Goal: Task Accomplishment & Management: Manage account settings

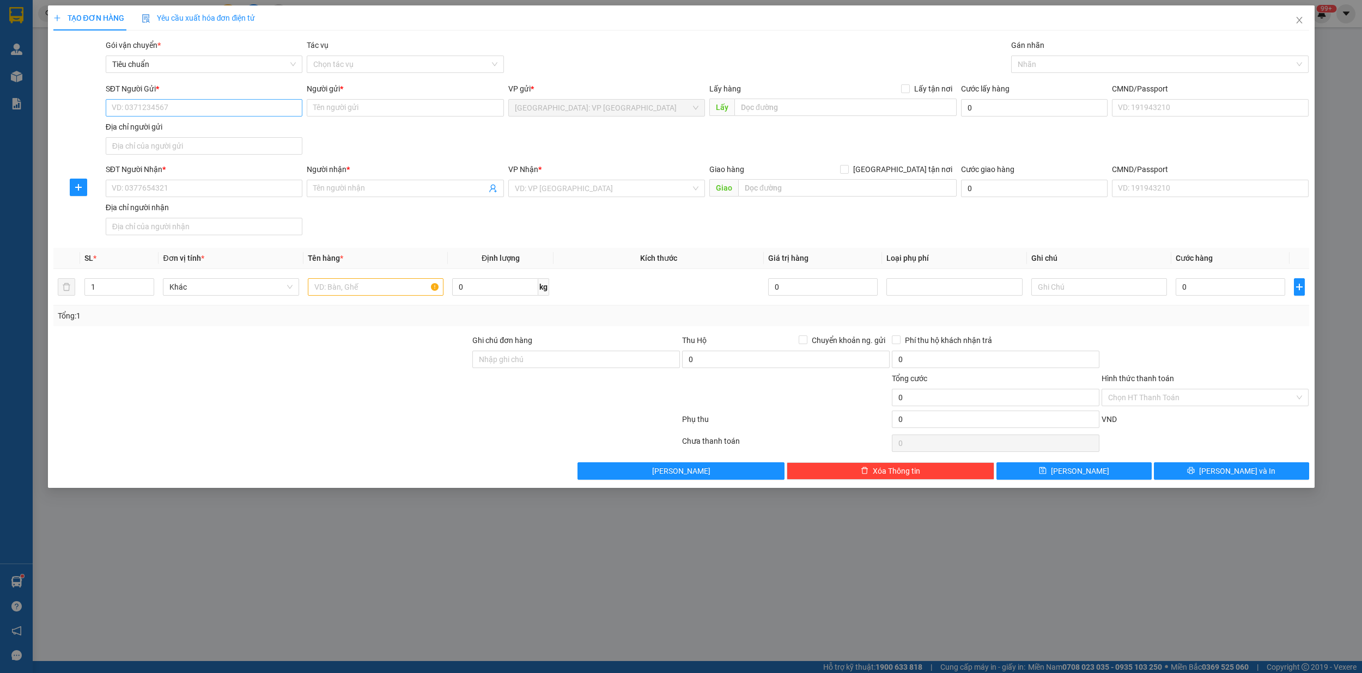
click at [179, 107] on input "SĐT Người Gửi *" at bounding box center [204, 107] width 197 height 17
type input "0979473847"
click at [173, 126] on div "0979473847 - [PERSON_NAME]" at bounding box center [204, 130] width 184 height 12
type input "thảo"
type input "0979473847"
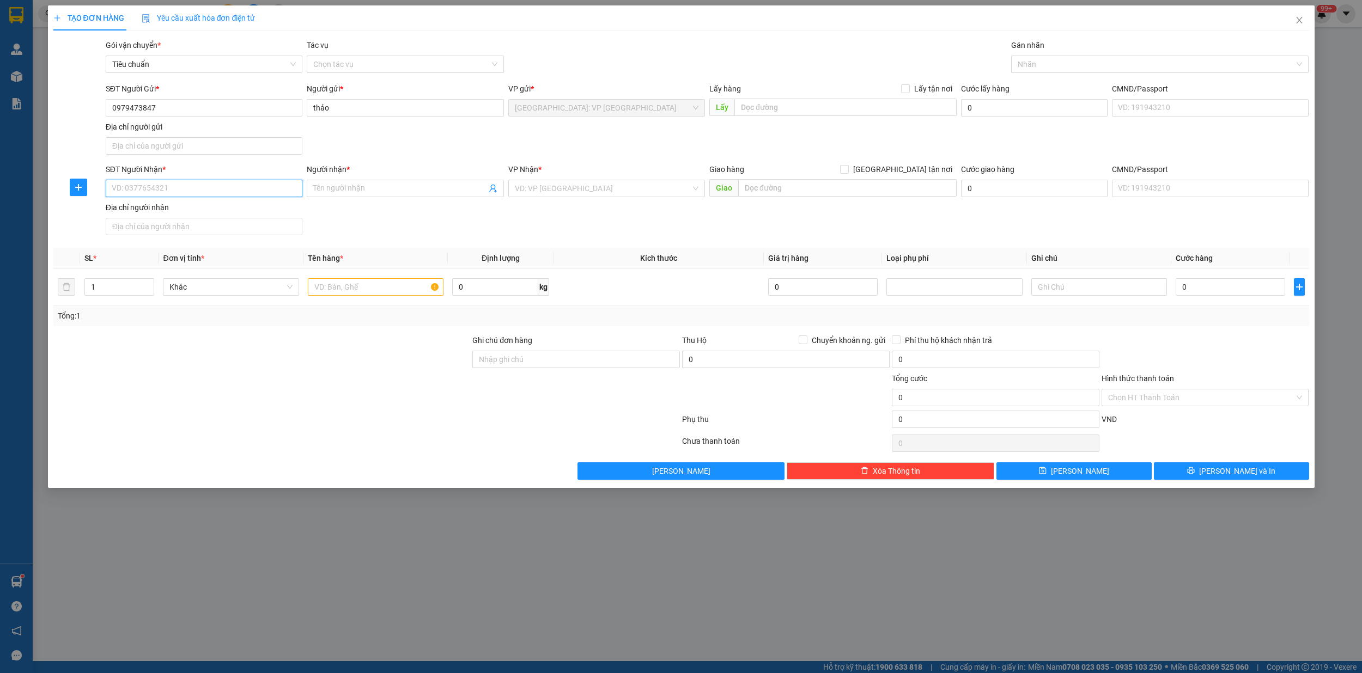
click at [180, 192] on input "SĐT Người Nhận *" at bounding box center [204, 188] width 197 height 17
click at [176, 208] on div "0785873838 - chí" at bounding box center [204, 212] width 184 height 12
type input "0785873838"
type input "chí"
checkbox input "true"
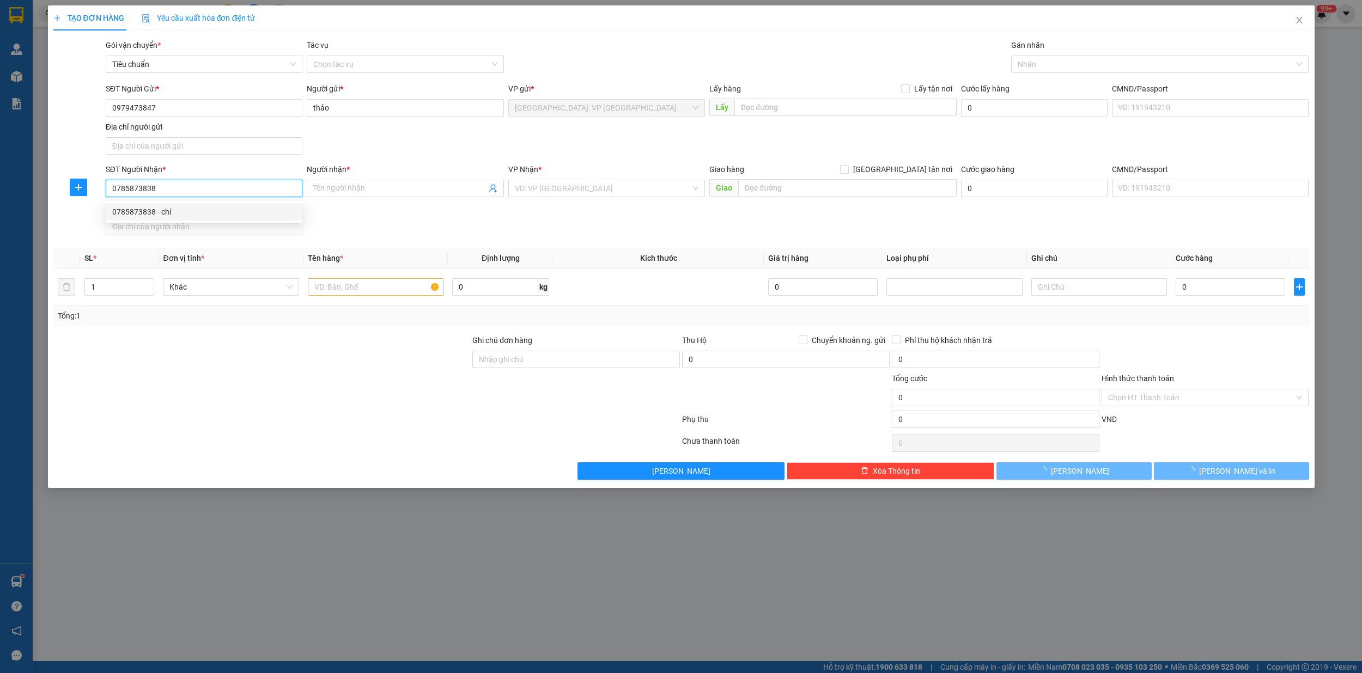
type input "595/16 lôD cách mạng tháng 8 ,p15,q10hcm"
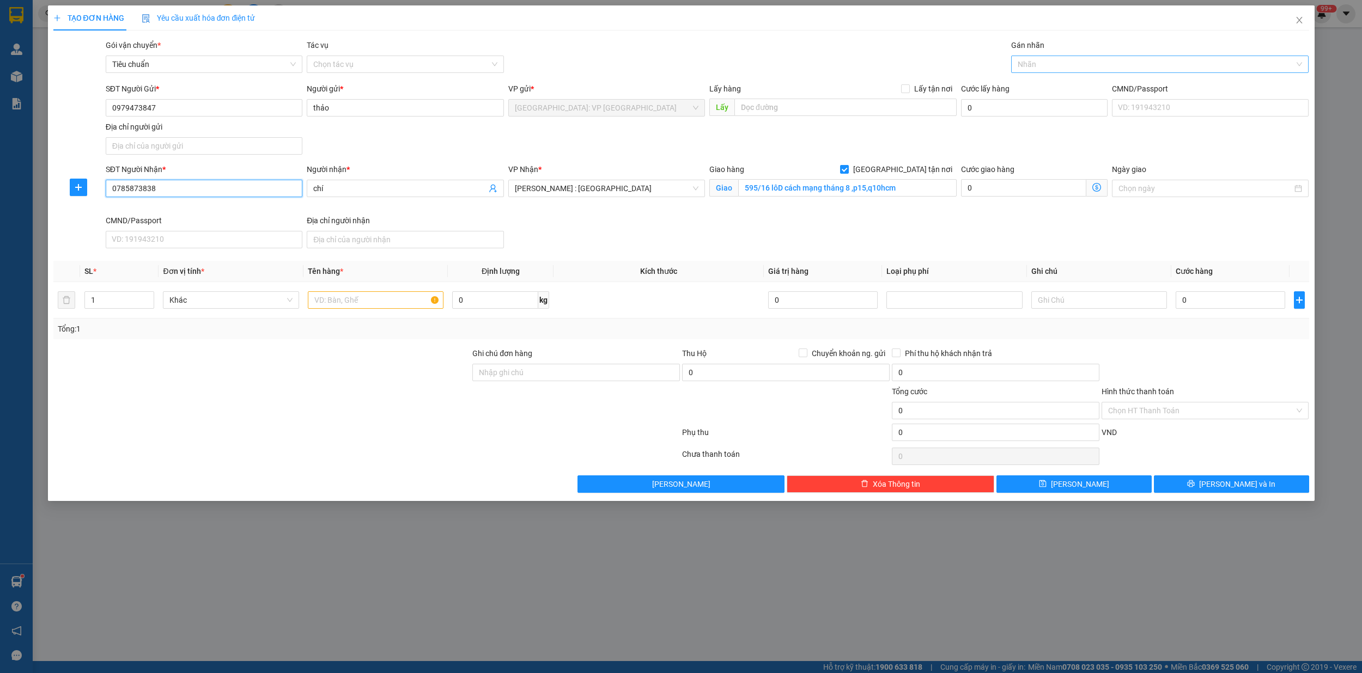
click at [1053, 64] on div at bounding box center [1154, 64] width 281 height 13
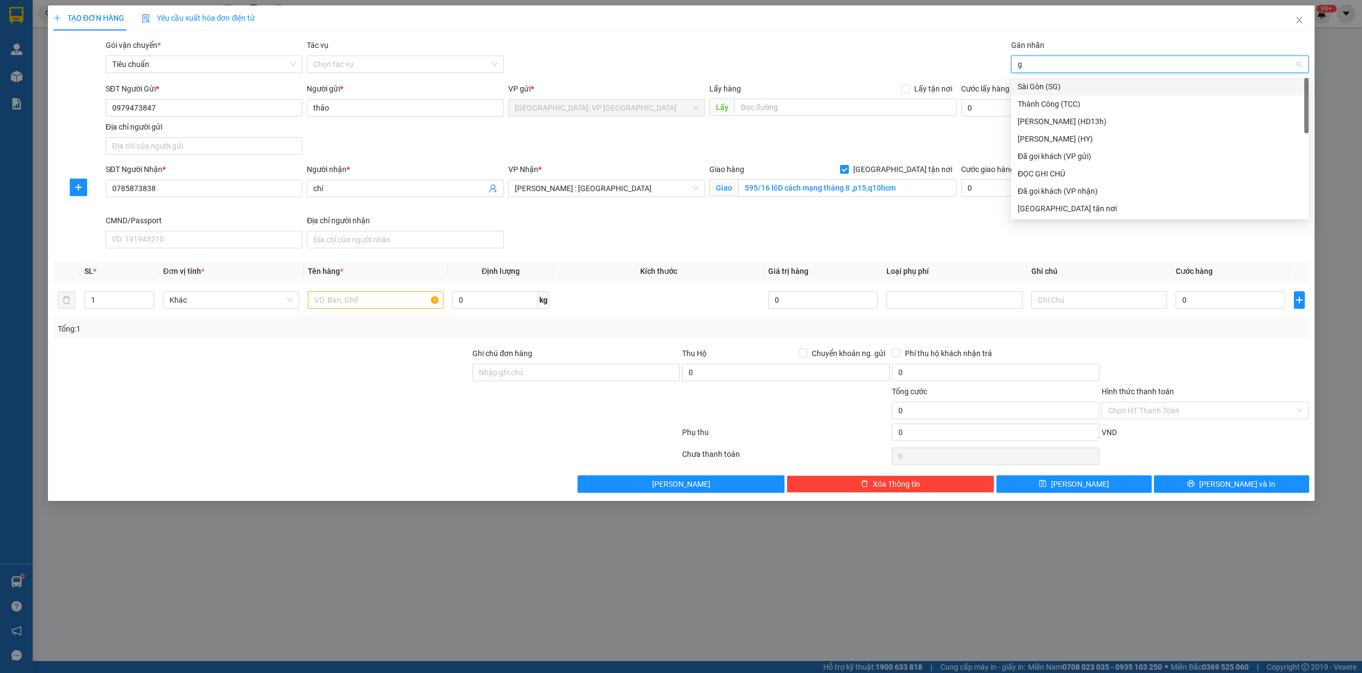
type input "gi"
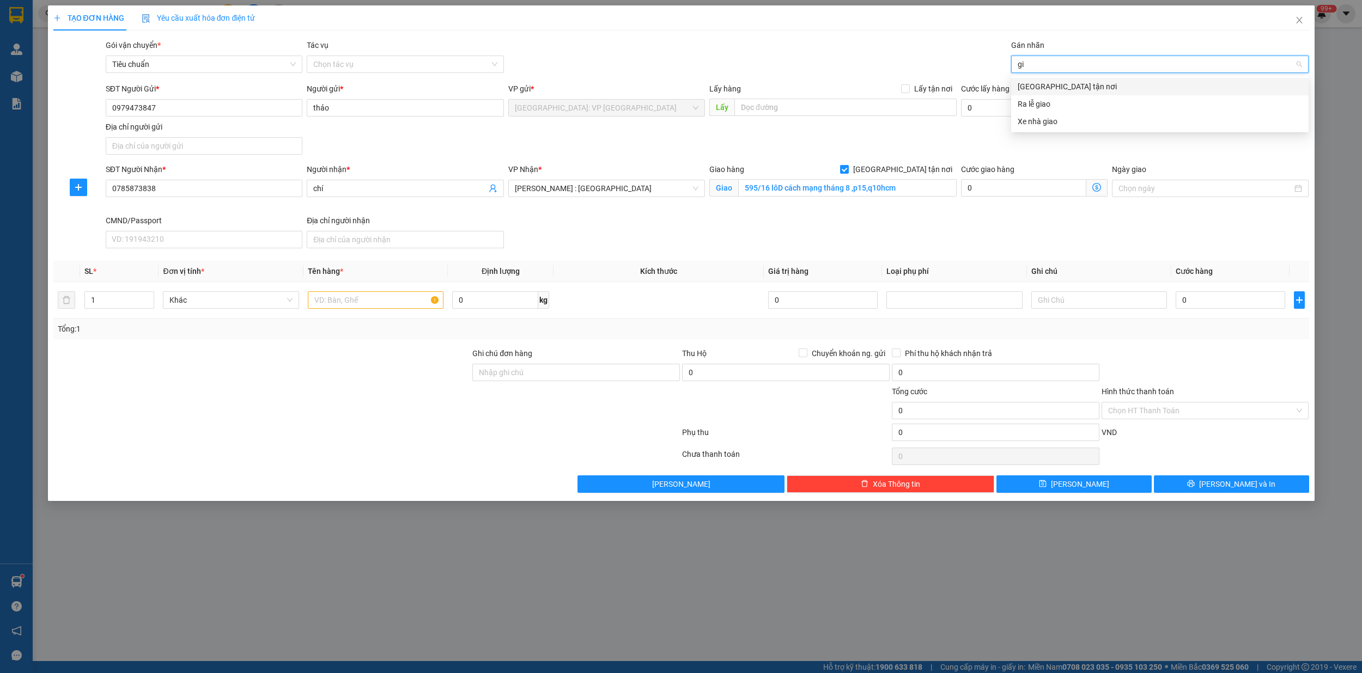
click at [1048, 88] on div "[GEOGRAPHIC_DATA] tận nơi" at bounding box center [1159, 87] width 284 height 12
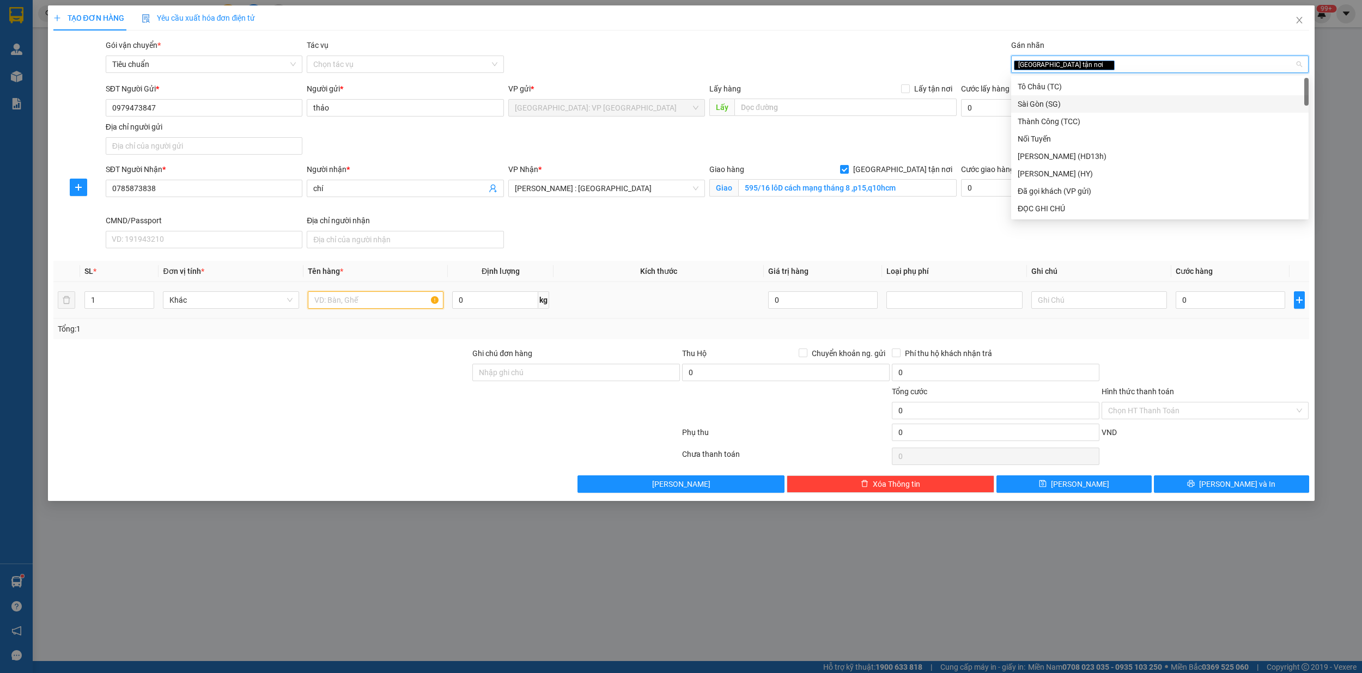
click at [362, 304] on input "text" at bounding box center [376, 299] width 136 height 17
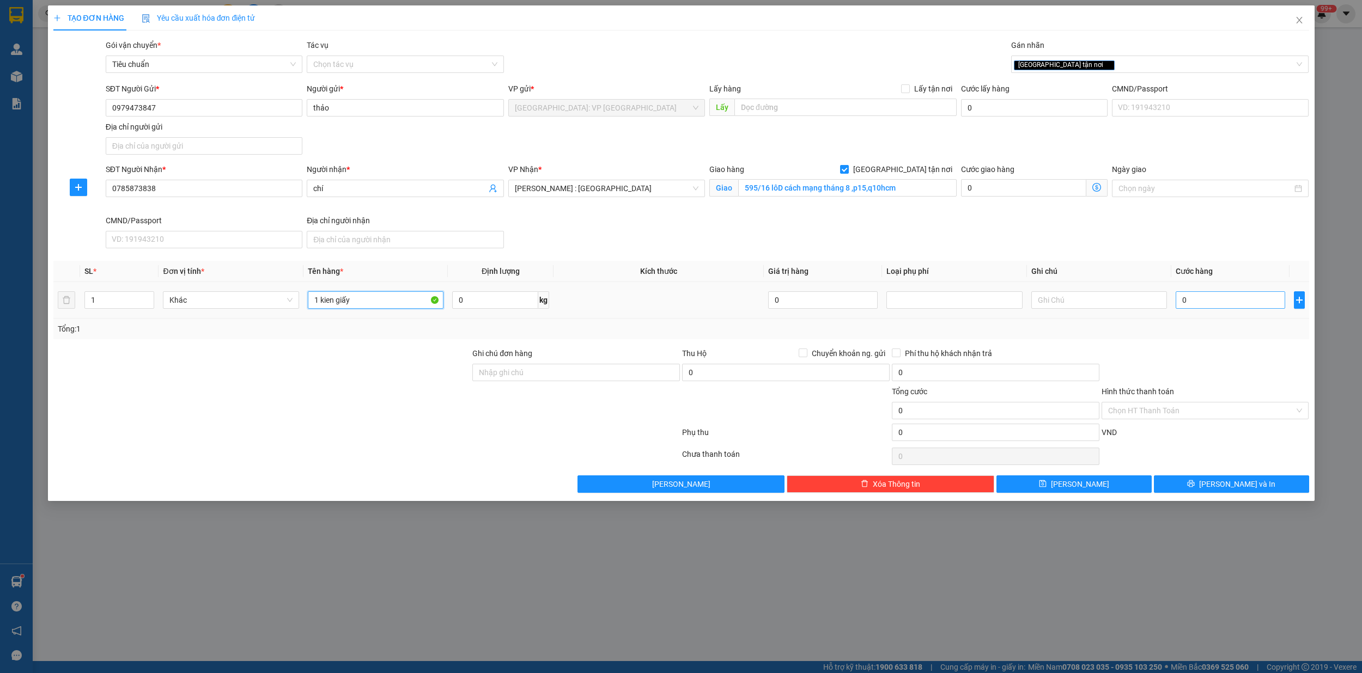
type input "1 kien giấy"
click at [1225, 300] on input "0" at bounding box center [1229, 299] width 109 height 17
type input "1"
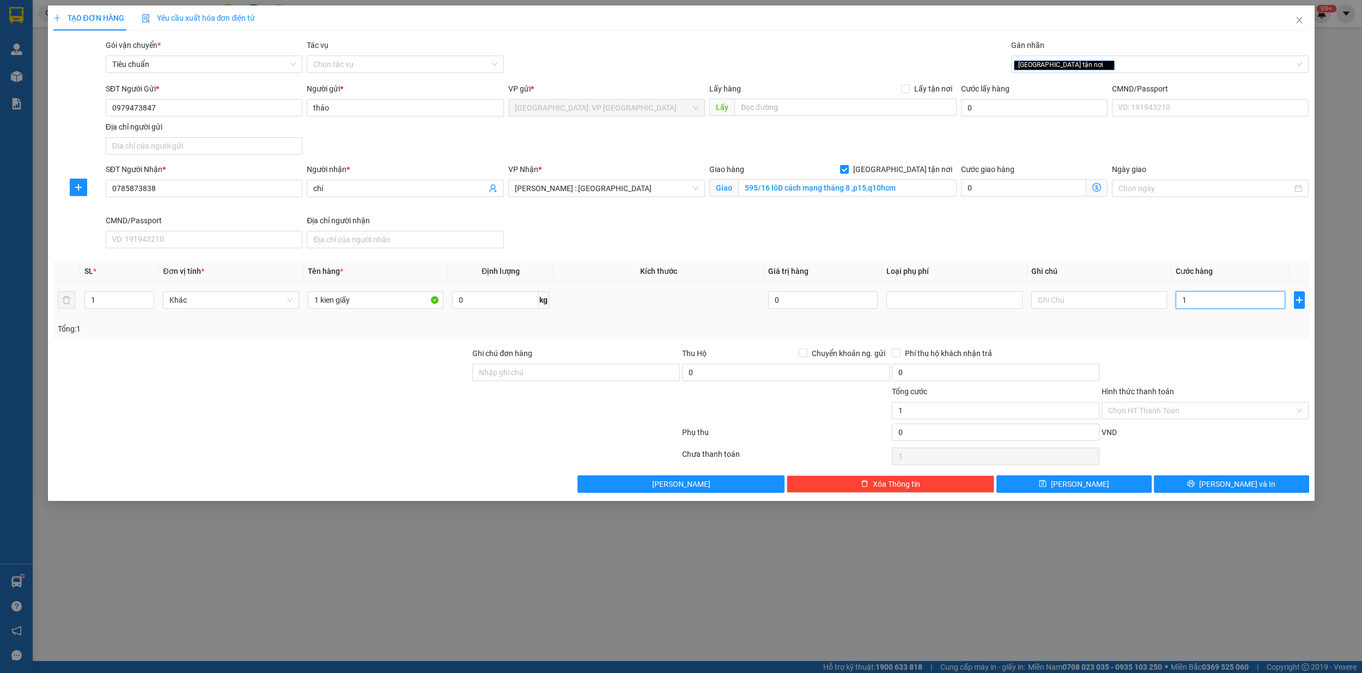
type input "15"
type input "150"
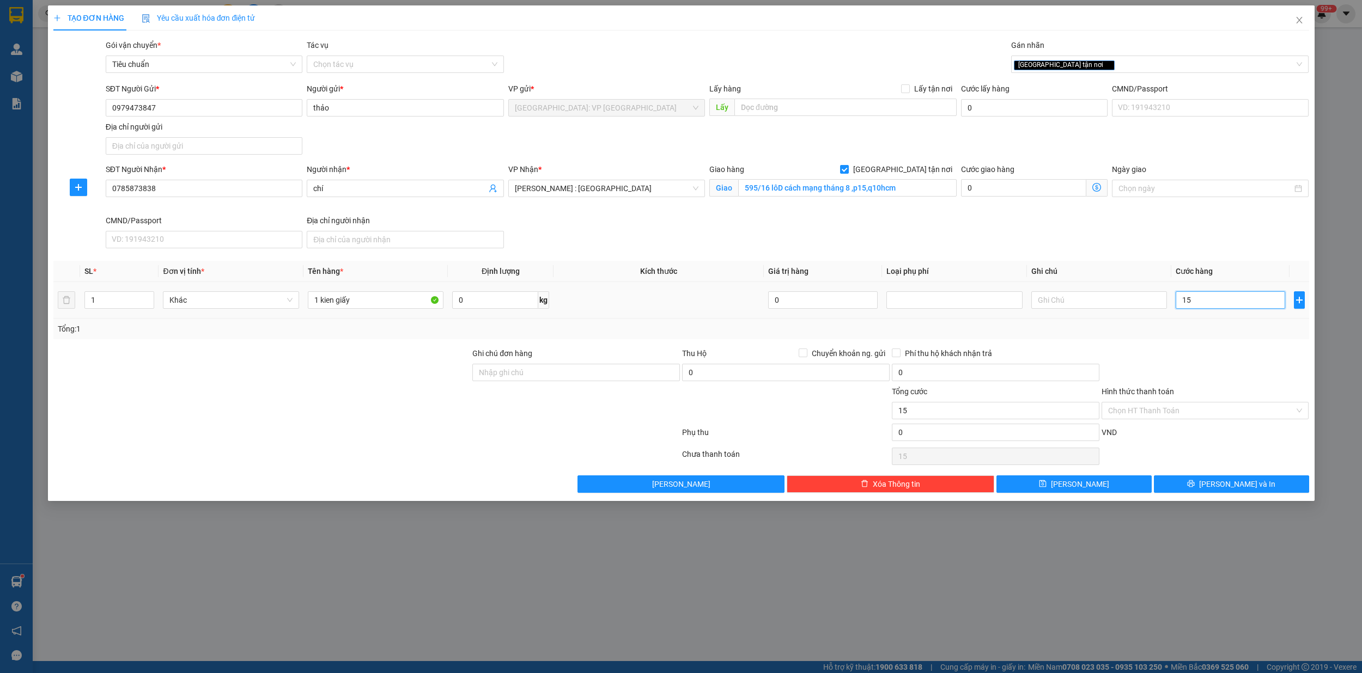
type input "150"
type input "1.500"
type input "15.000"
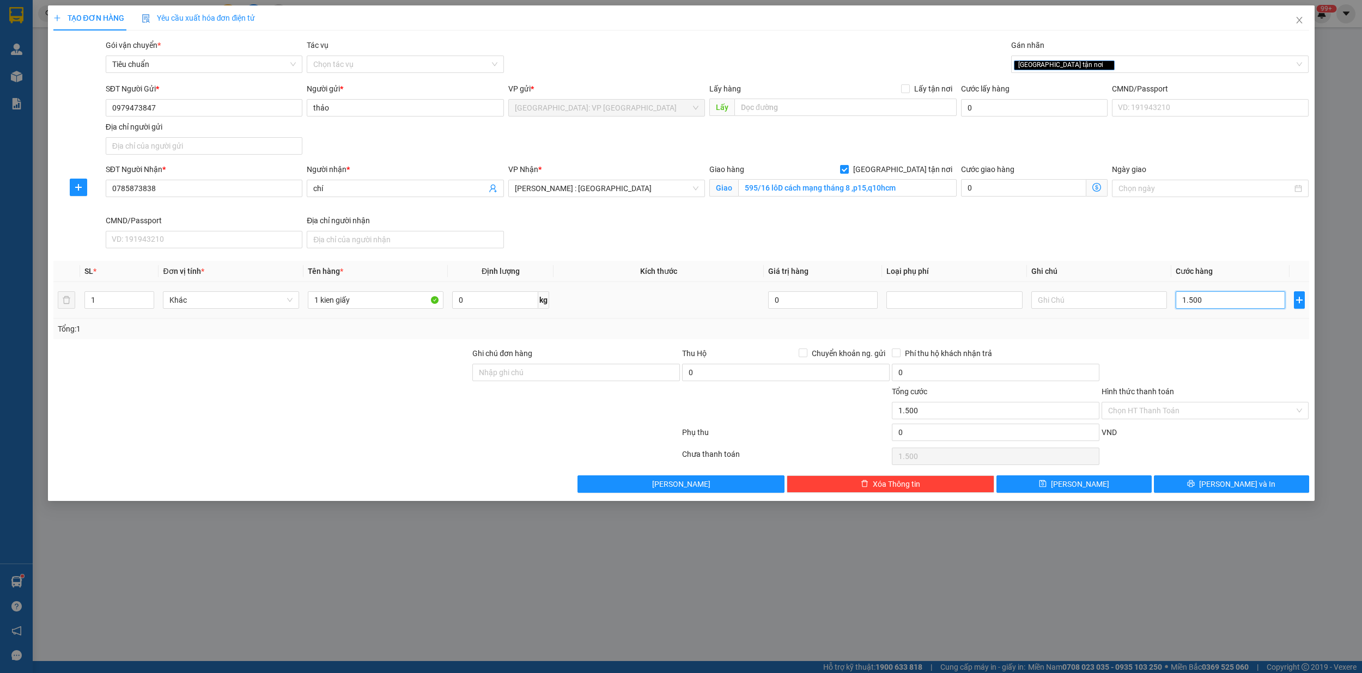
type input "15.000"
type input "150.000"
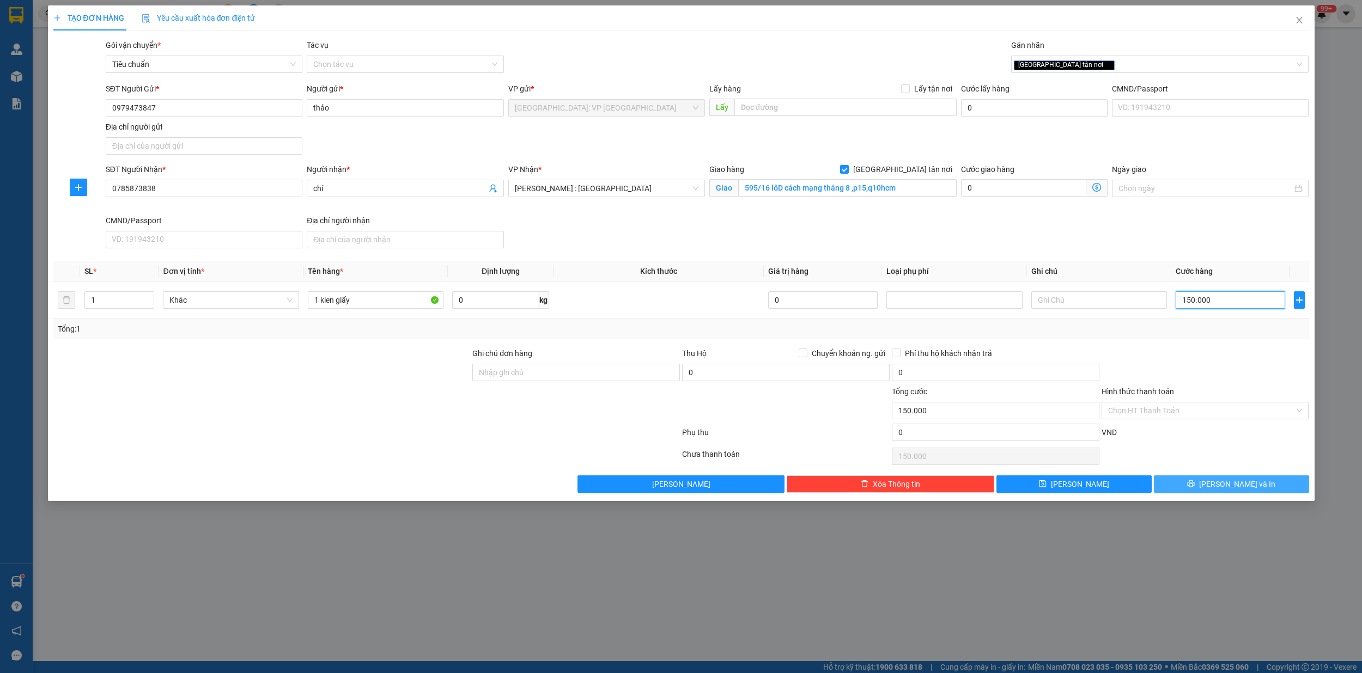
type input "150.000"
click at [1255, 488] on button "[PERSON_NAME] và In" at bounding box center [1231, 483] width 155 height 17
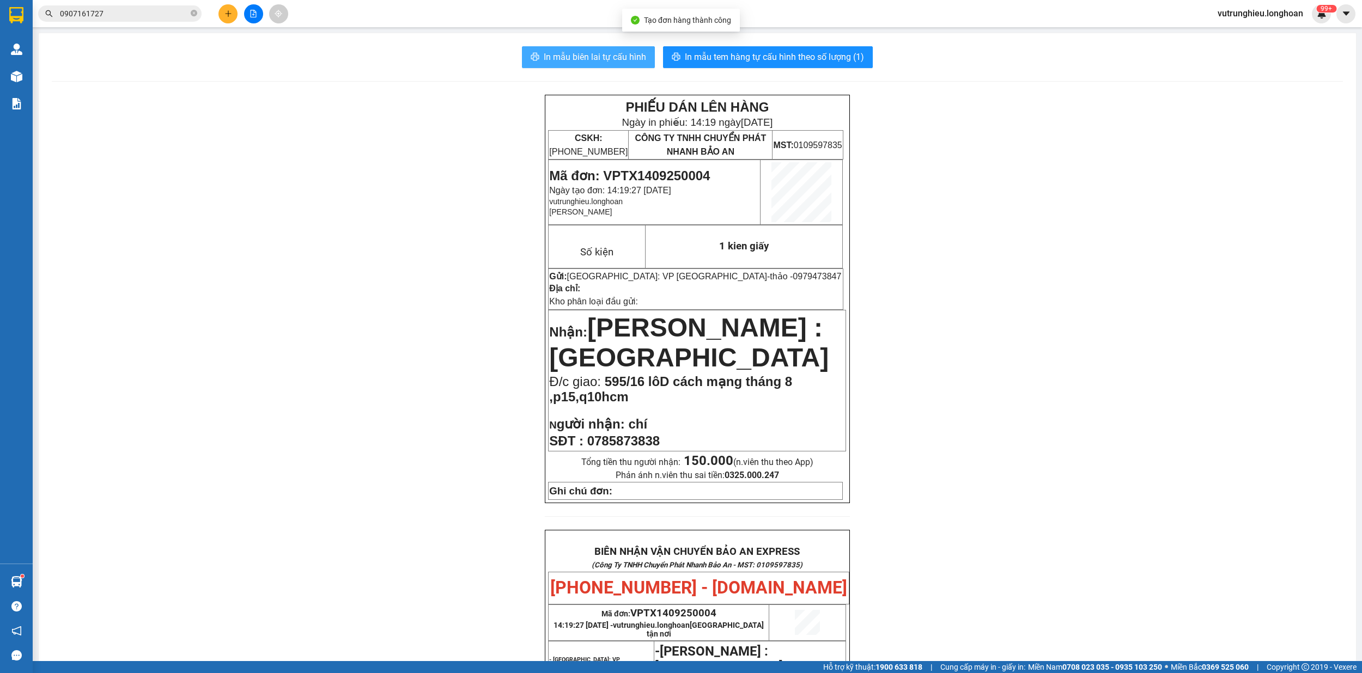
click at [584, 55] on span "In mẫu biên lai tự cấu hình" at bounding box center [595, 57] width 102 height 14
click at [746, 50] on span "In mẫu tem hàng tự cấu hình theo số lượng (1)" at bounding box center [774, 57] width 179 height 14
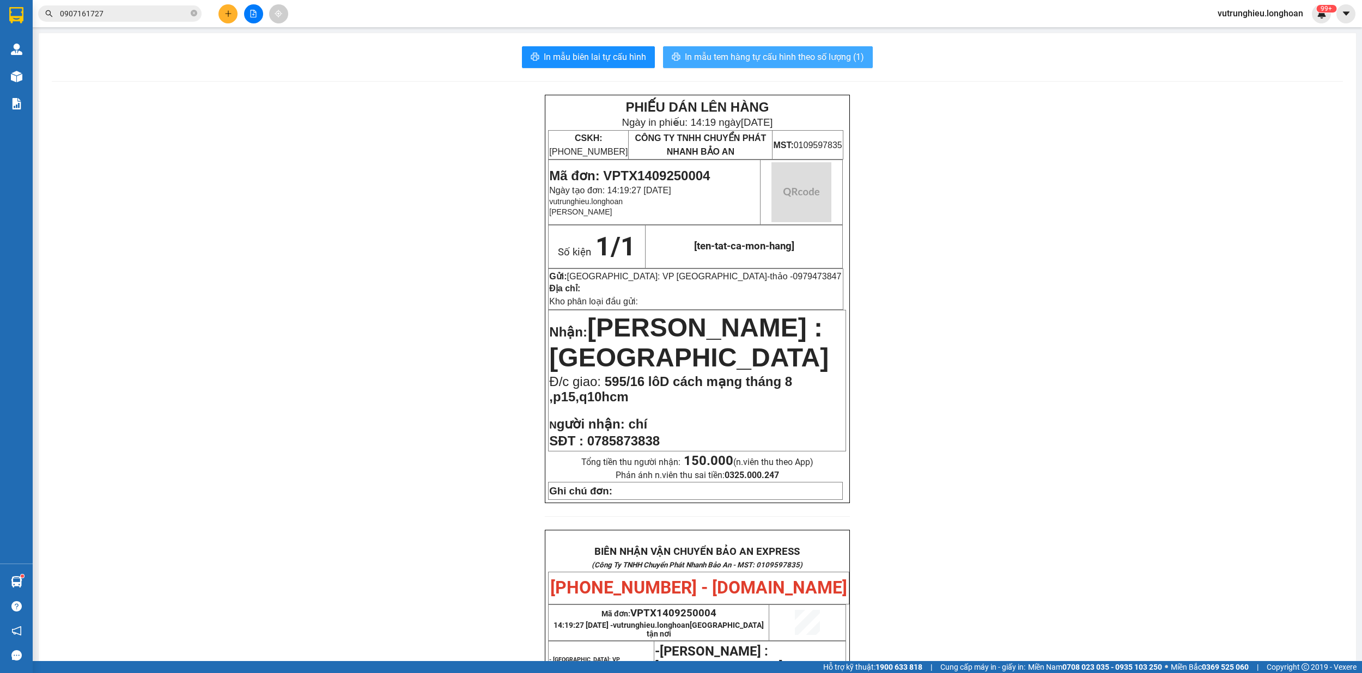
drag, startPoint x: 584, startPoint y: 55, endPoint x: 746, endPoint y: 50, distance: 161.8
click at [746, 50] on span "In mẫu tem hàng tự cấu hình theo số lượng (1)" at bounding box center [774, 57] width 179 height 14
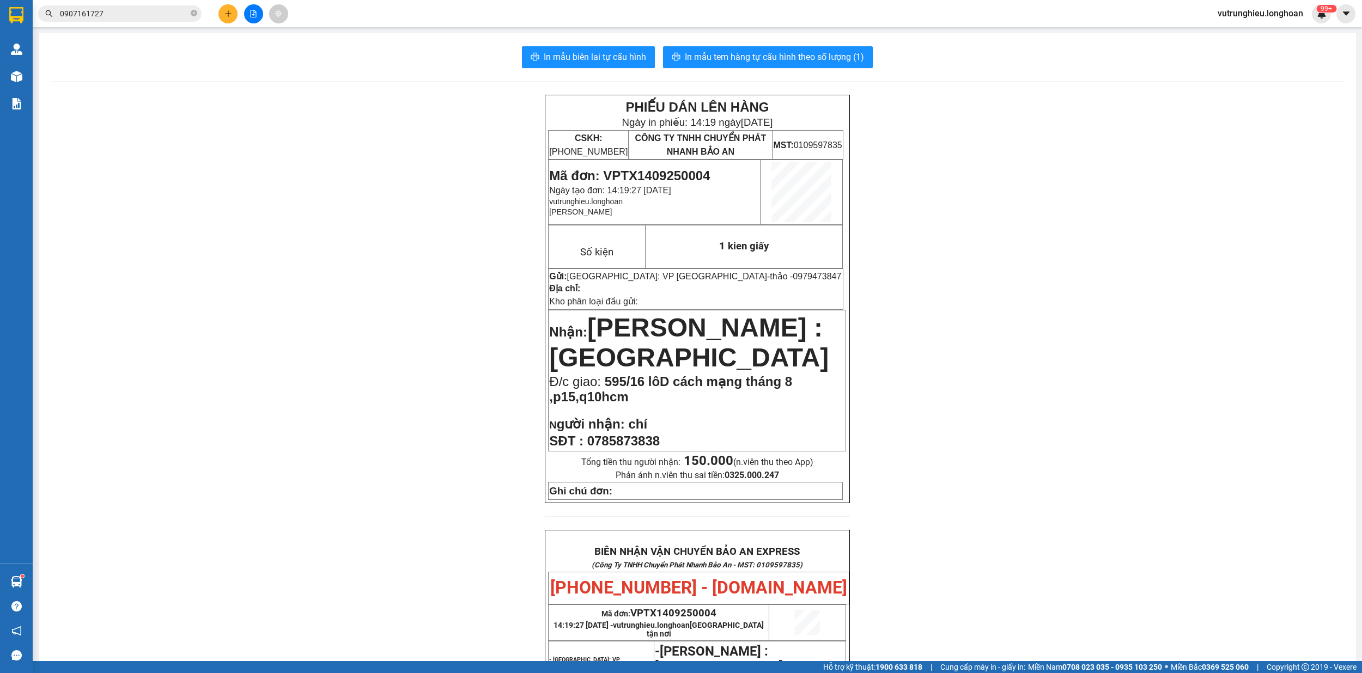
click at [680, 174] on span "Mã đơn: VPTX1409250004" at bounding box center [629, 175] width 161 height 15
copy span "VPTX1409250004"
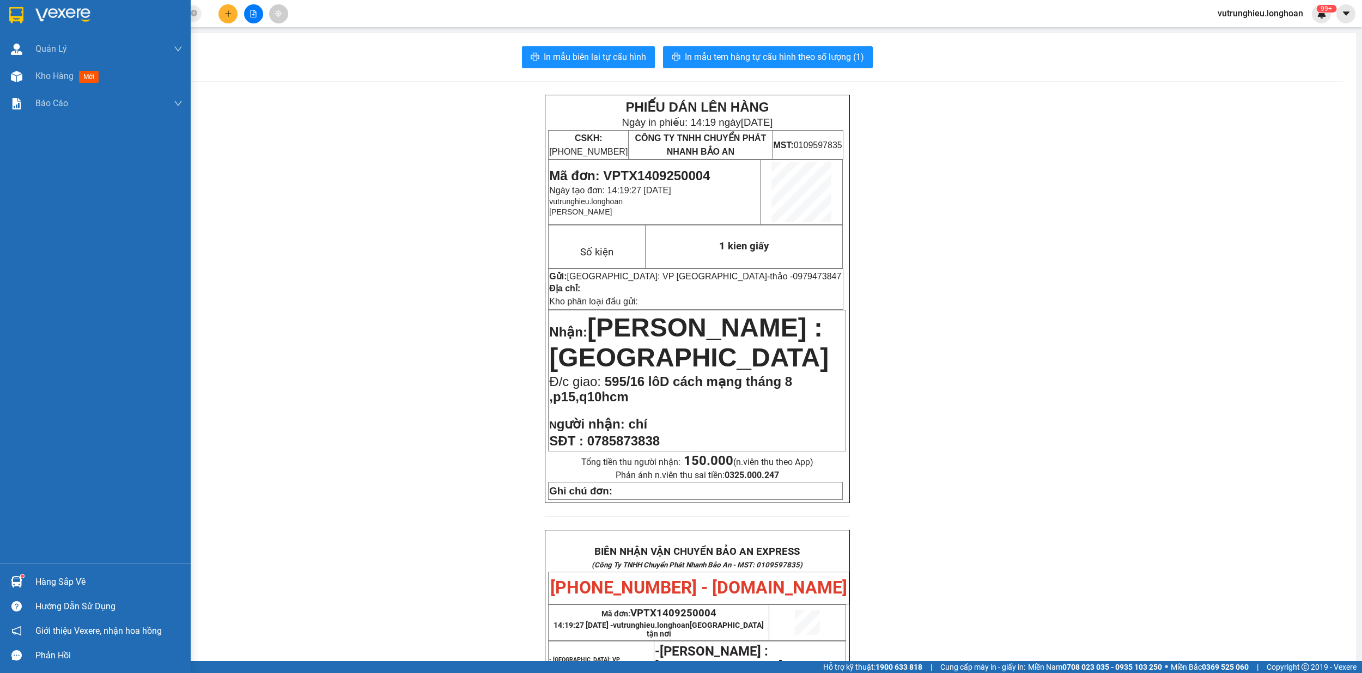
drag, startPoint x: 0, startPoint y: 13, endPoint x: 337, endPoint y: 672, distance: 740.0
click at [0, 12] on div at bounding box center [95, 17] width 191 height 35
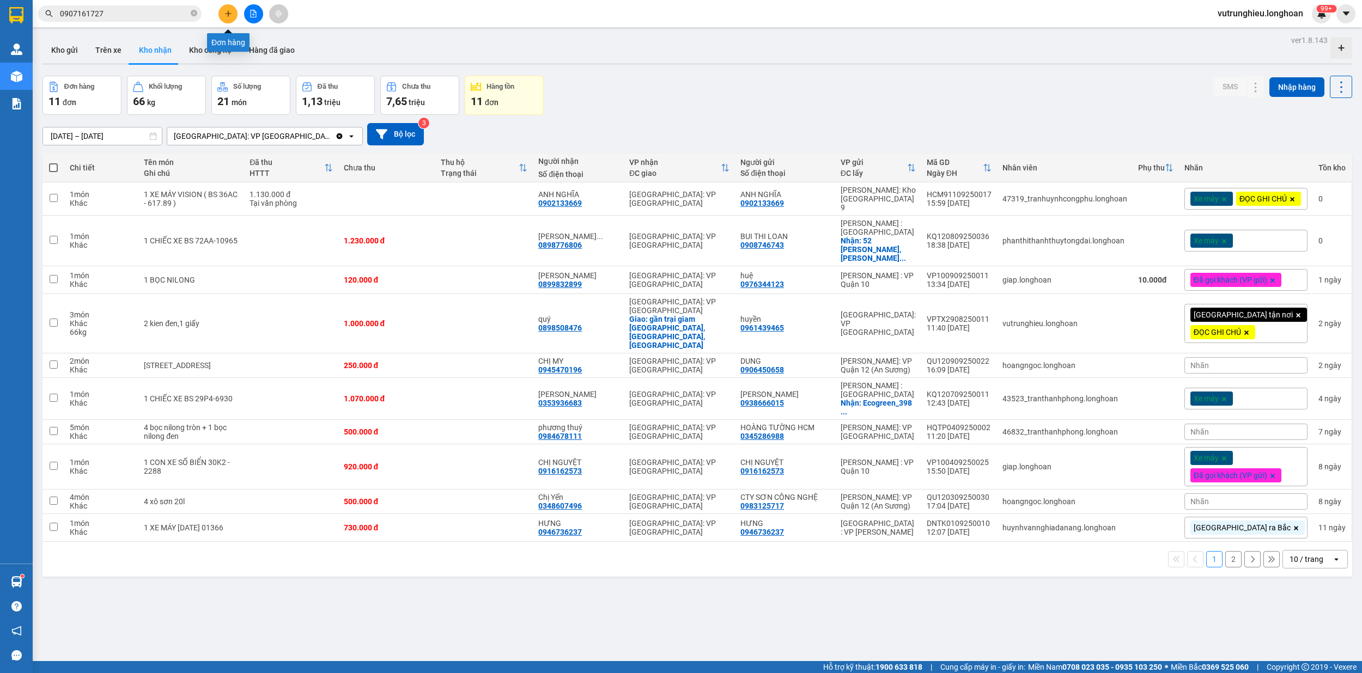
click at [228, 9] on button at bounding box center [227, 13] width 19 height 19
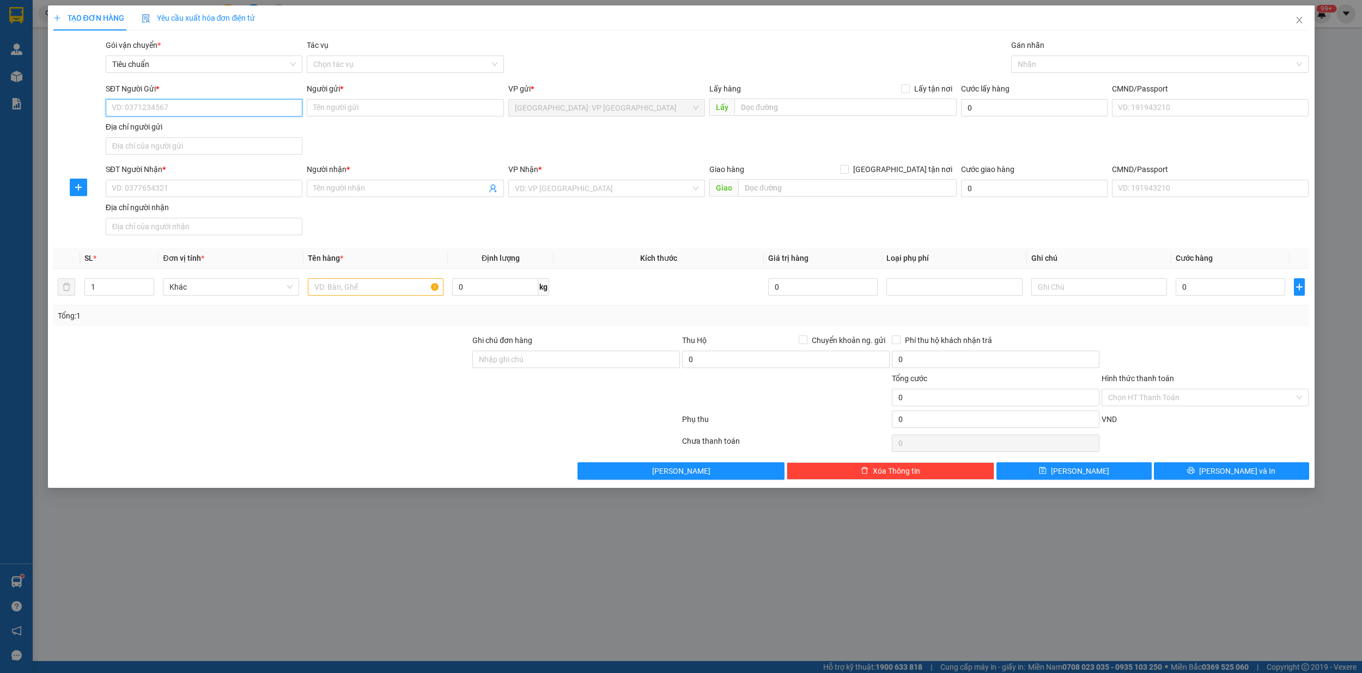
click at [186, 107] on input "SĐT Người Gửi *" at bounding box center [204, 107] width 197 height 17
click at [180, 127] on div "0946169876 - [GEOGRAPHIC_DATA]" at bounding box center [204, 130] width 184 height 12
type input "0946169876"
type input "[PERSON_NAME]"
type input "so 1 ngõ 61 ô chợ dừa hn"
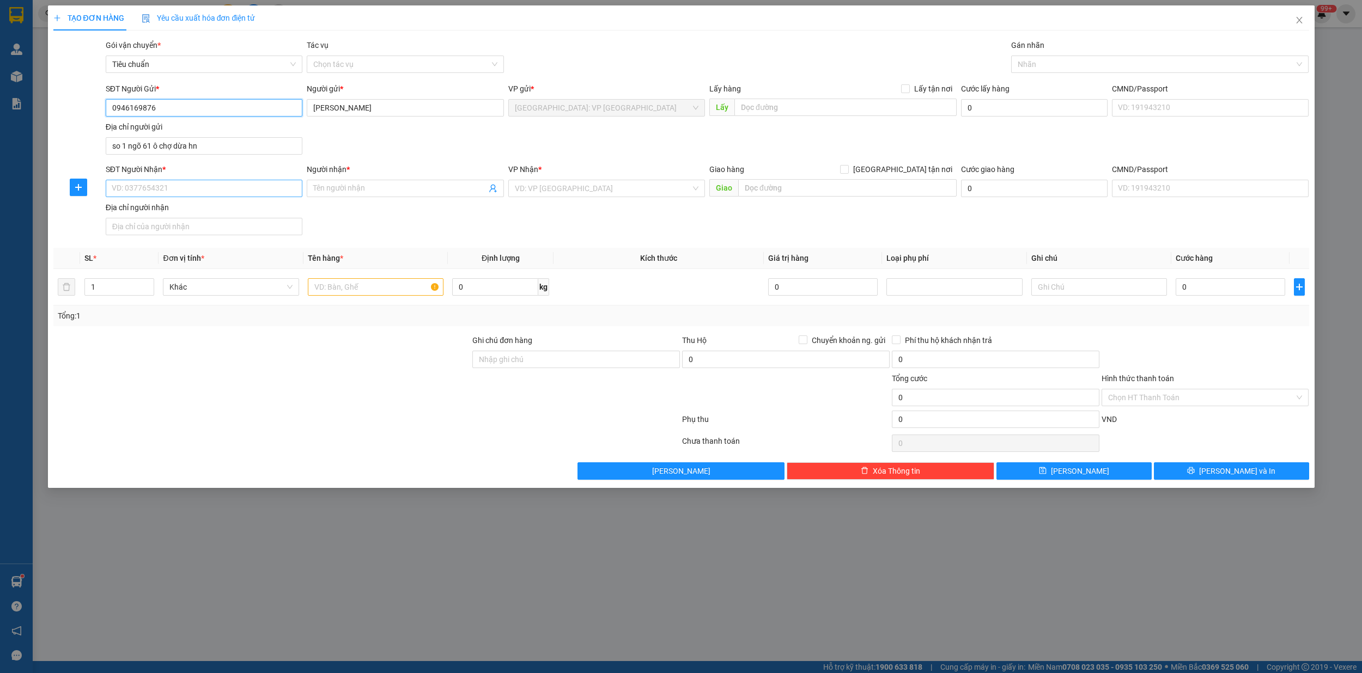
type input "0946169876"
click at [186, 193] on input "SĐT Người Nhận *" at bounding box center [204, 188] width 197 height 17
type input "0902334992"
click at [334, 186] on input "Người nhận *" at bounding box center [399, 188] width 173 height 12
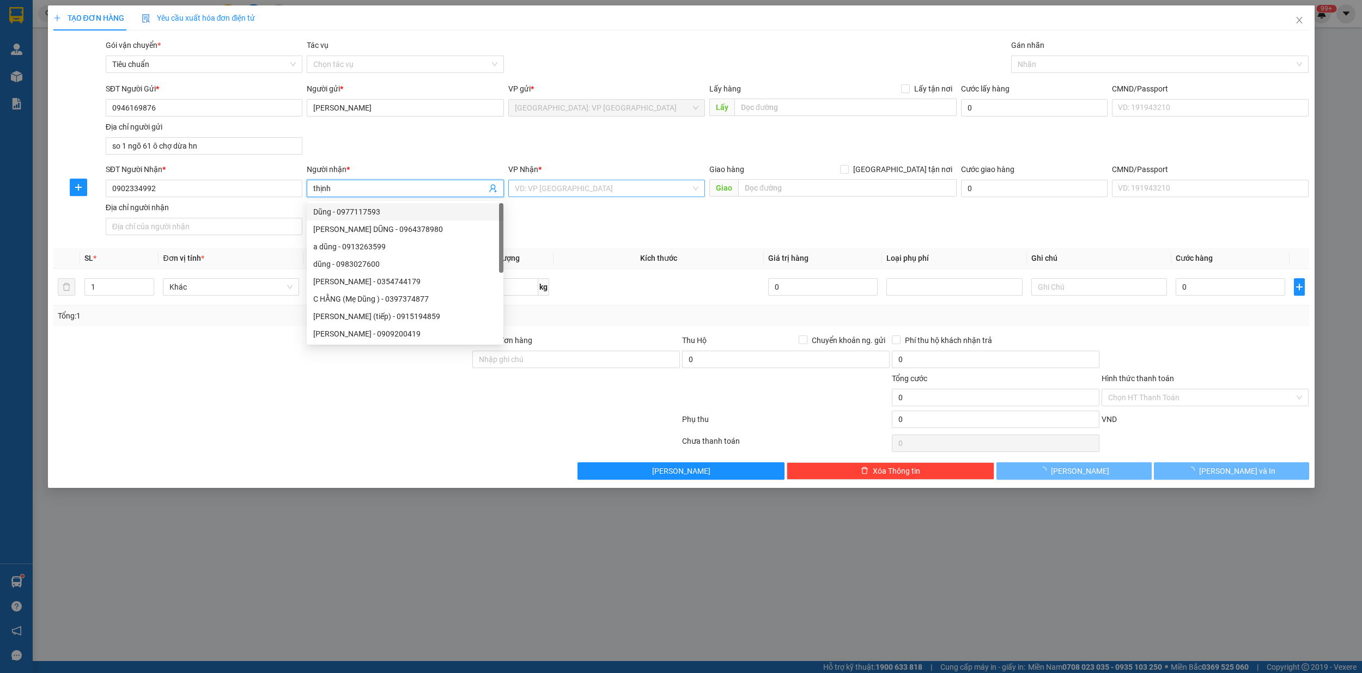
type input "thịnh"
click at [635, 194] on input "search" at bounding box center [603, 188] width 176 height 16
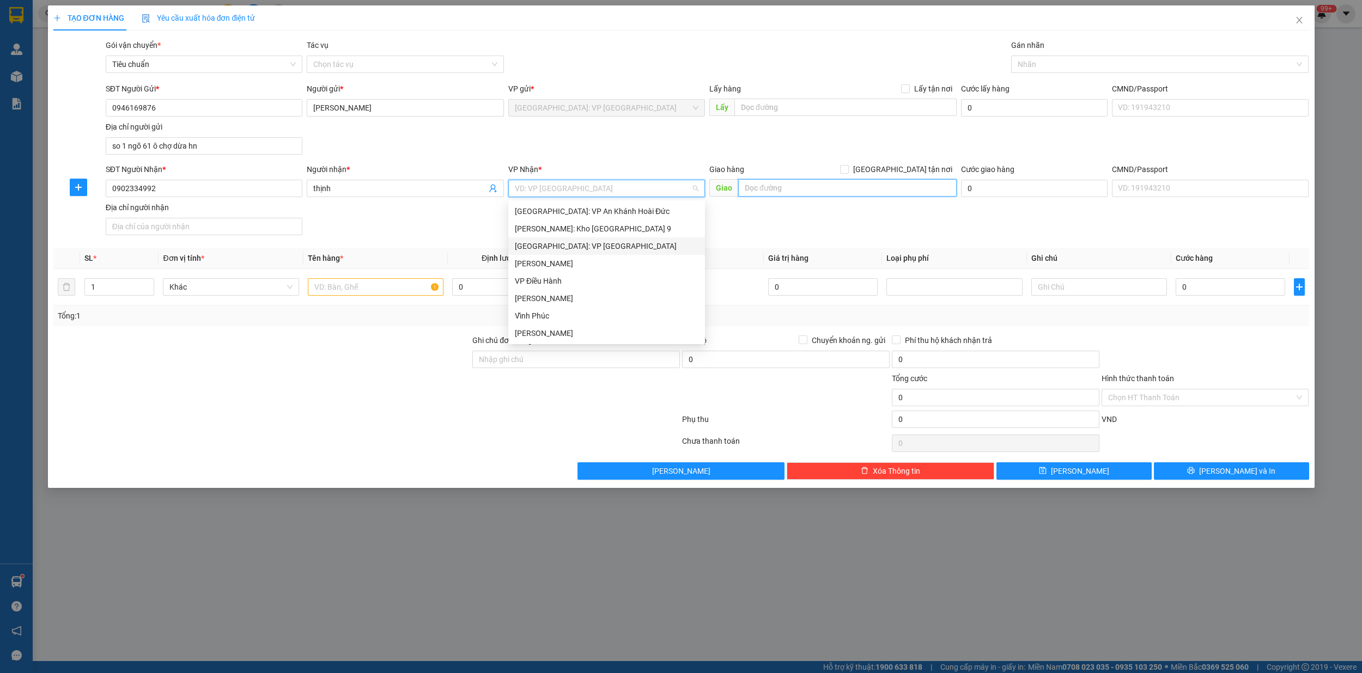
click at [793, 190] on input "text" at bounding box center [847, 187] width 218 height 17
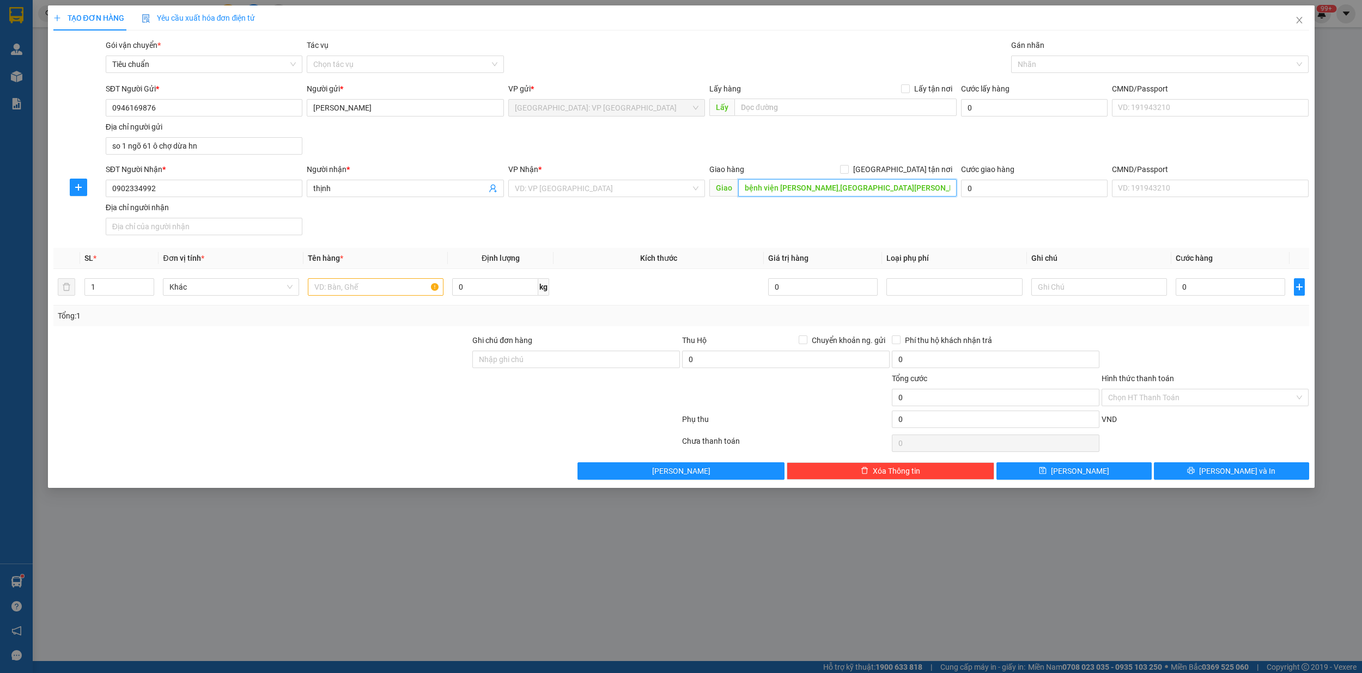
click at [792, 191] on input "bệnh viện [PERSON_NAME],[GEOGRAPHIC_DATA][PERSON_NAME],p5" at bounding box center [847, 187] width 218 height 17
click at [890, 190] on input "bệnh viện [PERSON_NAME],[GEOGRAPHIC_DATA][PERSON_NAME],p5" at bounding box center [847, 187] width 218 height 17
click at [946, 192] on input "bệnh viện [PERSON_NAME],[GEOGRAPHIC_DATA][PERSON_NAME],p5" at bounding box center [847, 187] width 218 height 17
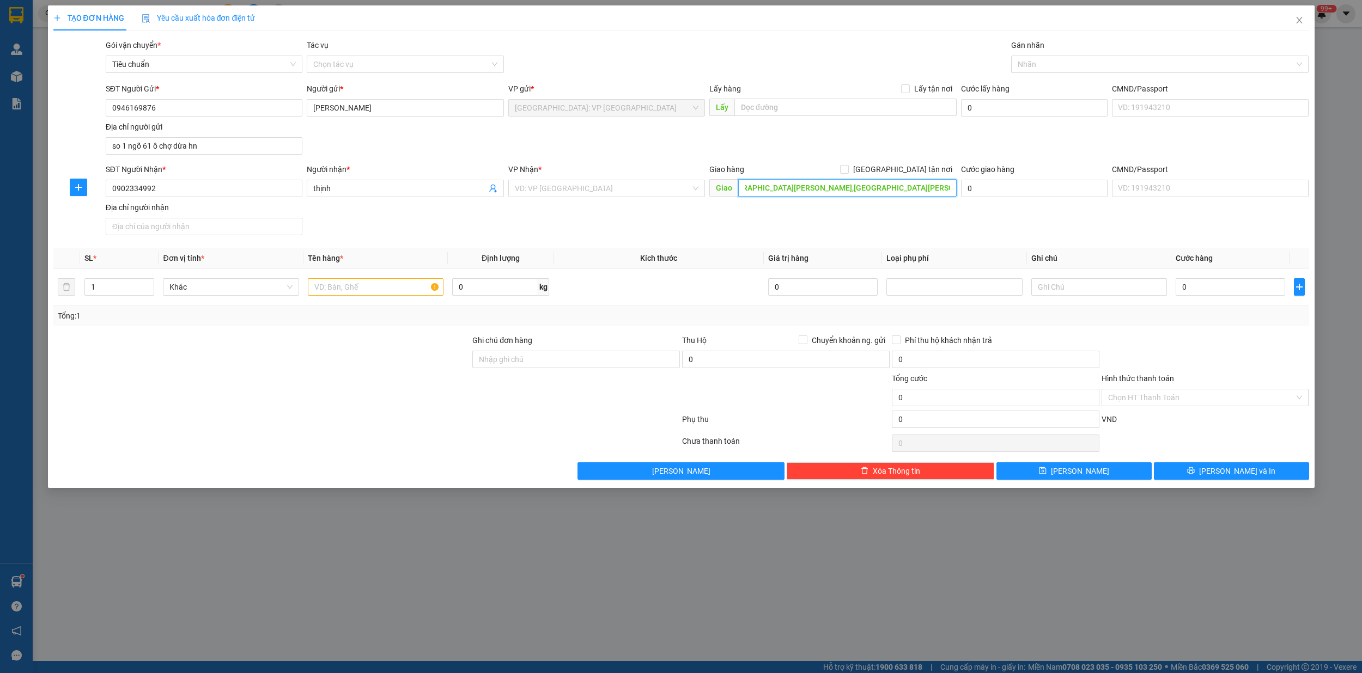
scroll to position [0, 32]
type input "[GEOGRAPHIC_DATA][PERSON_NAME],[GEOGRAPHIC_DATA][PERSON_NAME],p5,[GEOGRAPHIC_DA…"
click at [584, 192] on input "search" at bounding box center [603, 188] width 176 height 16
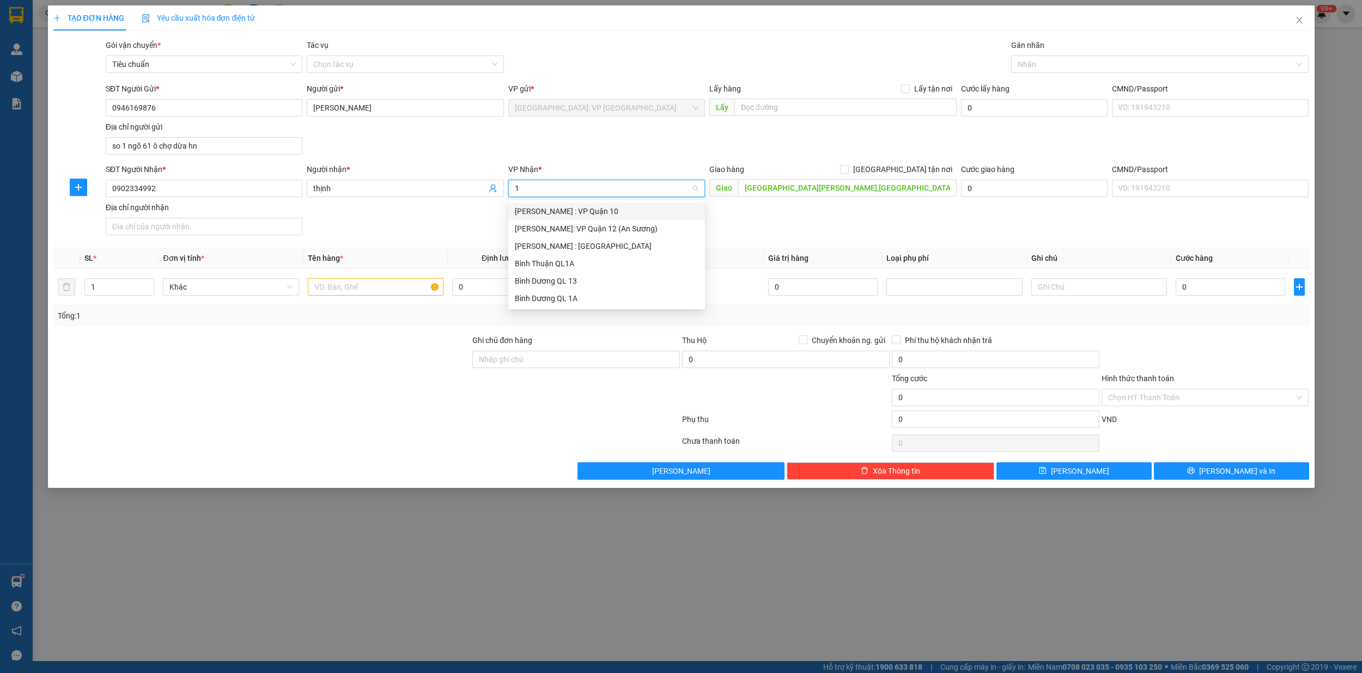
type input "12"
click at [582, 231] on div "[PERSON_NAME] : [GEOGRAPHIC_DATA]" at bounding box center [607, 229] width 184 height 12
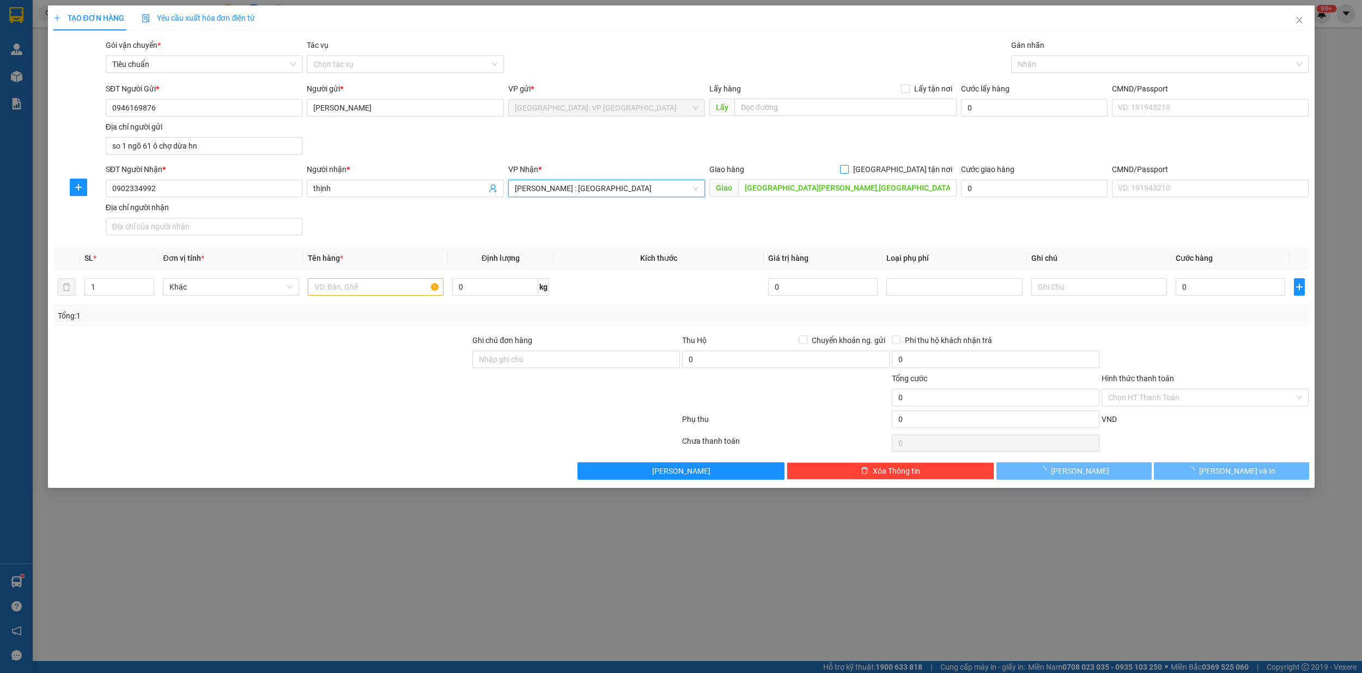
click at [847, 171] on input "[GEOGRAPHIC_DATA] tận nơi" at bounding box center [844, 169] width 8 height 8
checkbox input "true"
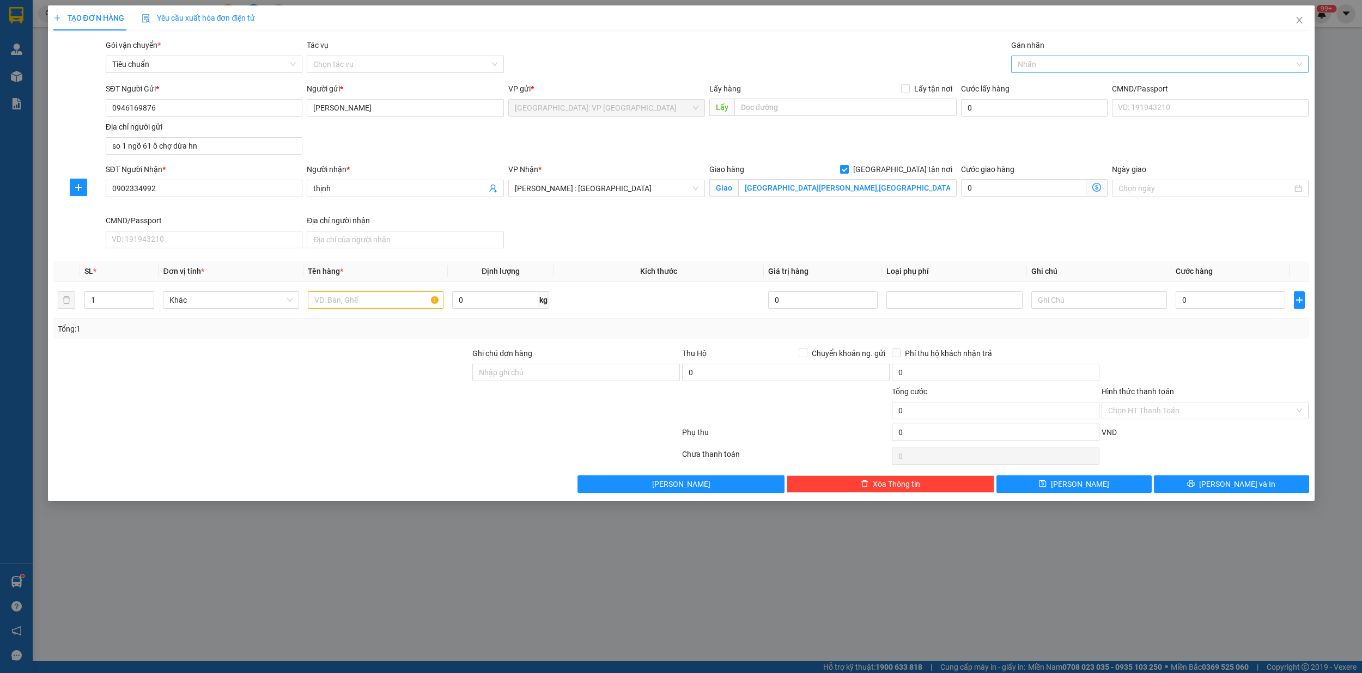
click at [1053, 64] on div at bounding box center [1154, 64] width 281 height 13
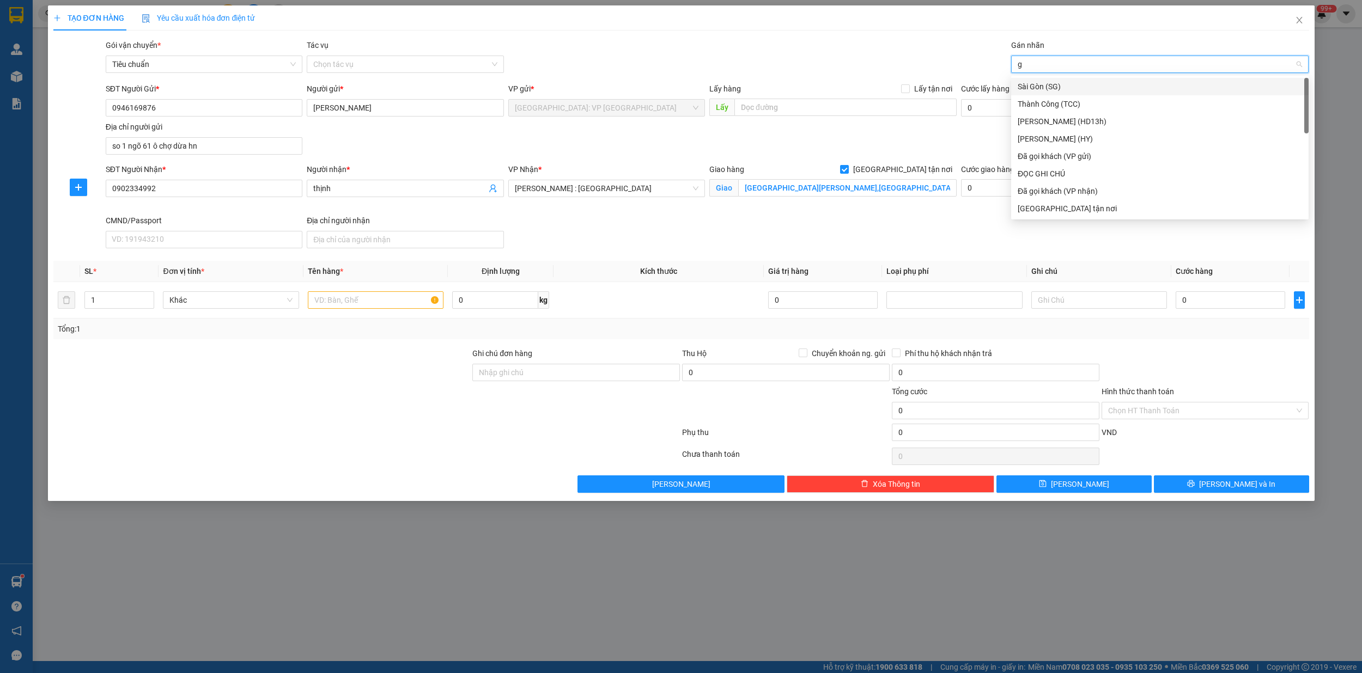
type input "gi"
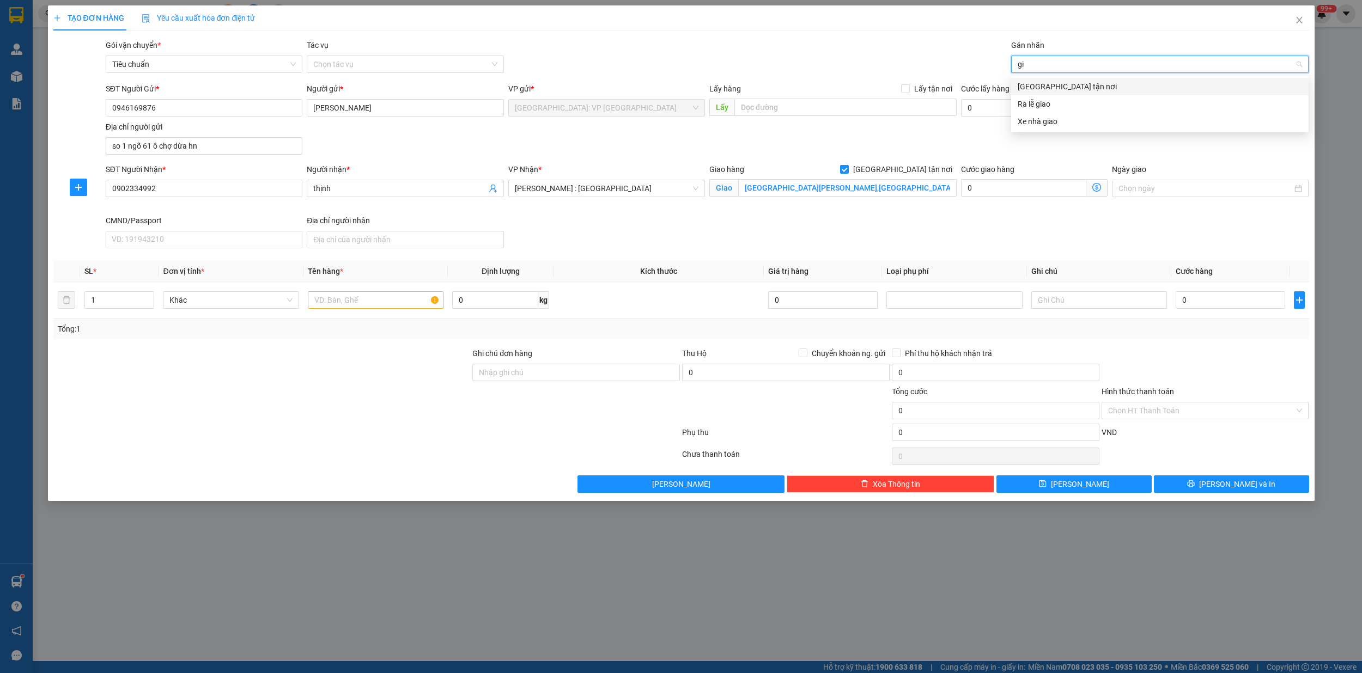
click at [1051, 85] on div "[GEOGRAPHIC_DATA] tận nơi" at bounding box center [1159, 87] width 284 height 12
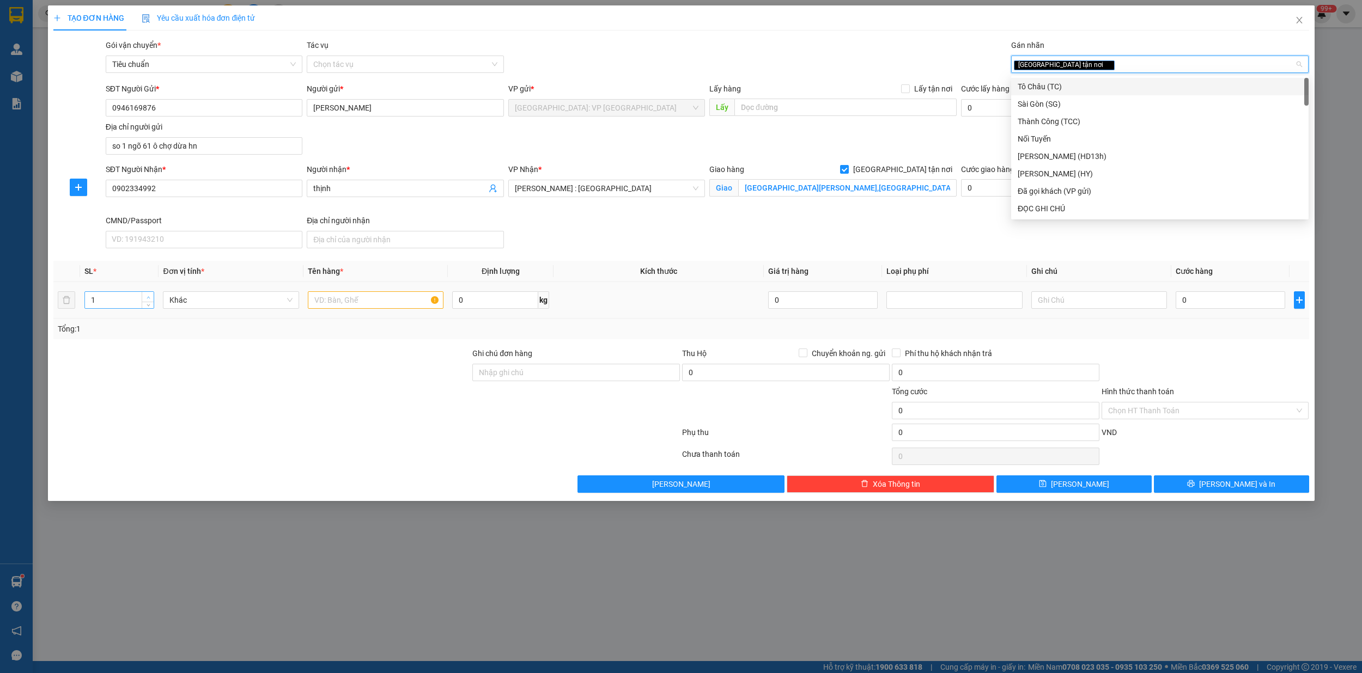
click at [149, 295] on span "up" at bounding box center [148, 297] width 7 height 7
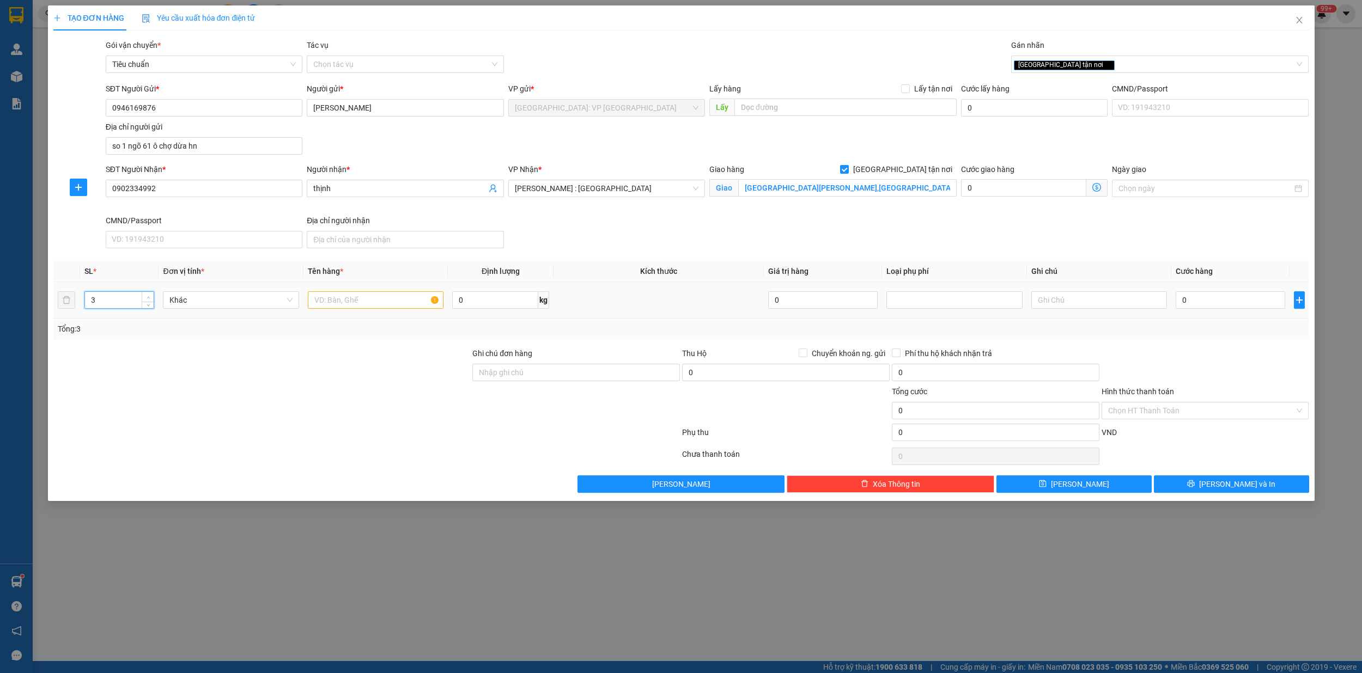
click at [149, 295] on span "up" at bounding box center [148, 297] width 7 height 7
type input "4"
click at [149, 295] on span "up" at bounding box center [148, 297] width 7 height 7
click at [362, 303] on input "text" at bounding box center [376, 299] width 136 height 17
type input "4 kien giấy"
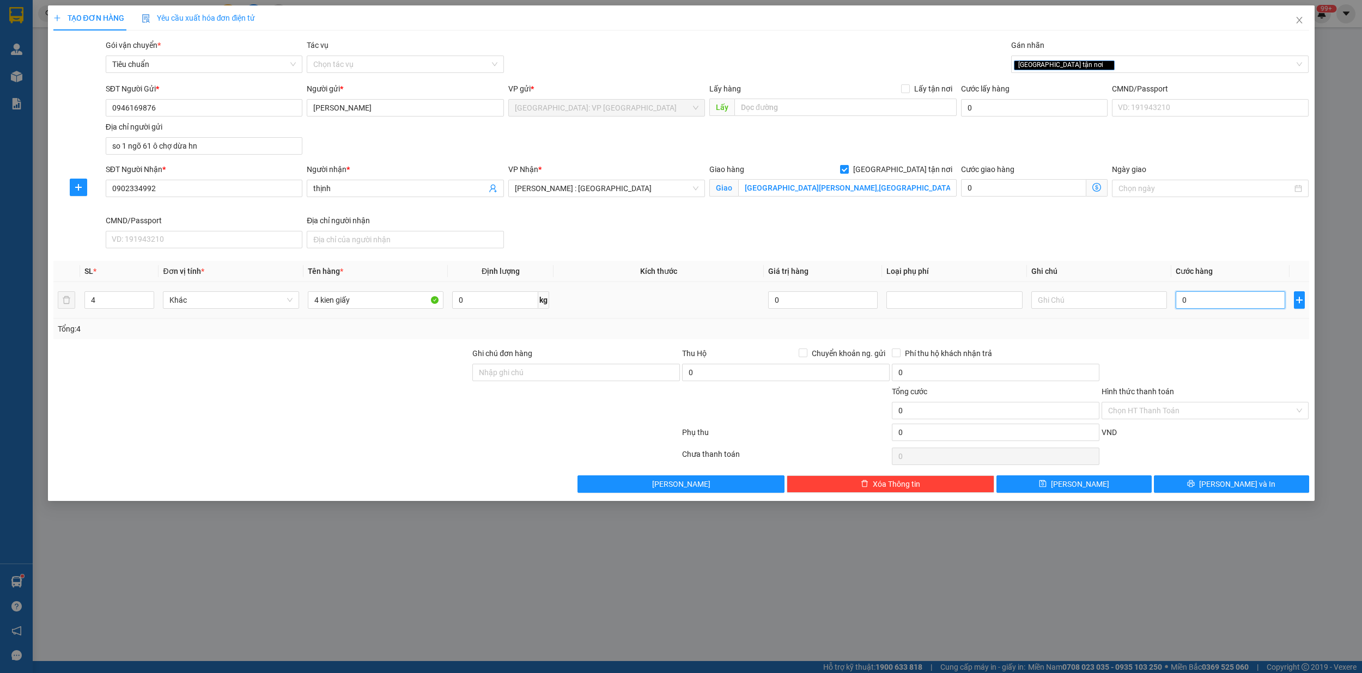
click at [1221, 305] on input "0" at bounding box center [1229, 299] width 109 height 17
type input "1"
type input "10"
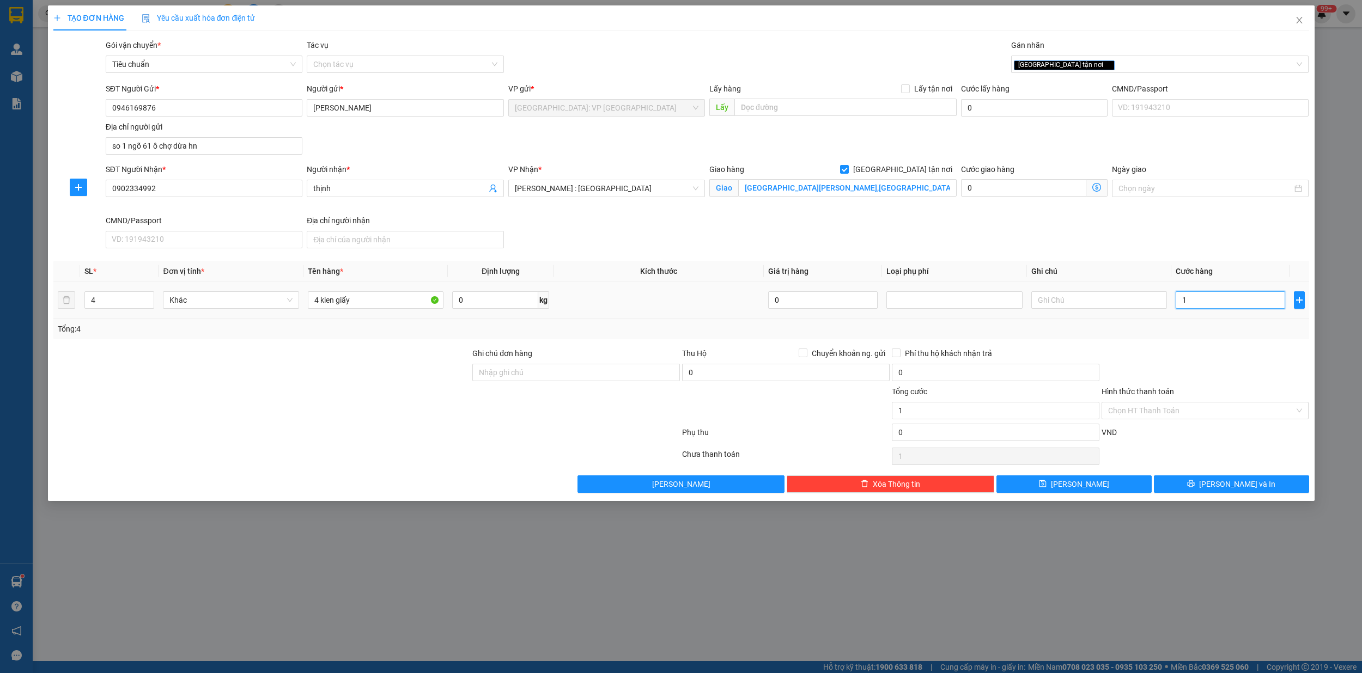
type input "10"
type input "108"
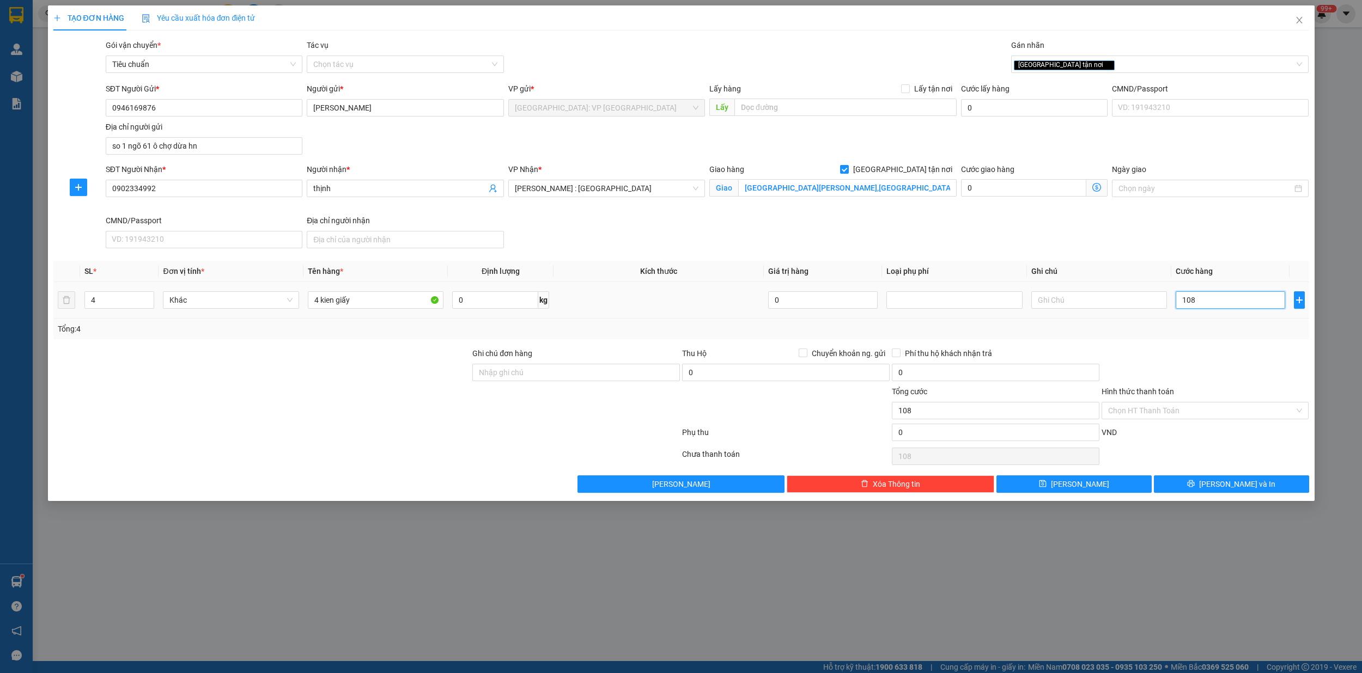
type input "1.080"
type input "10.800"
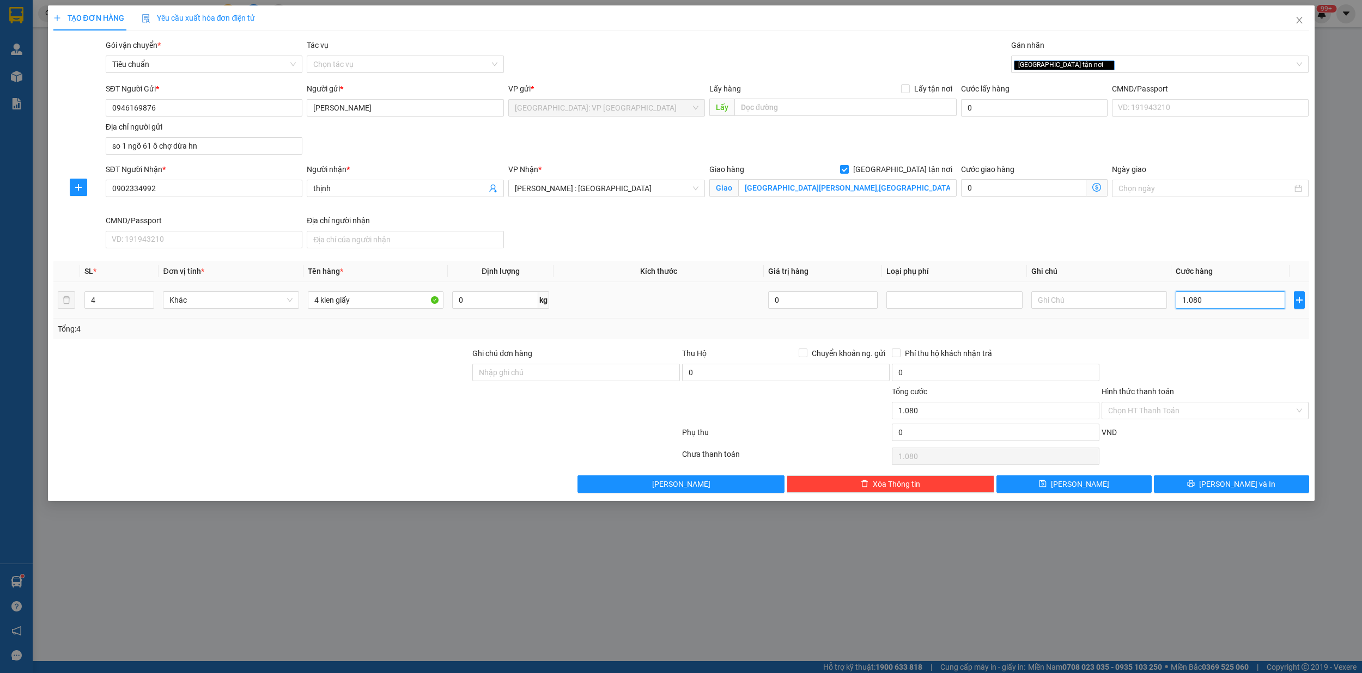
type input "10.800"
type input "108.000"
type input "1.080.000"
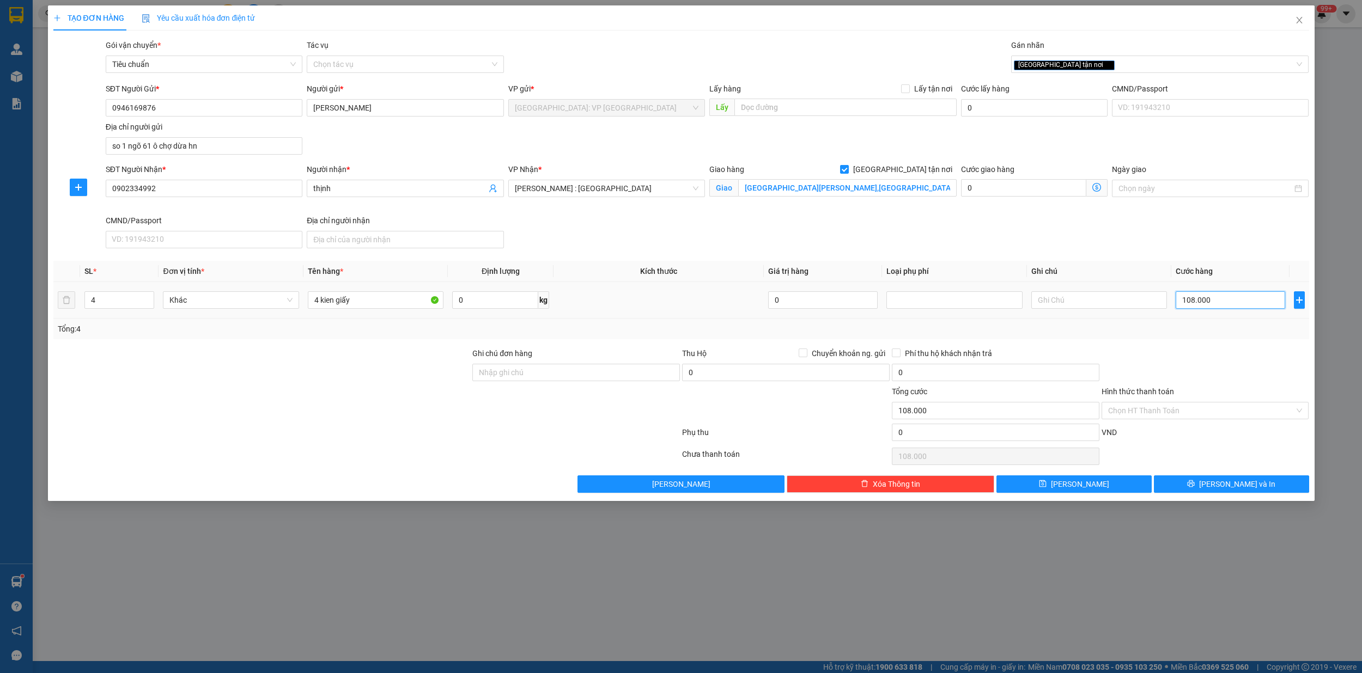
type input "1.080.000"
click at [1235, 486] on span "[PERSON_NAME] và In" at bounding box center [1237, 484] width 76 height 12
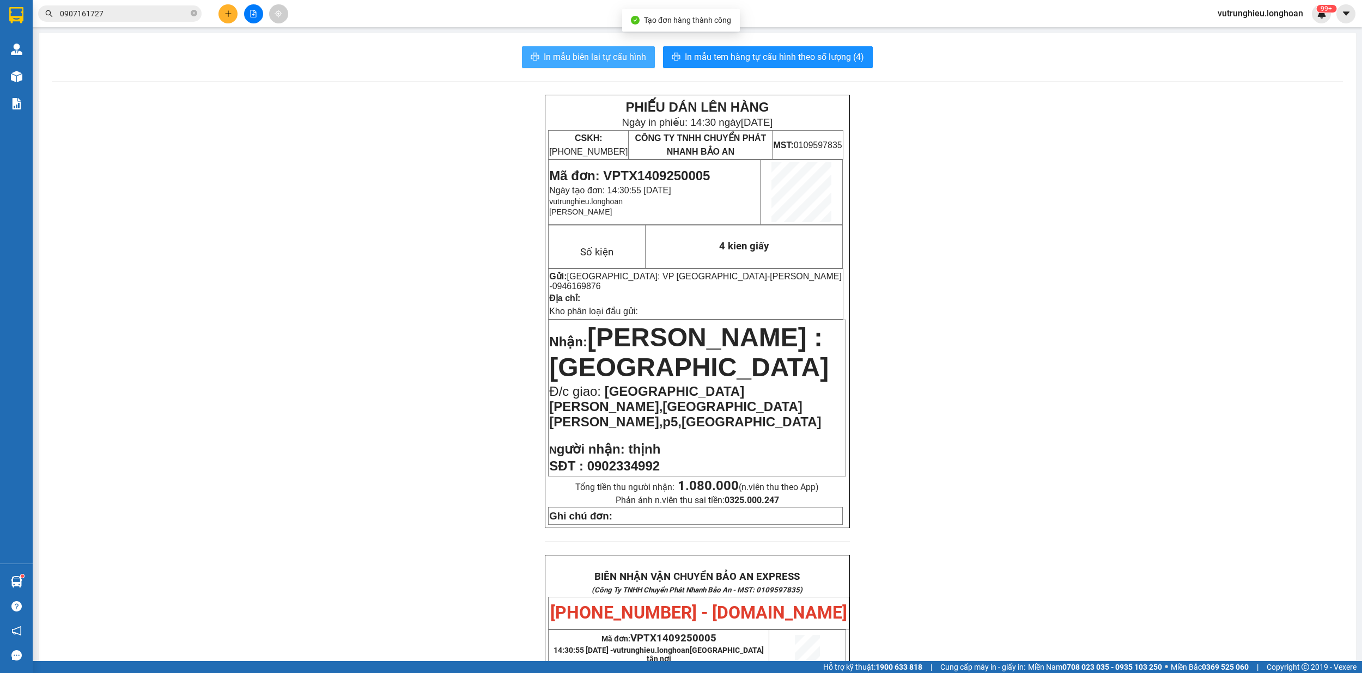
click at [593, 63] on span "In mẫu biên lai tự cấu hình" at bounding box center [595, 57] width 102 height 14
click at [637, 175] on span "Mã đơn: VPTX1409250005" at bounding box center [629, 175] width 161 height 15
copy span "VPTX1409250005"
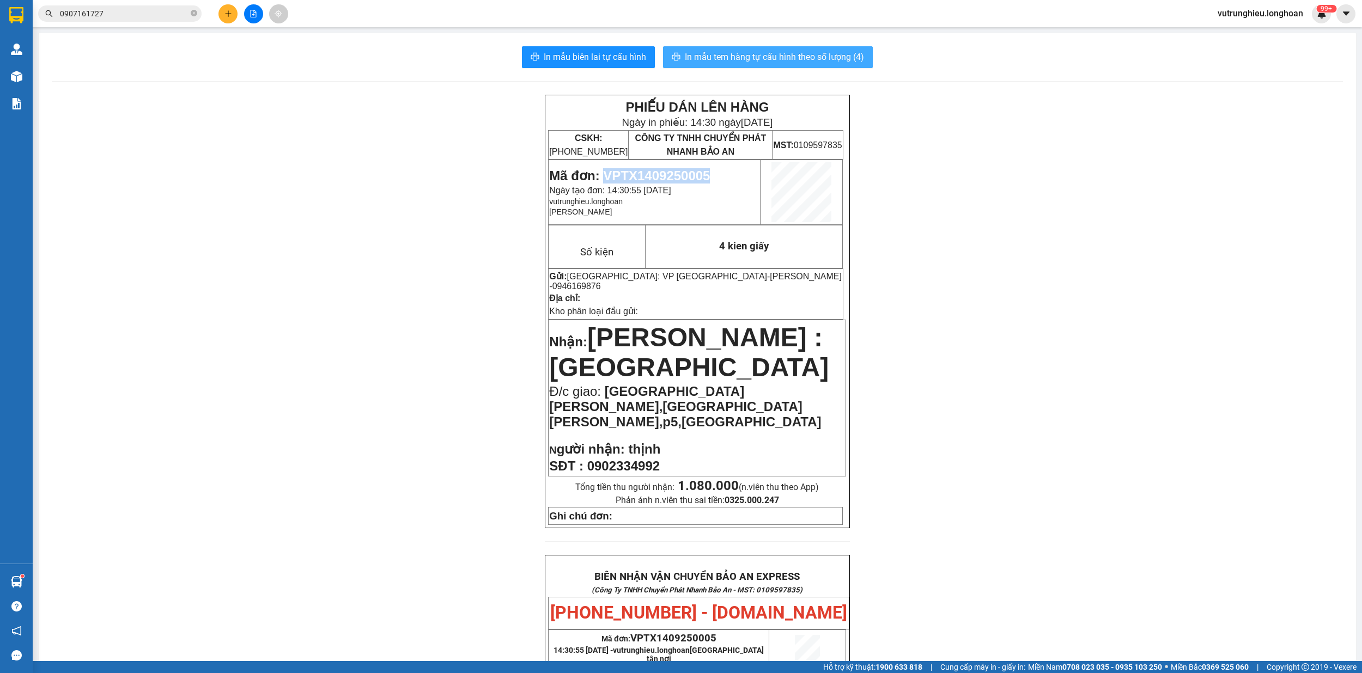
click at [794, 64] on button "In mẫu tem hàng tự cấu hình theo số lượng (4)" at bounding box center [768, 57] width 210 height 22
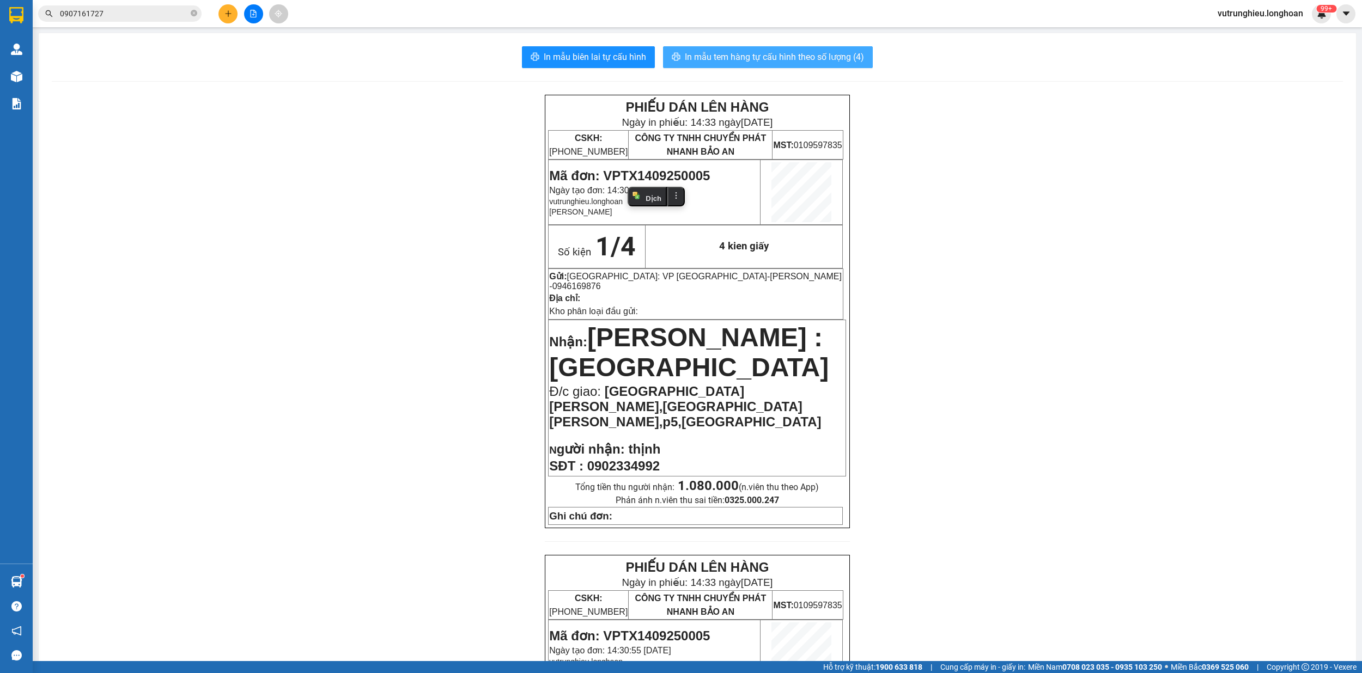
click at [794, 64] on button "In mẫu tem hàng tự cấu hình theo số lượng (4)" at bounding box center [768, 57] width 210 height 22
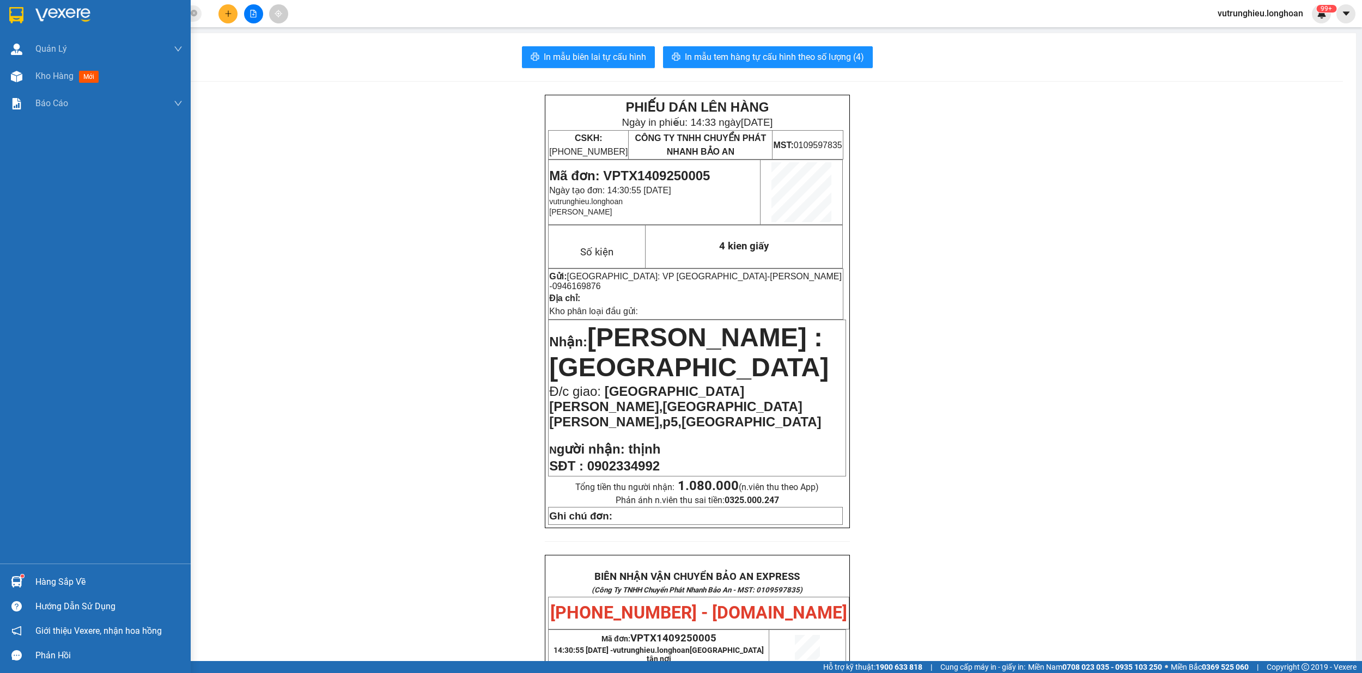
click at [13, 11] on img at bounding box center [16, 15] width 14 height 16
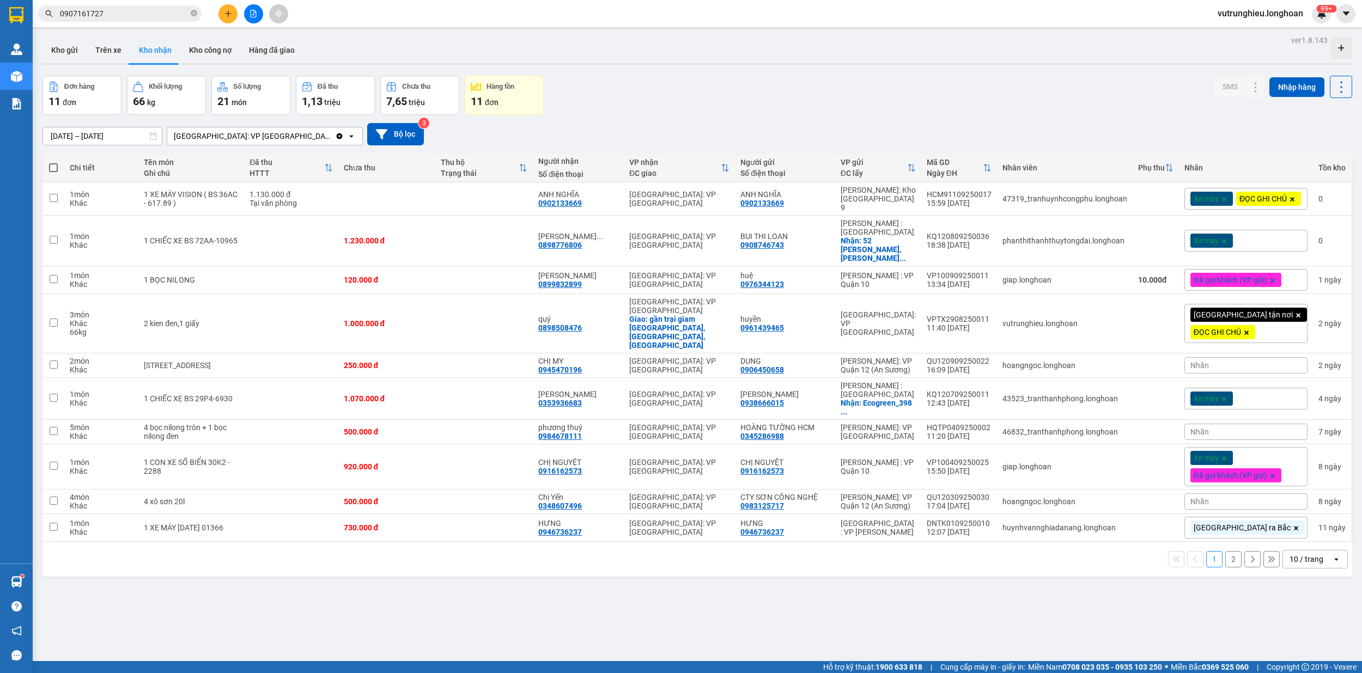
click at [225, 12] on icon "plus" at bounding box center [228, 14] width 8 height 8
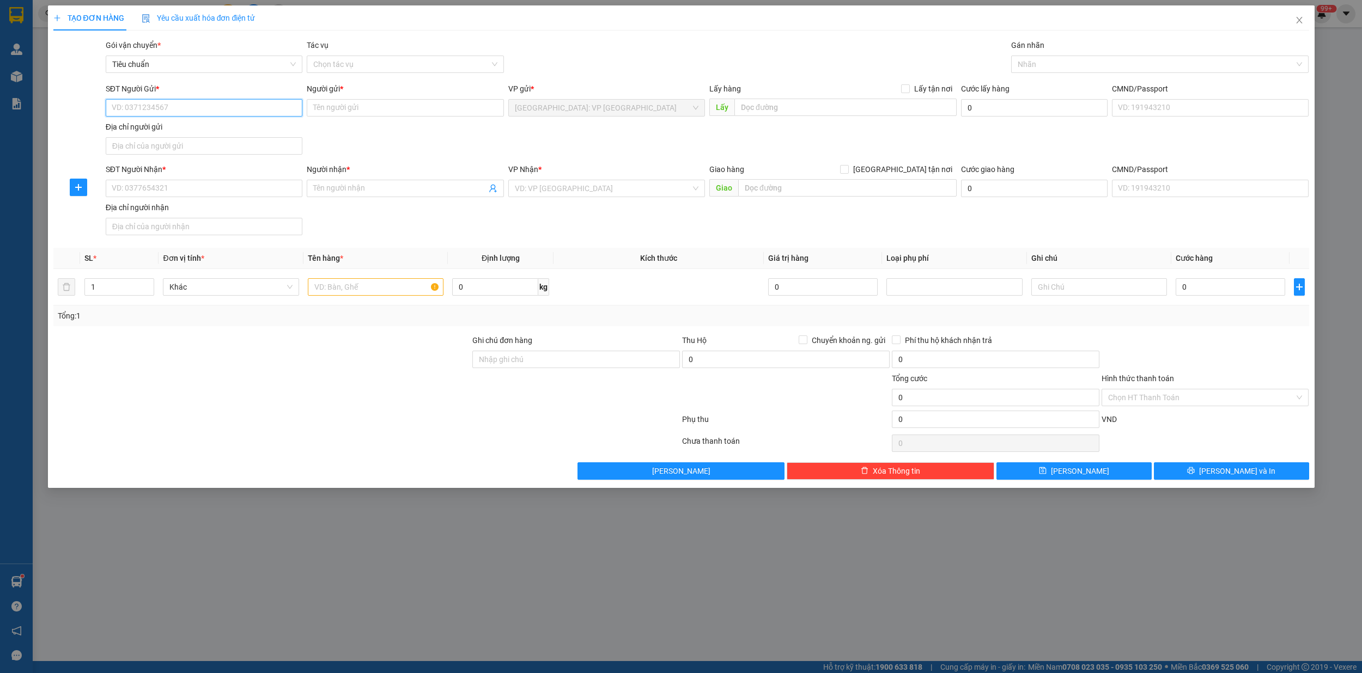
click at [195, 112] on input "SĐT Người Gửi *" at bounding box center [204, 107] width 197 height 17
type input "0359843892"
click at [342, 107] on input "Người gửi *" at bounding box center [405, 107] width 197 height 17
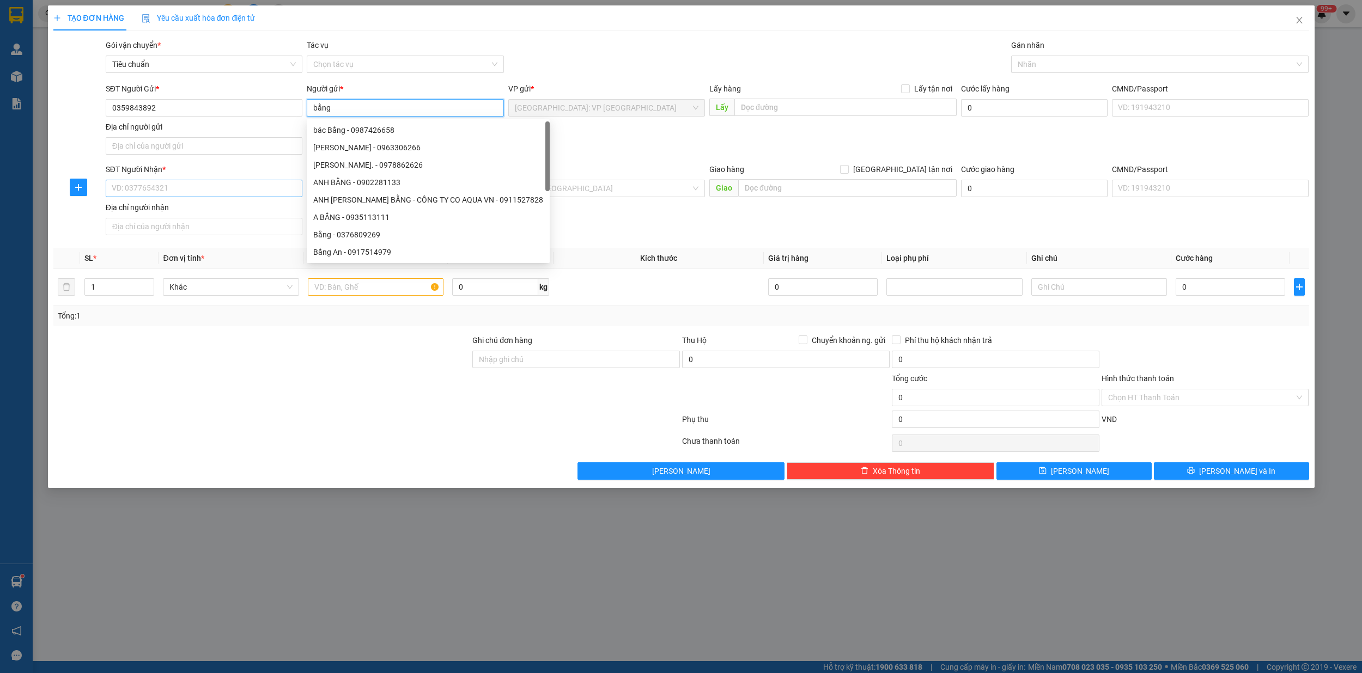
type input "bằng"
click at [145, 185] on input "SĐT Người Nhận *" at bounding box center [204, 188] width 197 height 17
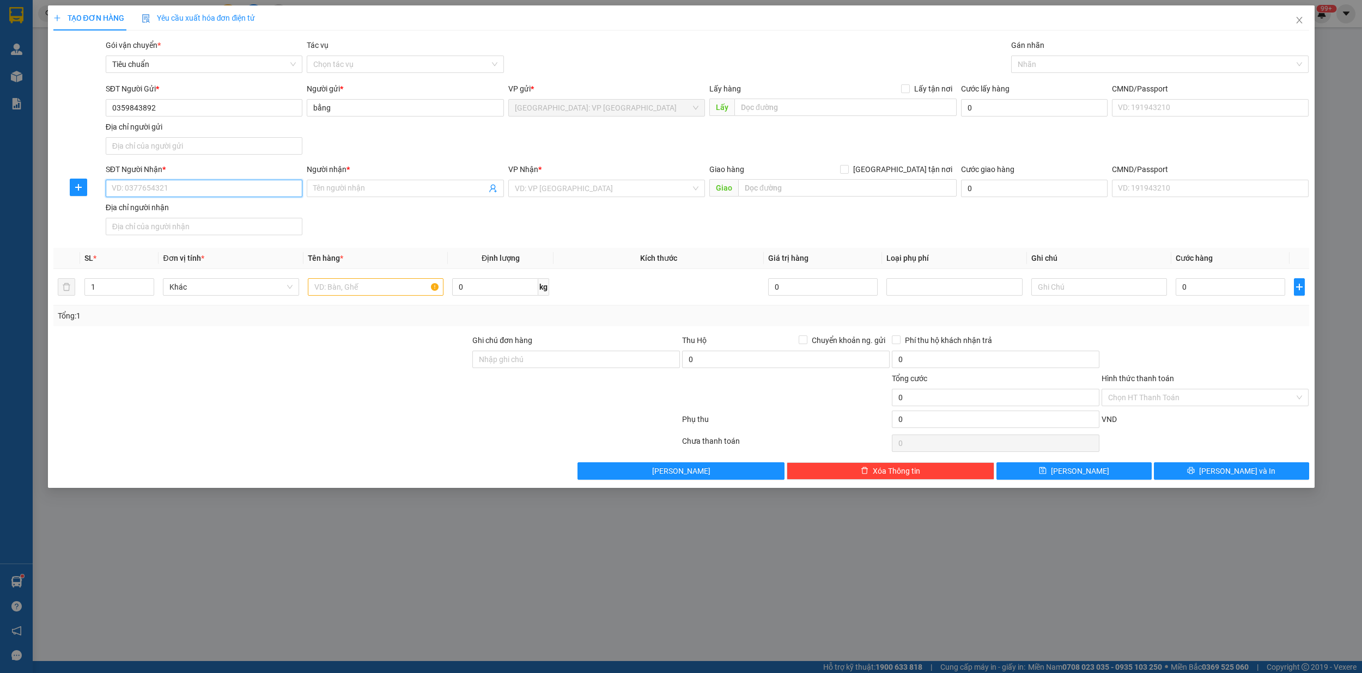
click at [145, 185] on input "SĐT Người Nhận *" at bounding box center [204, 188] width 197 height 17
type input "0359903603"
click at [336, 190] on input "Người nhận *" at bounding box center [399, 188] width 173 height 12
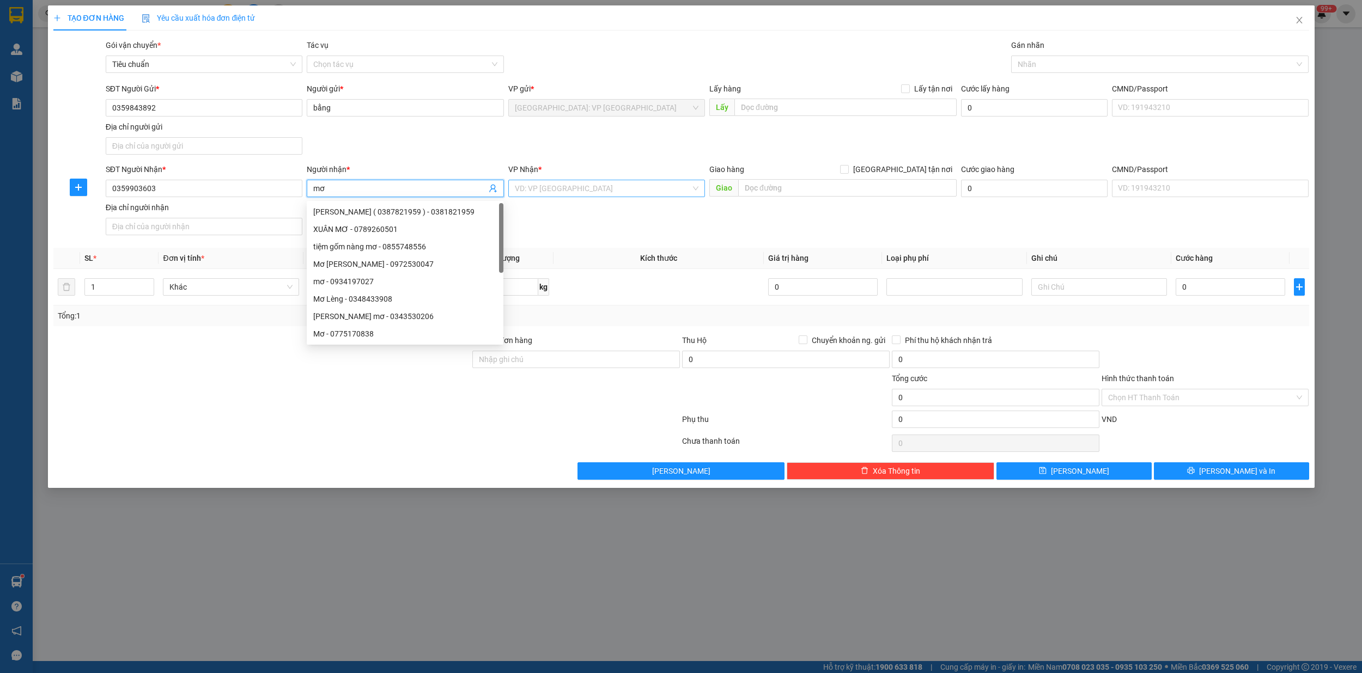
type input "mơ"
click at [534, 184] on input "search" at bounding box center [603, 188] width 176 height 16
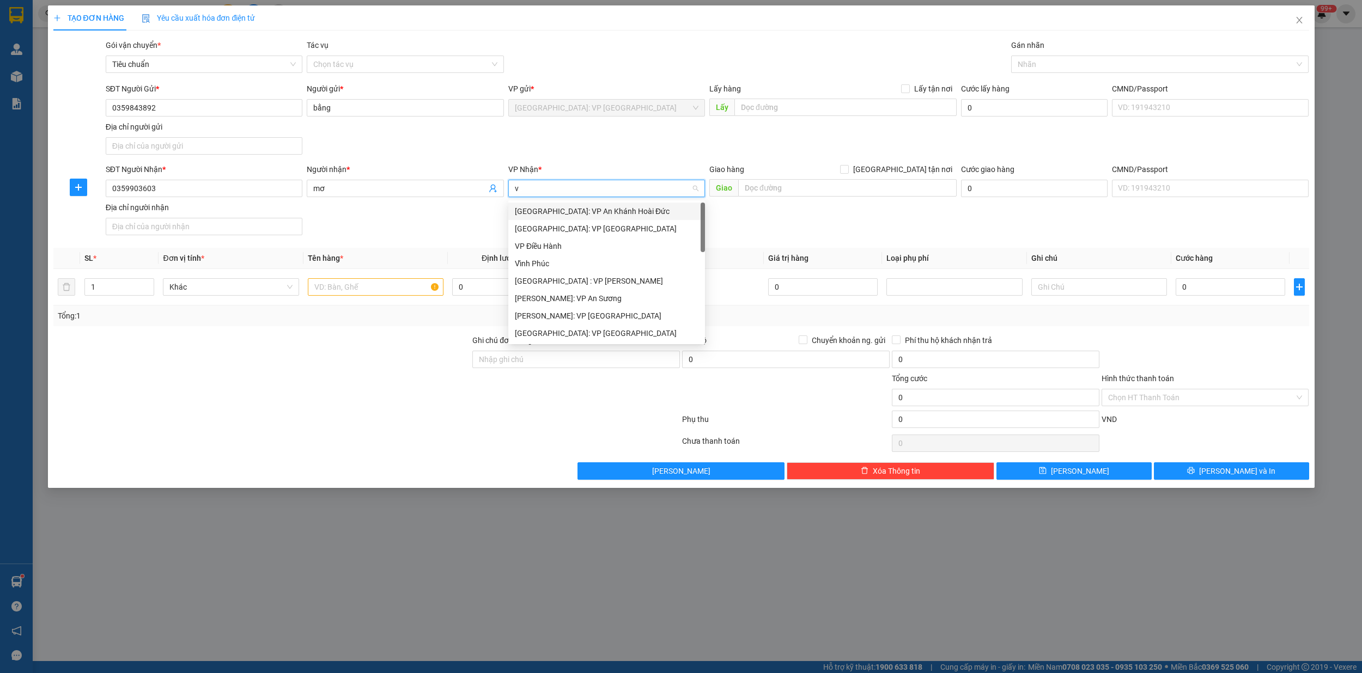
type input "vă"
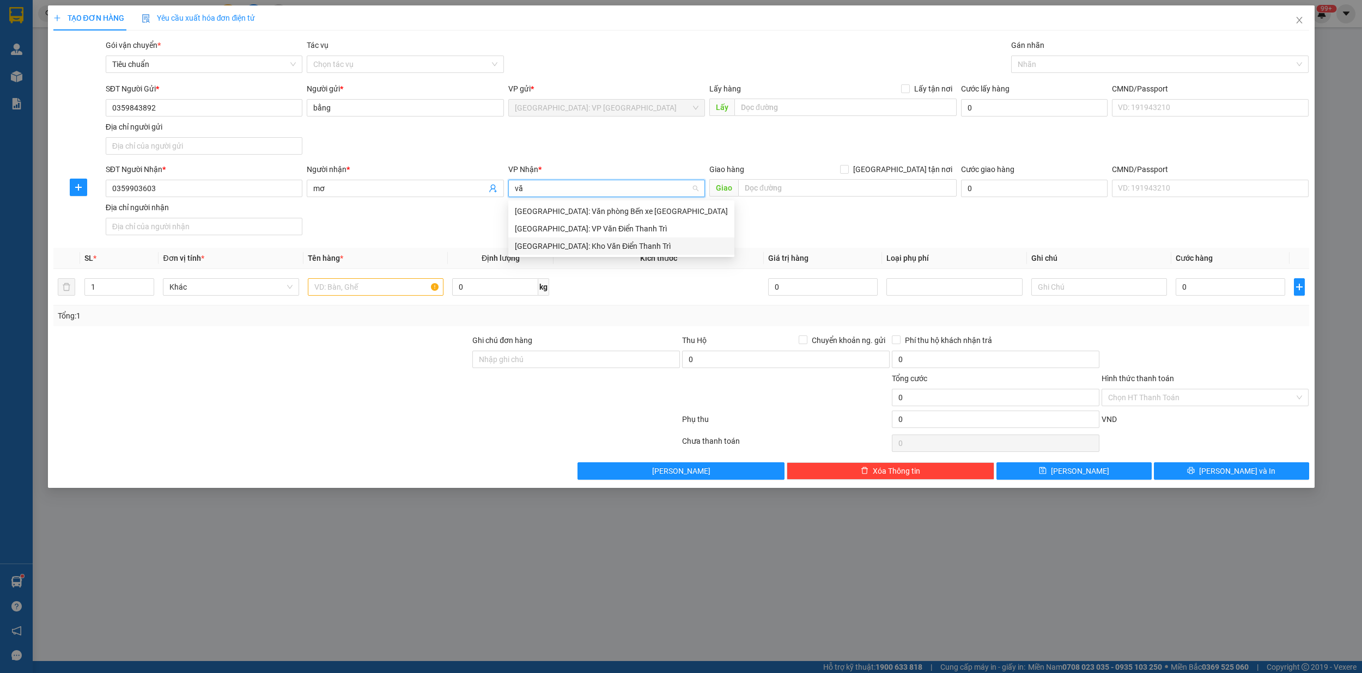
click at [605, 245] on div "[GEOGRAPHIC_DATA]: Kho Văn Điển Thanh Trì" at bounding box center [621, 246] width 213 height 12
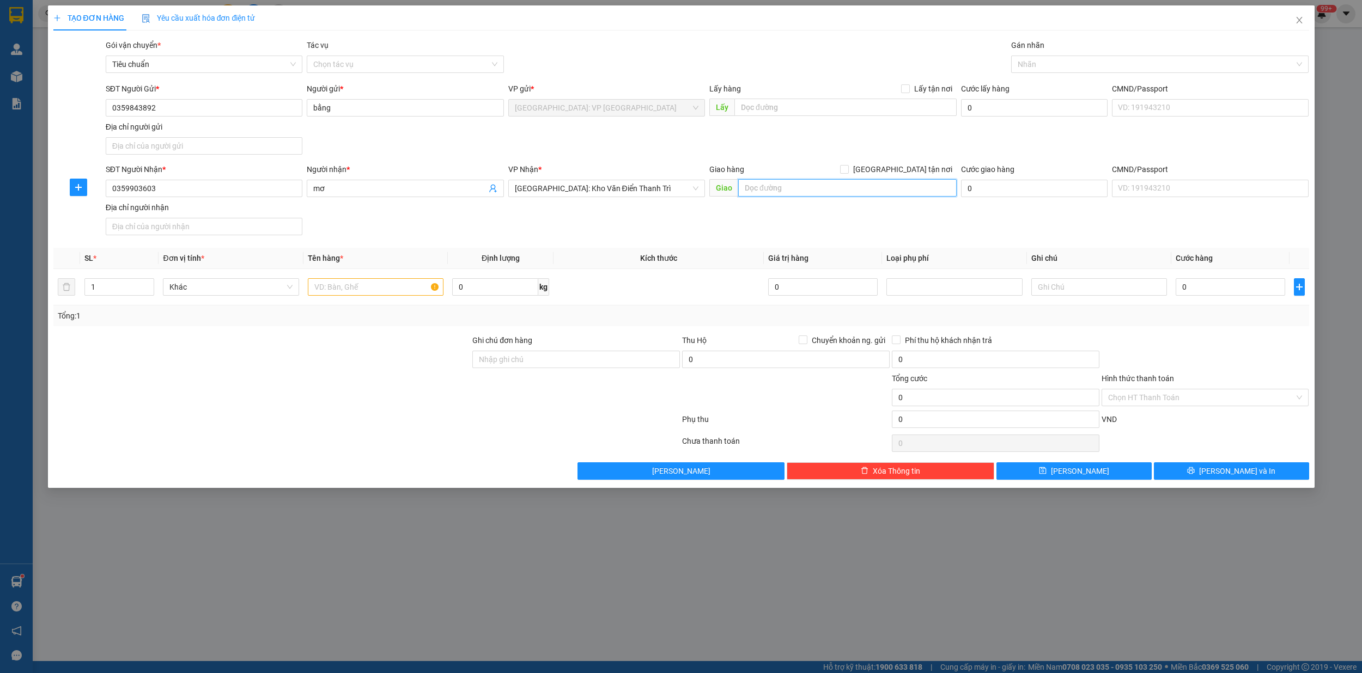
click at [804, 190] on input "text" at bounding box center [847, 187] width 218 height 17
click at [796, 192] on input "text" at bounding box center [847, 187] width 218 height 17
type input "84 tổ 14,[PERSON_NAME],[GEOGRAPHIC_DATA][PERSON_NAME],[GEOGRAPHIC_DATA]"
click at [847, 166] on input "[GEOGRAPHIC_DATA] tận nơi" at bounding box center [844, 169] width 8 height 8
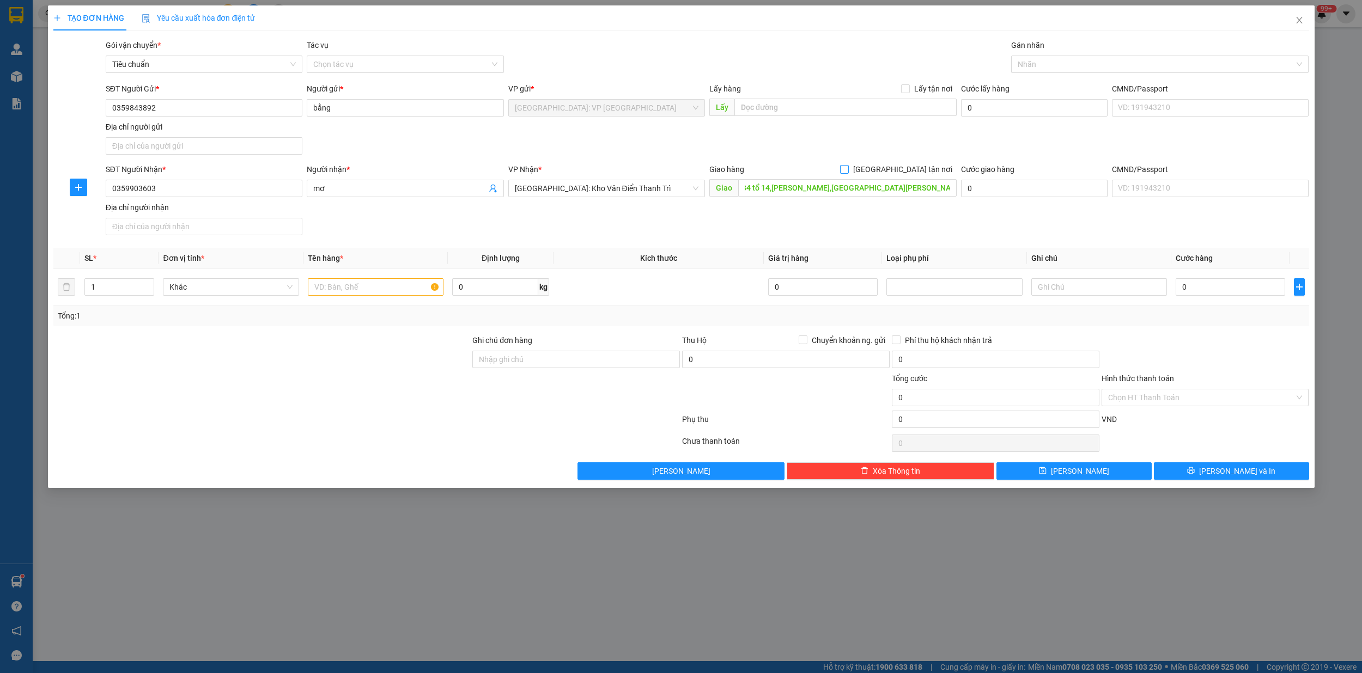
checkbox input "true"
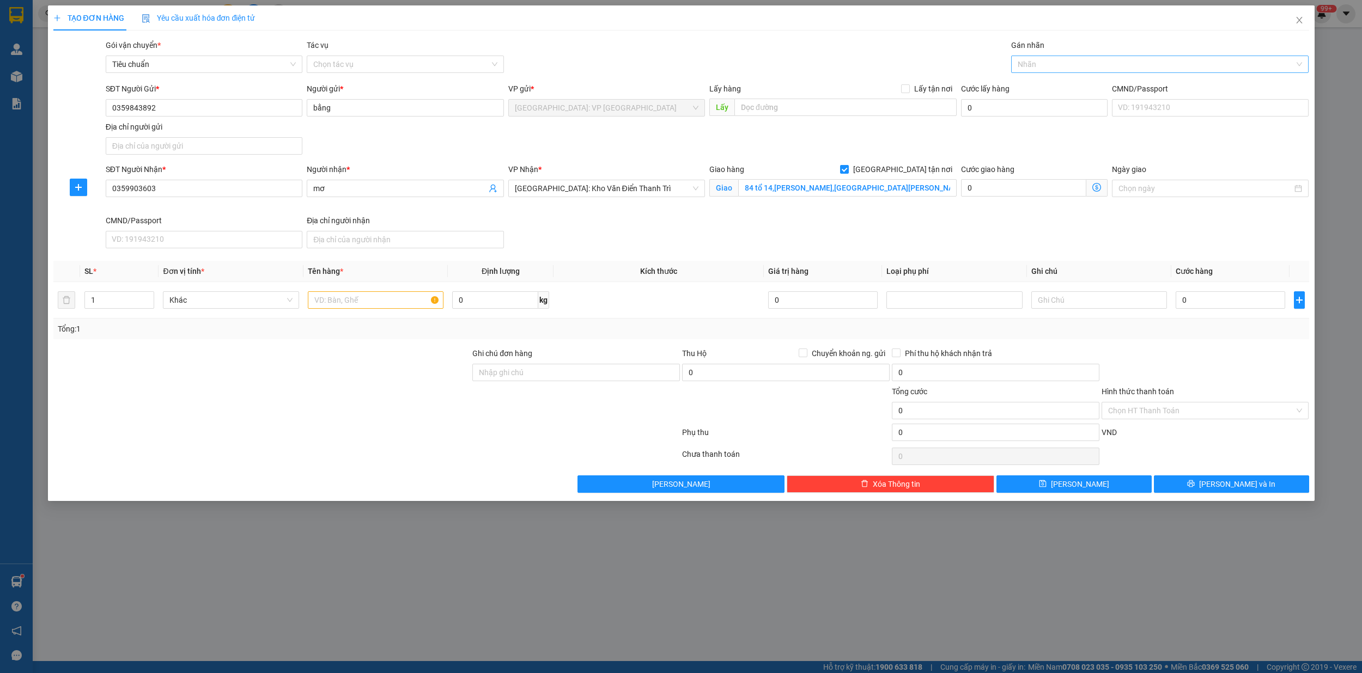
drag, startPoint x: 1042, startPoint y: 59, endPoint x: 1042, endPoint y: 68, distance: 8.2
click at [1042, 64] on div at bounding box center [1154, 64] width 281 height 13
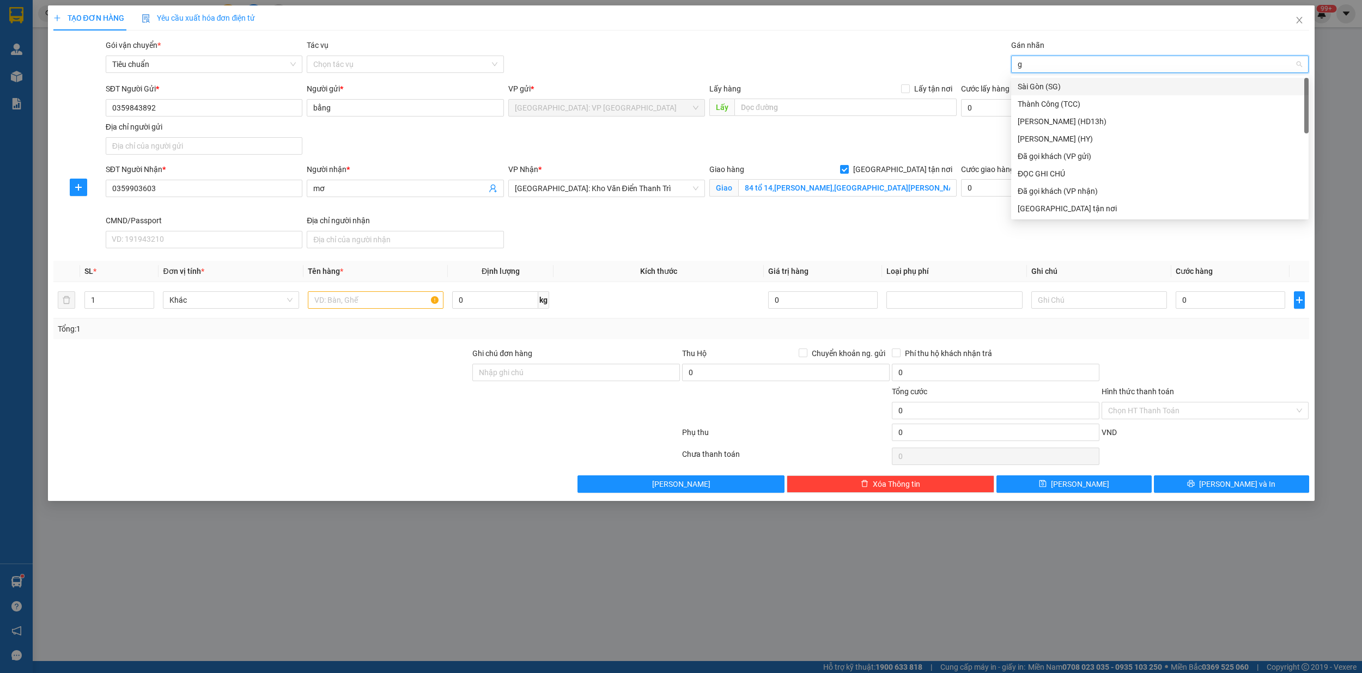
type input "gi"
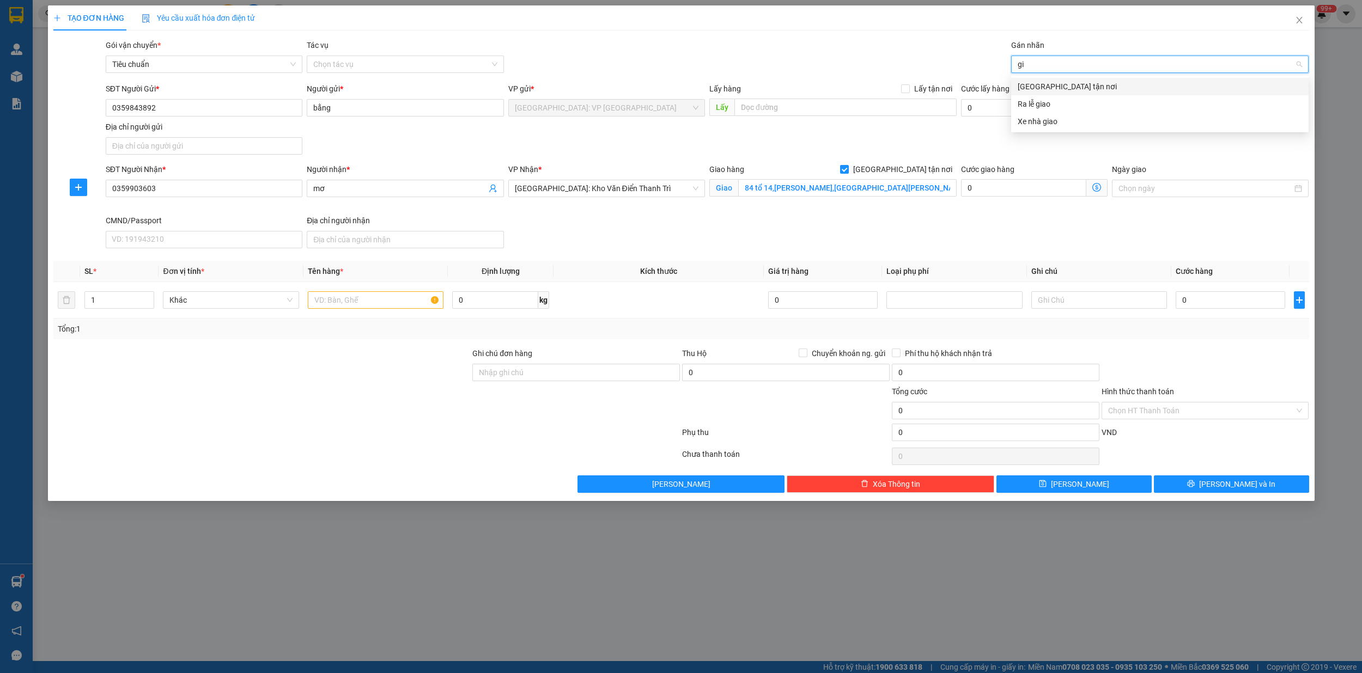
click at [1044, 83] on div "[GEOGRAPHIC_DATA] tận nơi" at bounding box center [1159, 87] width 284 height 12
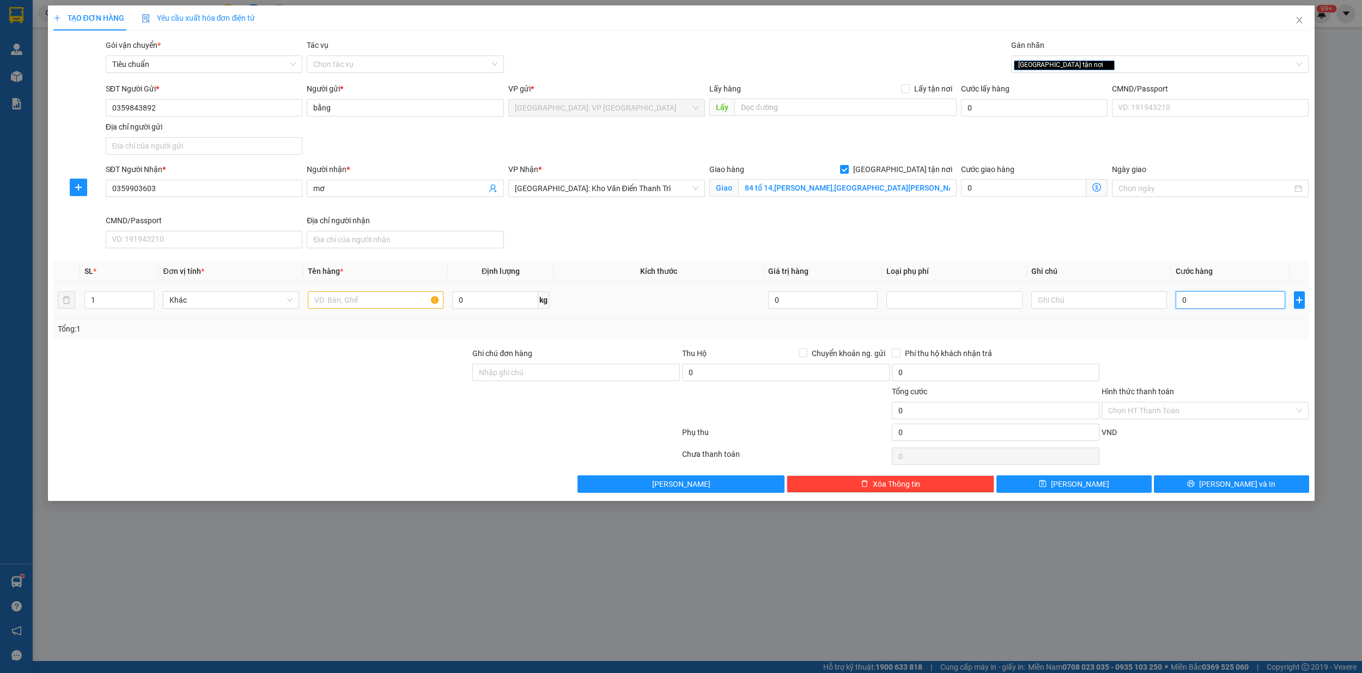
click at [1231, 306] on input "0" at bounding box center [1229, 299] width 109 height 17
type input "8"
type input "80"
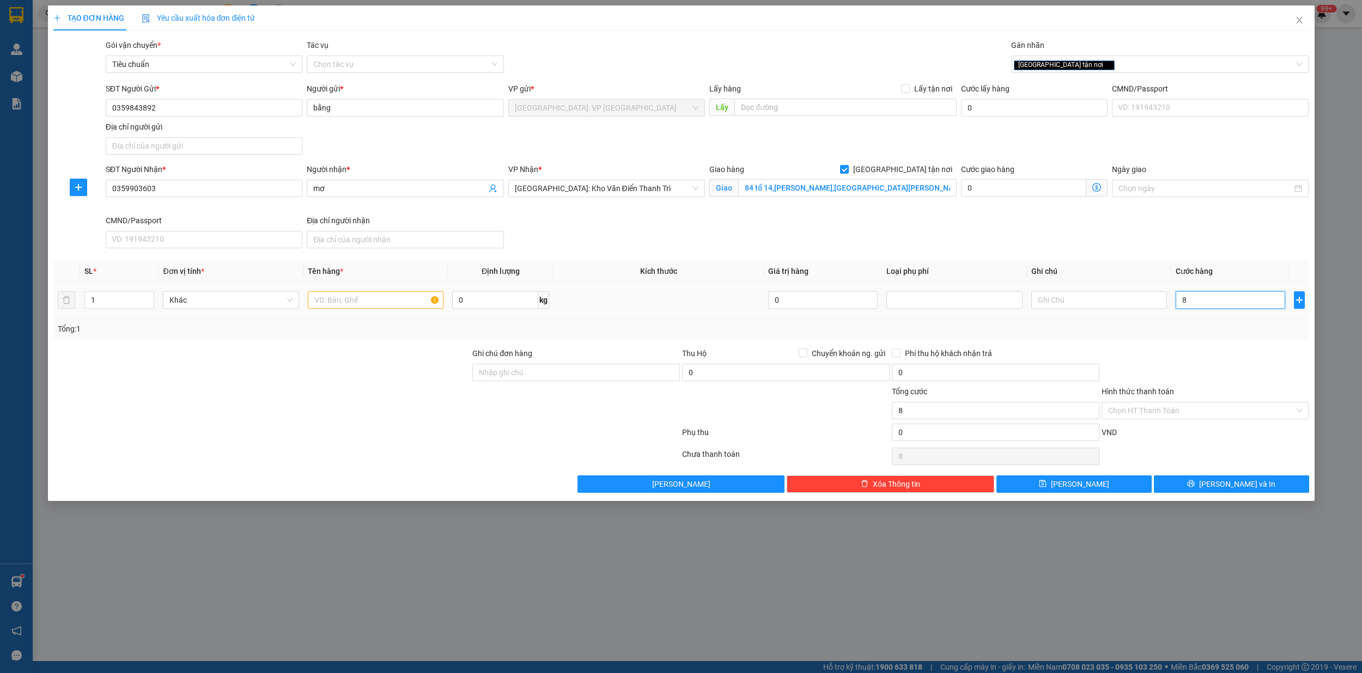
type input "80"
type input "800"
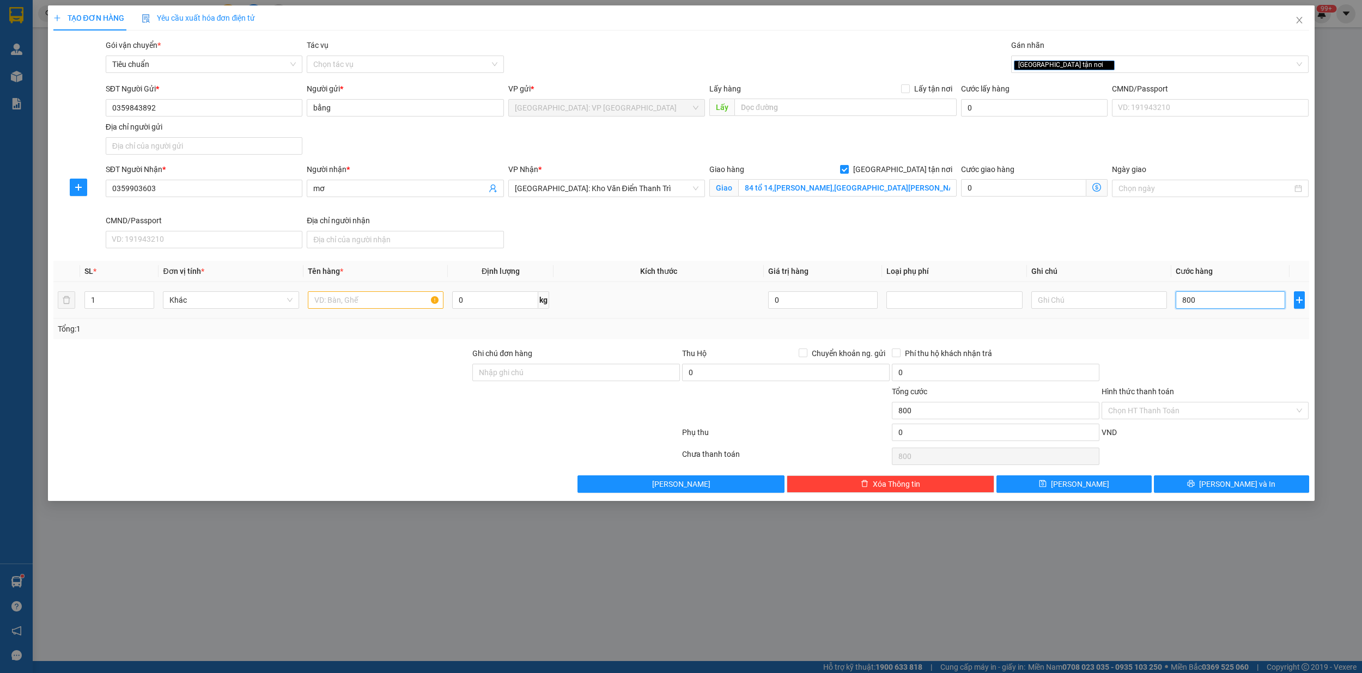
type input "8.000"
type input "80.000"
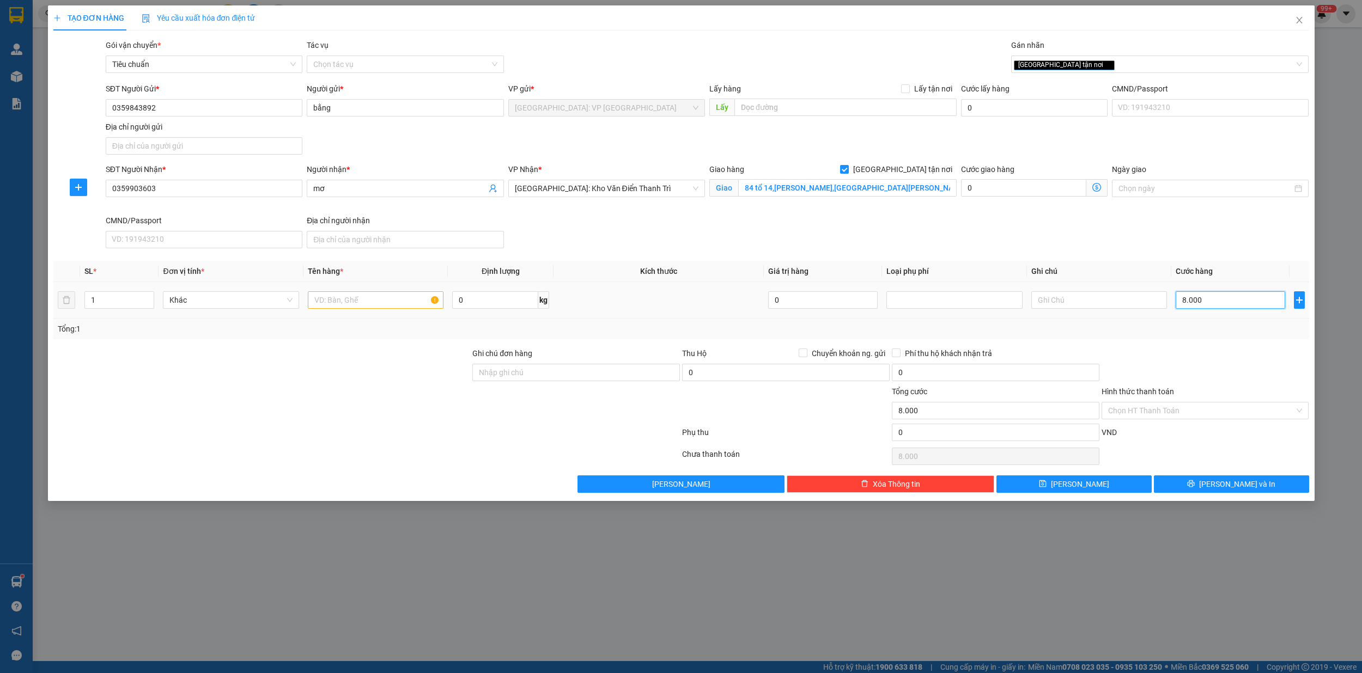
type input "80.000"
click at [1209, 414] on input "Hình thức thanh toán" at bounding box center [1201, 411] width 187 height 16
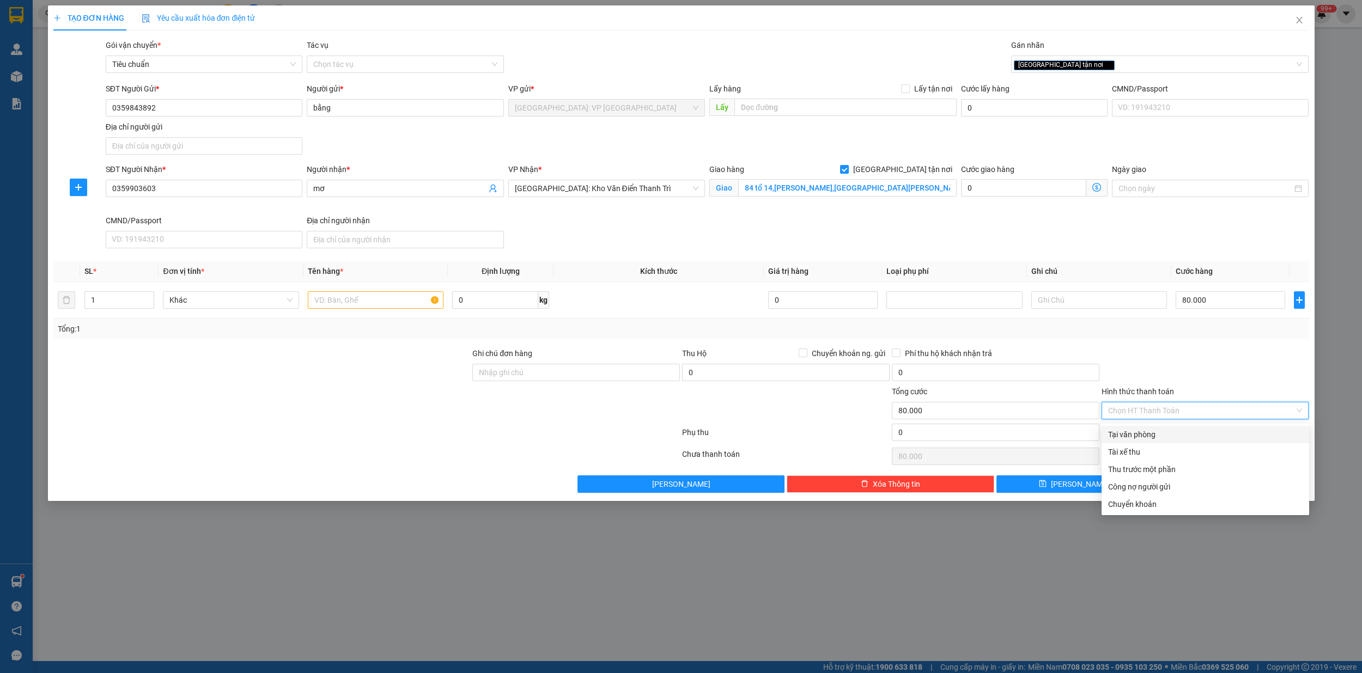
click at [1170, 432] on div "Tại văn phòng" at bounding box center [1205, 435] width 194 height 12
type input "0"
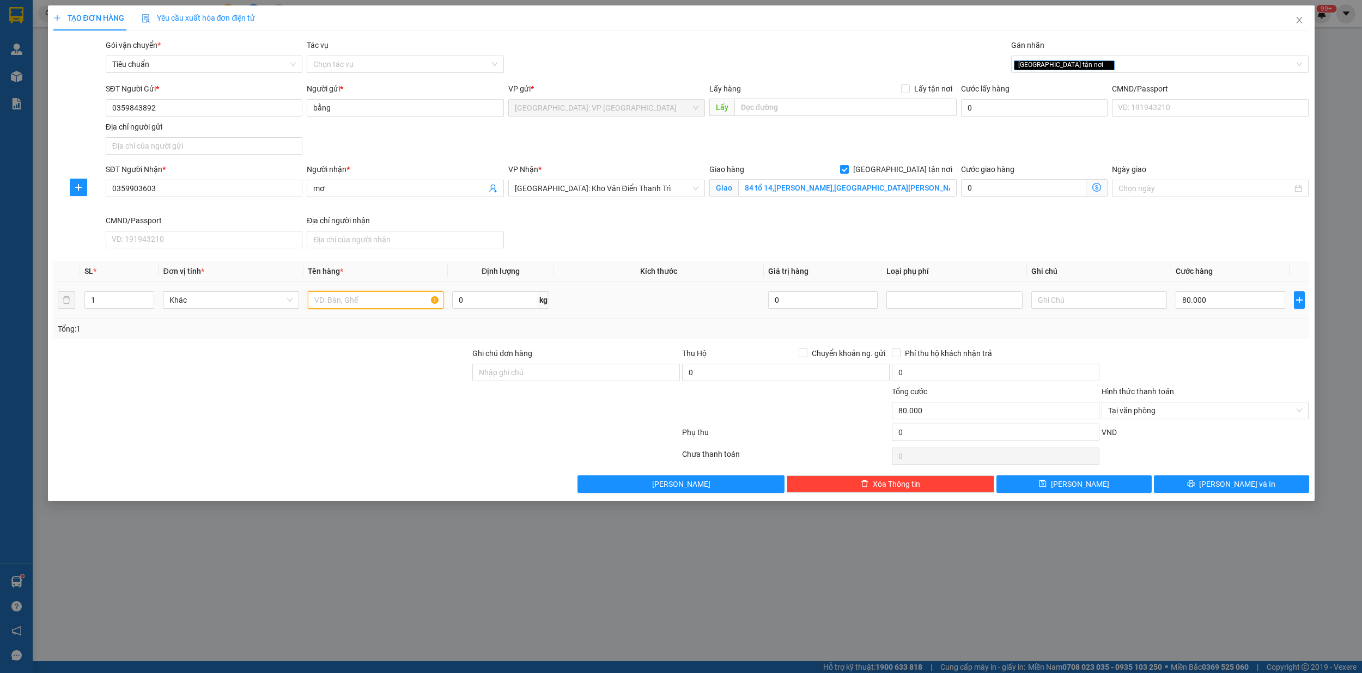
click at [374, 302] on input "text" at bounding box center [376, 299] width 136 height 17
type input "1 kien giấy"
click at [1225, 489] on span "[PERSON_NAME] và In" at bounding box center [1237, 484] width 76 height 12
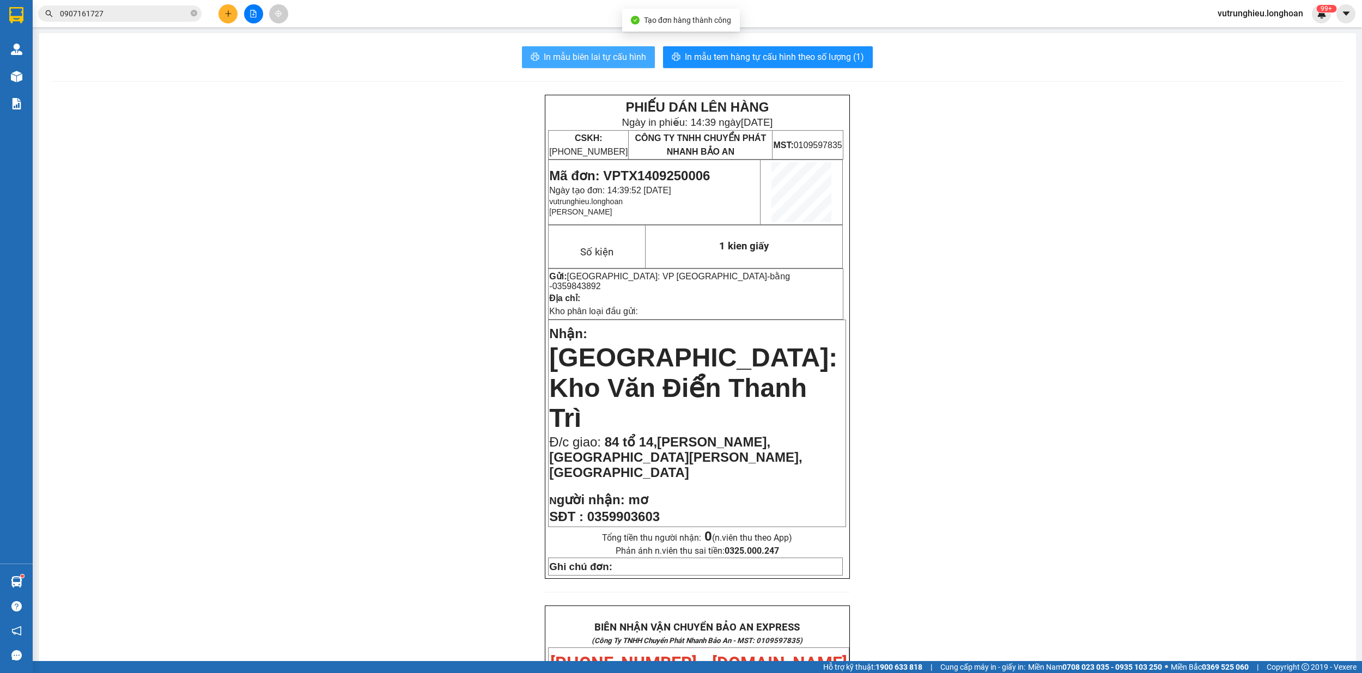
click at [587, 47] on button "In mẫu biên lai tự cấu hình" at bounding box center [588, 57] width 133 height 22
click at [776, 53] on span "In mẫu tem hàng tự cấu hình theo số lượng (1)" at bounding box center [774, 57] width 179 height 14
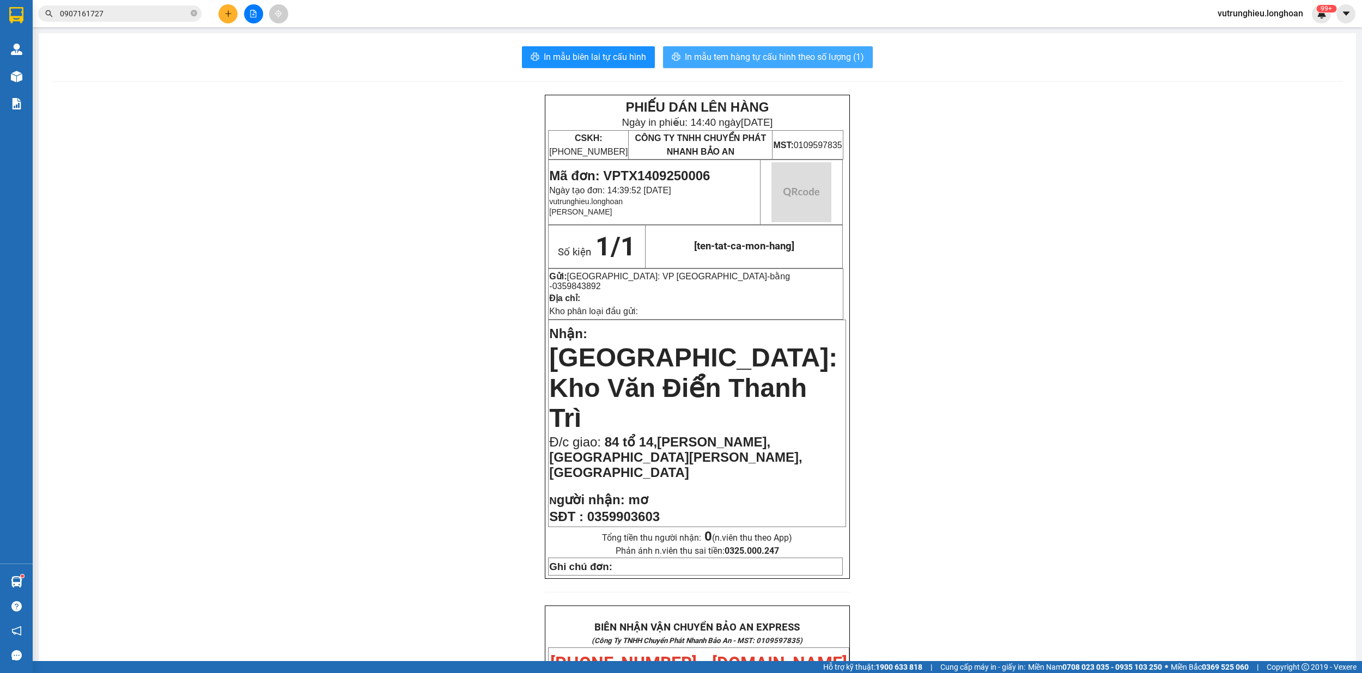
click at [776, 53] on span "In mẫu tem hàng tự cấu hình theo số lượng (1)" at bounding box center [774, 57] width 179 height 14
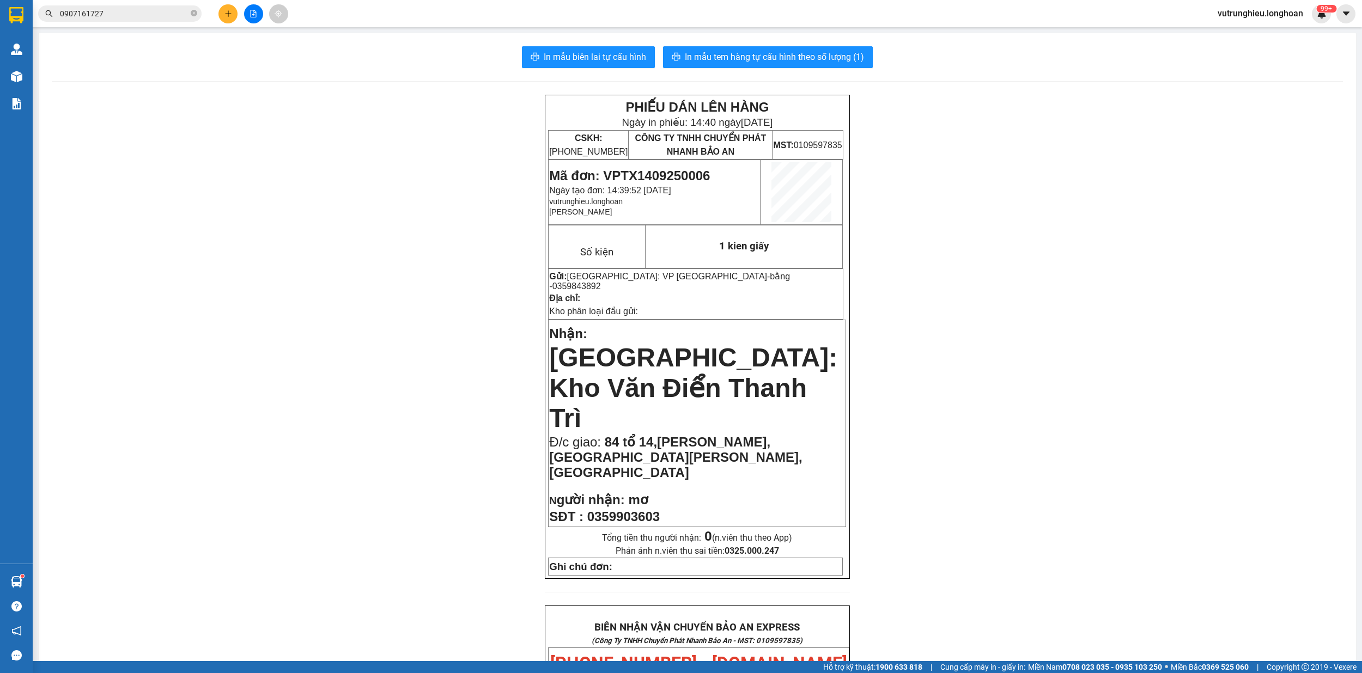
click at [637, 173] on span "Mã đơn: VPTX1409250006" at bounding box center [629, 175] width 161 height 15
copy span "VPTX1409250006"
click at [258, 9] on button at bounding box center [253, 13] width 19 height 19
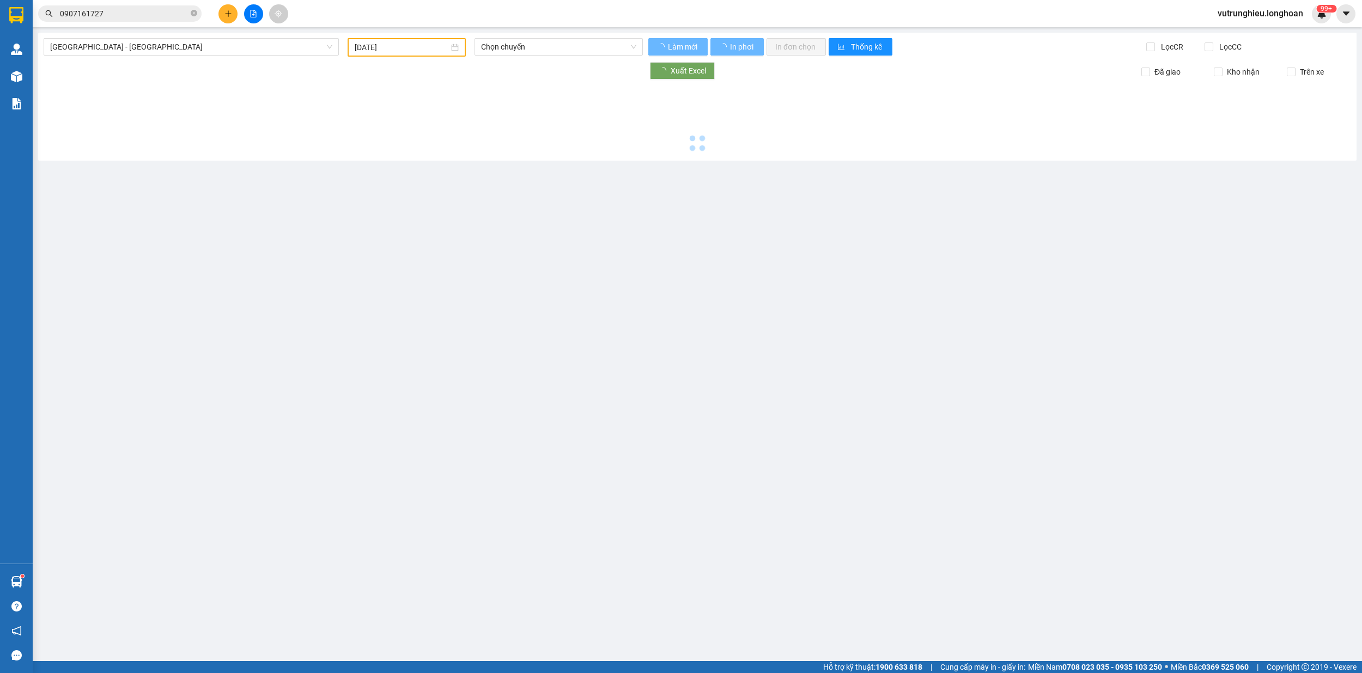
type input "[DATE]"
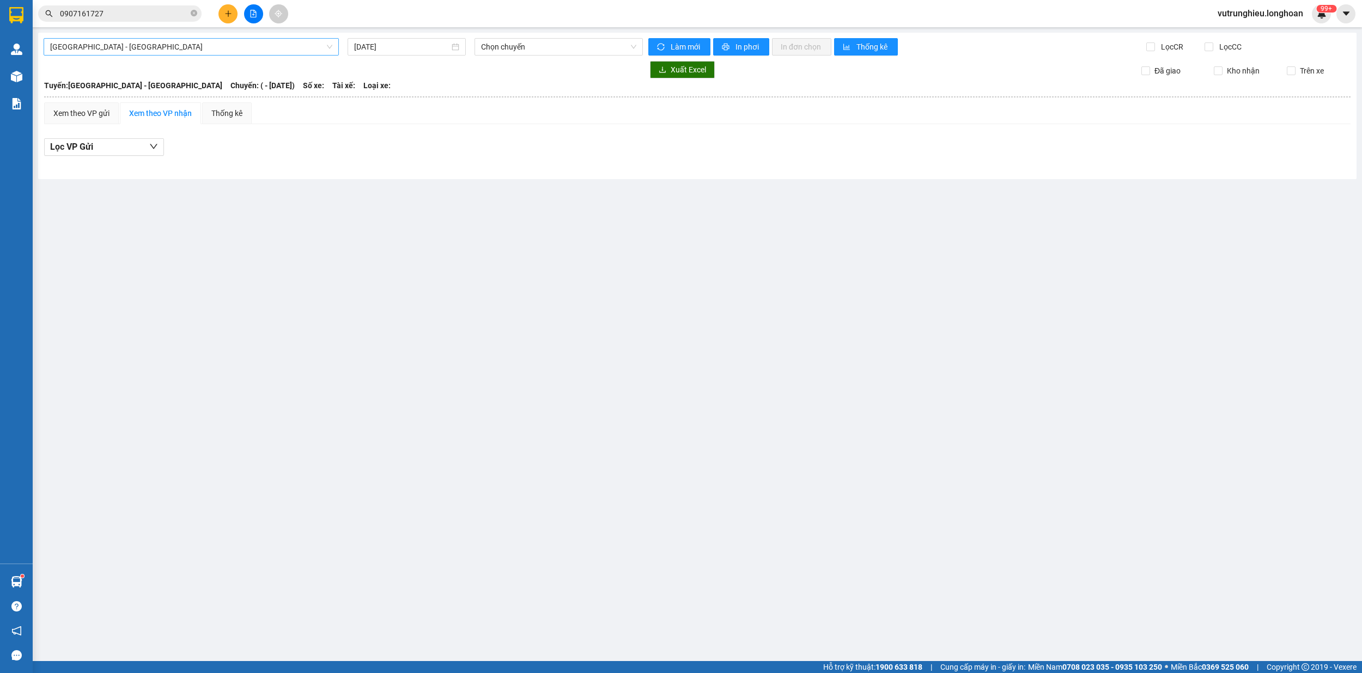
click at [166, 52] on span "[GEOGRAPHIC_DATA] - [GEOGRAPHIC_DATA]" at bounding box center [191, 47] width 282 height 16
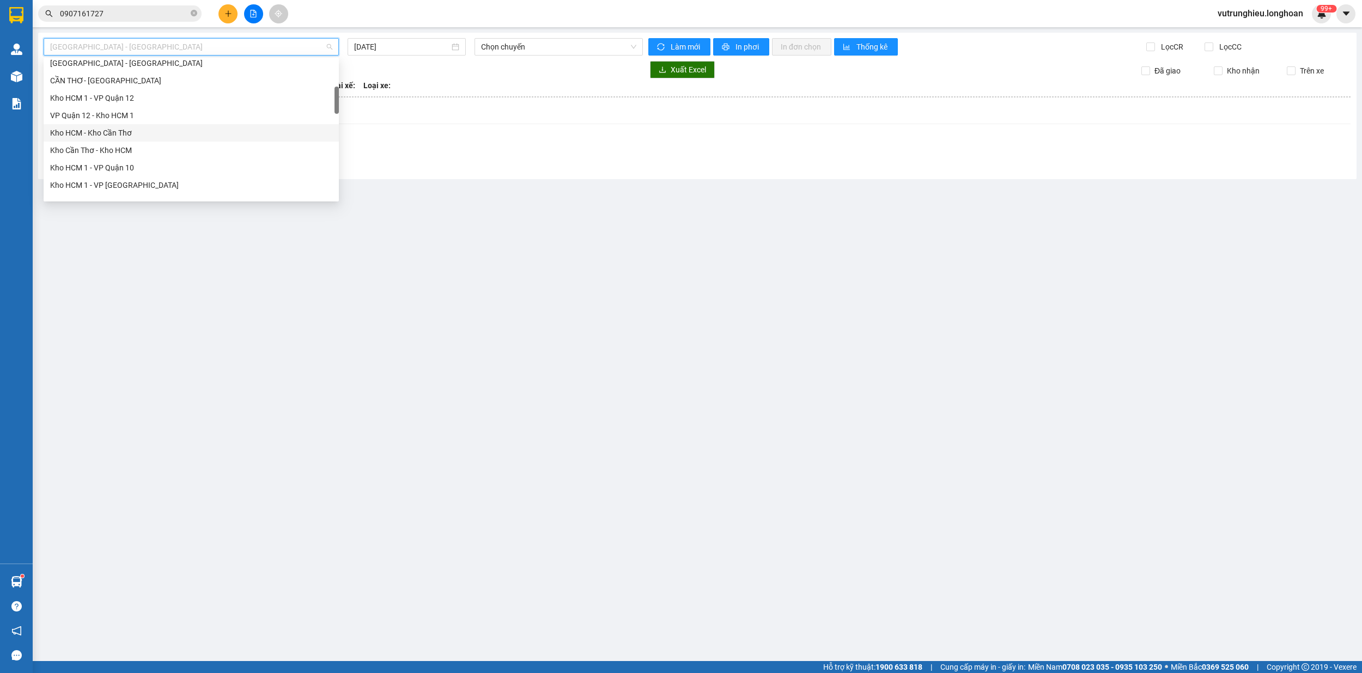
scroll to position [290, 0]
click at [137, 139] on div "Kho HN - VP [PERSON_NAME]" at bounding box center [191, 144] width 282 height 12
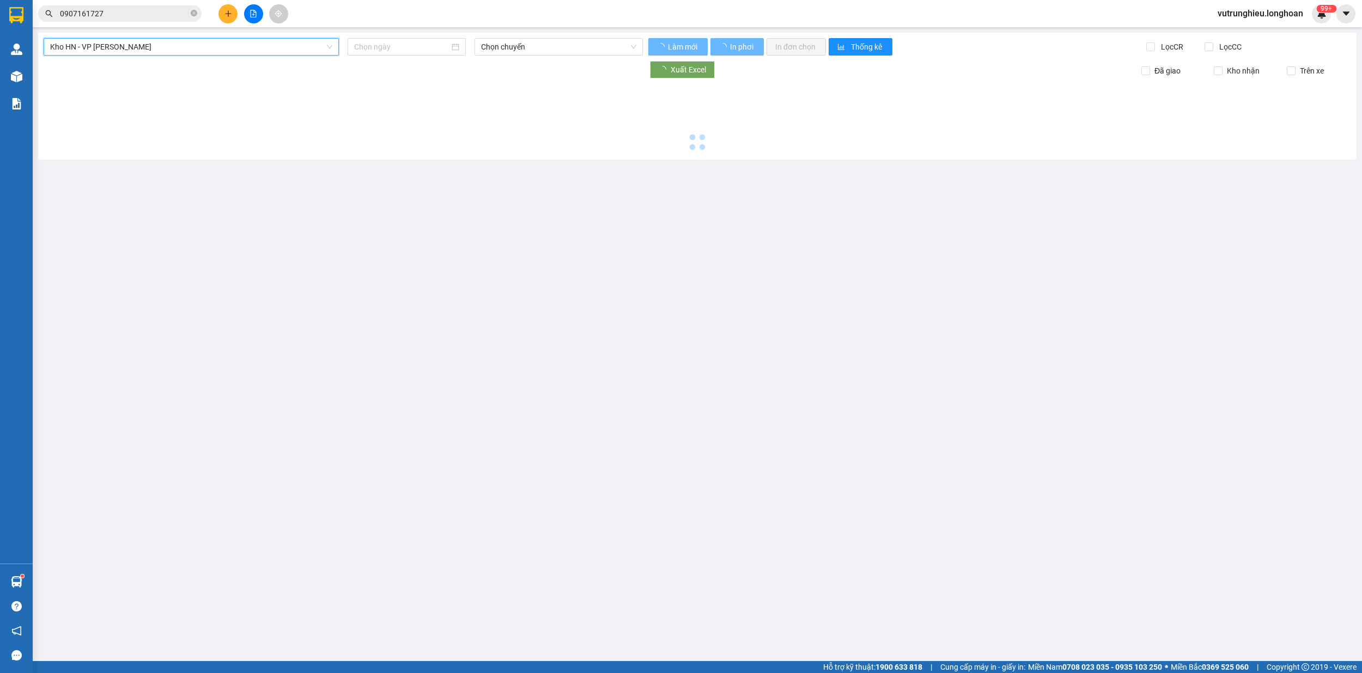
type input "[DATE]"
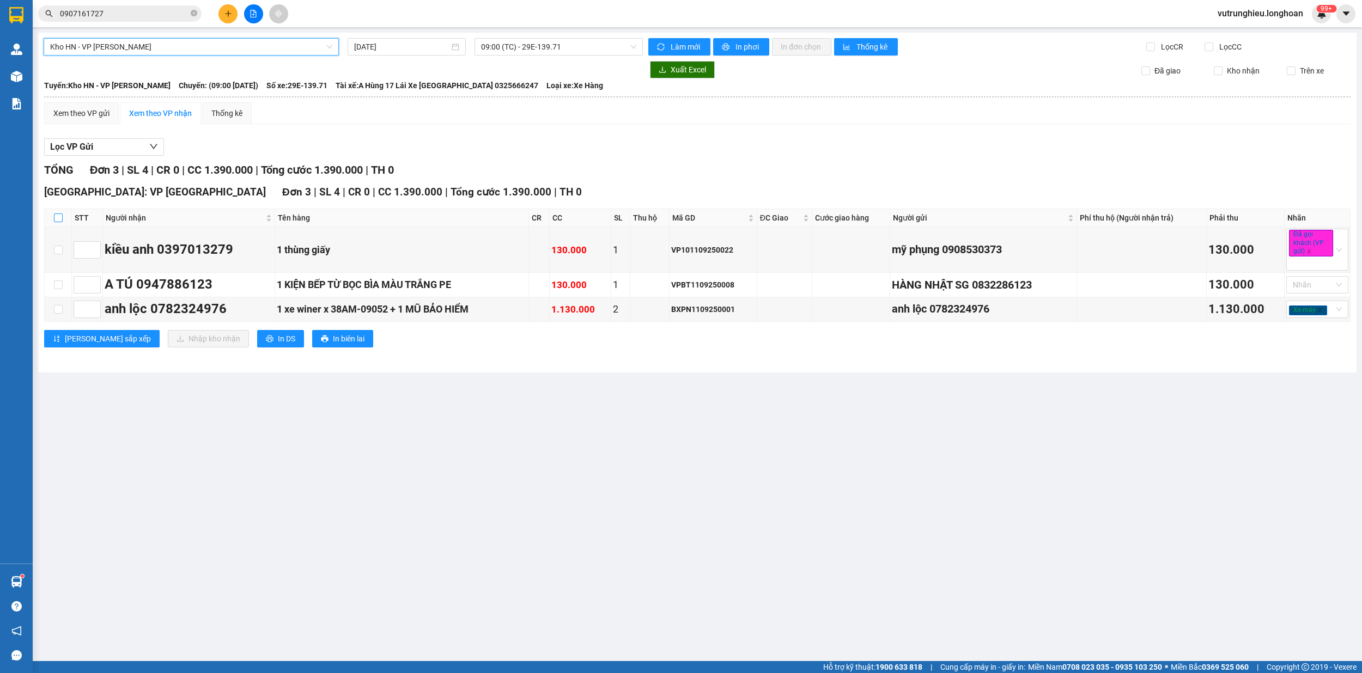
click at [54, 218] on input "checkbox" at bounding box center [58, 218] width 9 height 9
checkbox input "true"
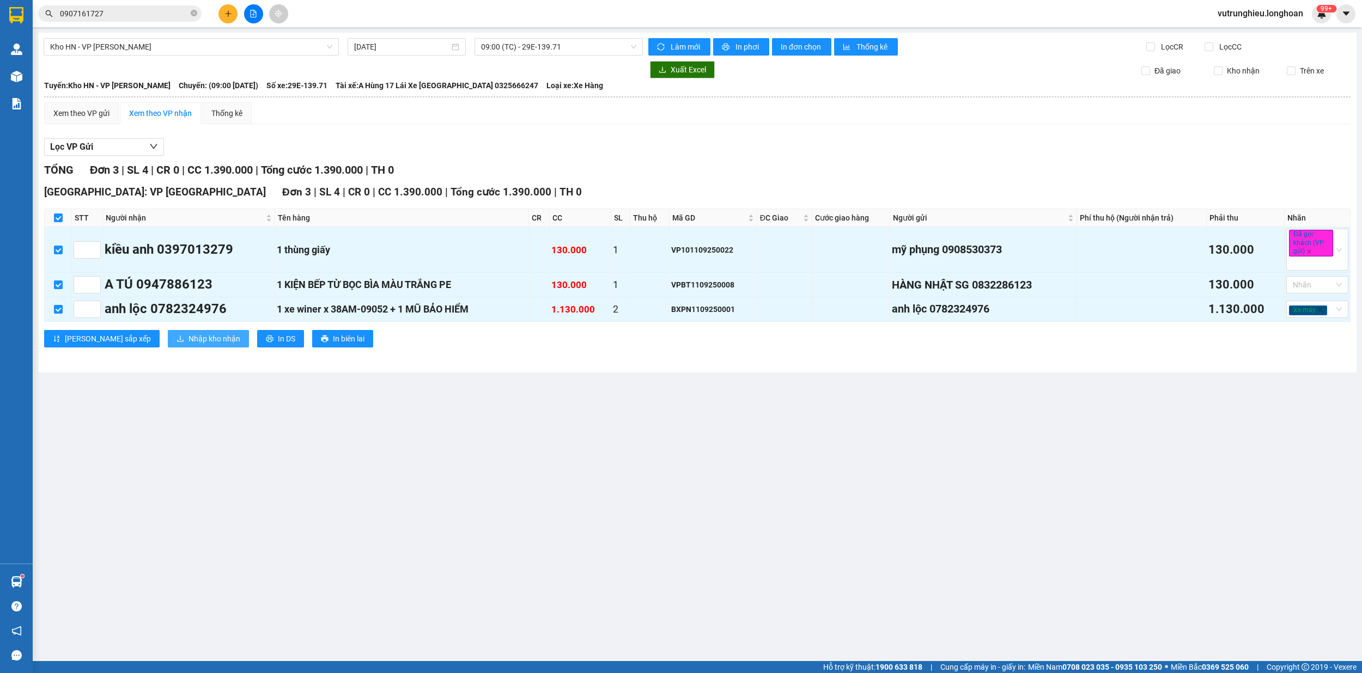
click at [188, 345] on span "Nhập kho nhận" at bounding box center [214, 339] width 52 height 12
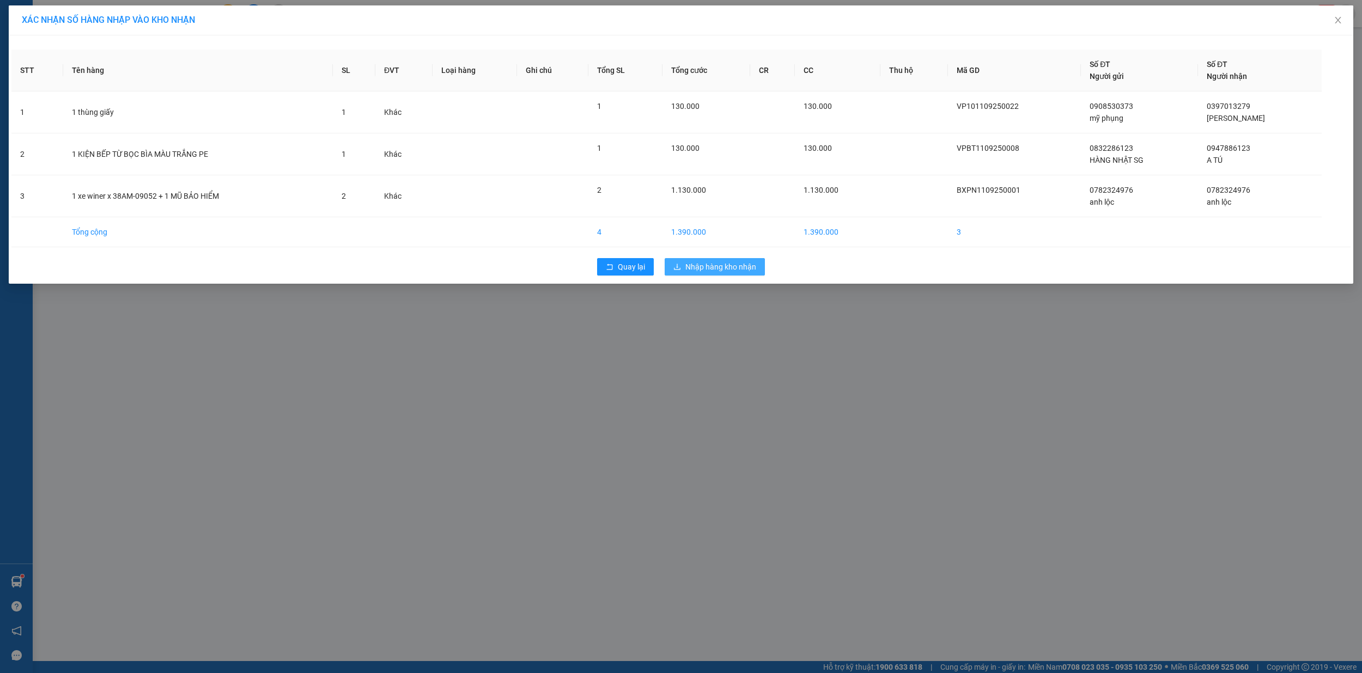
drag, startPoint x: 723, startPoint y: 271, endPoint x: 718, endPoint y: 268, distance: 6.1
click at [722, 271] on span "Nhập hàng kho nhận" at bounding box center [720, 267] width 71 height 12
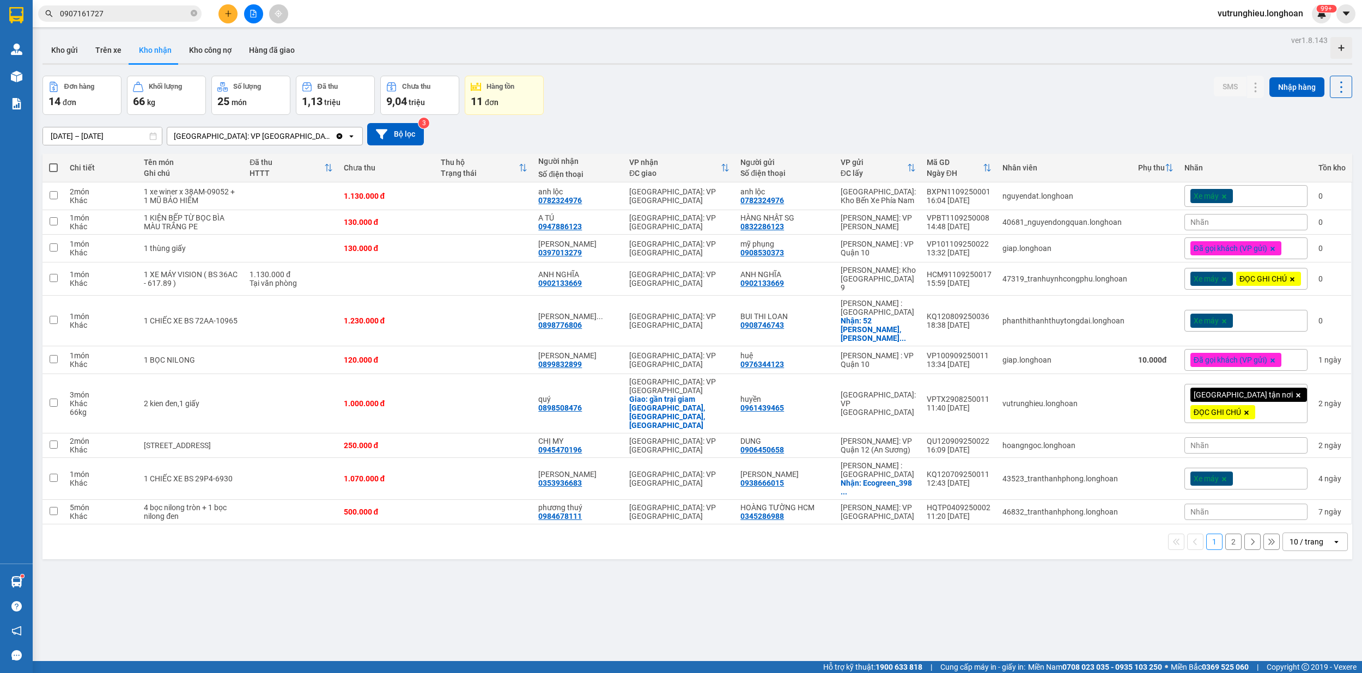
click at [1225, 544] on button "2" at bounding box center [1233, 542] width 16 height 16
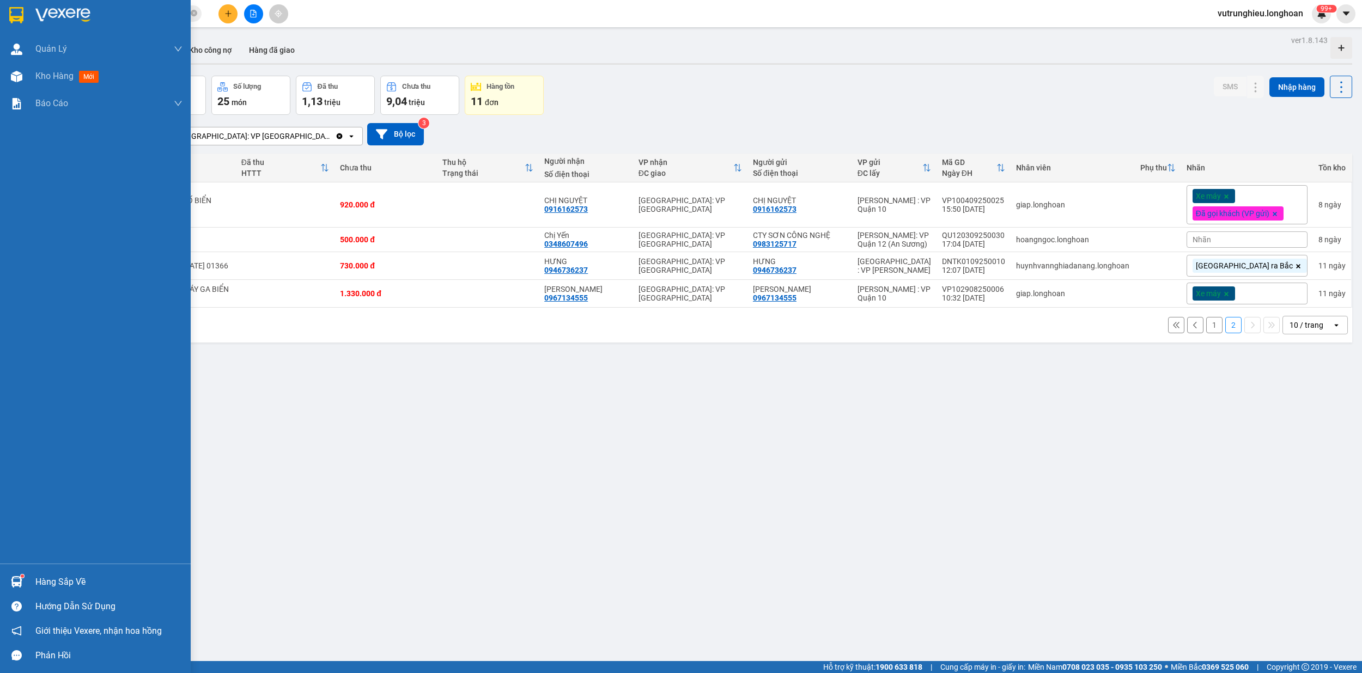
click at [20, 5] on div at bounding box center [16, 14] width 19 height 19
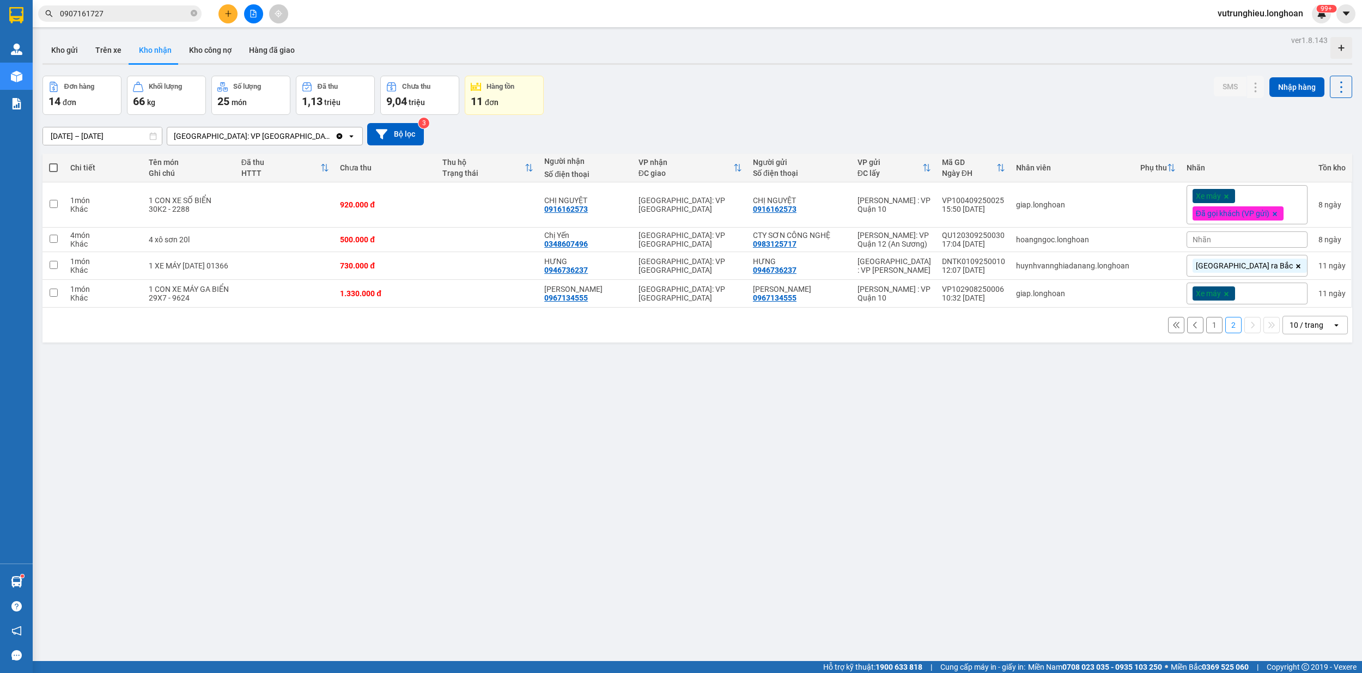
click at [227, 20] on button at bounding box center [227, 13] width 19 height 19
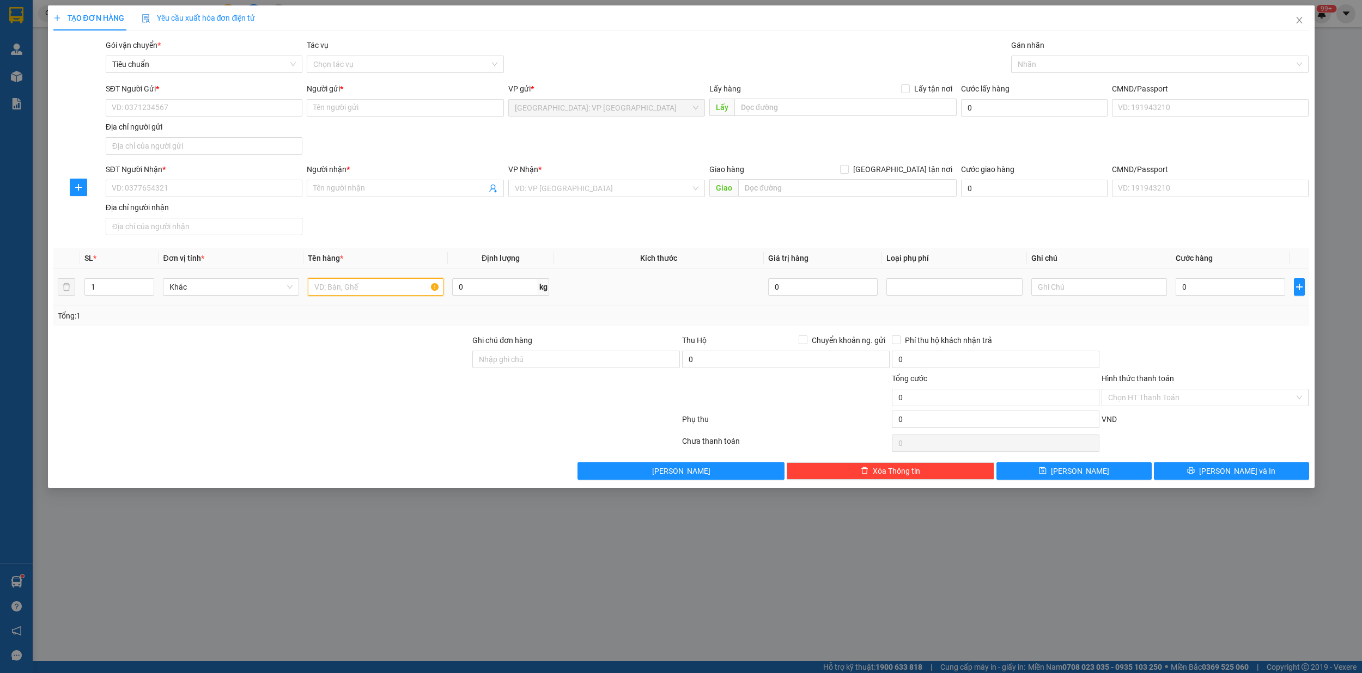
click at [345, 291] on input "text" at bounding box center [376, 286] width 136 height 17
type input "1 kien giấy"
click at [125, 111] on input "SĐT Người Gửi *" at bounding box center [204, 107] width 197 height 17
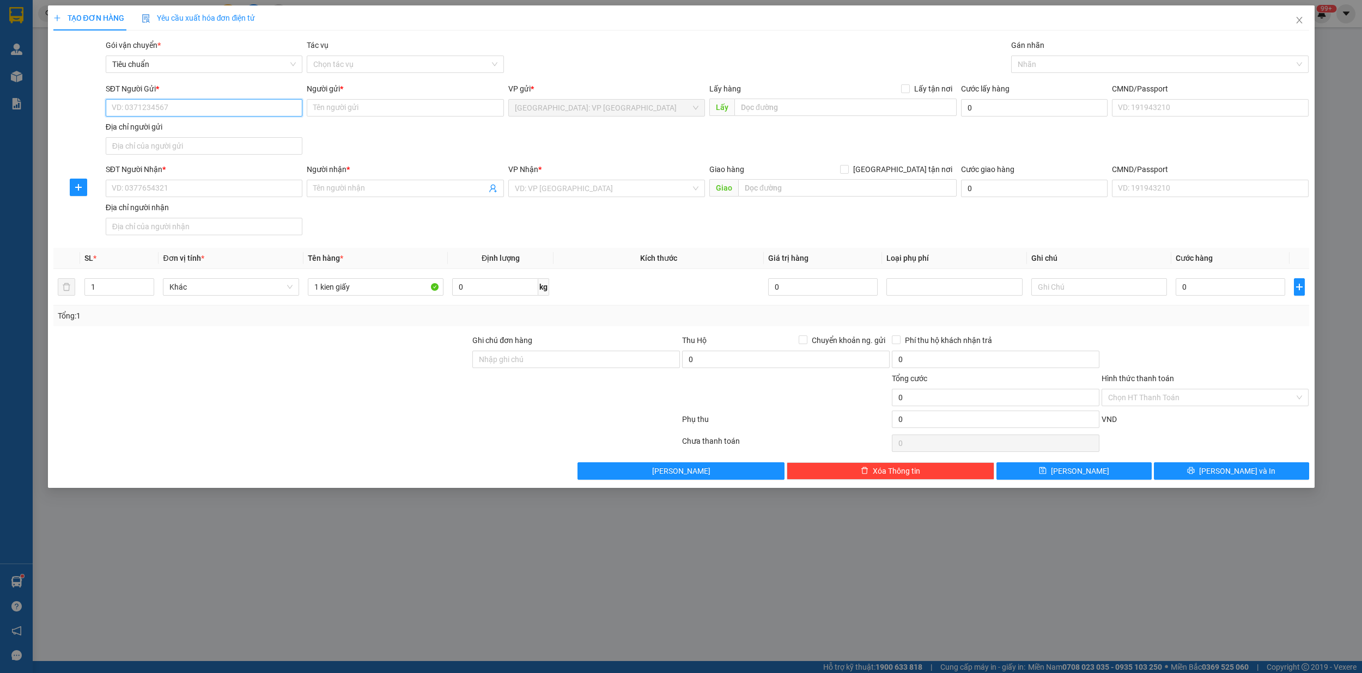
click at [142, 109] on input "SĐT Người Gửi *" at bounding box center [204, 107] width 197 height 17
drag, startPoint x: 164, startPoint y: 136, endPoint x: 169, endPoint y: 125, distance: 12.4
click at [166, 135] on div "0865815146 - hoàng" at bounding box center [204, 129] width 197 height 17
type input "0865815146"
type input "hoàng"
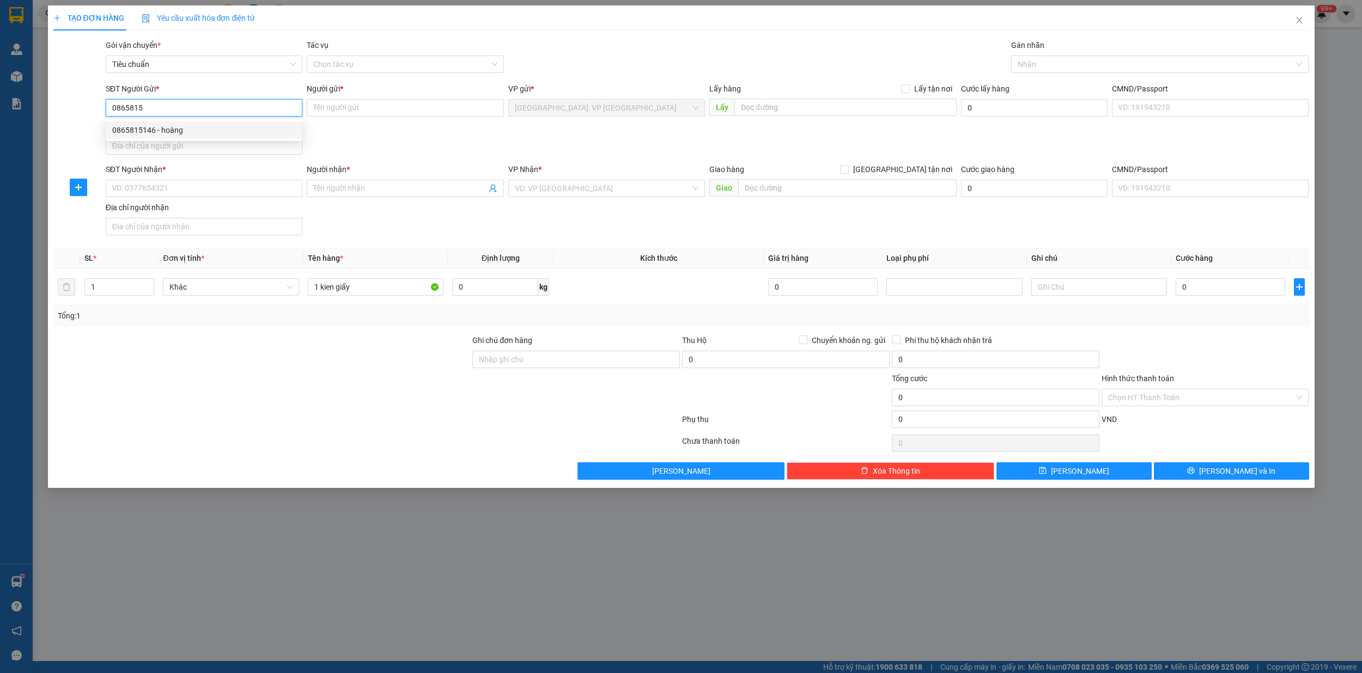
checkbox input "true"
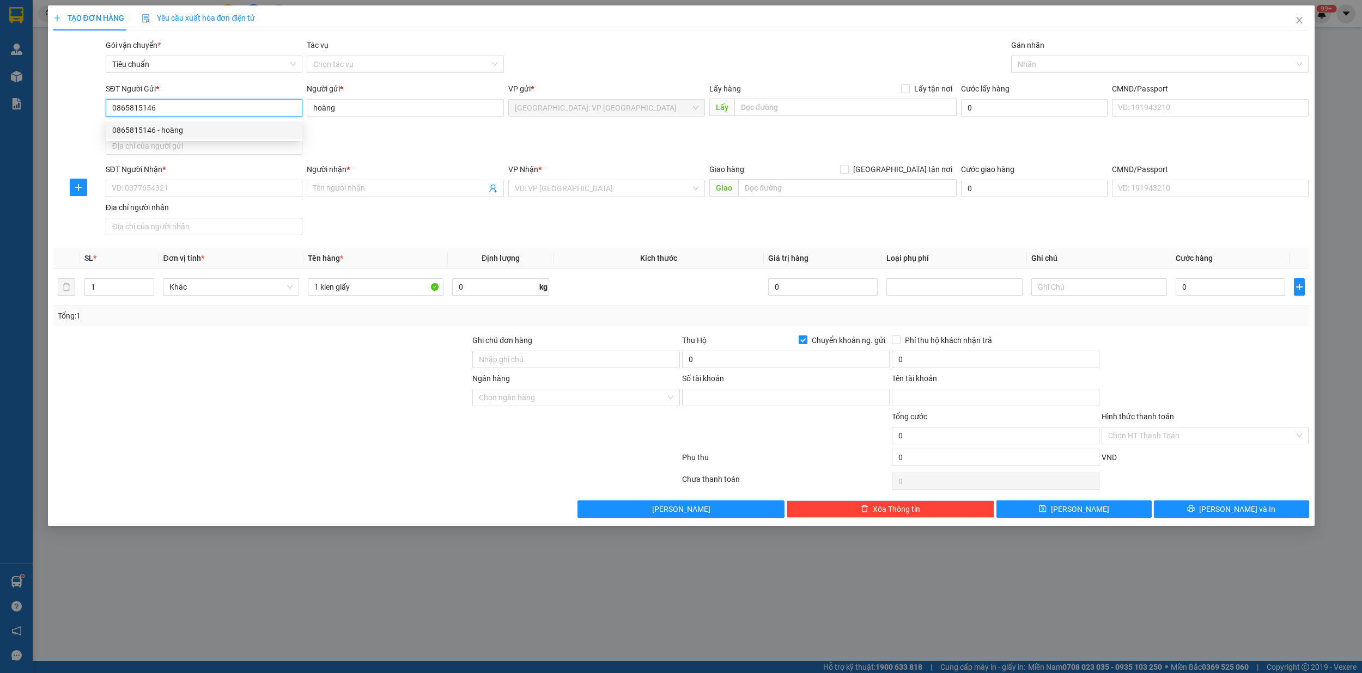
type input "19036930322011"
type input "[PERSON_NAME]"
type input "0865815146"
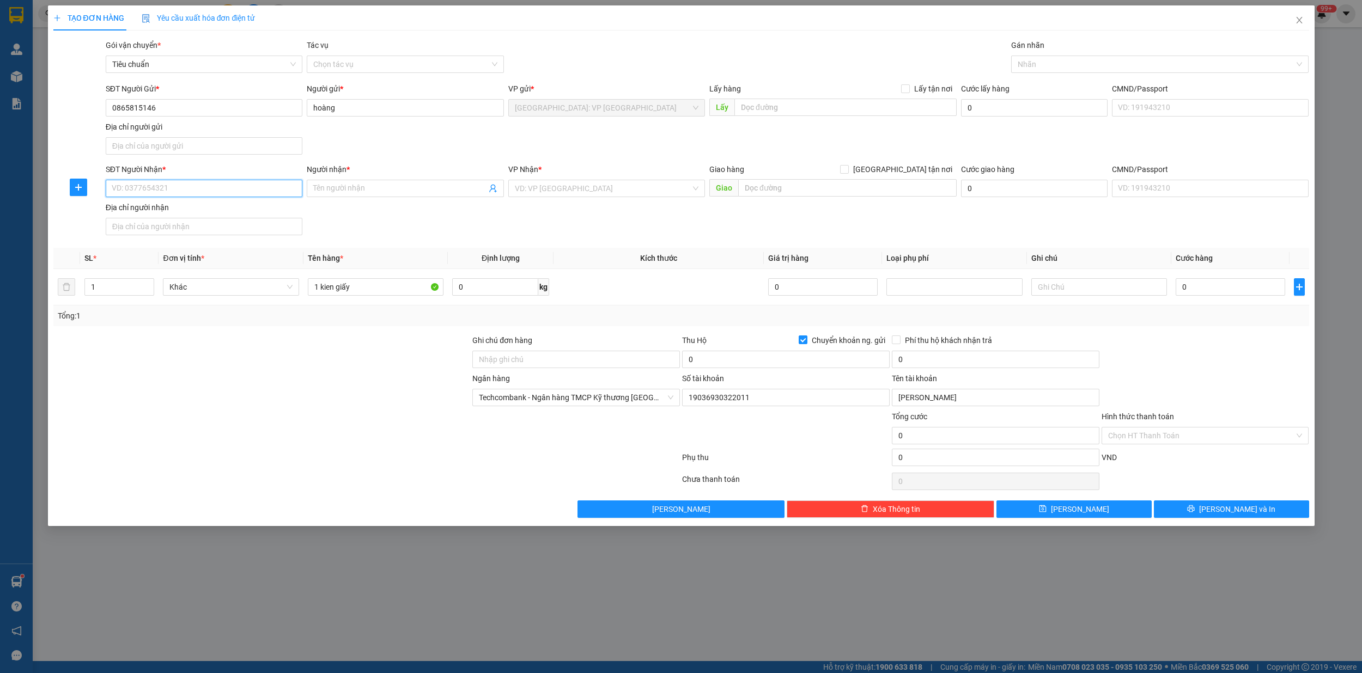
click at [167, 191] on input "SĐT Người Nhận *" at bounding box center [204, 188] width 197 height 17
type input "0969006511"
click at [332, 188] on input "Người nhận *" at bounding box center [399, 188] width 173 height 12
type input "tú hoàng"
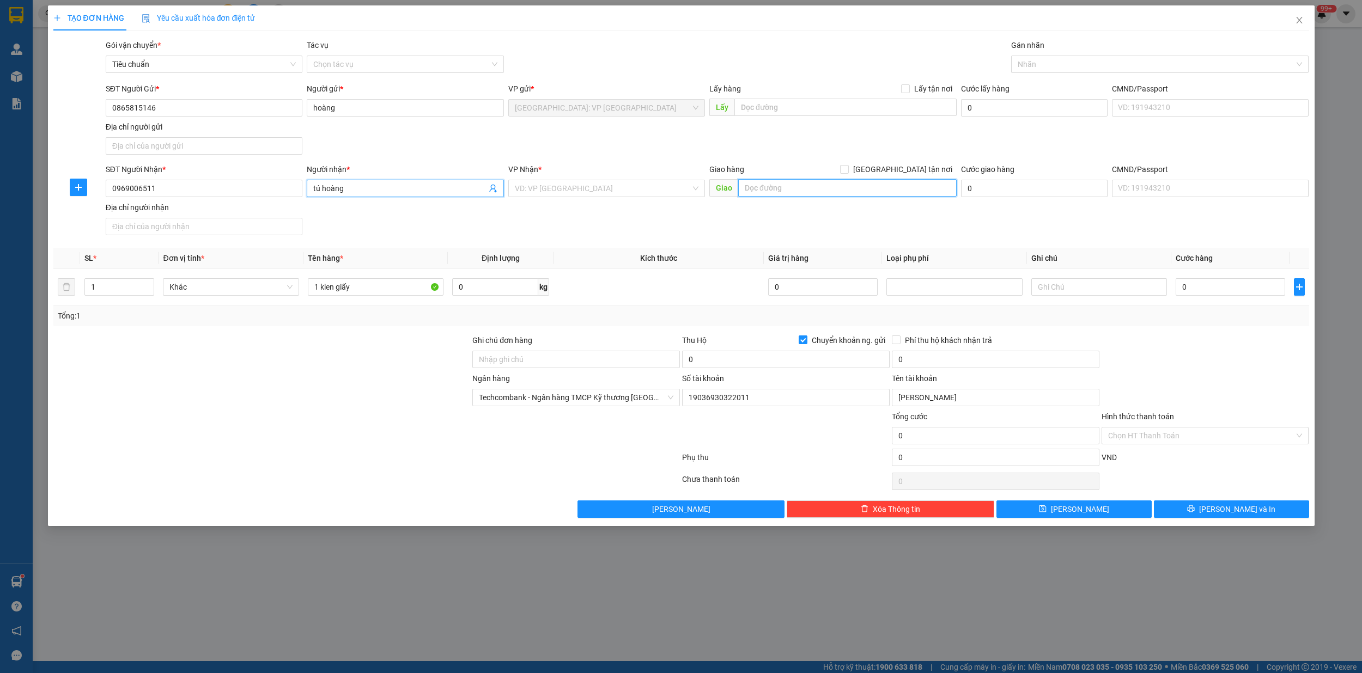
click at [774, 192] on input "text" at bounding box center [847, 187] width 218 height 17
click at [916, 190] on input "trụ sở kho bạc,thị xã trụ,[GEOGRAPHIC_DATA]" at bounding box center [847, 187] width 218 height 17
click at [826, 182] on input "trụ sở kho bạc,thị xã trụ,[GEOGRAPHIC_DATA]" at bounding box center [847, 187] width 218 height 17
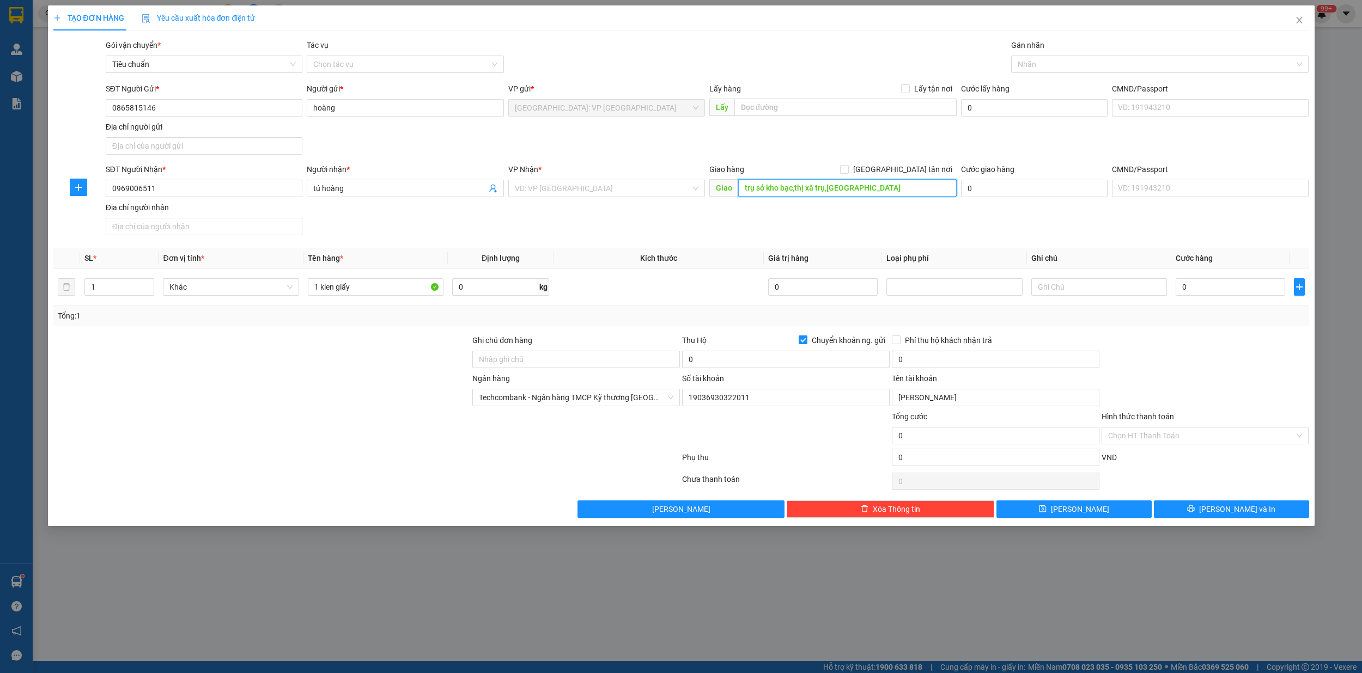
click at [913, 191] on input "trụ sở kho bạc,thị xã trụ,[GEOGRAPHIC_DATA]" at bounding box center [847, 187] width 218 height 17
type input "trụ sở kho bạc,thị xã trụ,[GEOGRAPHIC_DATA]"
click at [517, 192] on input "search" at bounding box center [603, 188] width 176 height 16
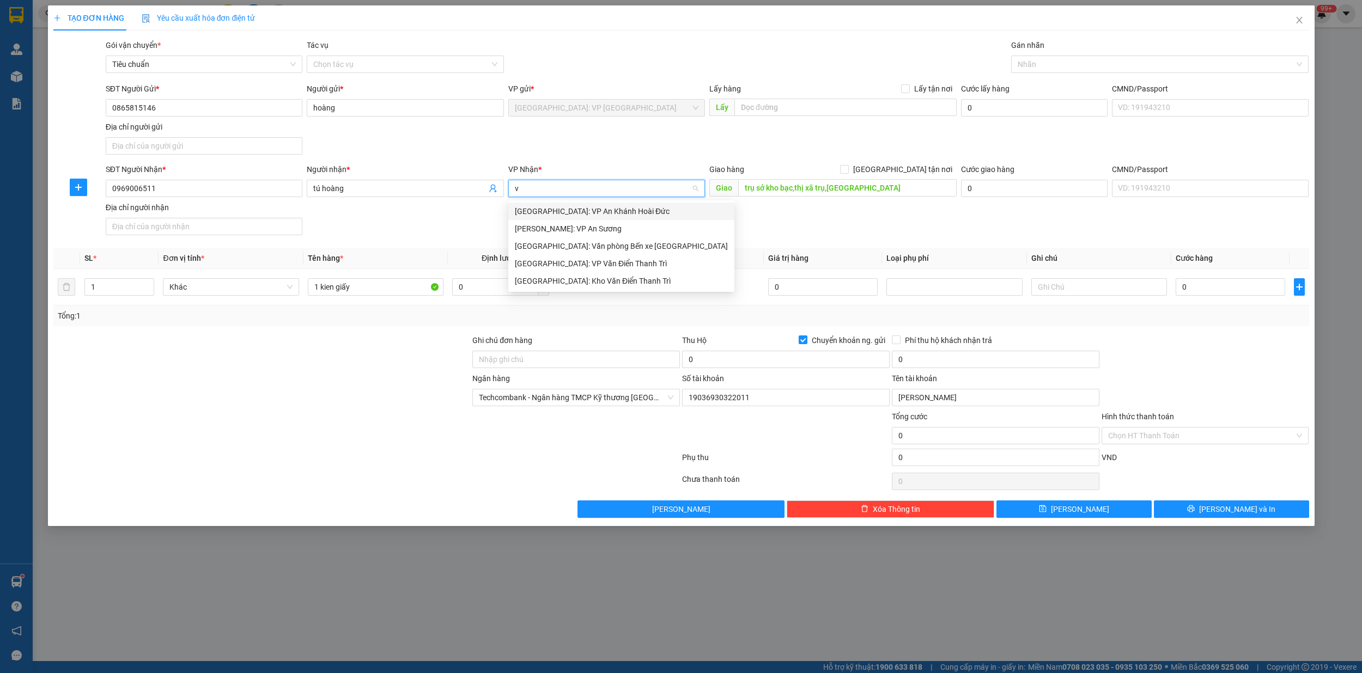
type input "vă"
click at [611, 242] on div "[GEOGRAPHIC_DATA]: Kho Văn Điển Thanh Trì" at bounding box center [621, 246] width 213 height 12
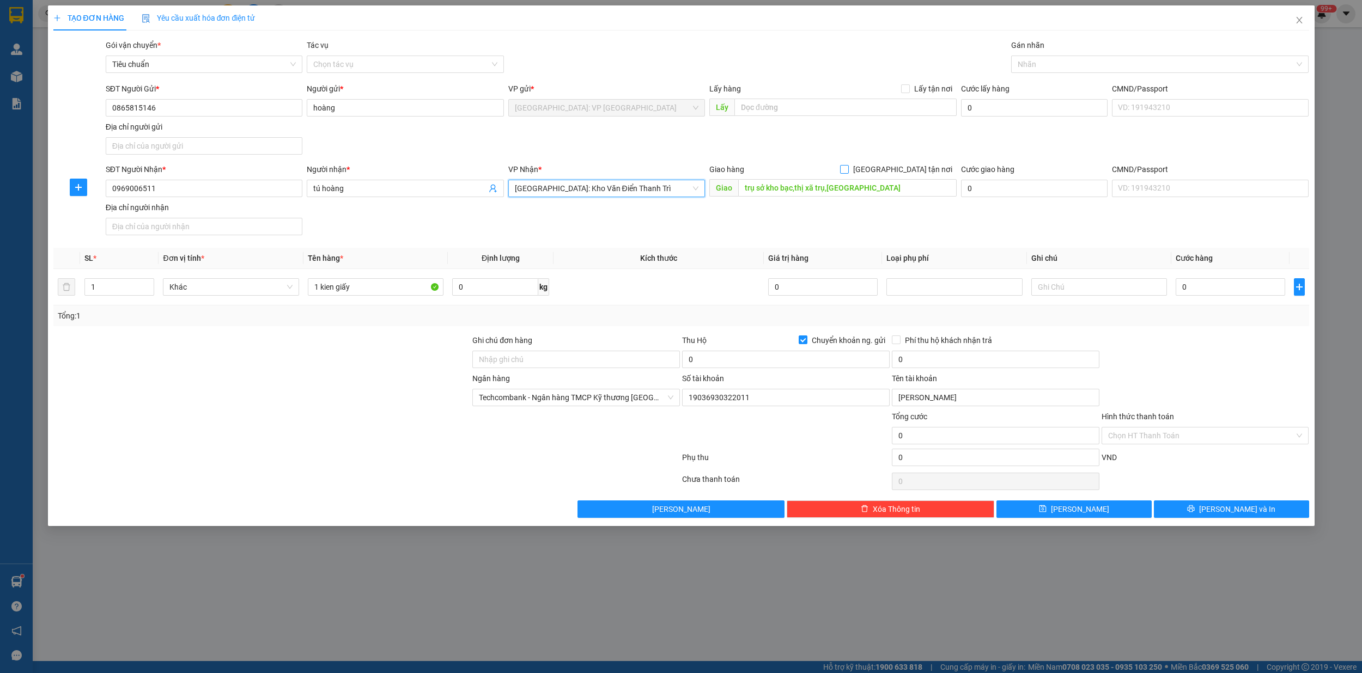
click at [849, 166] on span at bounding box center [844, 169] width 9 height 9
click at [847, 166] on input "[GEOGRAPHIC_DATA] tận nơi" at bounding box center [844, 169] width 8 height 8
checkbox input "true"
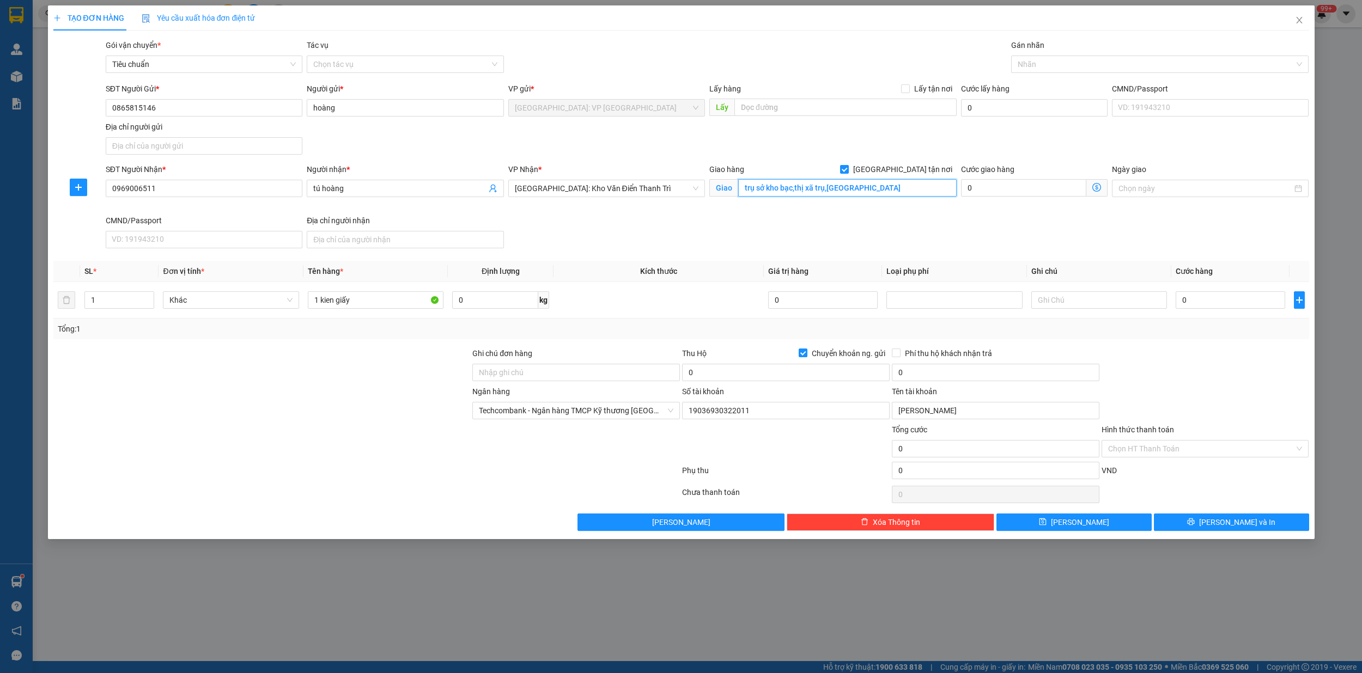
click at [839, 187] on input "trụ sở kho bạc,thị xã trụ,[GEOGRAPHIC_DATA]" at bounding box center [847, 187] width 218 height 17
click at [1075, 65] on div at bounding box center [1154, 64] width 281 height 13
type input "trụ sở kho bạc,[GEOGRAPHIC_DATA],[GEOGRAPHIC_DATA]"
type input "f"
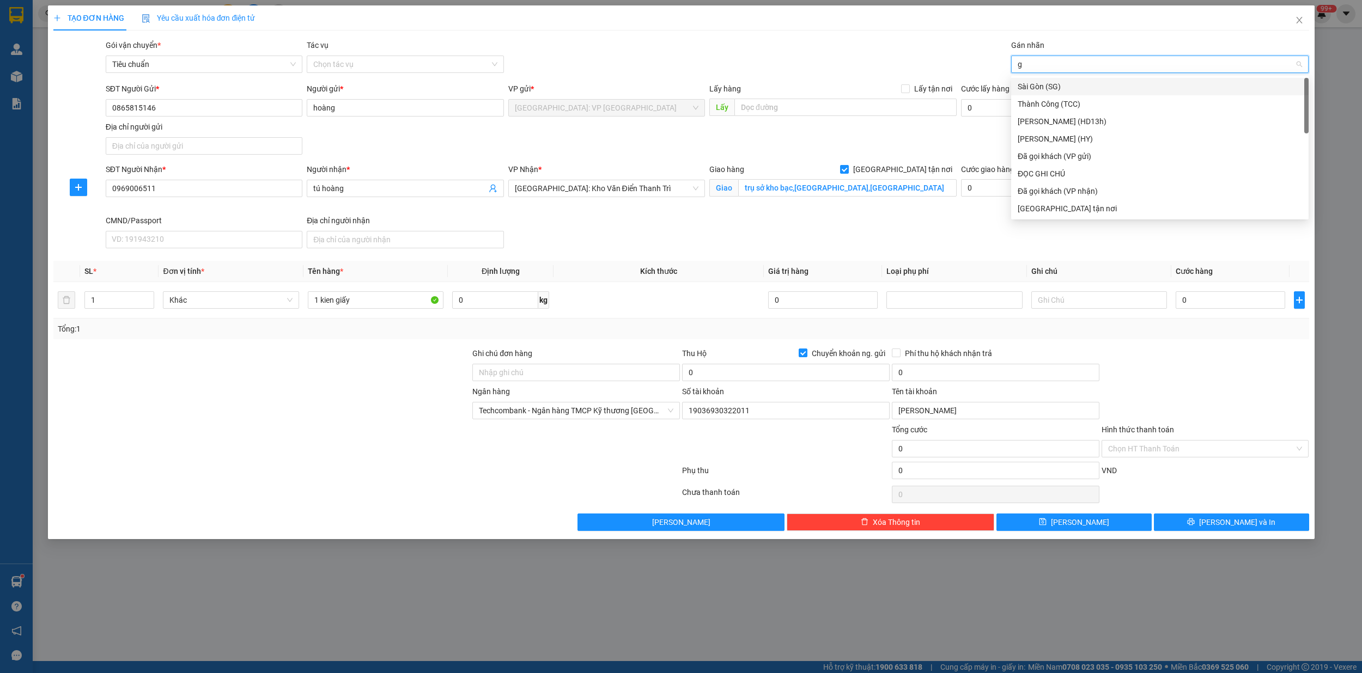
type input "gi"
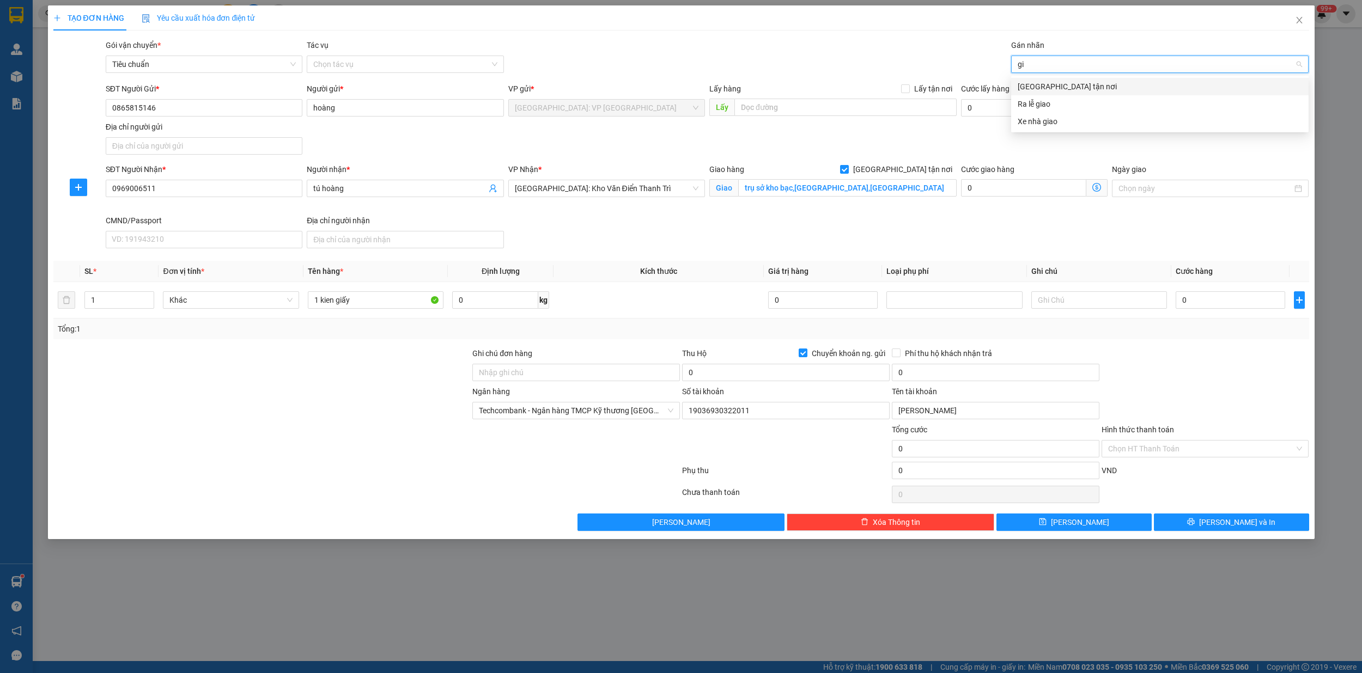
click at [1066, 81] on div "[GEOGRAPHIC_DATA] tận nơi" at bounding box center [1159, 87] width 284 height 12
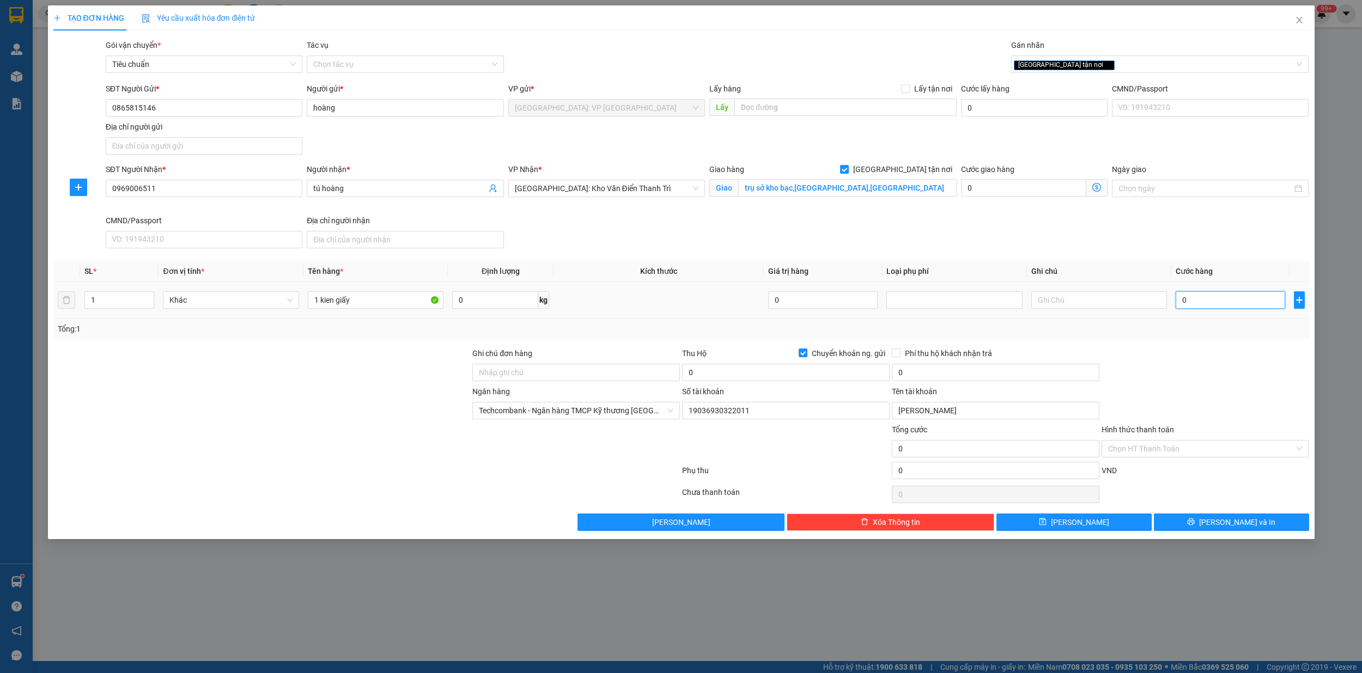
click at [1249, 303] on input "0" at bounding box center [1229, 299] width 109 height 17
click at [1219, 303] on input "0" at bounding box center [1229, 299] width 109 height 17
type input "07"
type input "7"
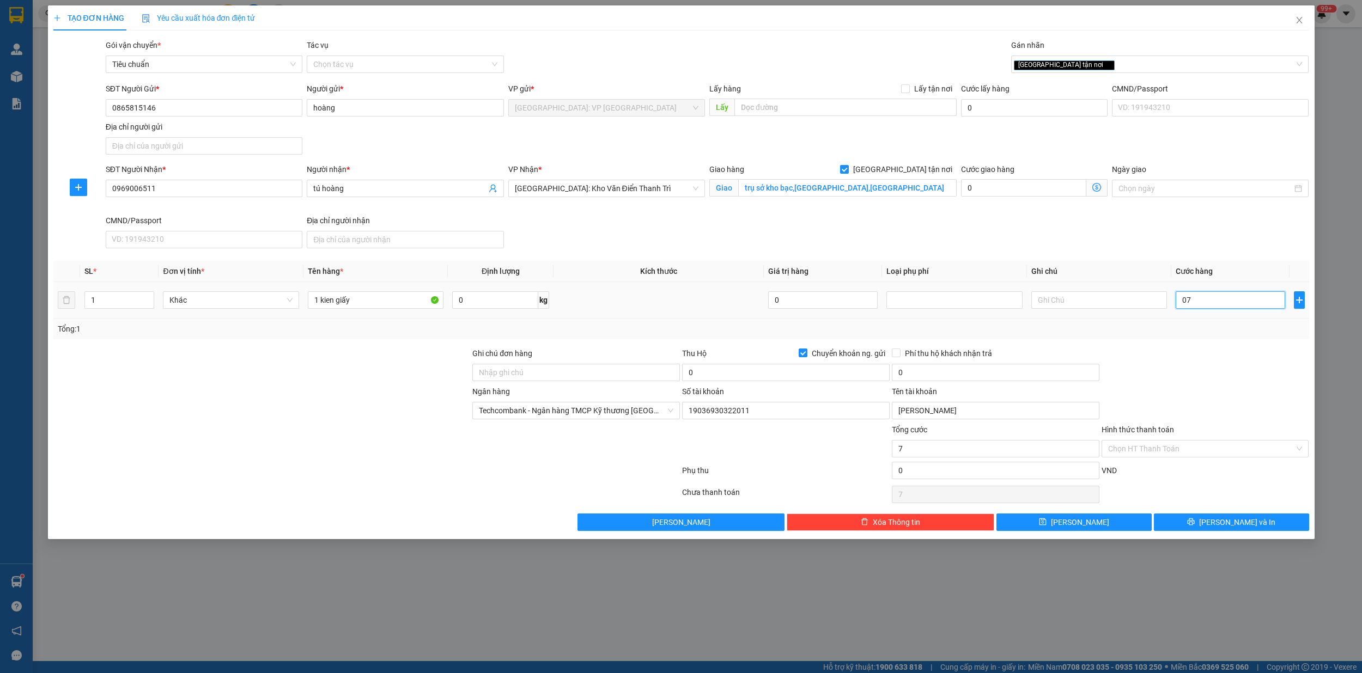
type input "070"
type input "70"
type input "0.700"
type input "700"
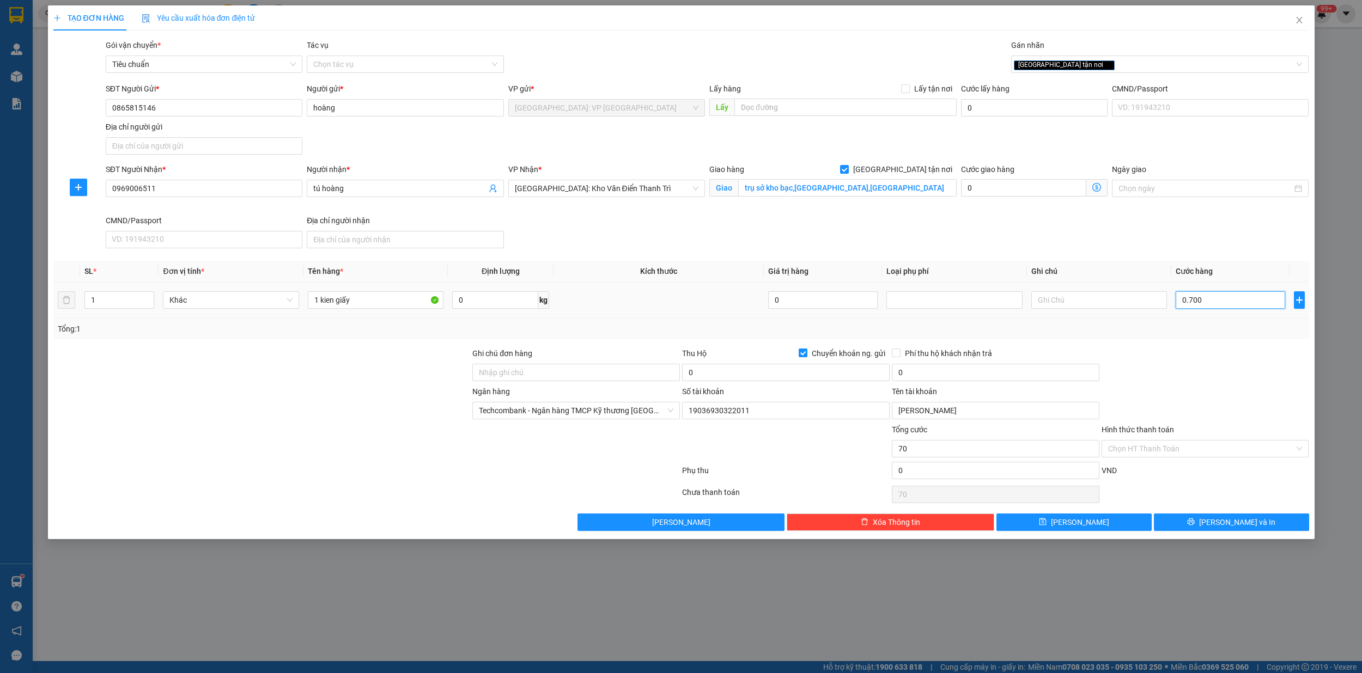
type input "700"
type input "07.000"
type input "7.000"
type input "070.000"
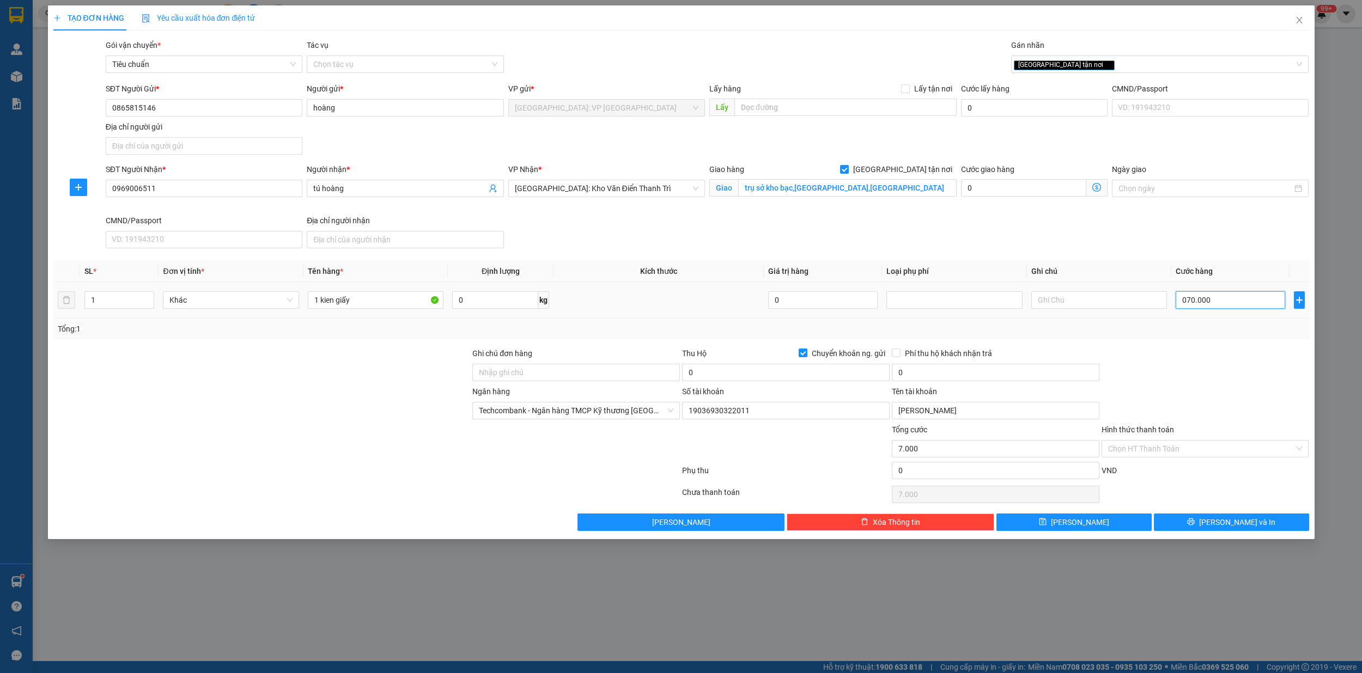
type input "70.000"
click at [807, 350] on span "Chuyển khoản ng. gửi" at bounding box center [848, 353] width 82 height 12
click at [806, 350] on input "Chuyển khoản ng. gửi" at bounding box center [802, 353] width 8 height 8
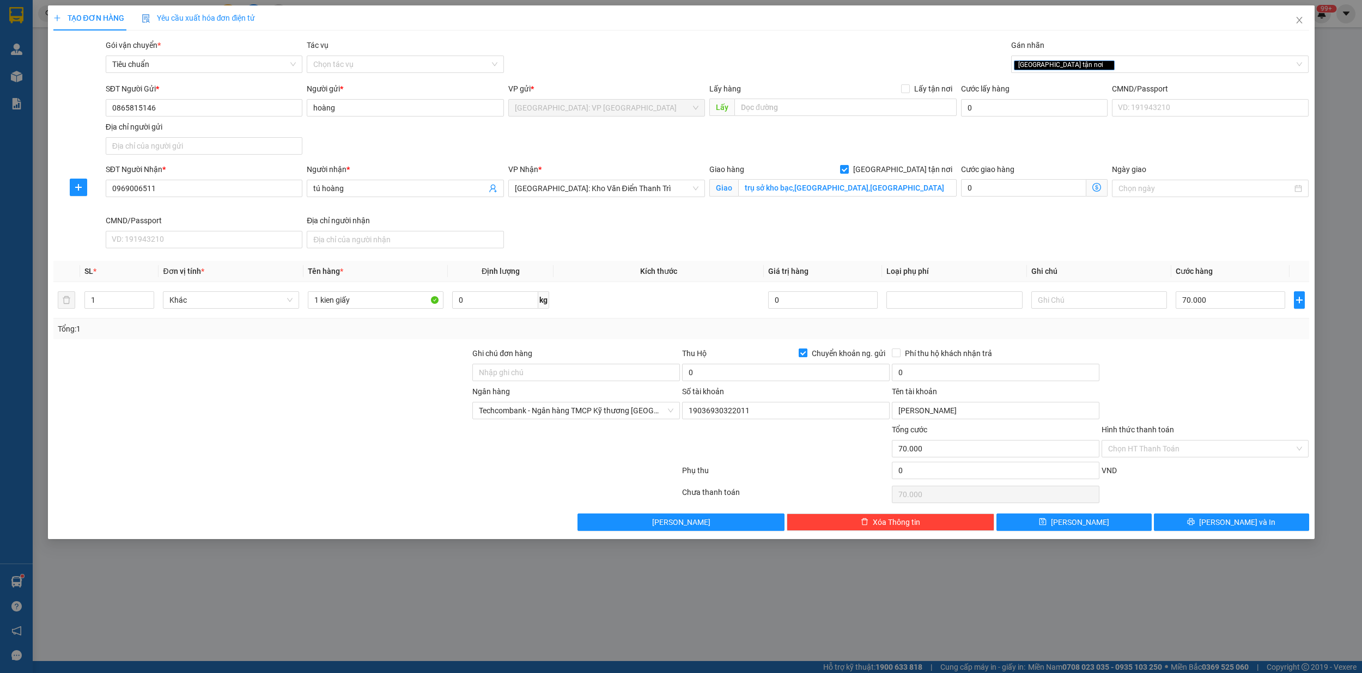
checkbox input "false"
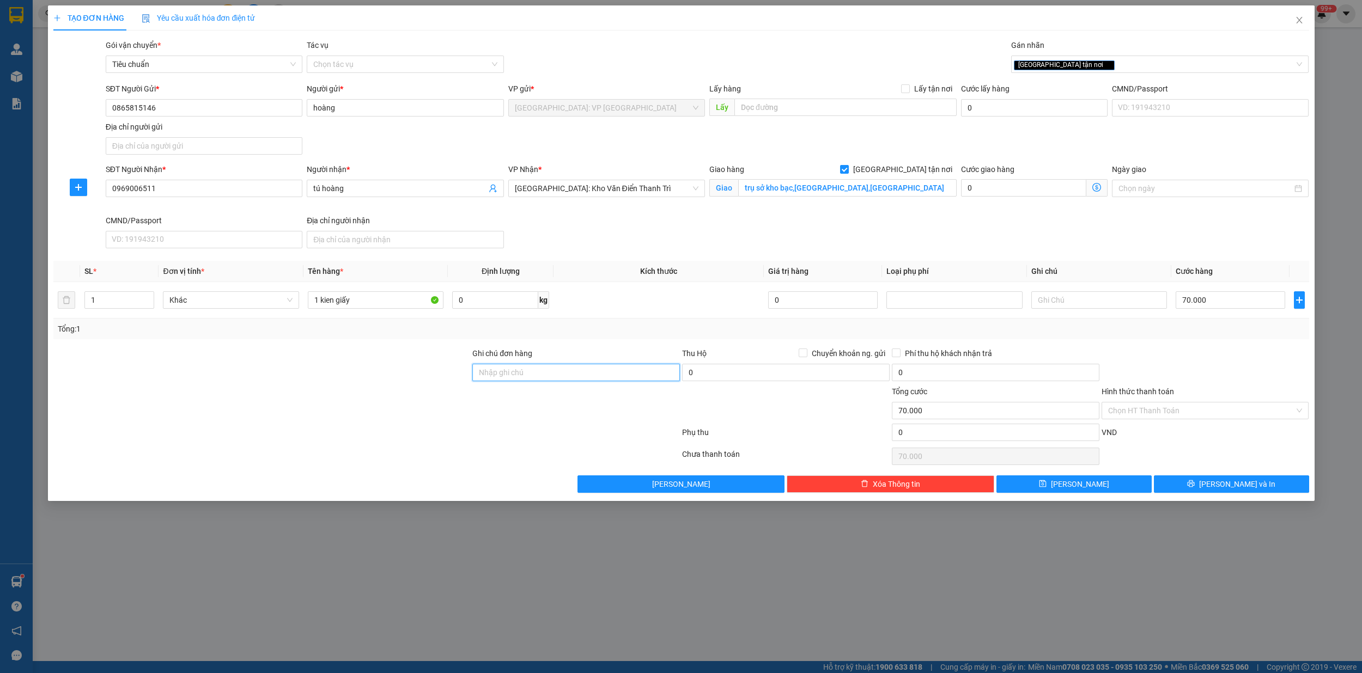
click at [553, 376] on input "Ghi chú đơn hàng" at bounding box center [576, 372] width 208 height 17
type input "bể kính nhẹ tay hư vỡ ko đền đã báo ng gui"
click at [1103, 66] on div "[GEOGRAPHIC_DATA] tận nơi" at bounding box center [1154, 64] width 281 height 13
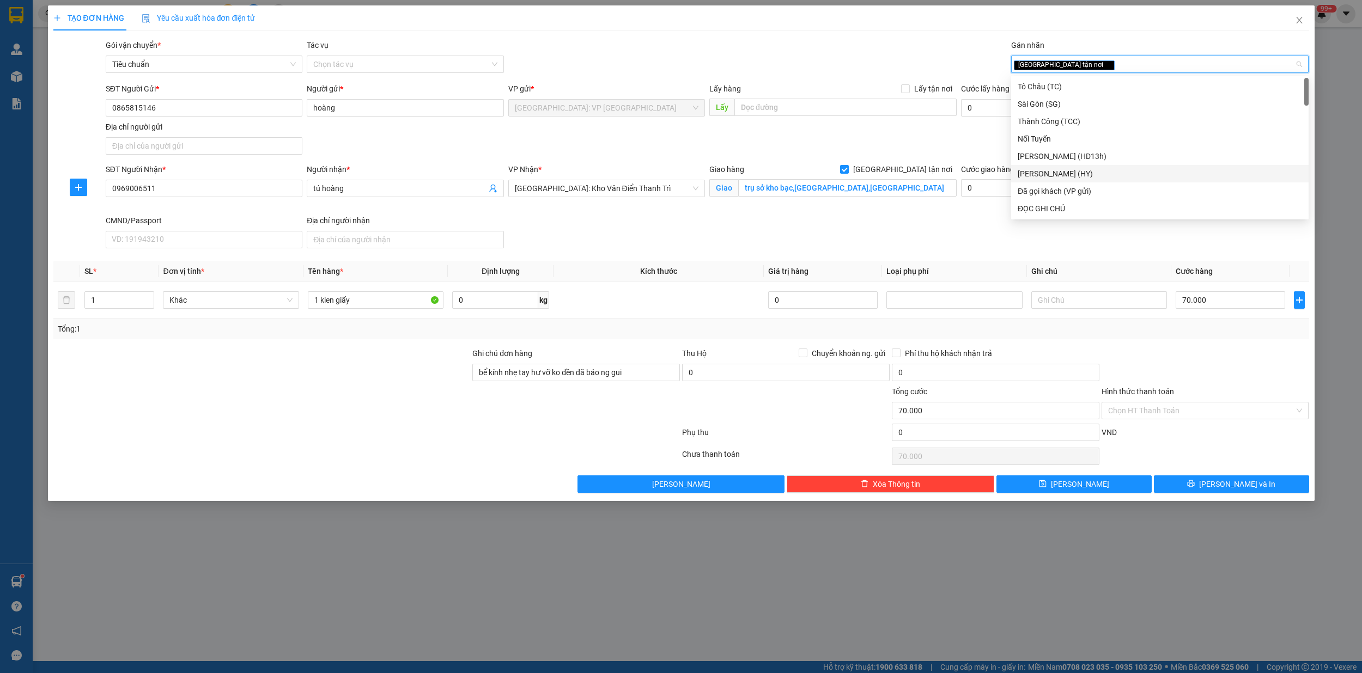
type input "d"
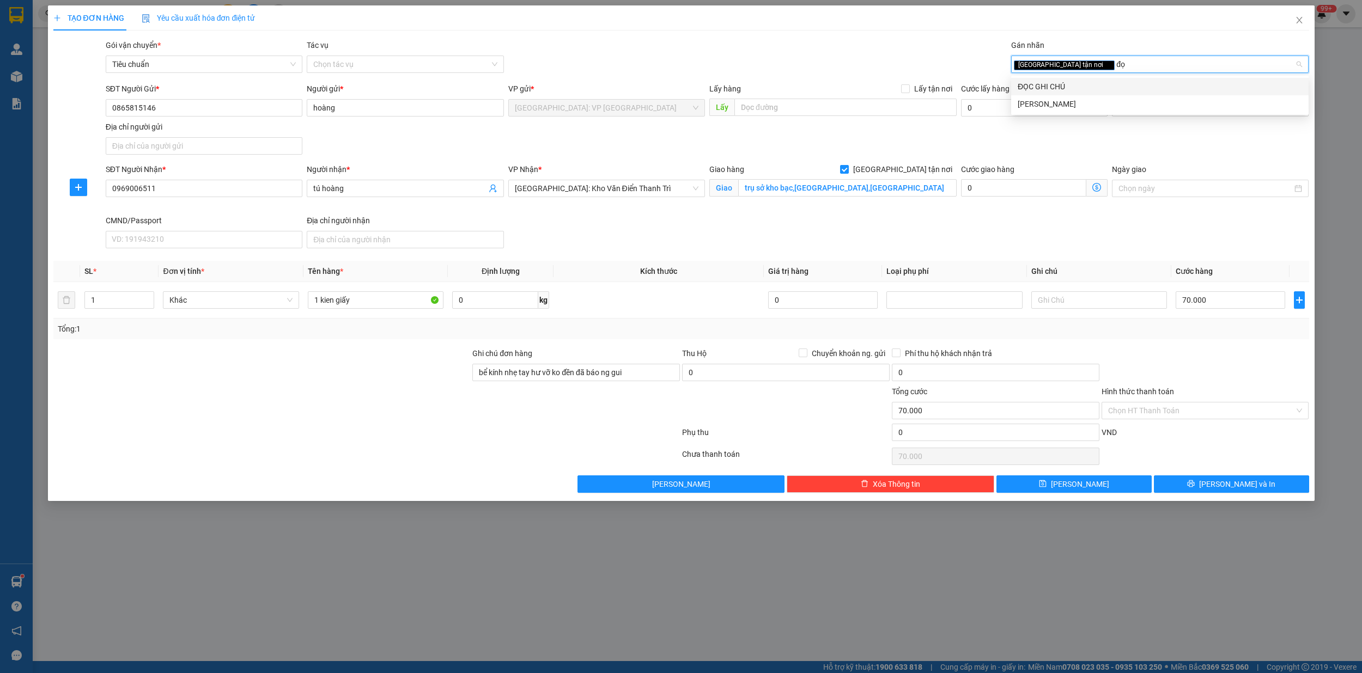
type input "đọc"
click at [1069, 92] on div "ĐỌC GHI CHÚ" at bounding box center [1159, 87] width 284 height 12
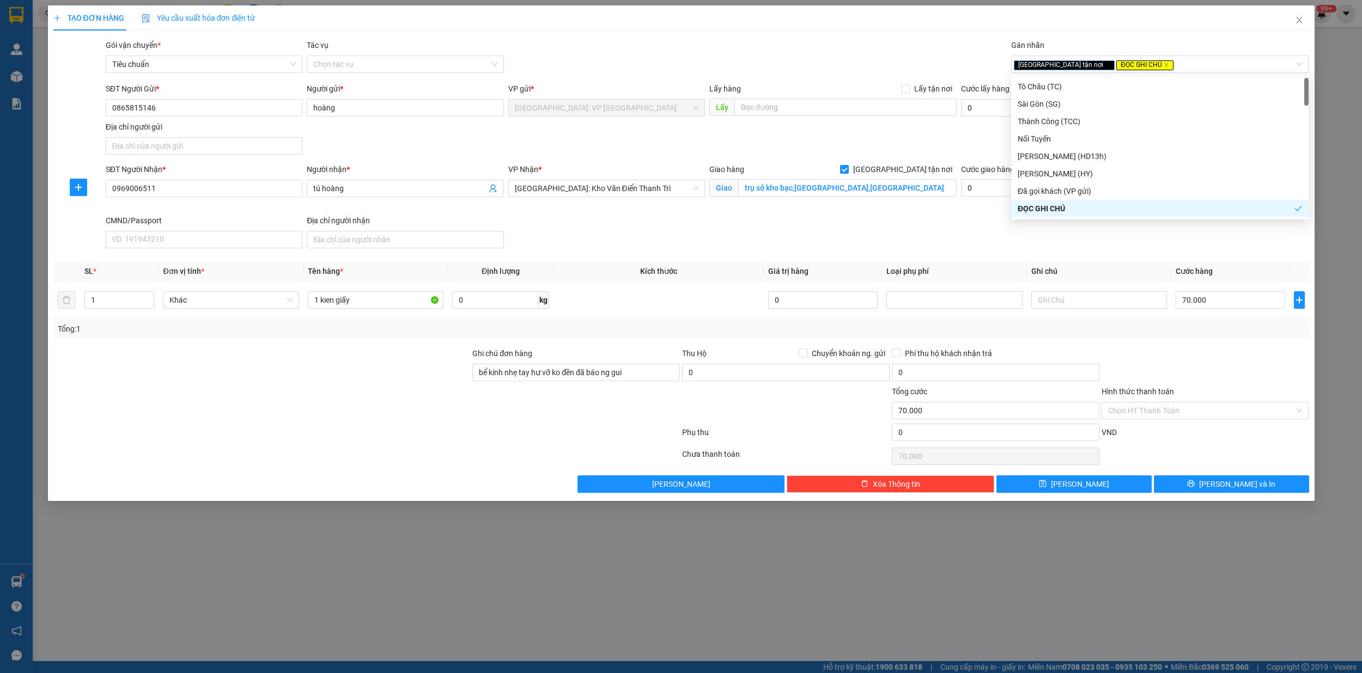
click at [1268, 379] on div at bounding box center [1205, 366] width 210 height 38
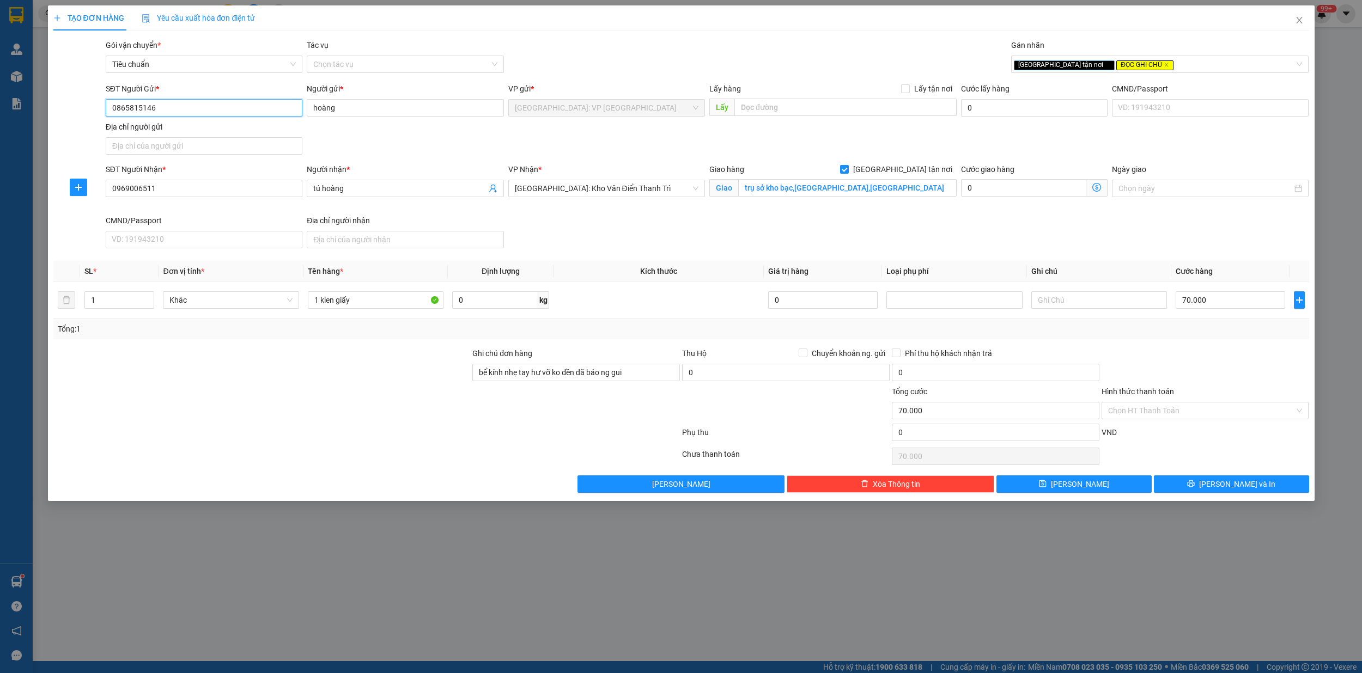
click at [120, 107] on input "0865815146" at bounding box center [204, 107] width 197 height 17
click at [186, 105] on input "0865815146" at bounding box center [204, 107] width 197 height 17
click at [1155, 414] on input "Hình thức thanh toán" at bounding box center [1201, 411] width 187 height 16
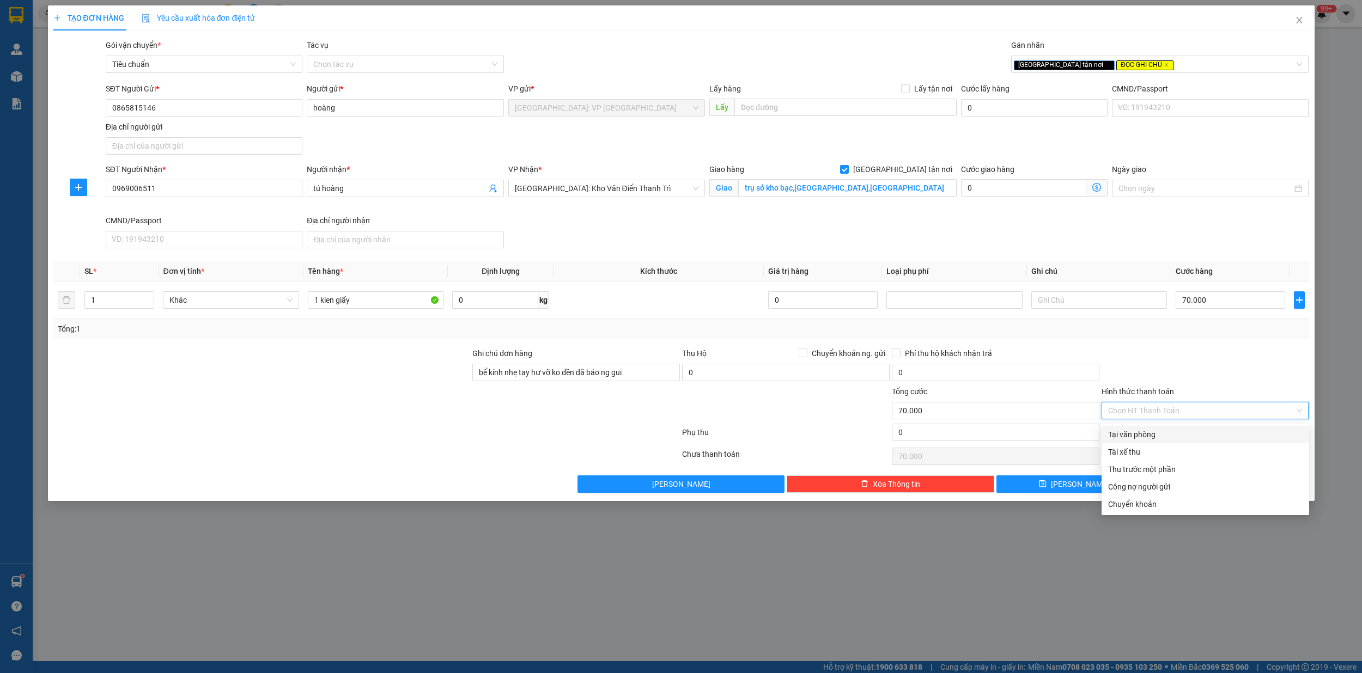
click at [1141, 429] on div "Tại văn phòng" at bounding box center [1205, 435] width 194 height 12
type input "0"
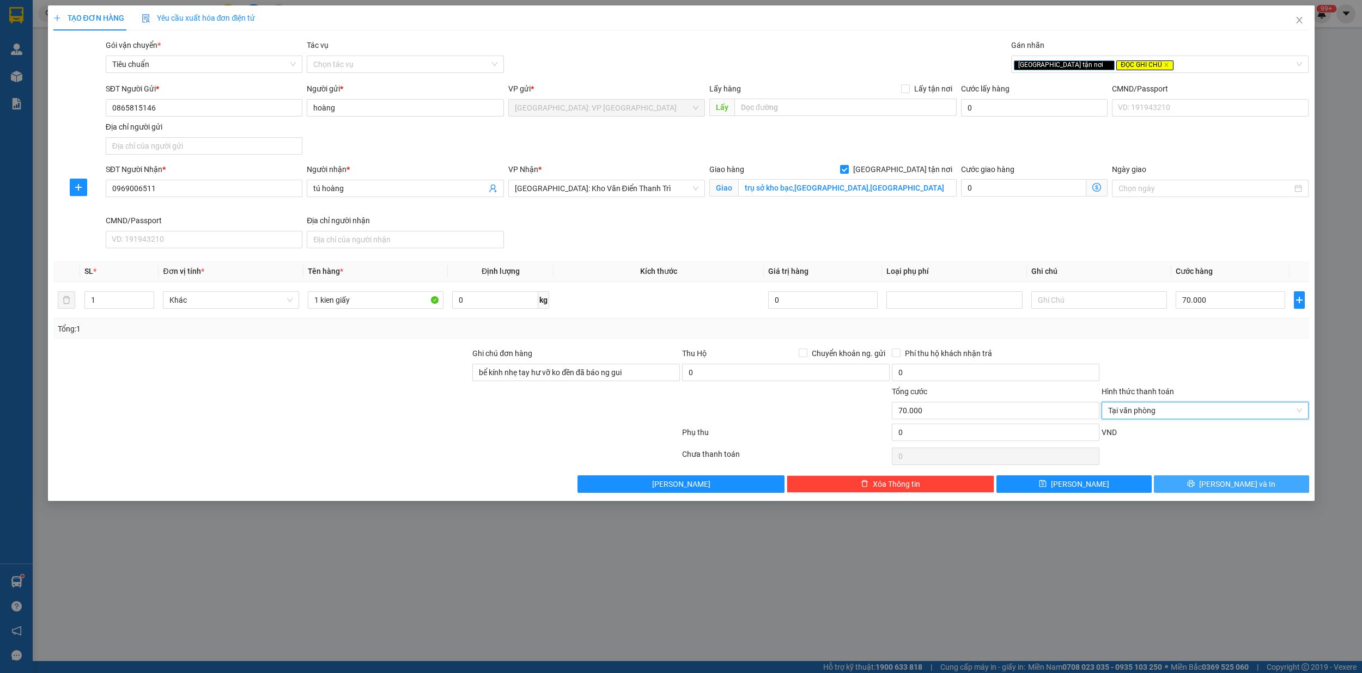
click at [1242, 489] on span "[PERSON_NAME] và In" at bounding box center [1237, 484] width 76 height 12
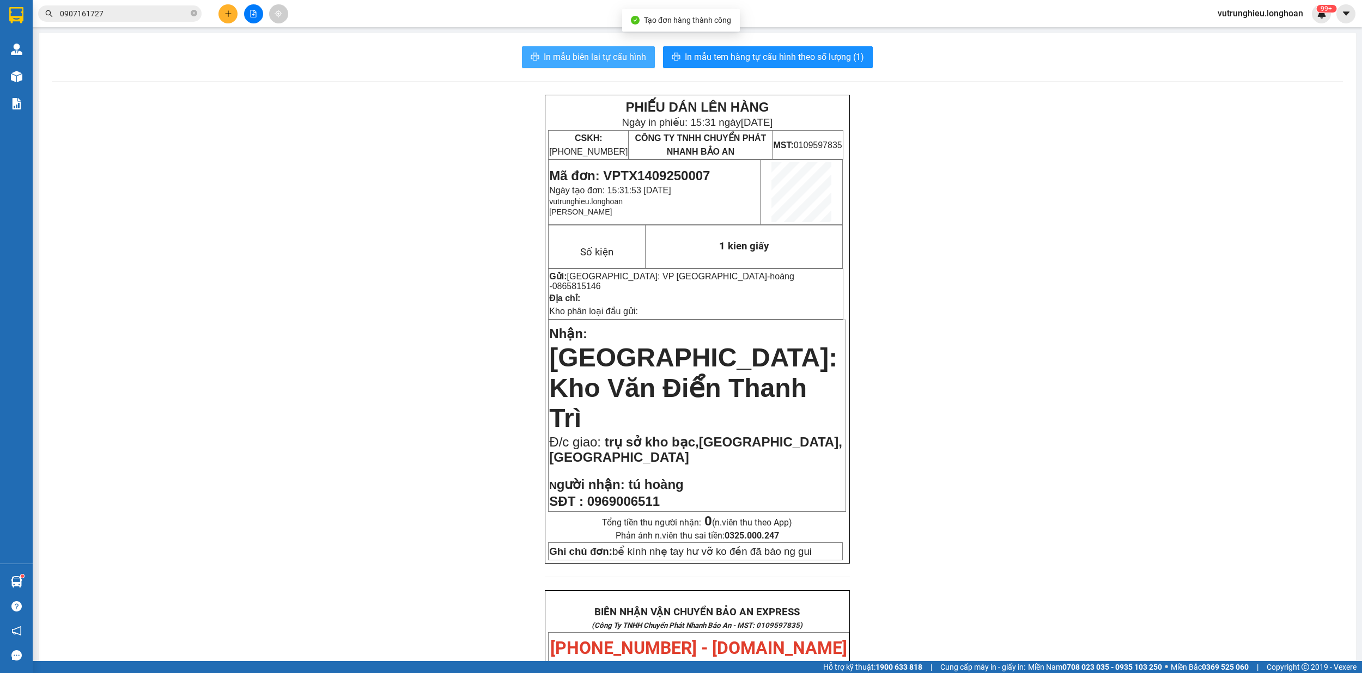
click at [576, 53] on span "In mẫu biên lai tự cấu hình" at bounding box center [595, 57] width 102 height 14
click at [743, 56] on span "In mẫu tem hàng tự cấu hình theo số lượng (1)" at bounding box center [774, 57] width 179 height 14
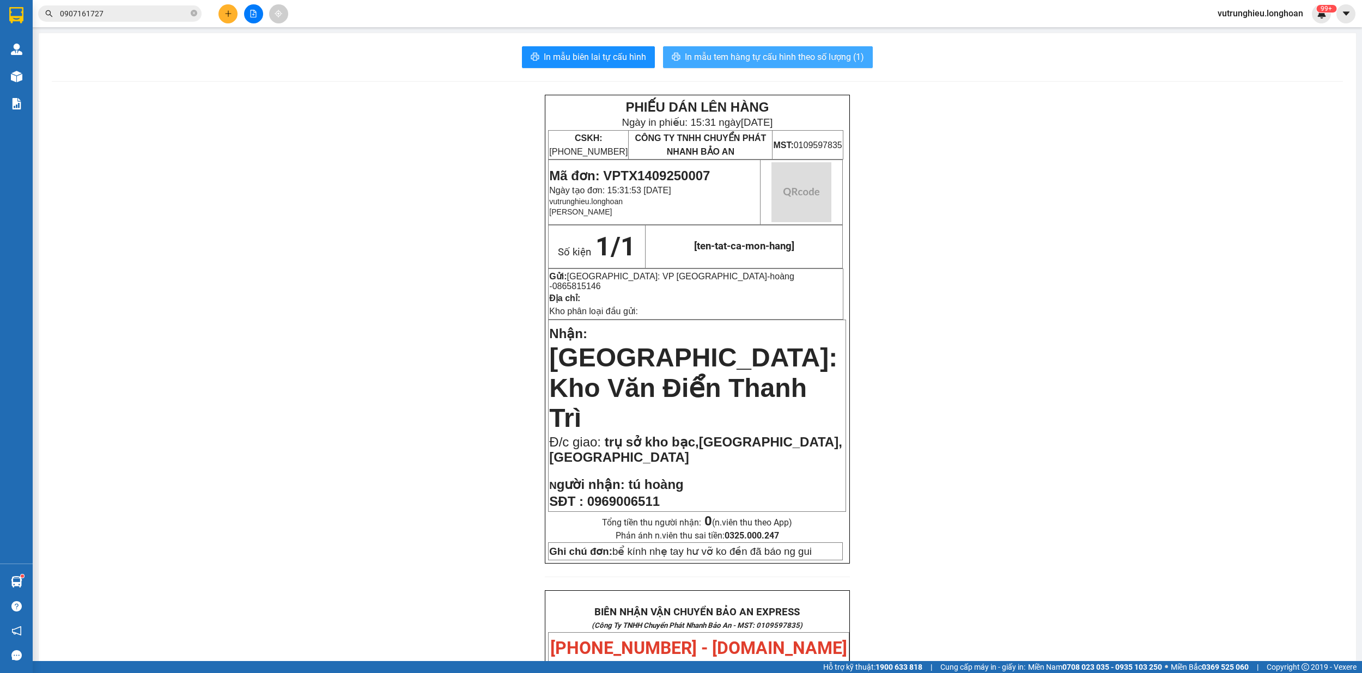
click at [743, 56] on span "In mẫu tem hàng tự cấu hình theo số lượng (1)" at bounding box center [774, 57] width 179 height 14
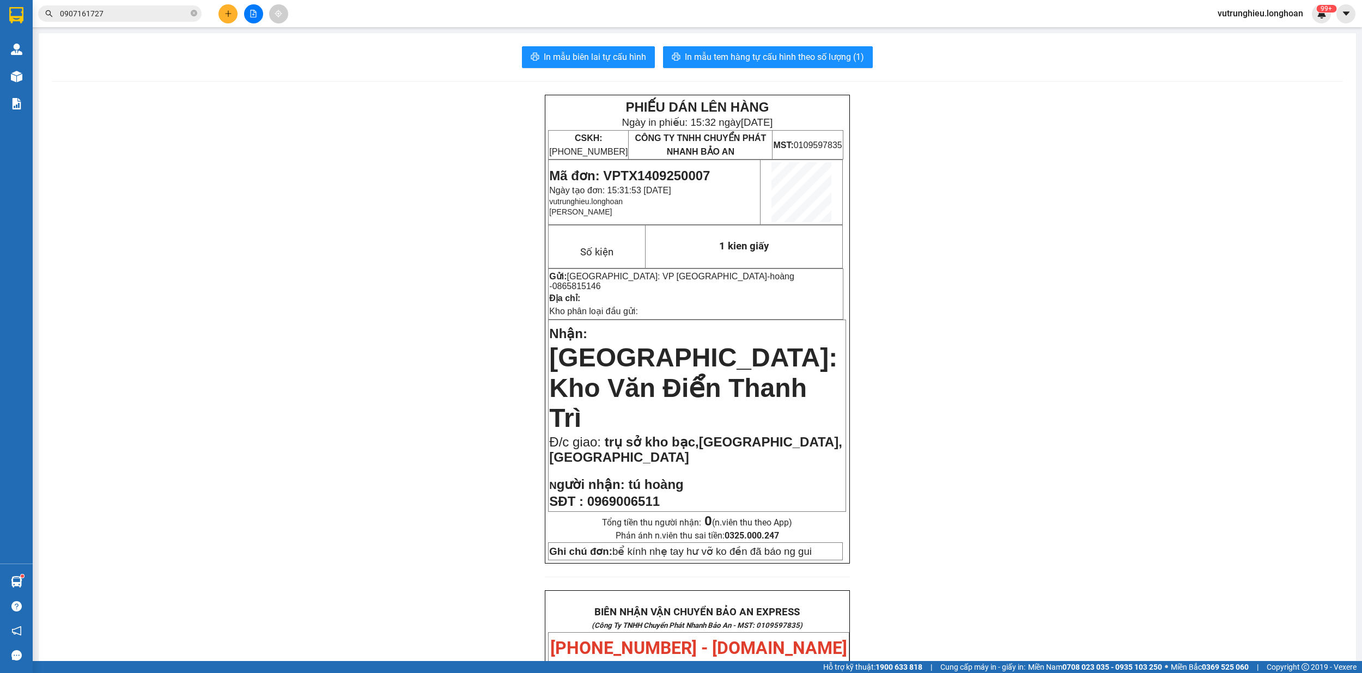
click at [227, 11] on icon "plus" at bounding box center [228, 14] width 8 height 8
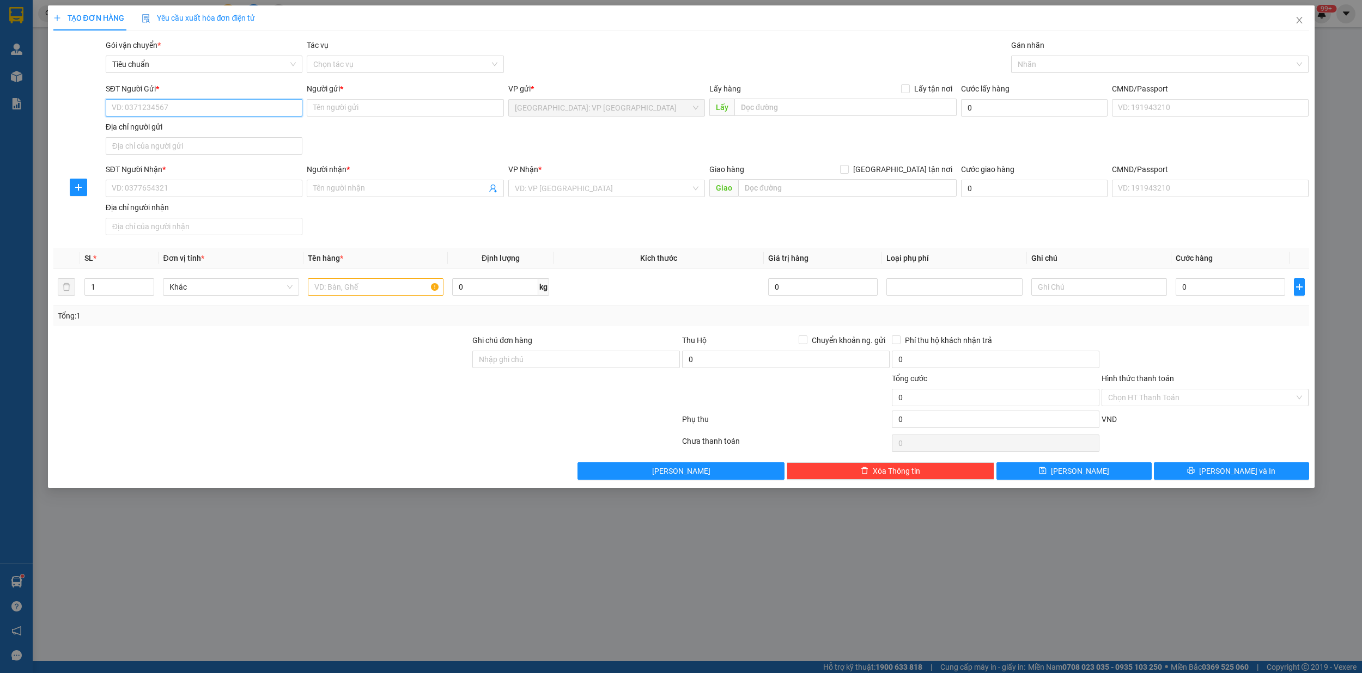
click at [180, 113] on input "SĐT Người Gửi *" at bounding box center [204, 107] width 197 height 17
paste input "0865815146"
type input "0865815146"
click at [172, 137] on div "0865815146 - hoàng" at bounding box center [204, 129] width 197 height 17
type input "hoàng"
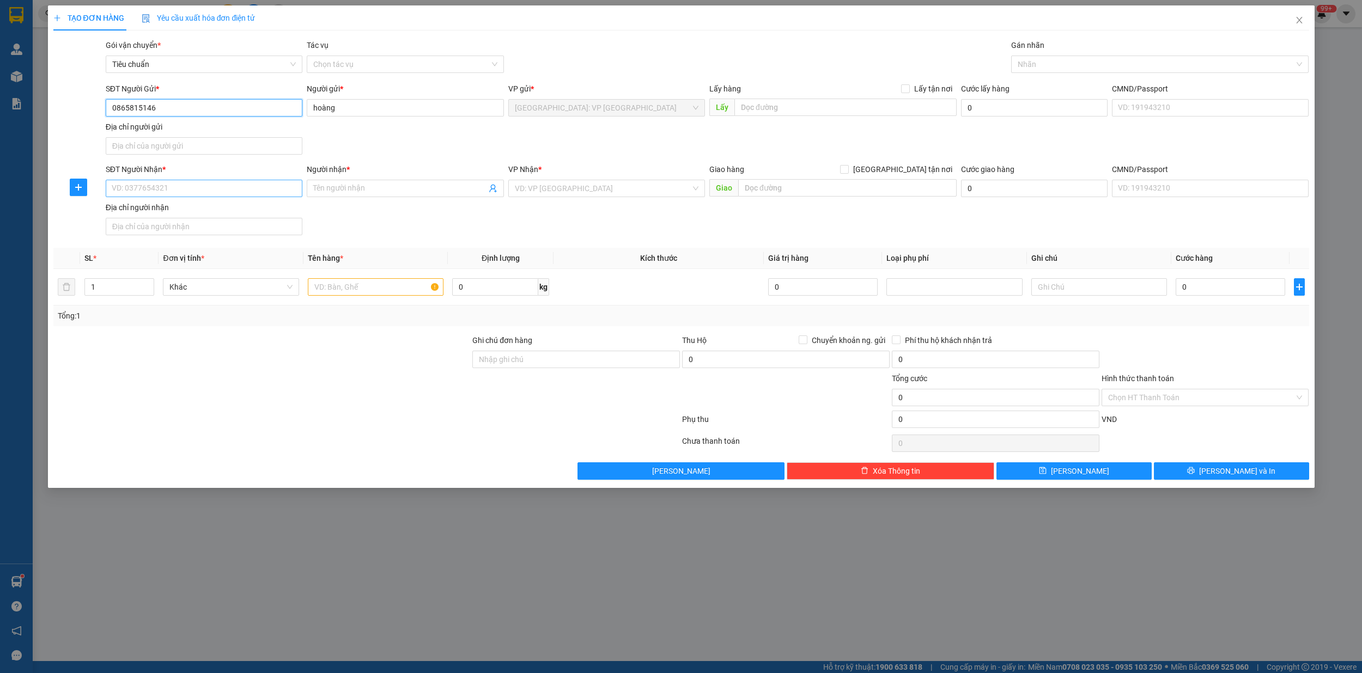
type input "0865815146"
click at [183, 195] on input "SĐT Người Nhận *" at bounding box center [204, 188] width 197 height 17
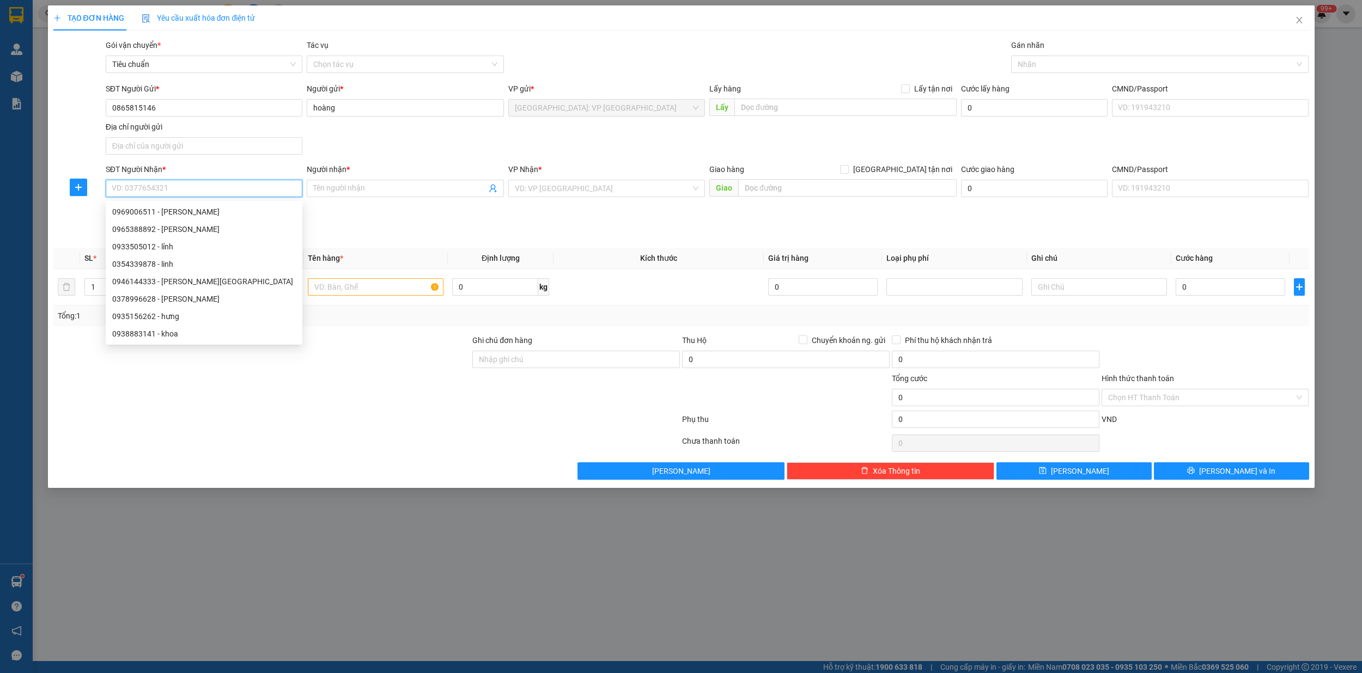
click at [185, 191] on input "SĐT Người Nhận *" at bounding box center [204, 188] width 197 height 17
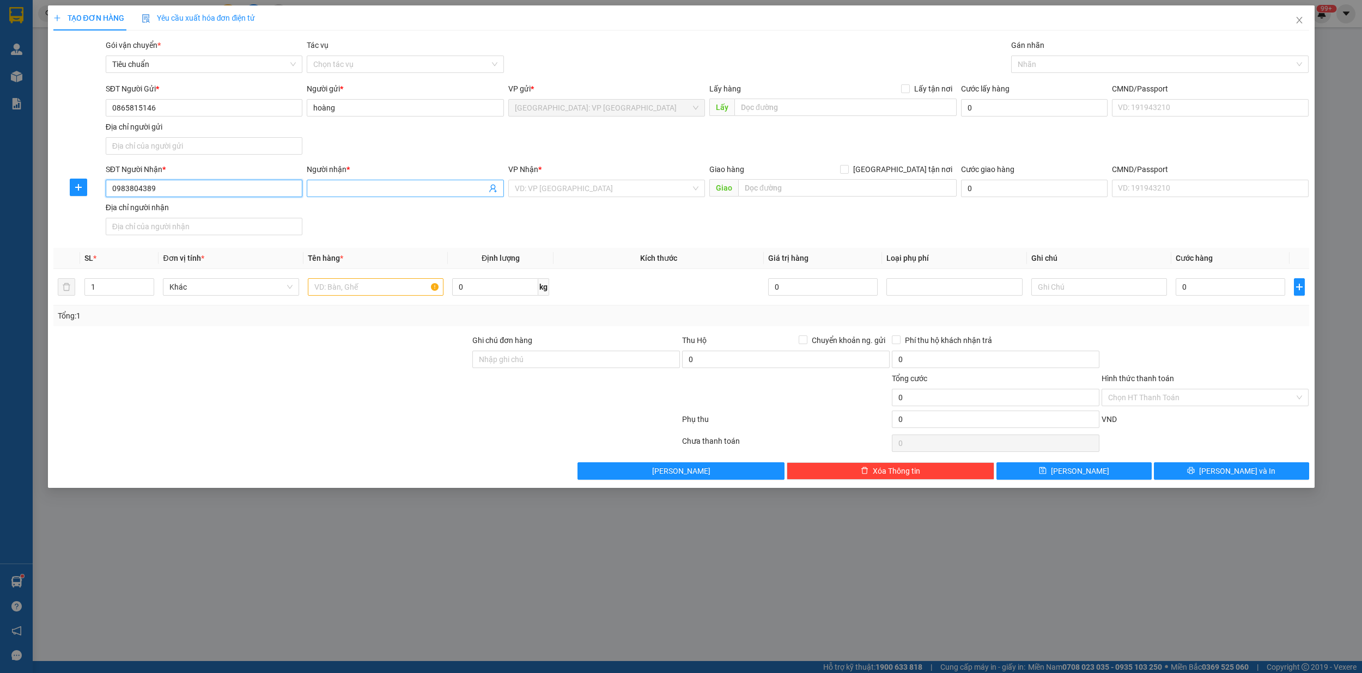
type input "0983804389"
click at [337, 188] on input "Người nhận *" at bounding box center [399, 188] width 173 height 12
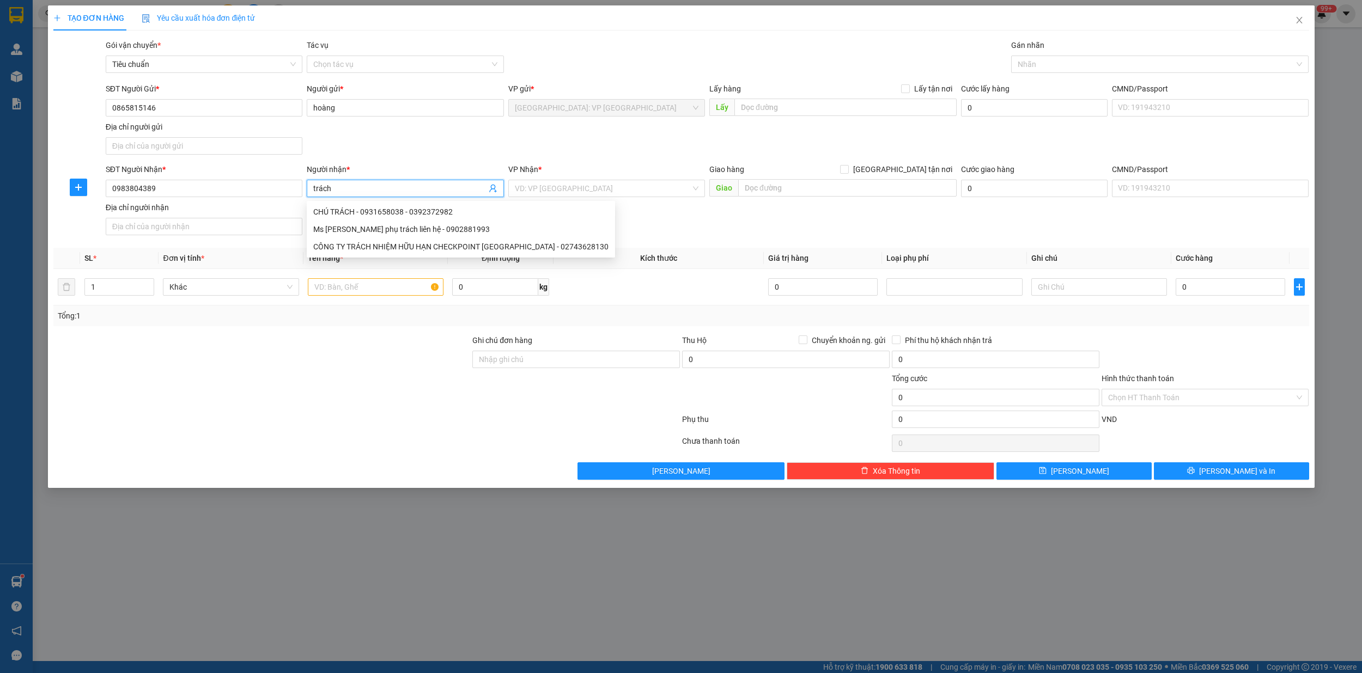
drag, startPoint x: 316, startPoint y: 188, endPoint x: 353, endPoint y: 199, distance: 38.2
click at [319, 188] on input "trách" at bounding box center [399, 188] width 173 height 12
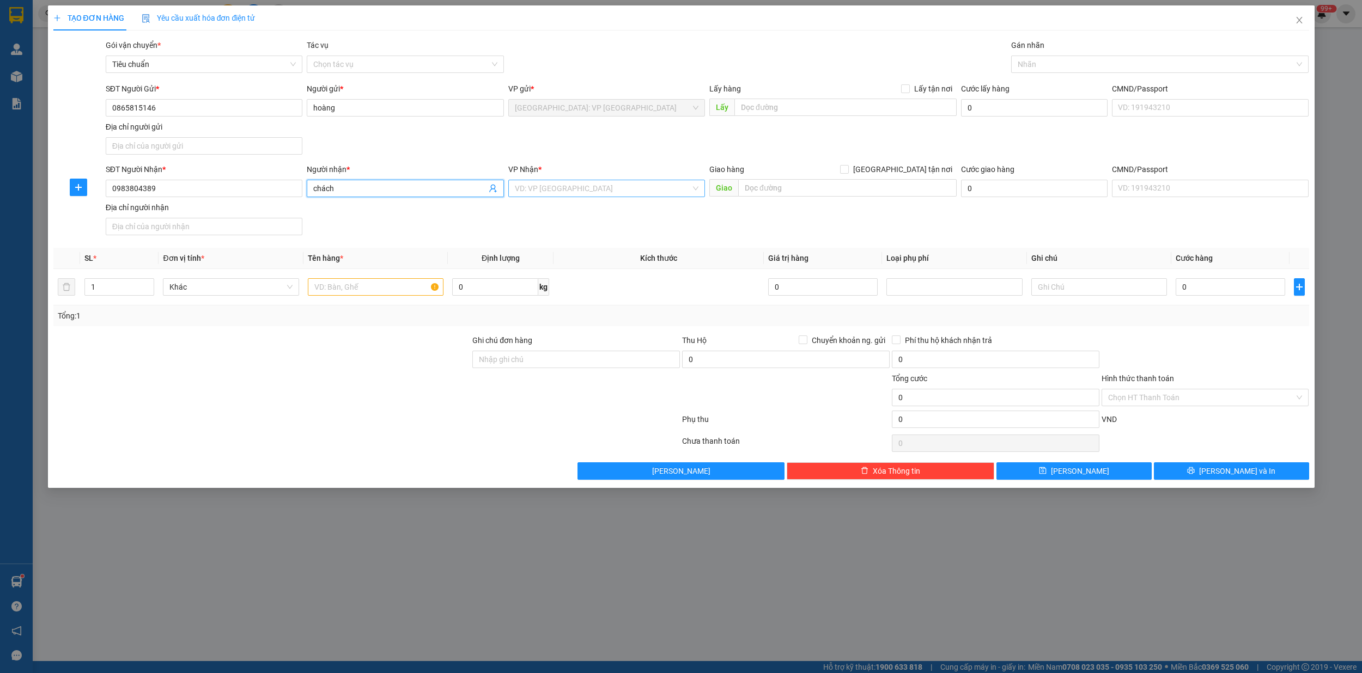
type input "chách"
drag, startPoint x: 584, startPoint y: 188, endPoint x: 582, endPoint y: 194, distance: 6.2
click at [583, 192] on input "search" at bounding box center [603, 188] width 176 height 16
click at [784, 190] on input "text" at bounding box center [847, 187] width 218 height 17
click at [795, 194] on input "36b đống đa,p [GEOGRAPHIC_DATA],[GEOGRAPHIC_DATA]" at bounding box center [847, 187] width 218 height 17
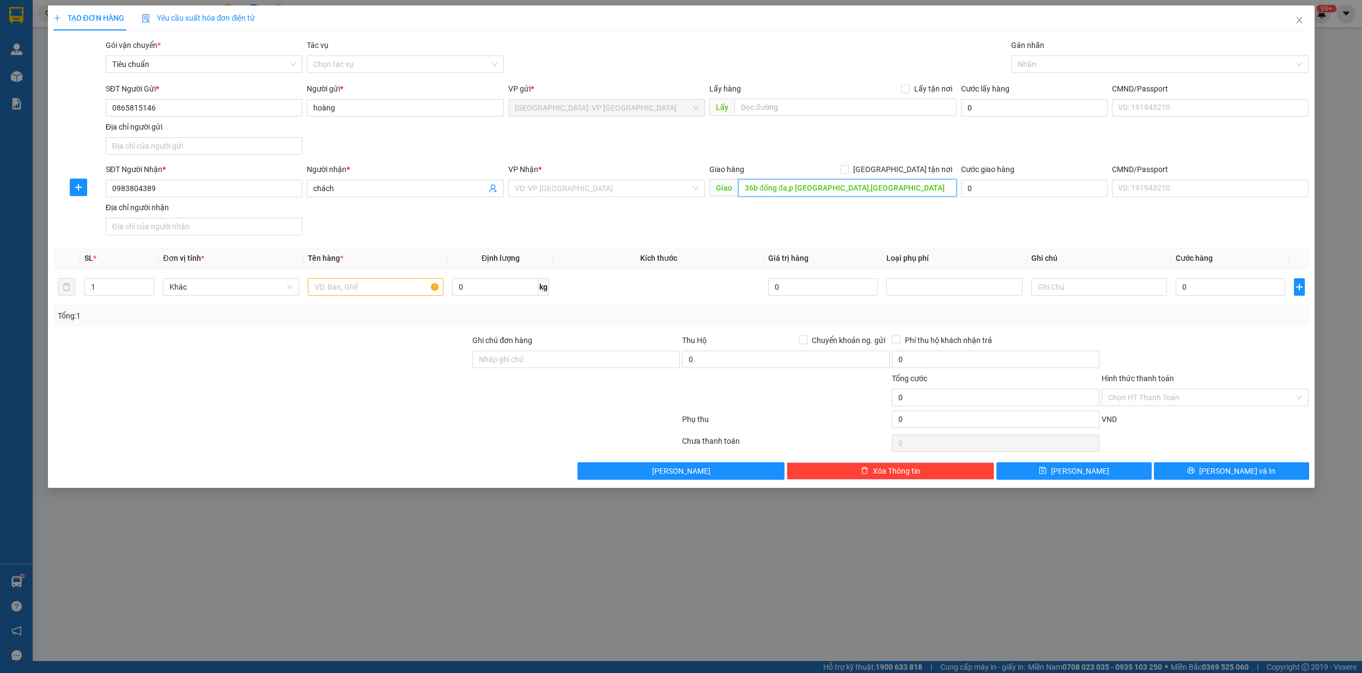
click at [795, 194] on input "36b đống đa,p [GEOGRAPHIC_DATA],[GEOGRAPHIC_DATA]" at bounding box center [847, 187] width 218 height 17
click at [880, 188] on input "36b đống đa,p [GEOGRAPHIC_DATA],[GEOGRAPHIC_DATA]" at bounding box center [847, 187] width 218 height 17
type input "36b đống đa,p [GEOGRAPHIC_DATA],[GEOGRAPHIC_DATA]"
click at [882, 188] on input "36b đống đa,p [GEOGRAPHIC_DATA],[GEOGRAPHIC_DATA]" at bounding box center [847, 187] width 218 height 17
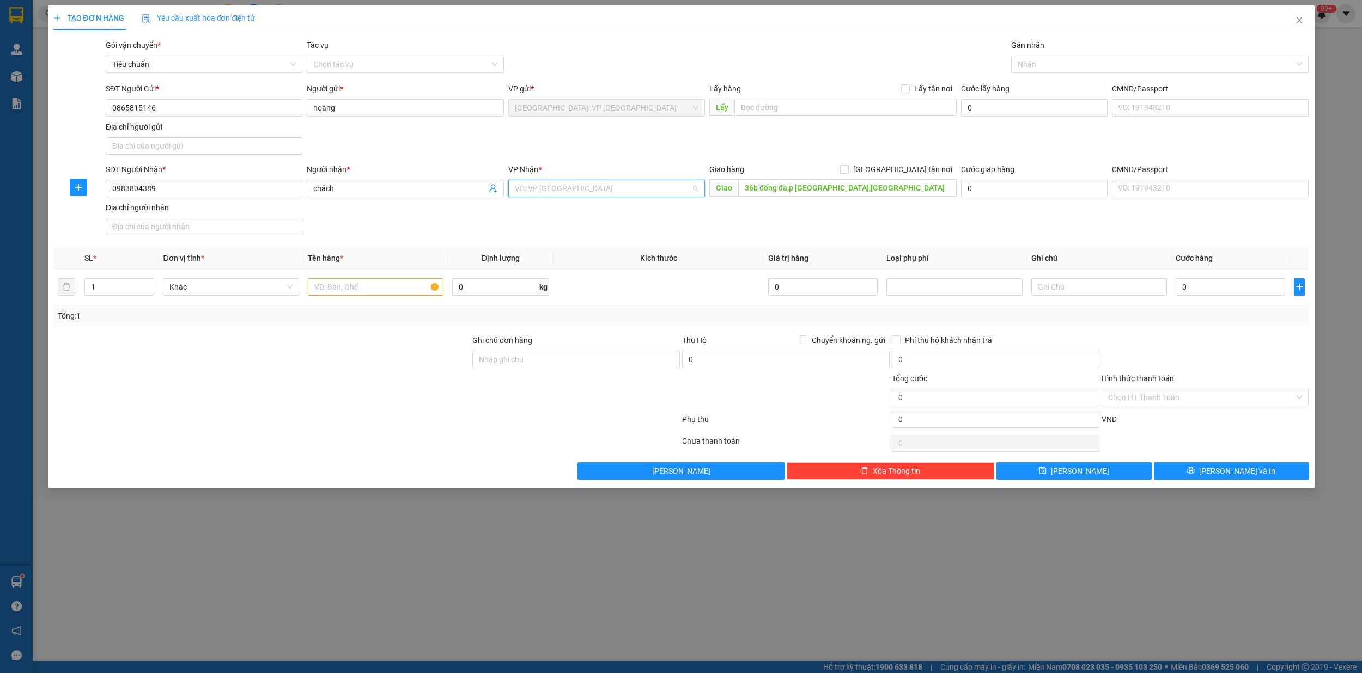
click at [599, 191] on input "search" at bounding box center [603, 188] width 176 height 16
type input "ninh"
click at [589, 210] on div "Cần Thơ: [PERSON_NAME]" at bounding box center [607, 211] width 184 height 12
drag, startPoint x: 903, startPoint y: 169, endPoint x: 981, endPoint y: 132, distance: 86.7
click at [847, 169] on input "[GEOGRAPHIC_DATA] tận nơi" at bounding box center [844, 169] width 8 height 8
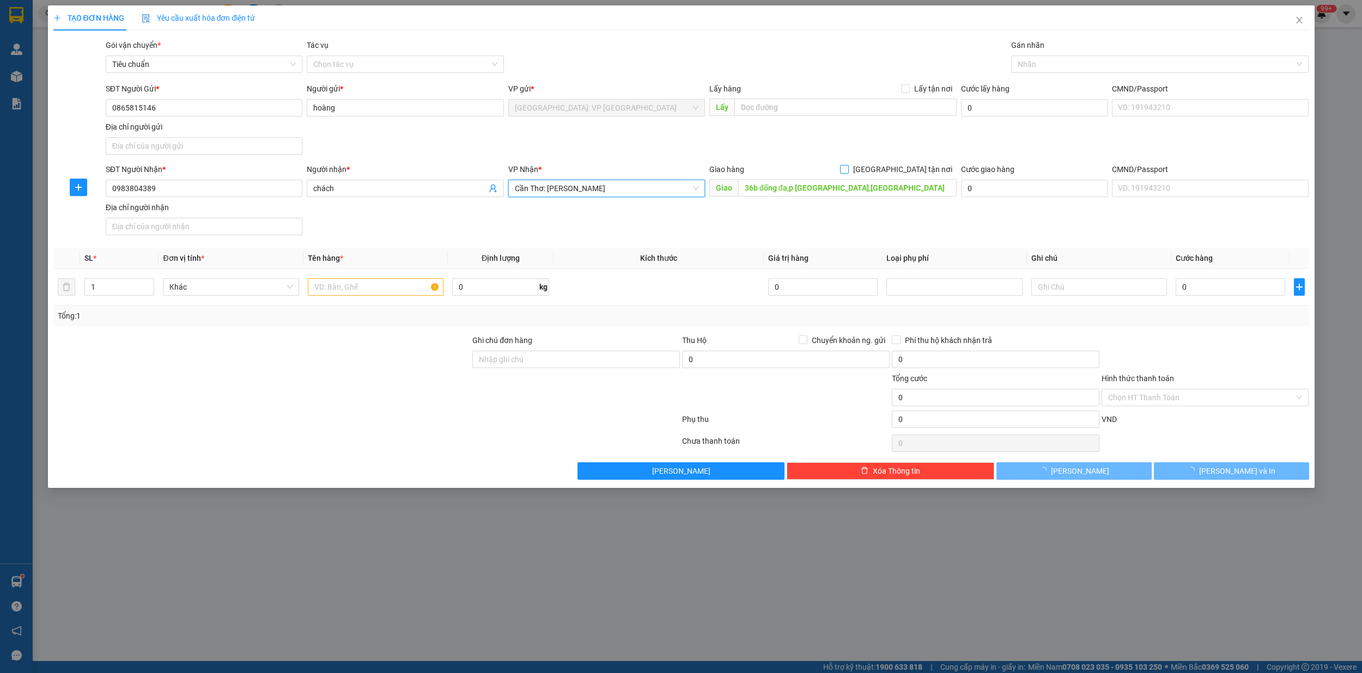
checkbox input "true"
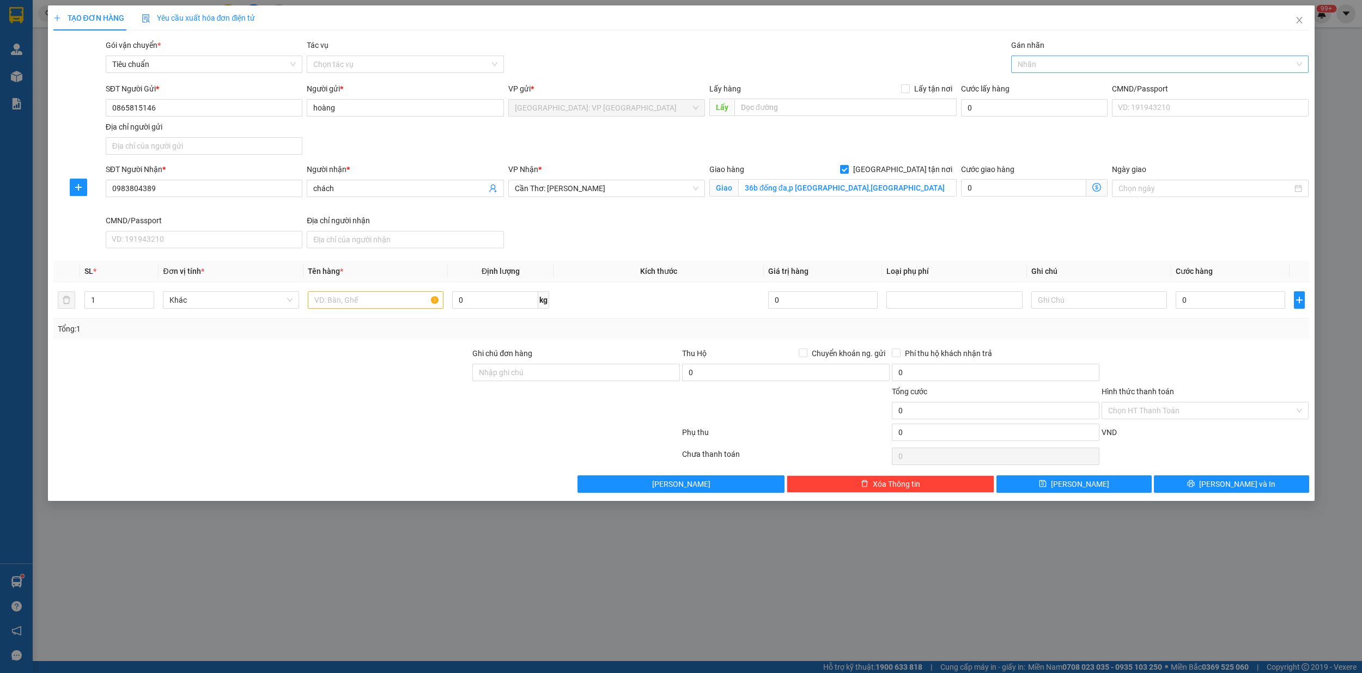
click at [1062, 64] on div at bounding box center [1154, 64] width 281 height 13
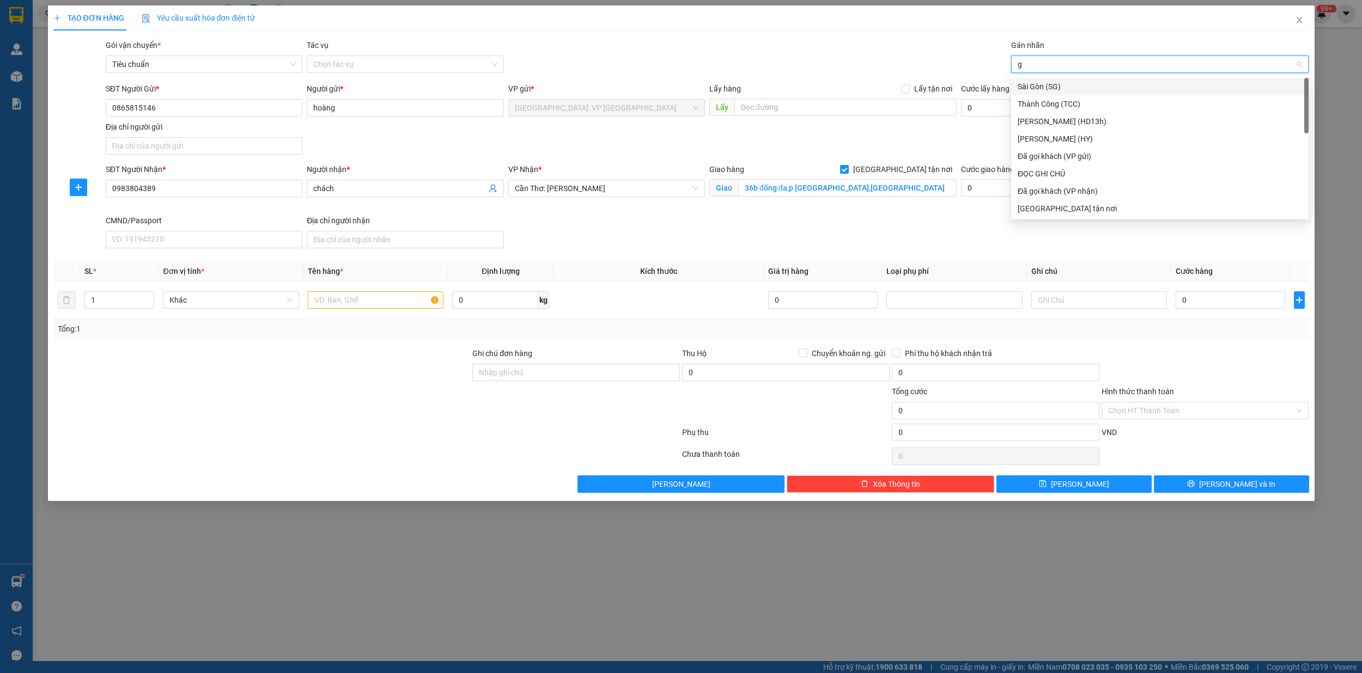
type input "gi"
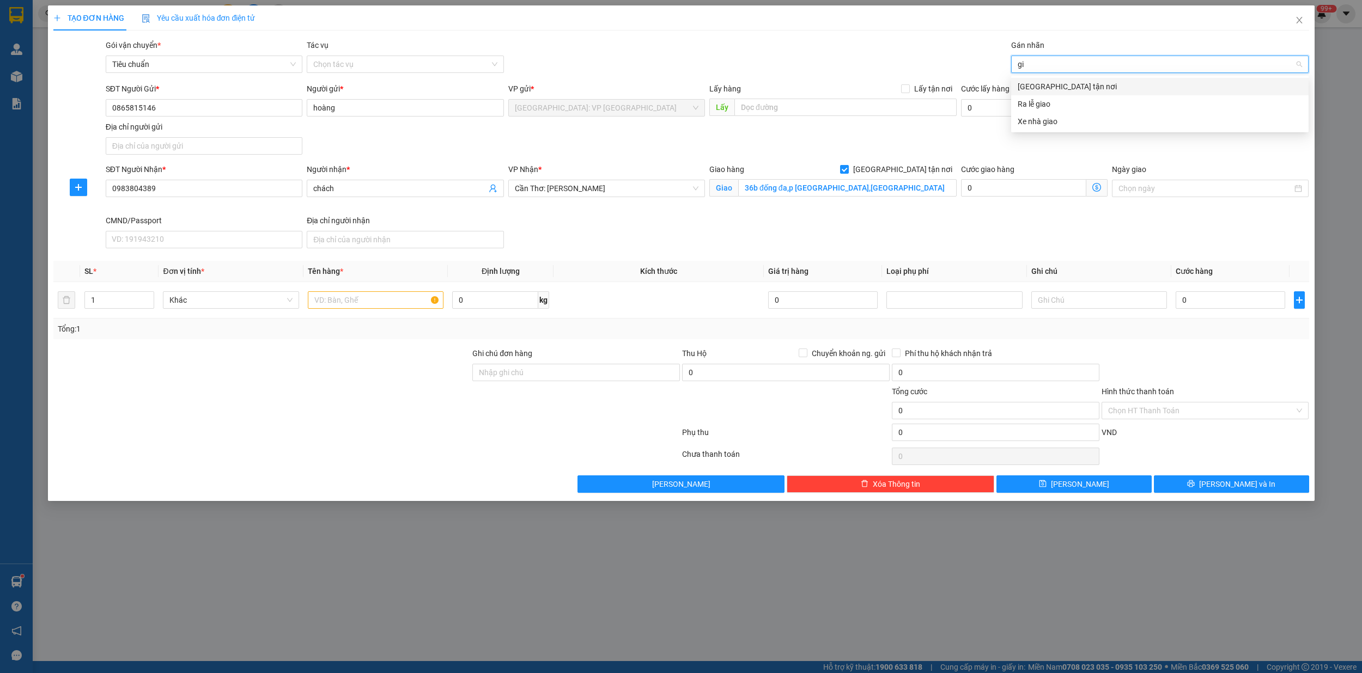
click at [1055, 88] on div "[GEOGRAPHIC_DATA] tận nơi" at bounding box center [1159, 87] width 284 height 12
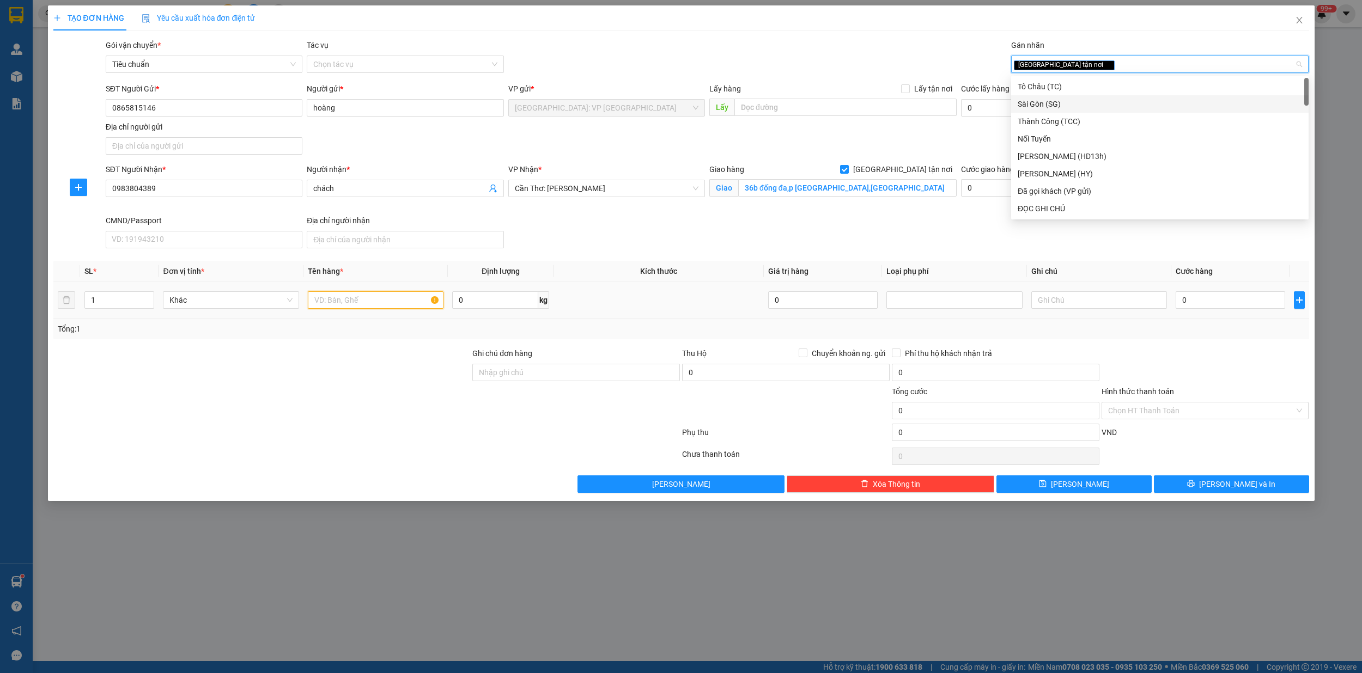
click at [339, 304] on input "text" at bounding box center [376, 299] width 136 height 17
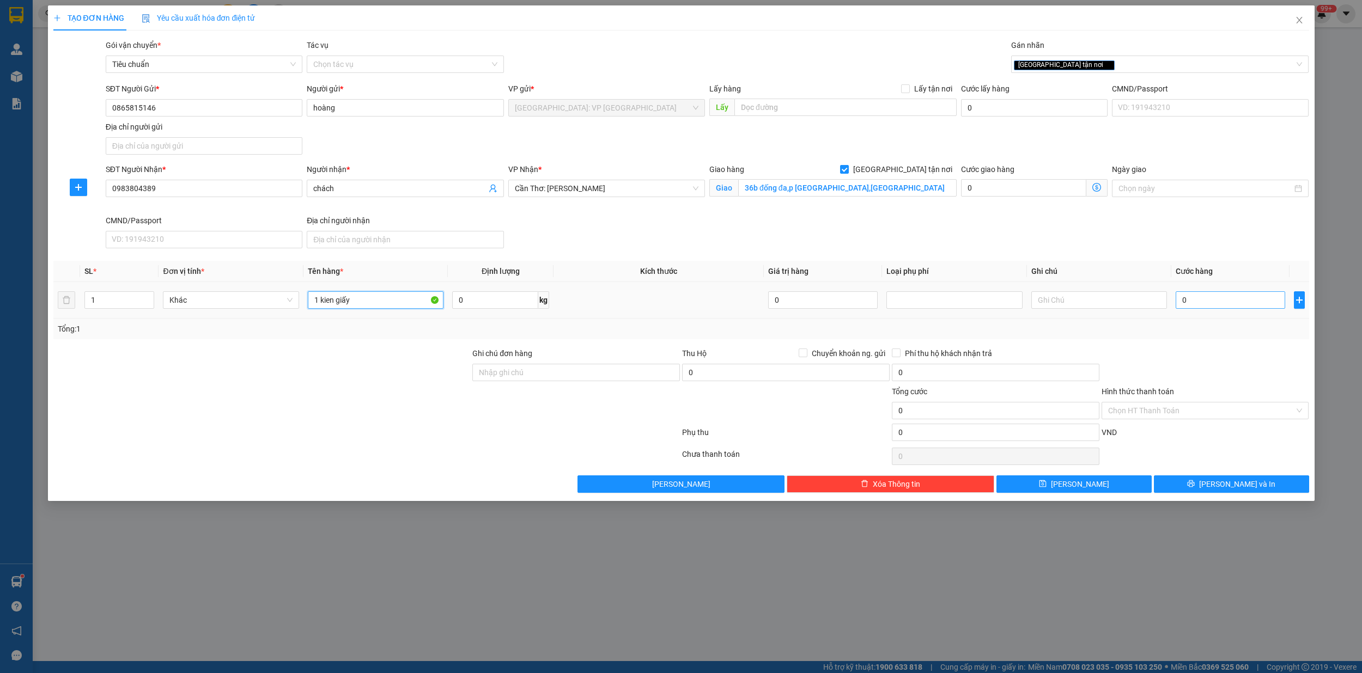
type input "1 kien giấy"
click at [1197, 301] on input "0" at bounding box center [1229, 299] width 109 height 17
type input "1"
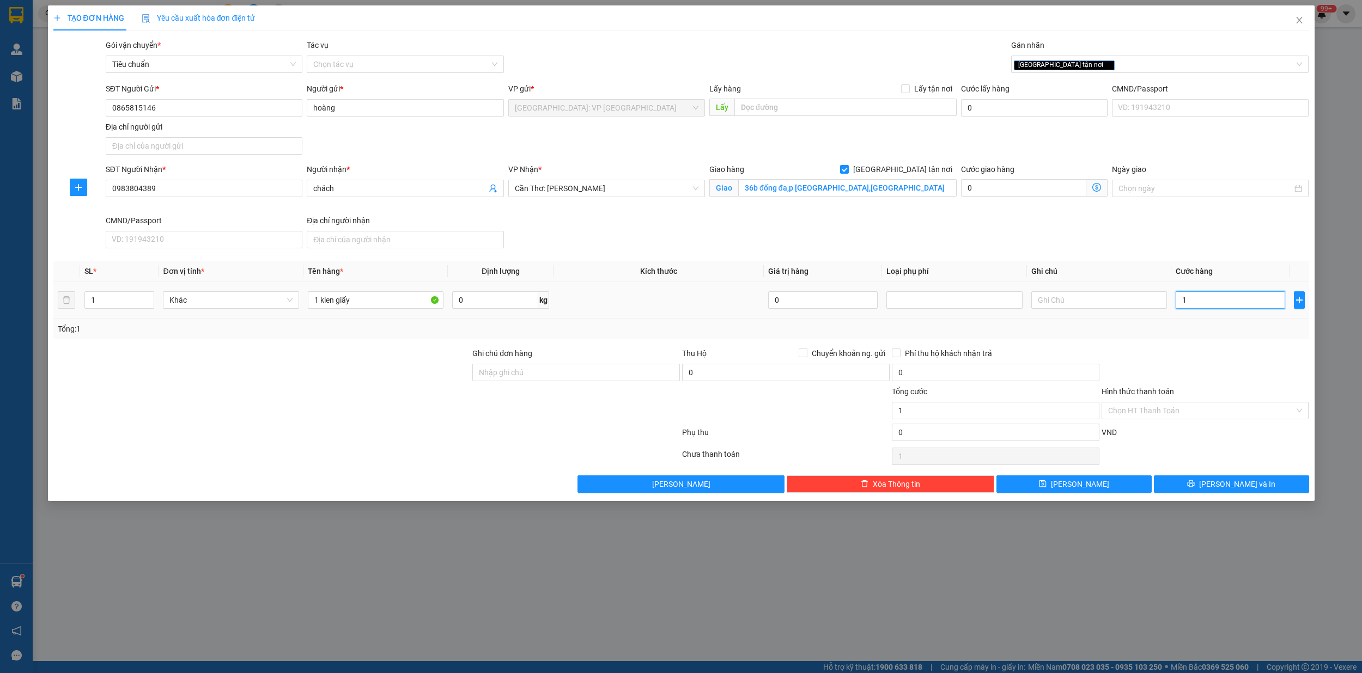
type input "16"
type input "160"
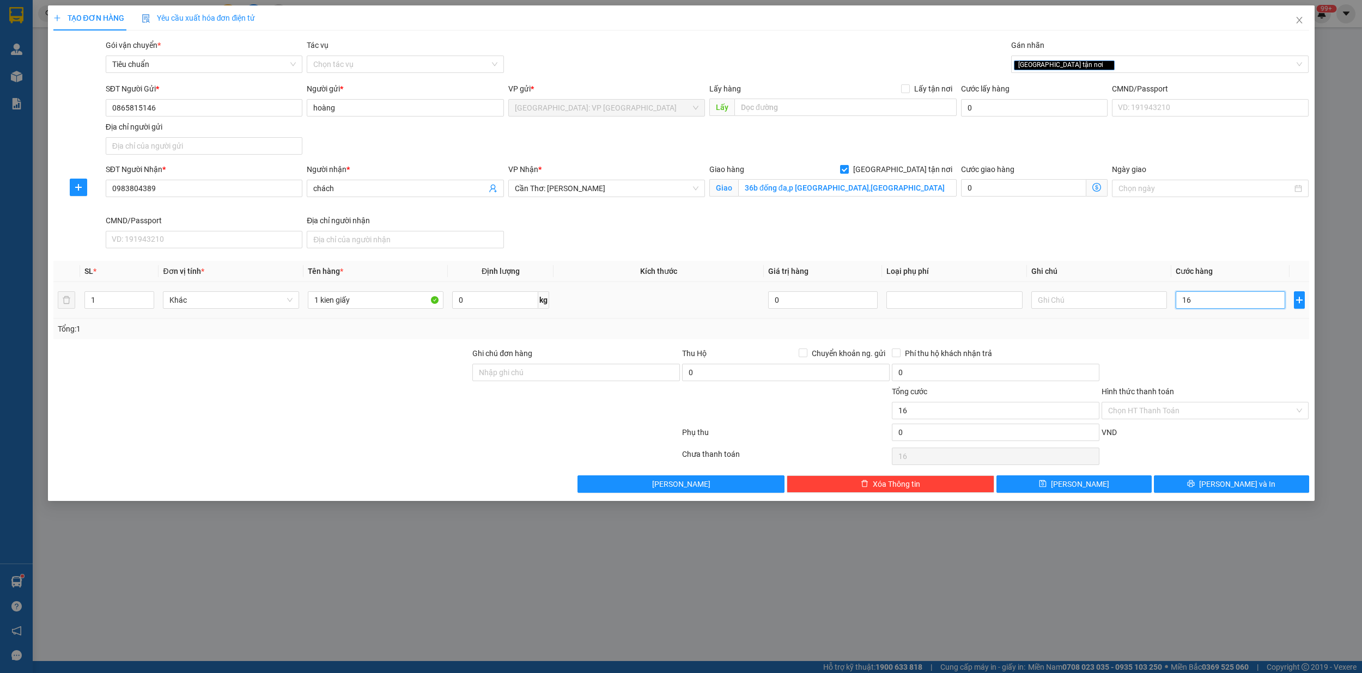
type input "160"
type input "1.600"
type input "16.000"
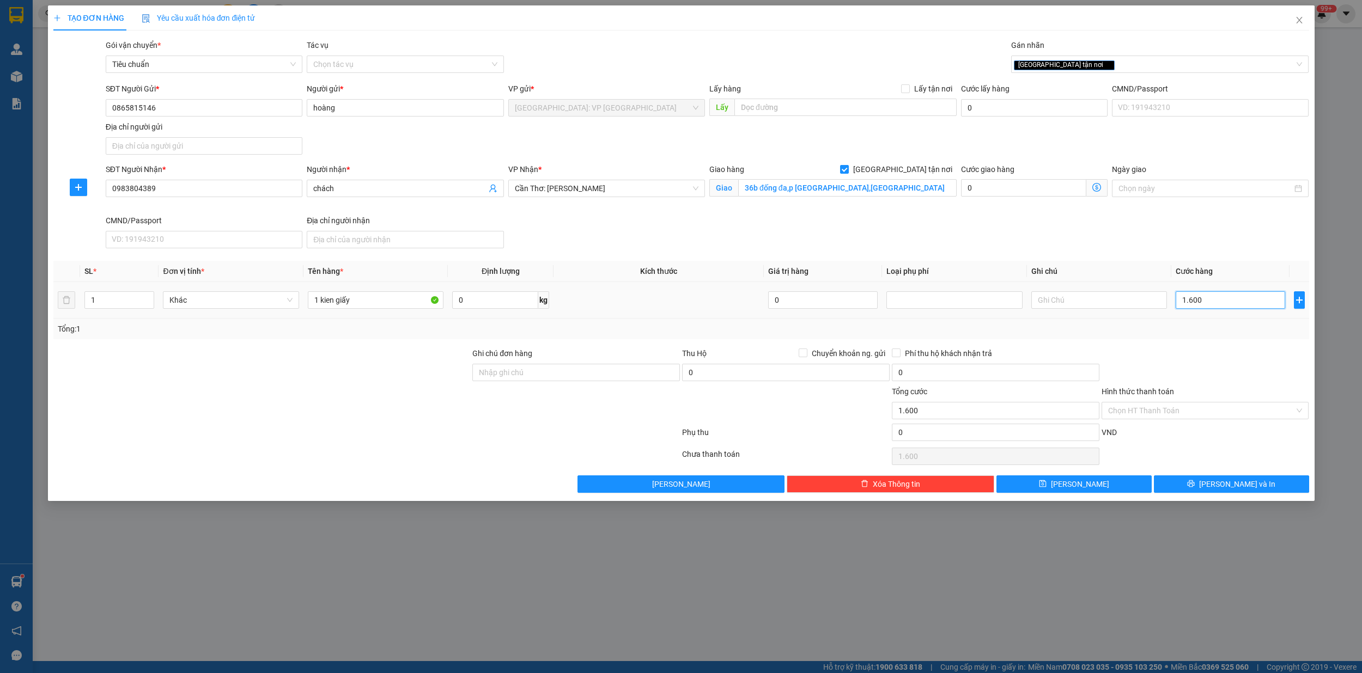
type input "16.000"
type input "160.000"
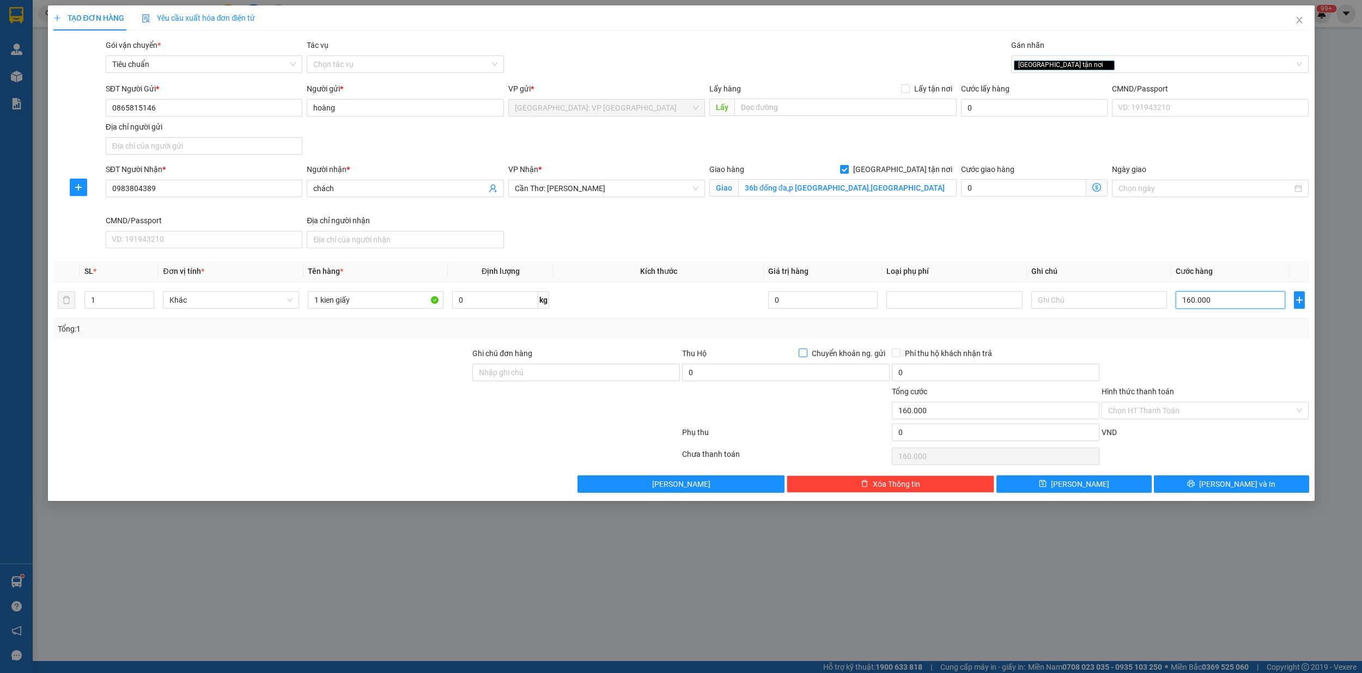
type input "160.000"
click at [798, 353] on input "Chuyển khoản ng. gửi" at bounding box center [802, 353] width 8 height 8
checkbox input "true"
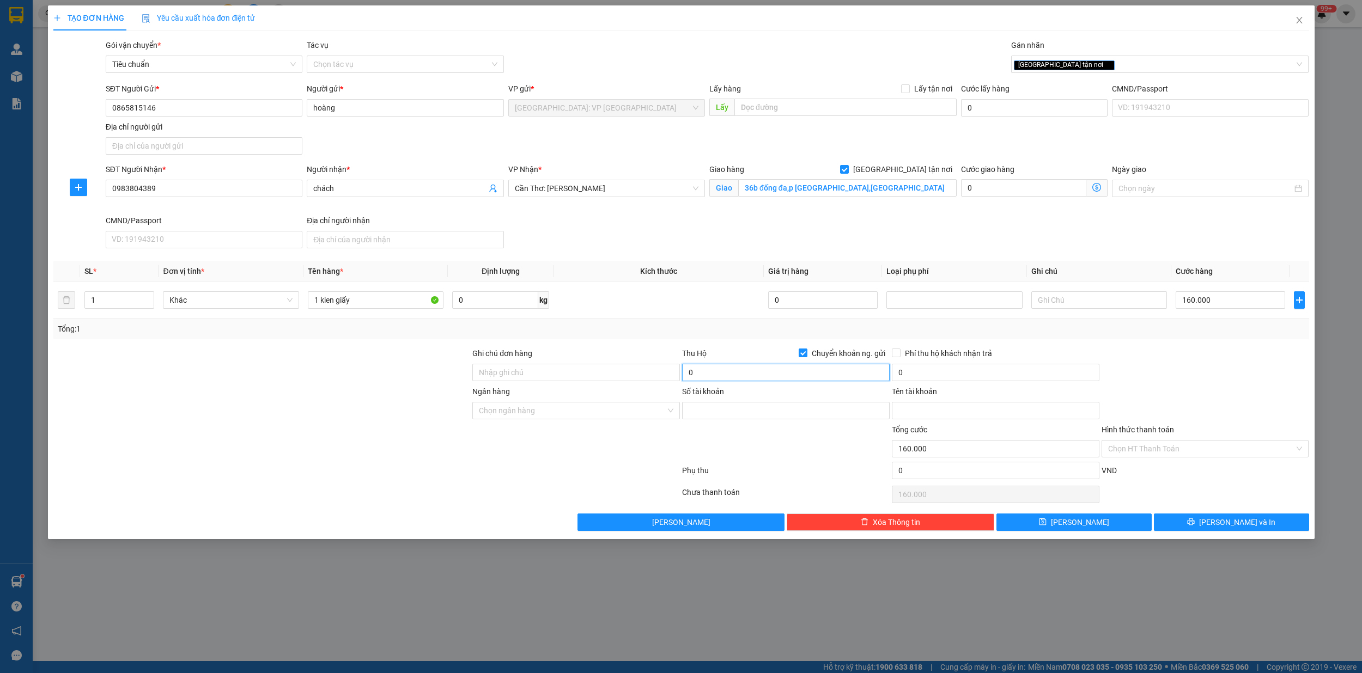
click at [749, 374] on input "0" at bounding box center [786, 372] width 208 height 17
type input "650.000"
click at [953, 373] on input "0" at bounding box center [996, 372] width 208 height 17
type input "10.000"
click at [896, 352] on input "Phí thu hộ khách nhận trả" at bounding box center [896, 353] width 8 height 8
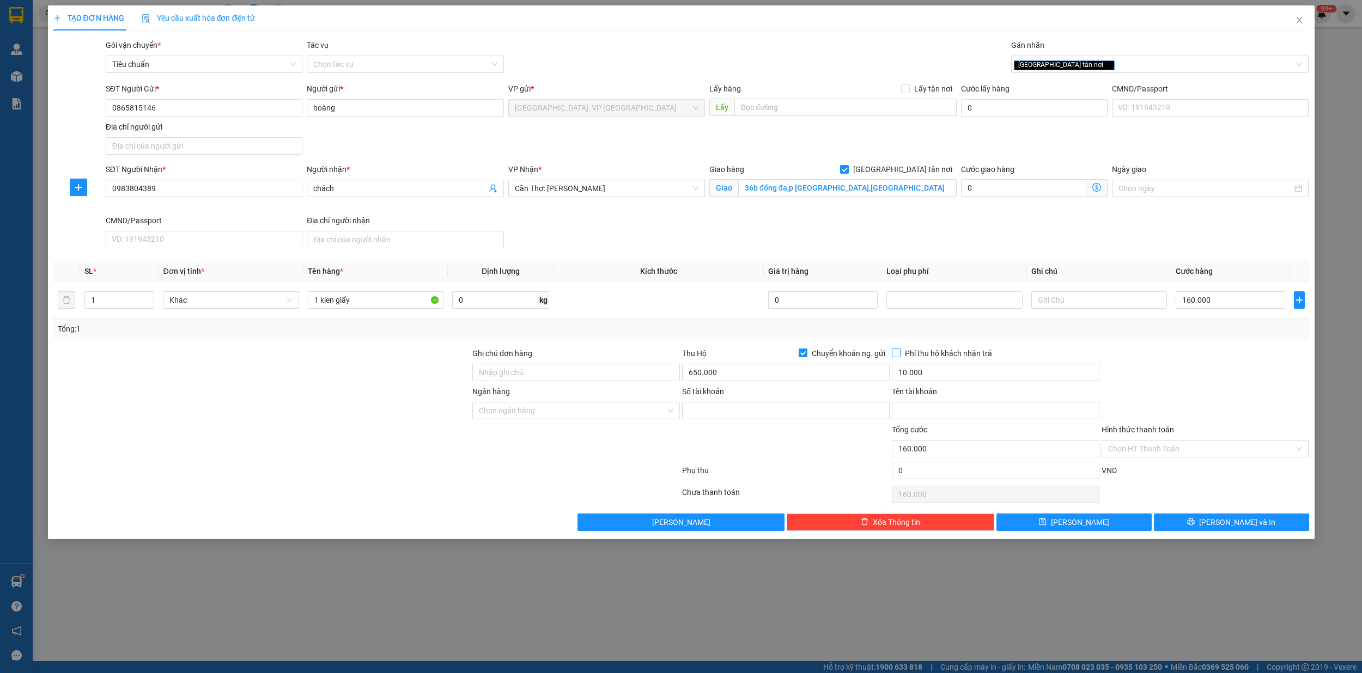
checkbox input "true"
click at [599, 413] on input "Ngân hàng" at bounding box center [572, 411] width 187 height 16
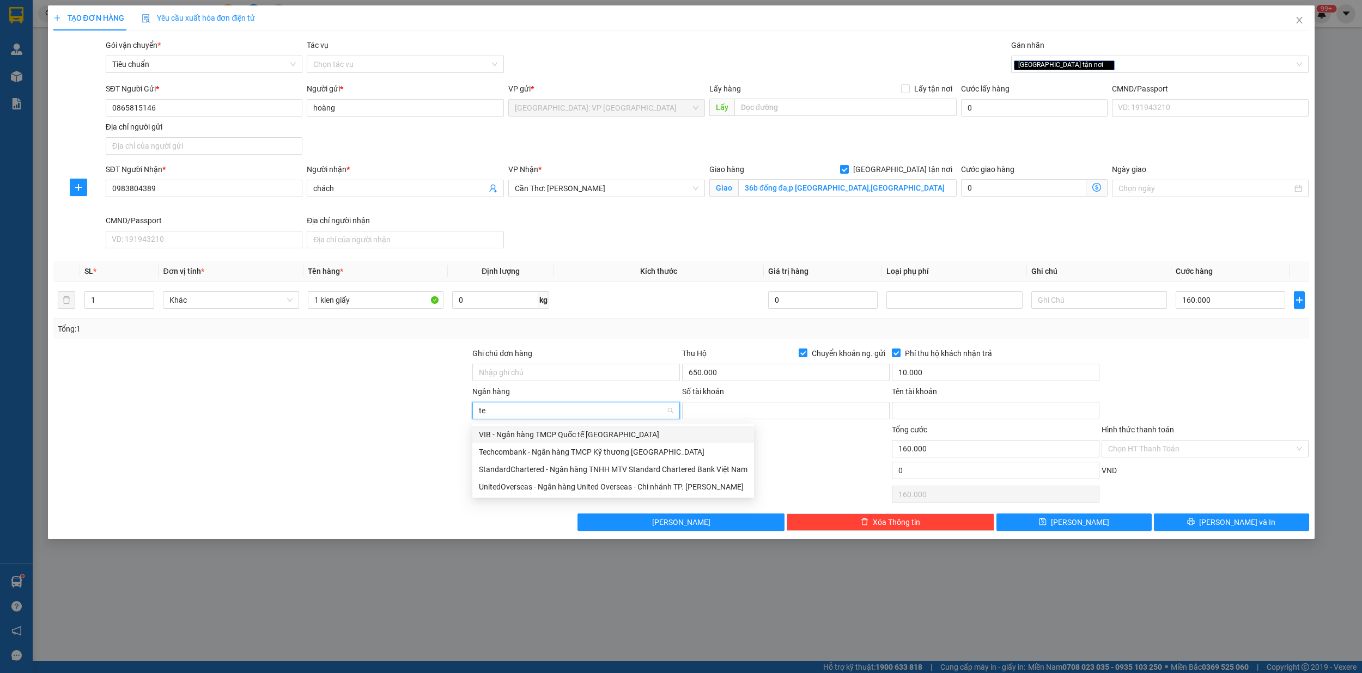
type input "tec"
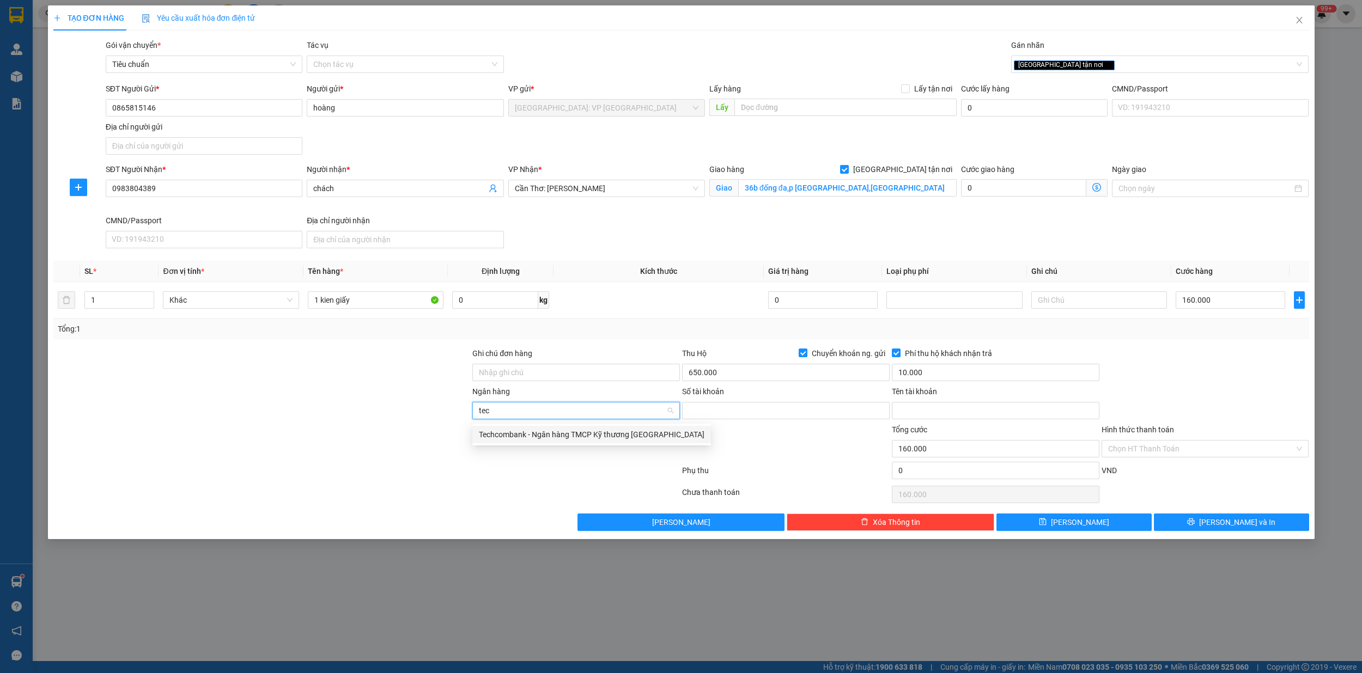
drag, startPoint x: 597, startPoint y: 434, endPoint x: 669, endPoint y: 431, distance: 71.9
click at [598, 434] on div "Techcombank - Ngân hàng TMCP Kỹ thương [GEOGRAPHIC_DATA]" at bounding box center [591, 435] width 225 height 12
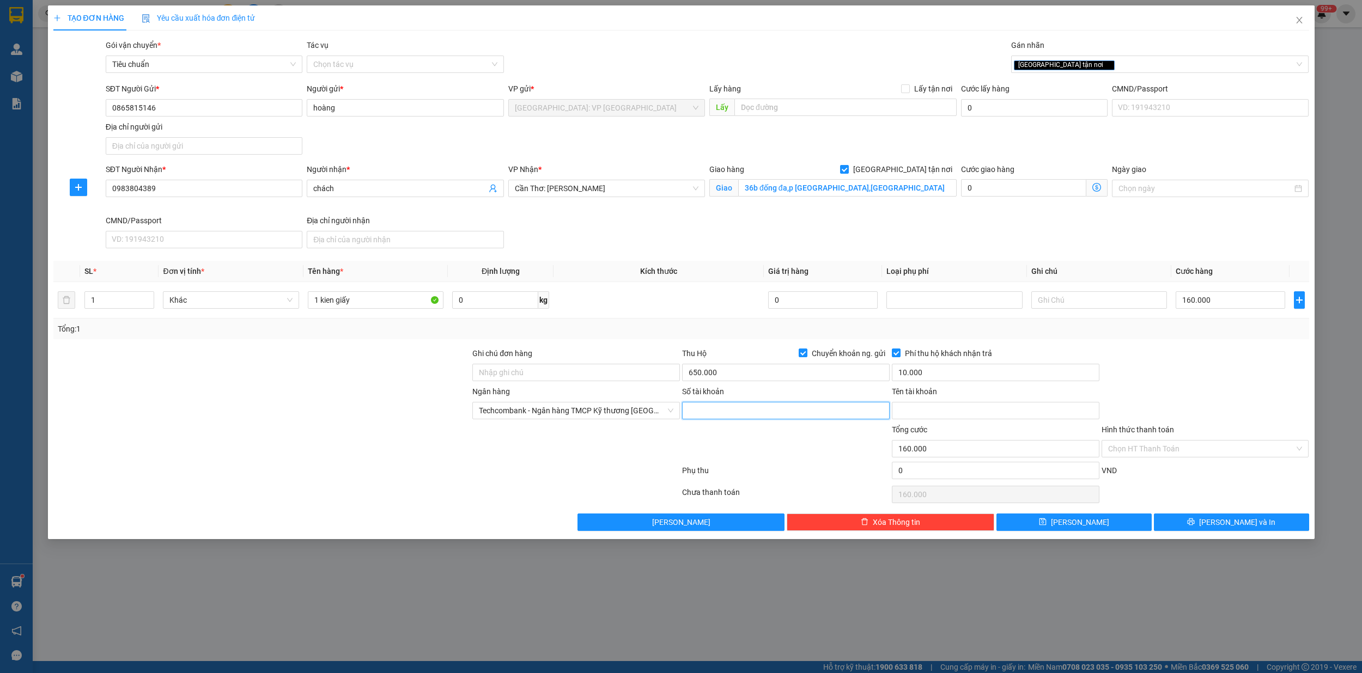
click at [724, 417] on input "Số tài khoản" at bounding box center [786, 410] width 208 height 17
click at [724, 413] on input "Số tài khoản" at bounding box center [786, 410] width 208 height 17
click at [940, 413] on input "Tên tài khoản" at bounding box center [996, 410] width 208 height 17
click at [748, 412] on input "190369" at bounding box center [786, 410] width 208 height 17
type input "19036930322011"
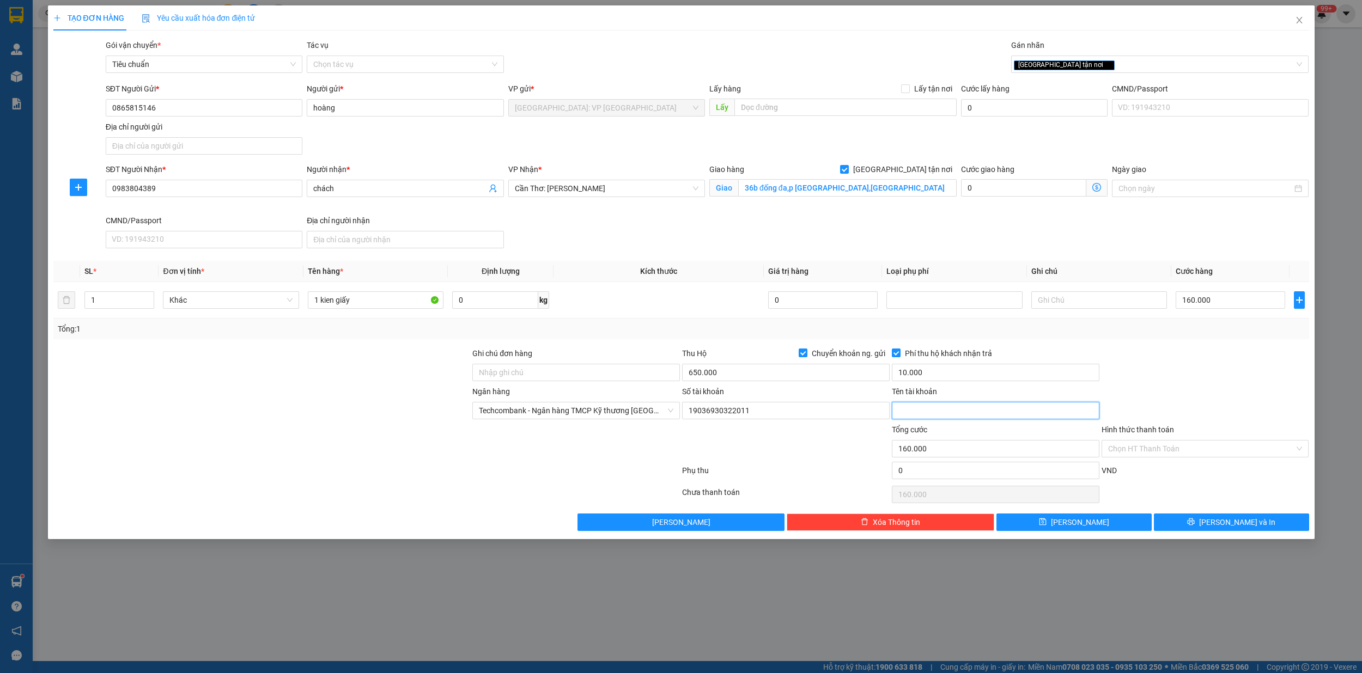
click at [970, 417] on input "Tên tài khoản" at bounding box center [996, 410] width 208 height 17
type input "[PERSON_NAME]"
click at [573, 377] on input "Ghi chú đơn hàng" at bounding box center [576, 372] width 208 height 17
type input "bể kính nhẹ tay hư vỡ ko đền đã báo ng gui"
click at [1101, 69] on div "[GEOGRAPHIC_DATA] tận nơi" at bounding box center [1154, 64] width 281 height 13
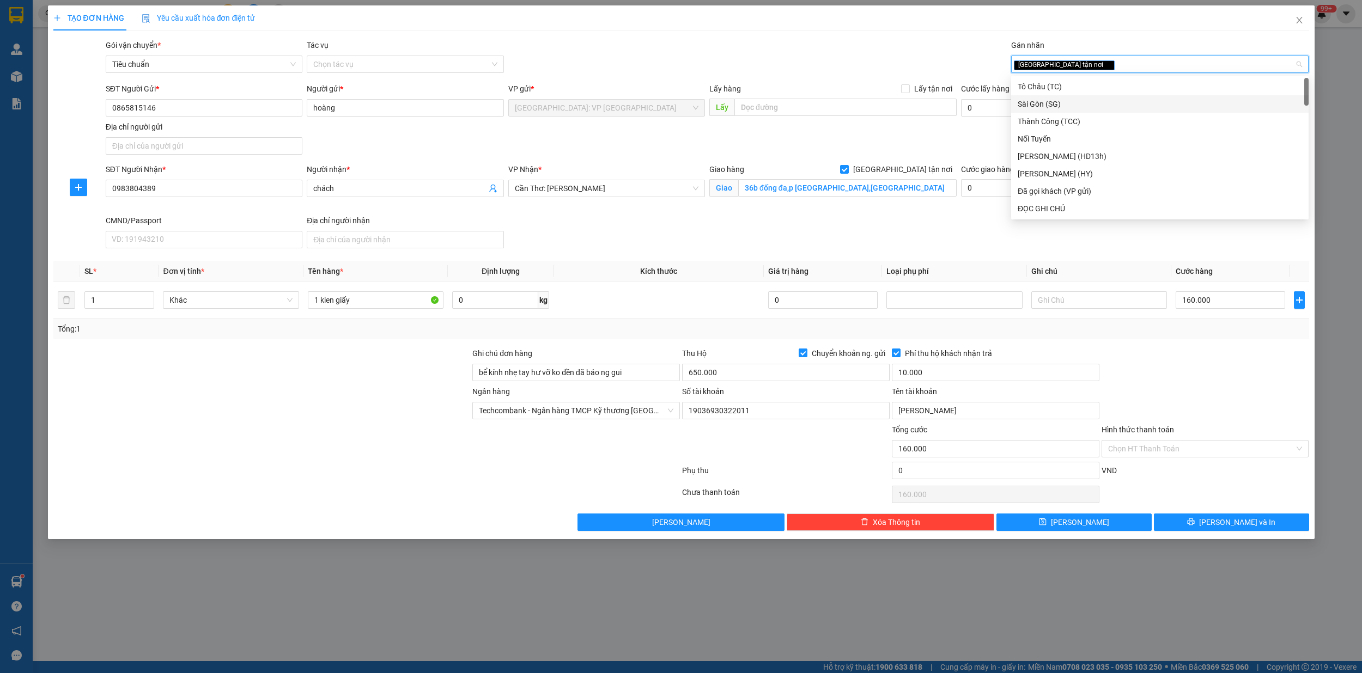
type input "d"
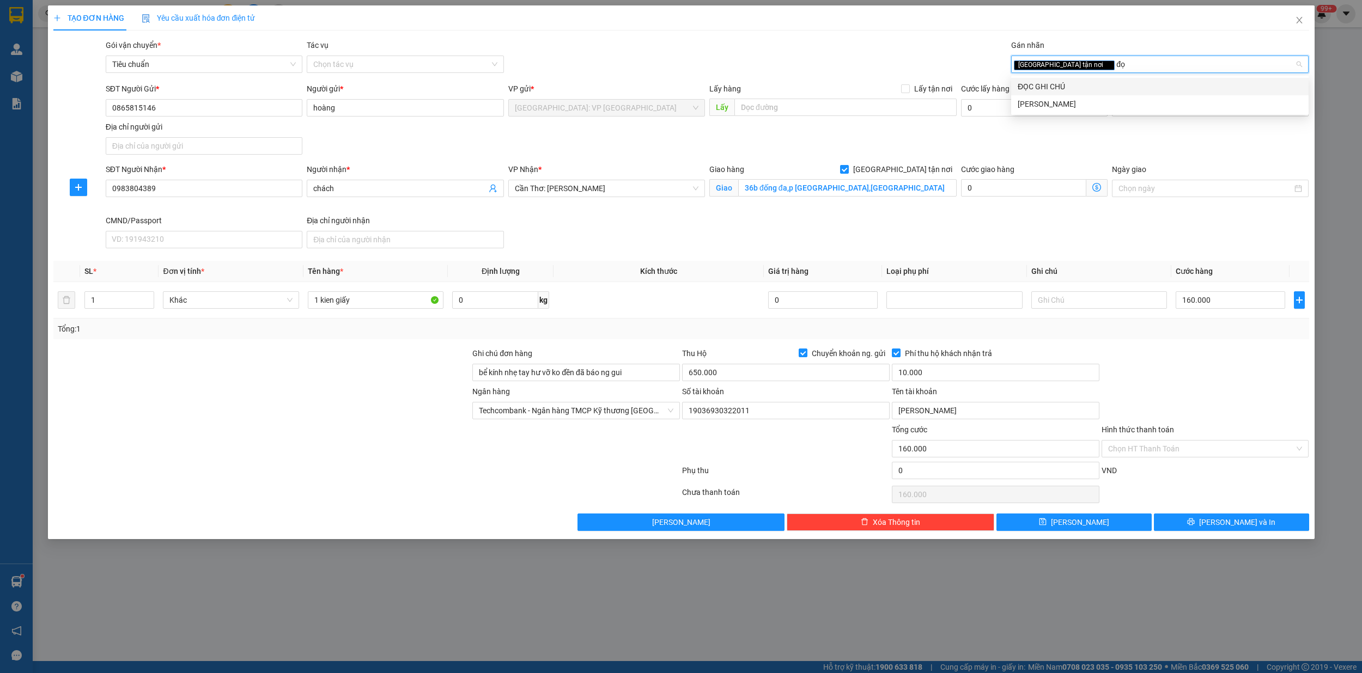
type input "đọc"
click at [1094, 83] on div "ĐỌC GHI CHÚ" at bounding box center [1159, 87] width 284 height 12
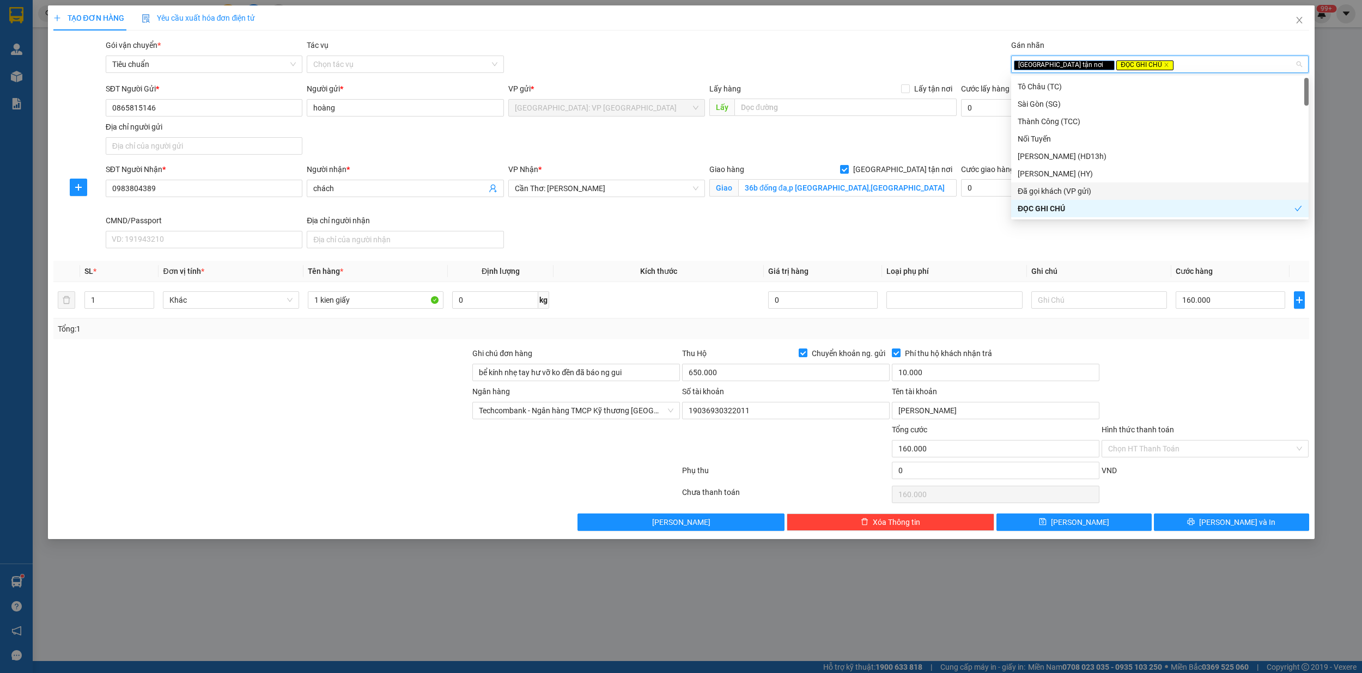
click at [1247, 386] on div at bounding box center [1205, 366] width 210 height 38
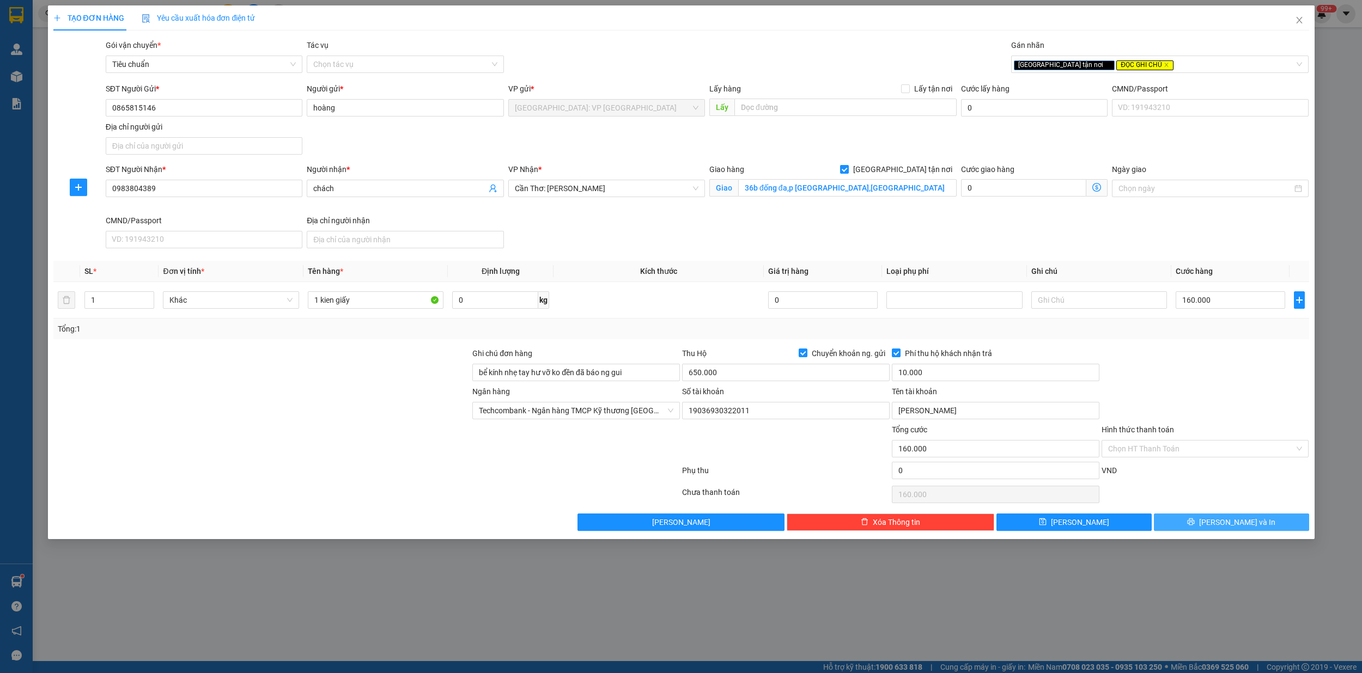
click at [1233, 528] on span "[PERSON_NAME] và In" at bounding box center [1237, 522] width 76 height 12
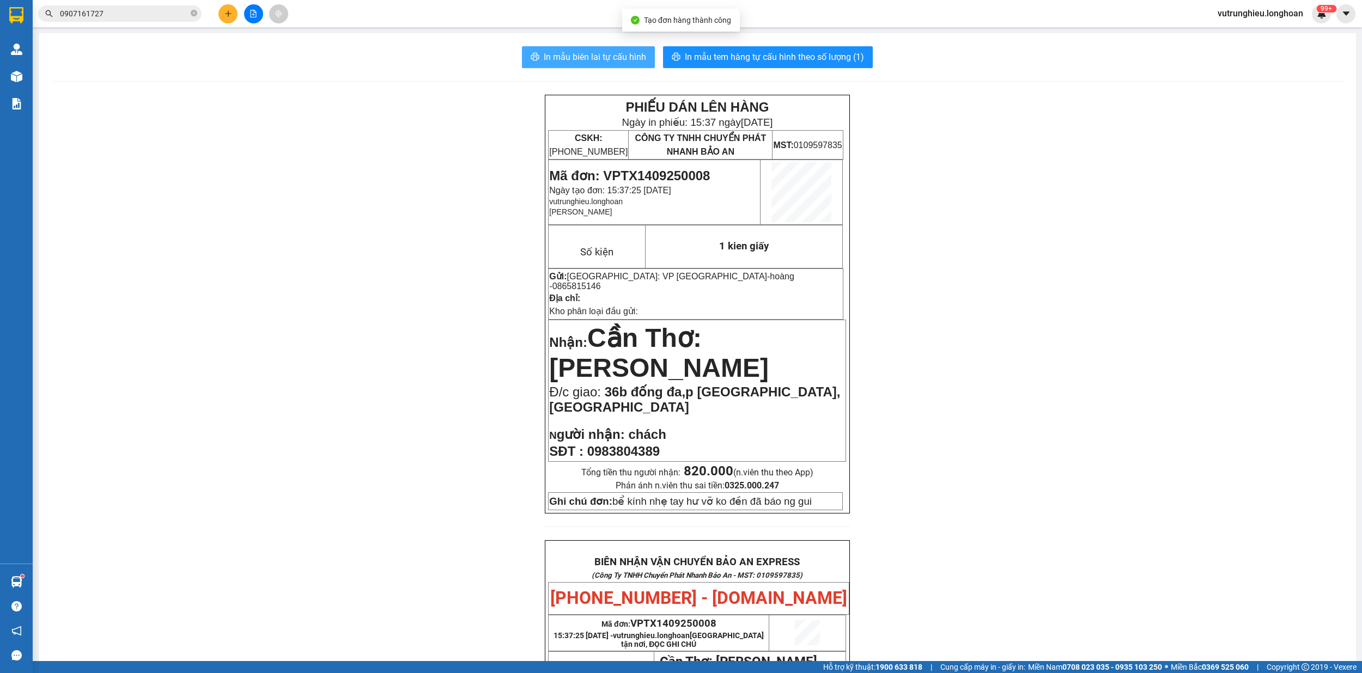
click at [596, 61] on span "In mẫu biên lai tự cấu hình" at bounding box center [595, 57] width 102 height 14
click at [794, 59] on span "In mẫu tem hàng tự cấu hình theo số lượng (1)" at bounding box center [774, 57] width 179 height 14
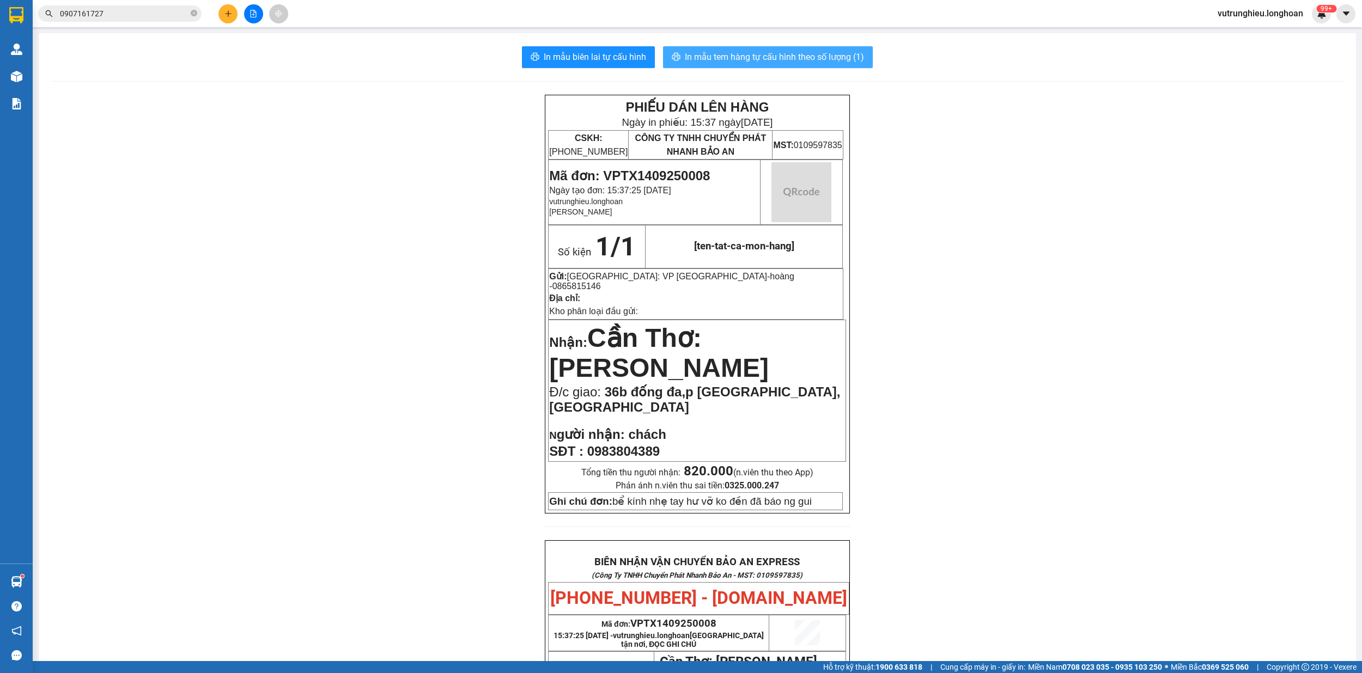
click at [794, 59] on span "In mẫu tem hàng tự cấu hình theo số lượng (1)" at bounding box center [774, 57] width 179 height 14
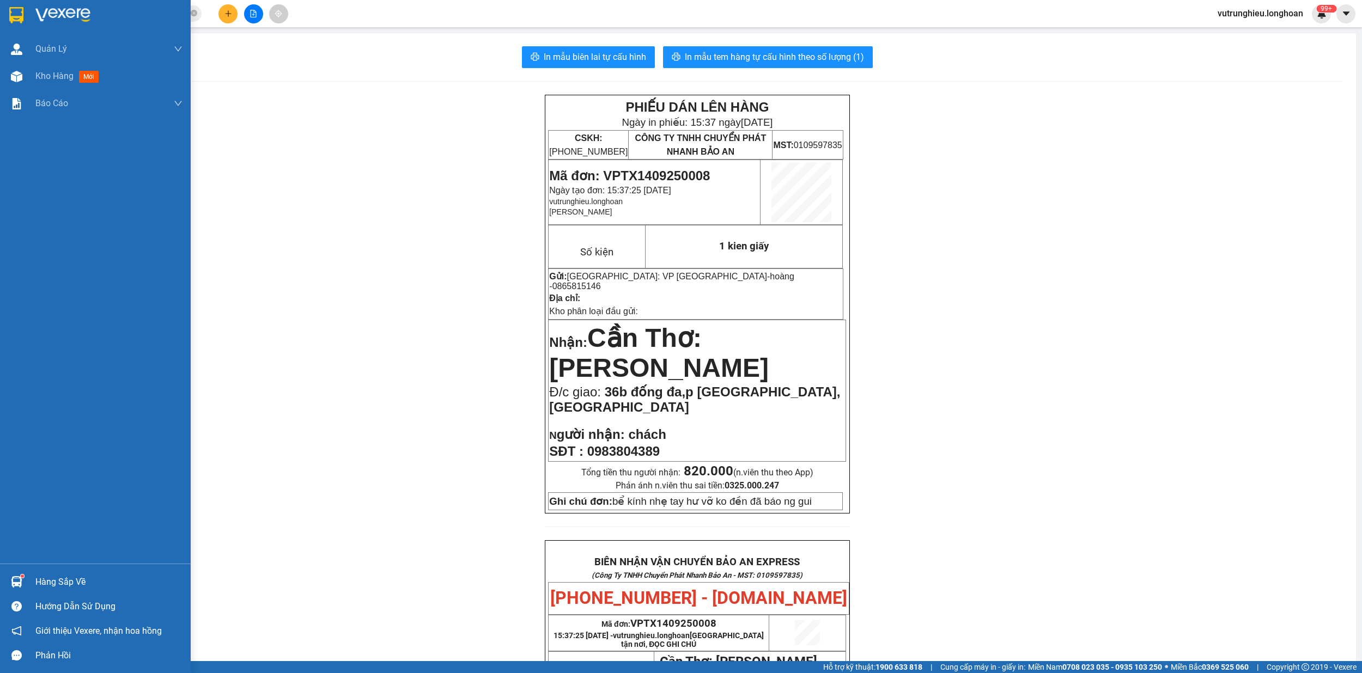
click at [11, 8] on img at bounding box center [16, 15] width 14 height 16
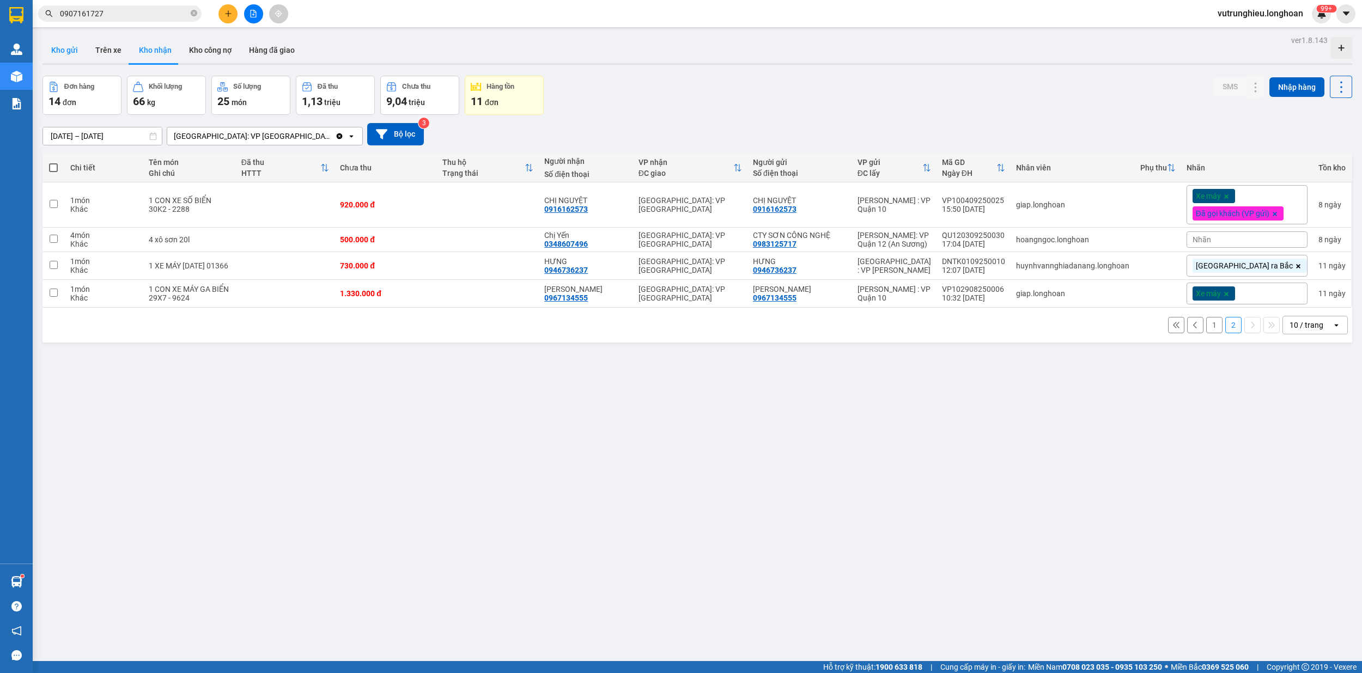
drag, startPoint x: 60, startPoint y: 54, endPoint x: 65, endPoint y: 49, distance: 7.7
click at [62, 52] on button "Kho gửi" at bounding box center [64, 50] width 44 height 26
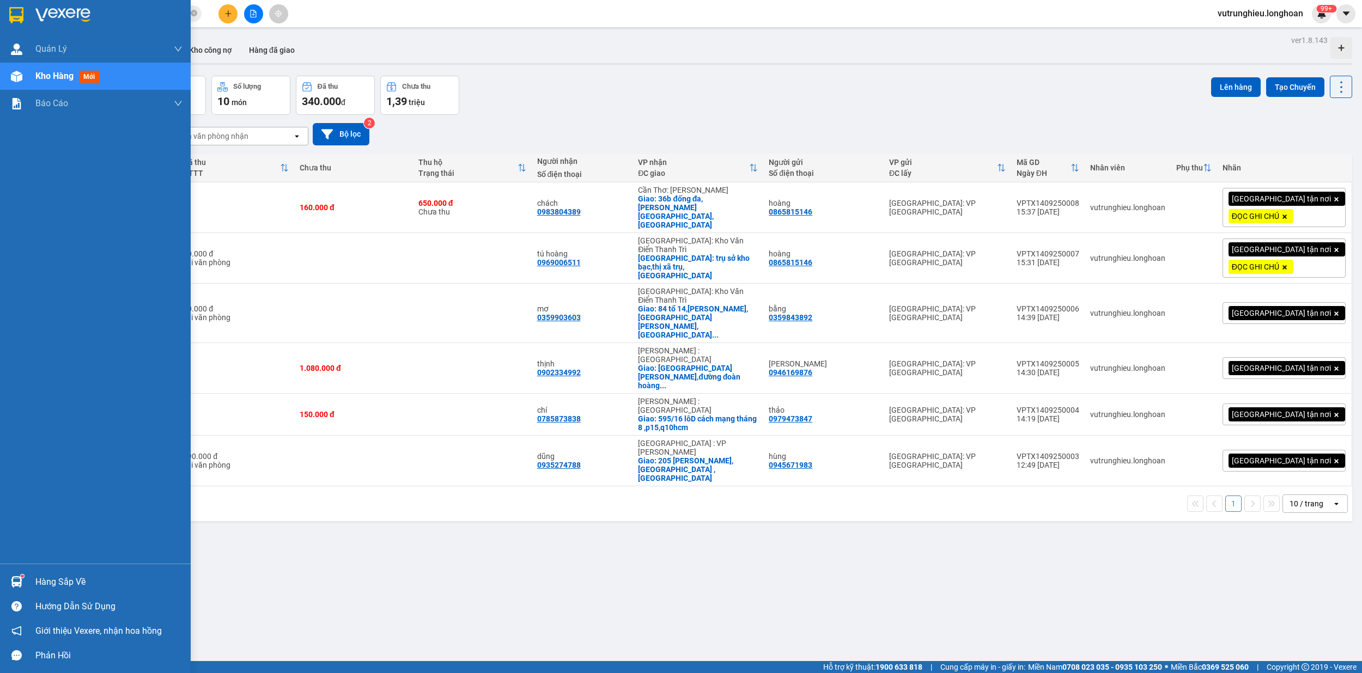
click at [12, 20] on img at bounding box center [16, 15] width 14 height 16
click at [7, 3] on div at bounding box center [95, 17] width 191 height 35
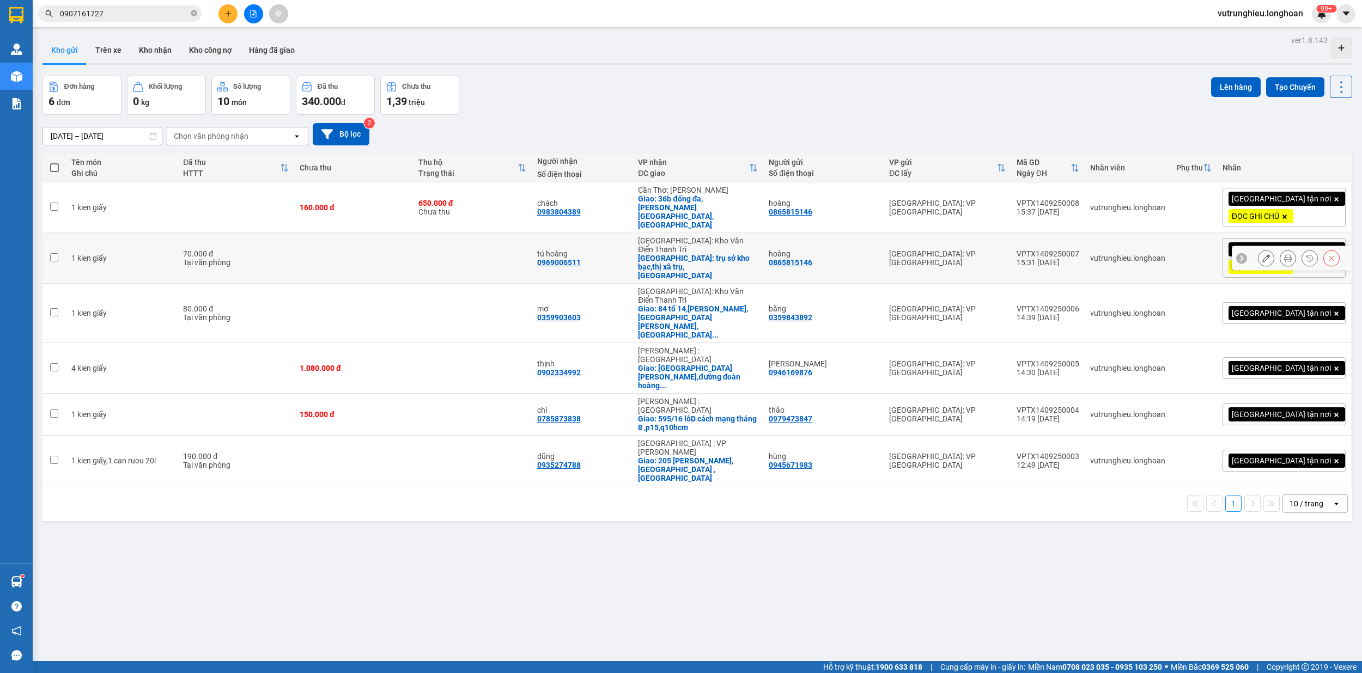
click at [1079, 249] on div "VPTX1409250007" at bounding box center [1047, 253] width 63 height 9
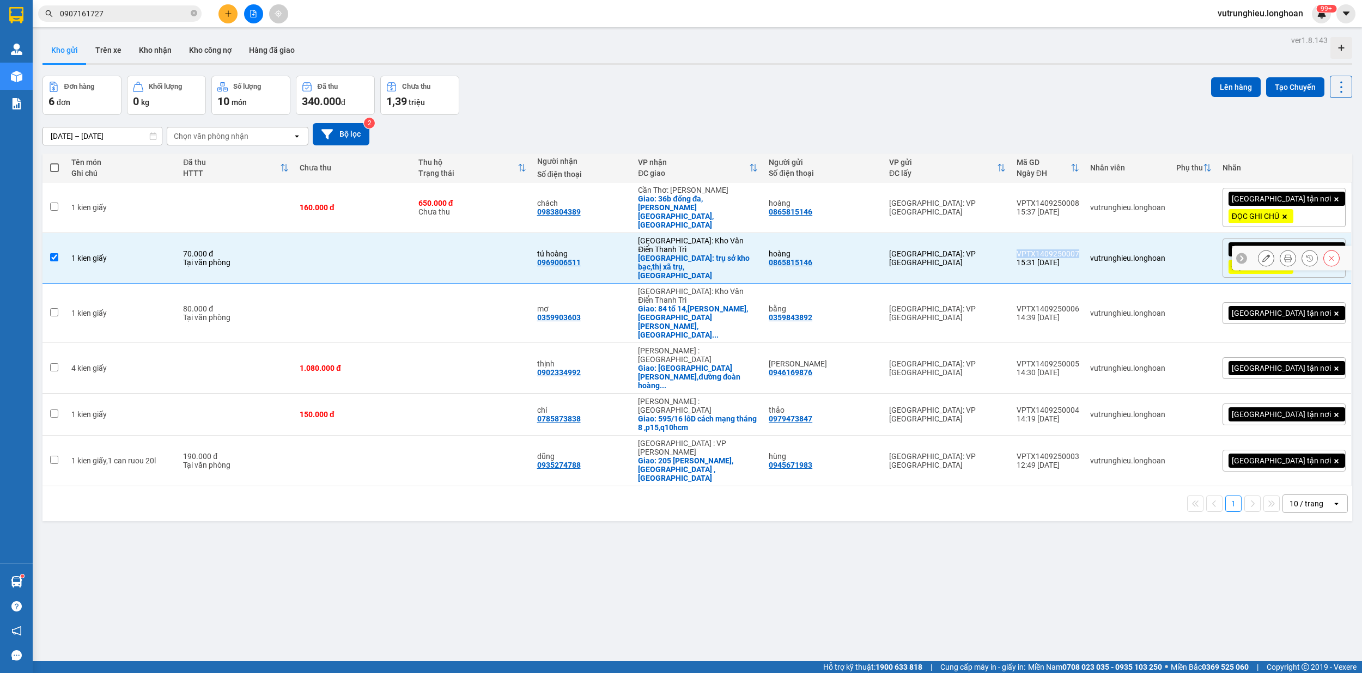
click at [1079, 249] on div "VPTX1409250007" at bounding box center [1047, 253] width 63 height 9
checkbox input "false"
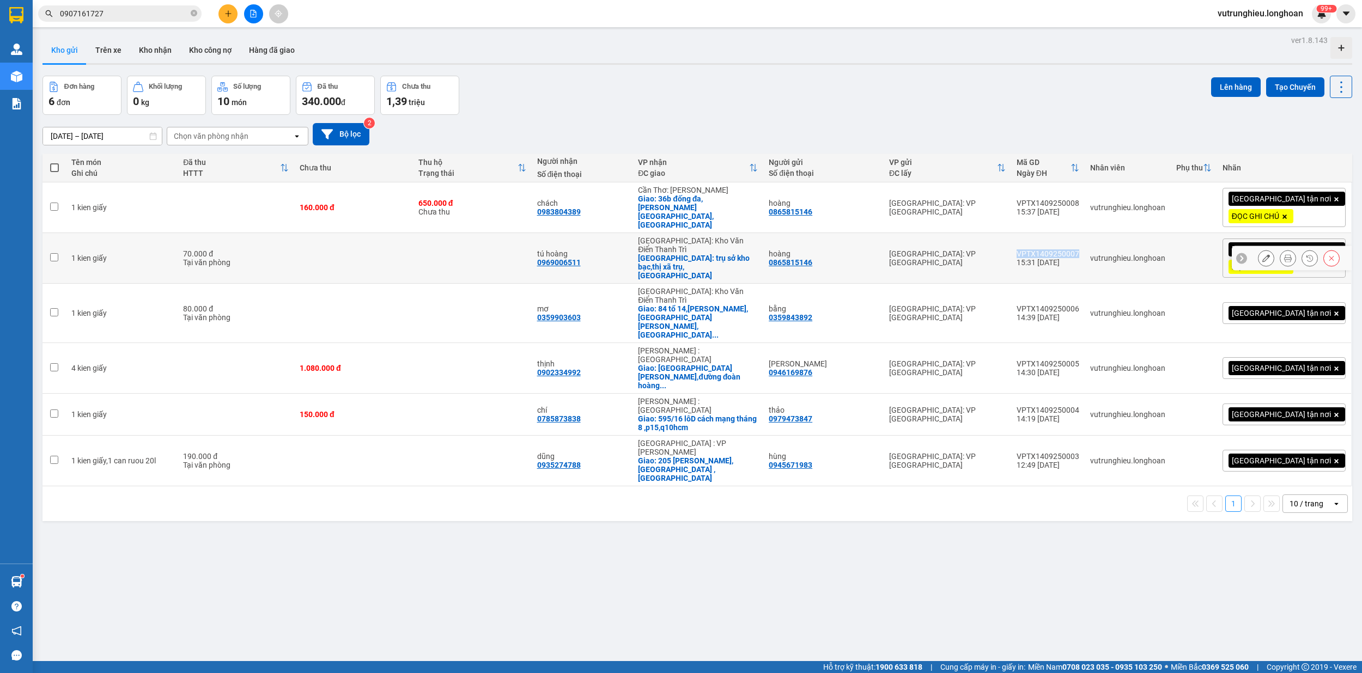
copy div "VPTX1409250007"
click at [1084, 195] on td "VPTX1409250008 15:37 [DATE]" at bounding box center [1048, 207] width 74 height 51
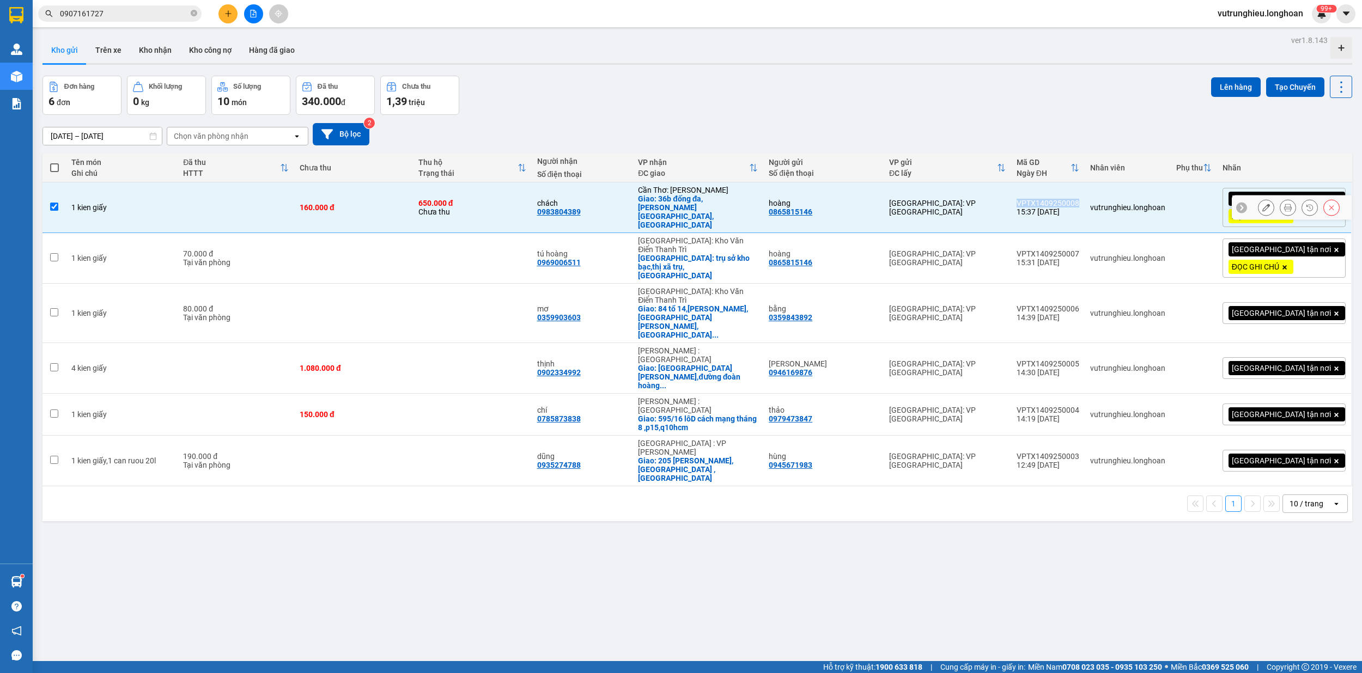
click at [1084, 195] on td "VPTX1409250008 15:37 [DATE]" at bounding box center [1048, 207] width 74 height 51
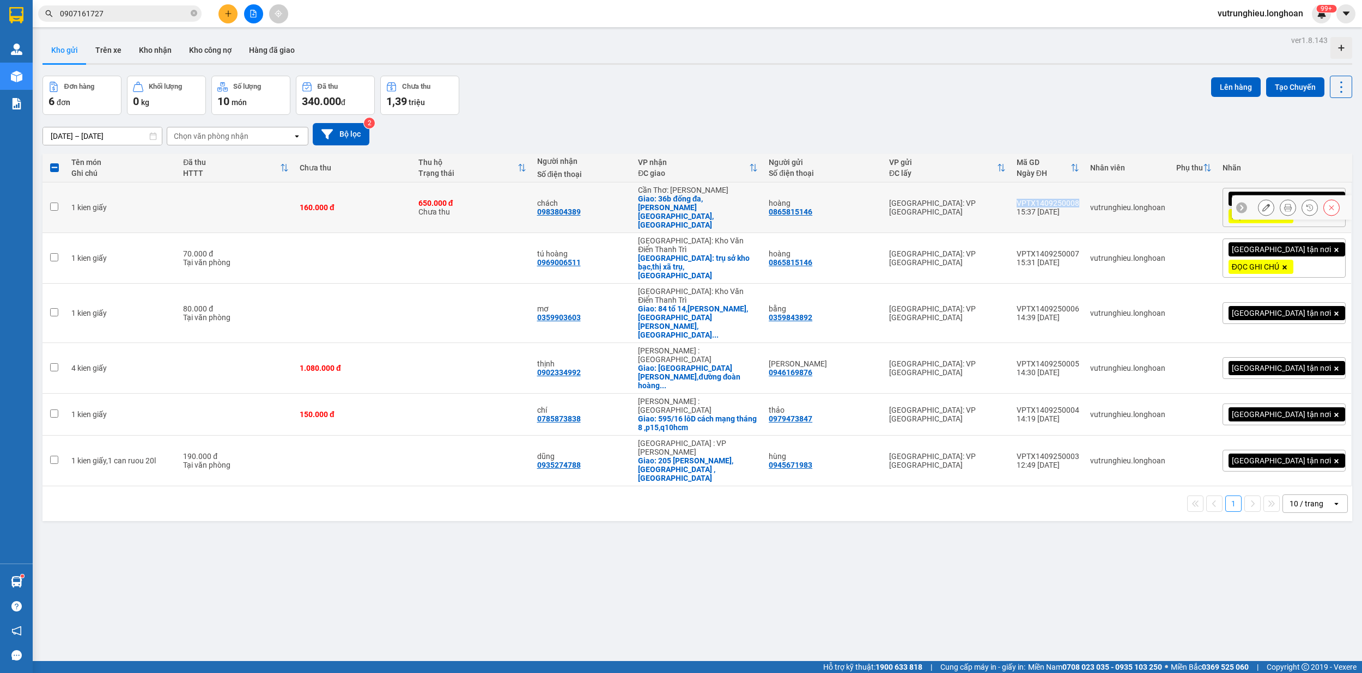
checkbox input "false"
copy div "VPTX1409250008"
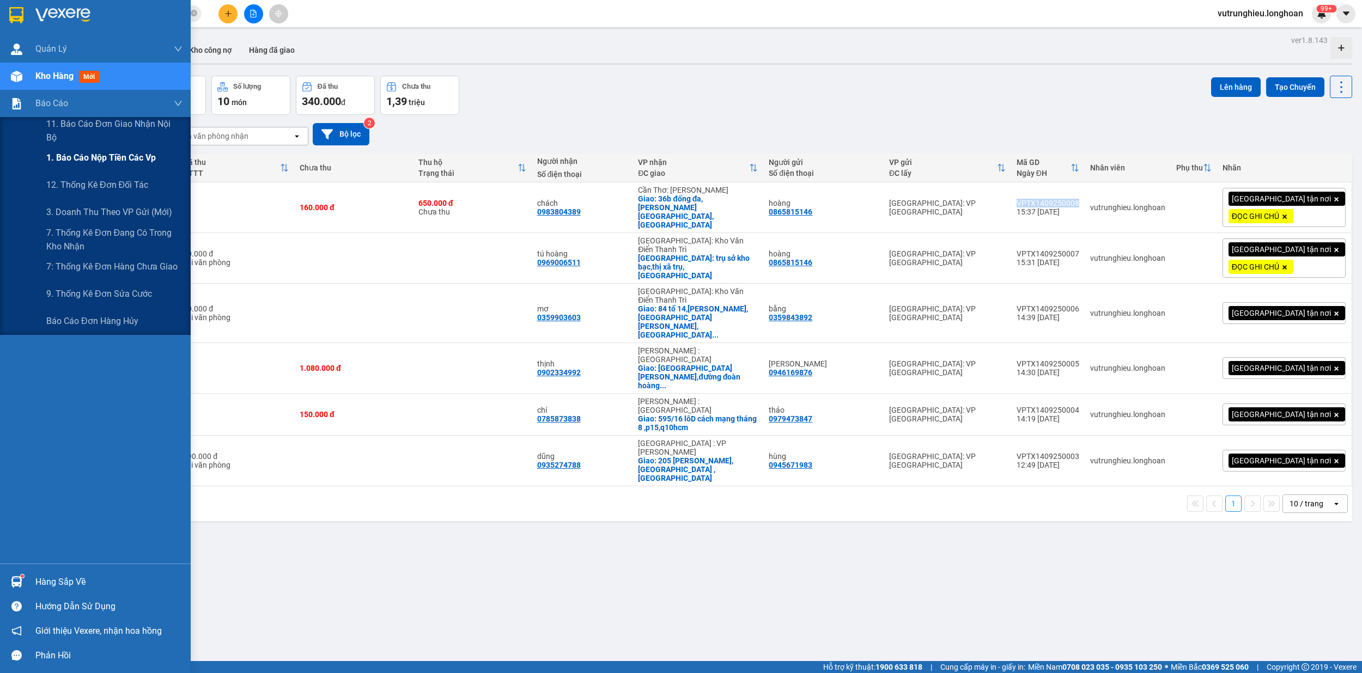
click at [96, 154] on span "1. Báo cáo nộp tiền các vp" at bounding box center [100, 158] width 109 height 14
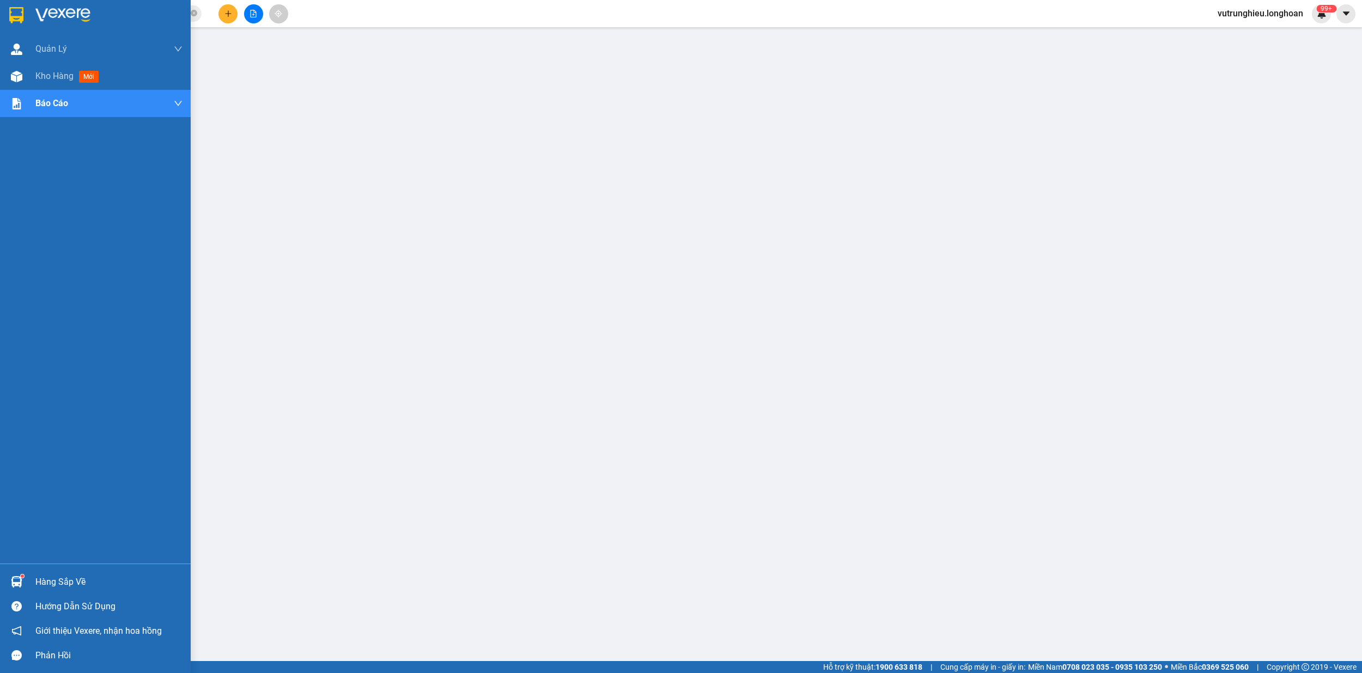
click at [16, 12] on img at bounding box center [16, 15] width 14 height 16
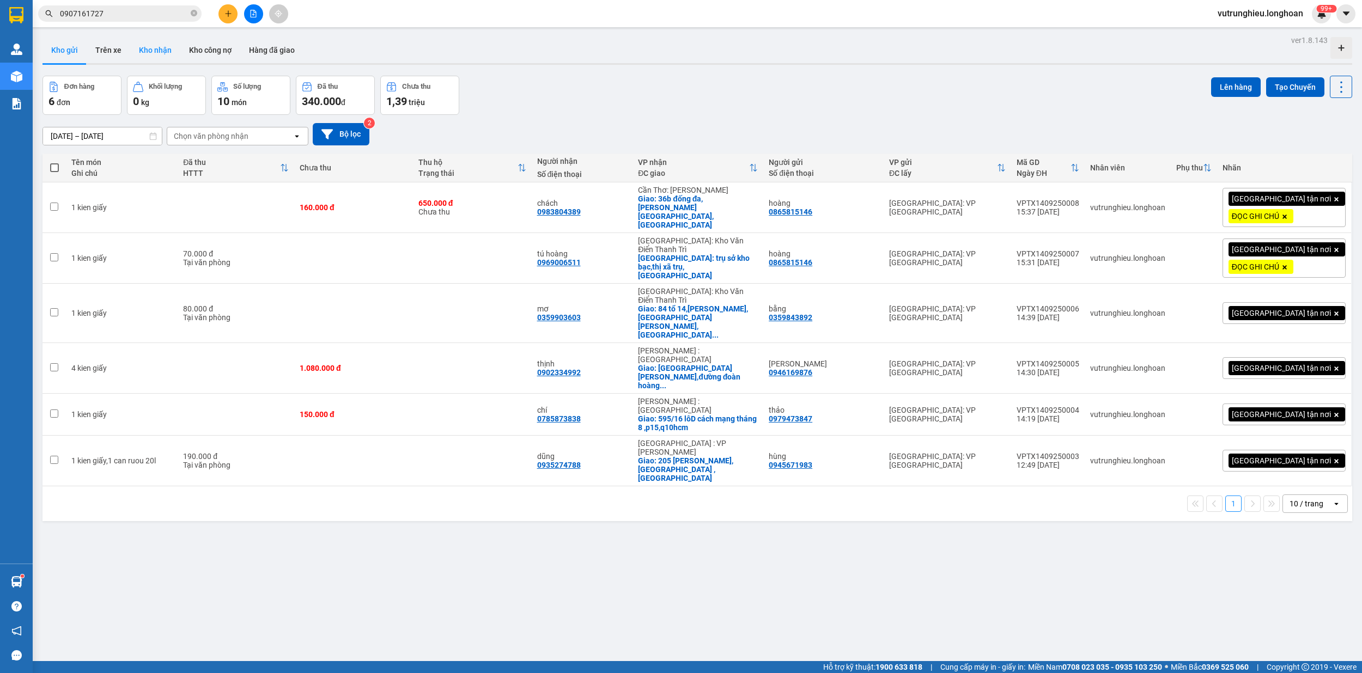
click at [161, 48] on button "Kho nhận" at bounding box center [155, 50] width 50 height 26
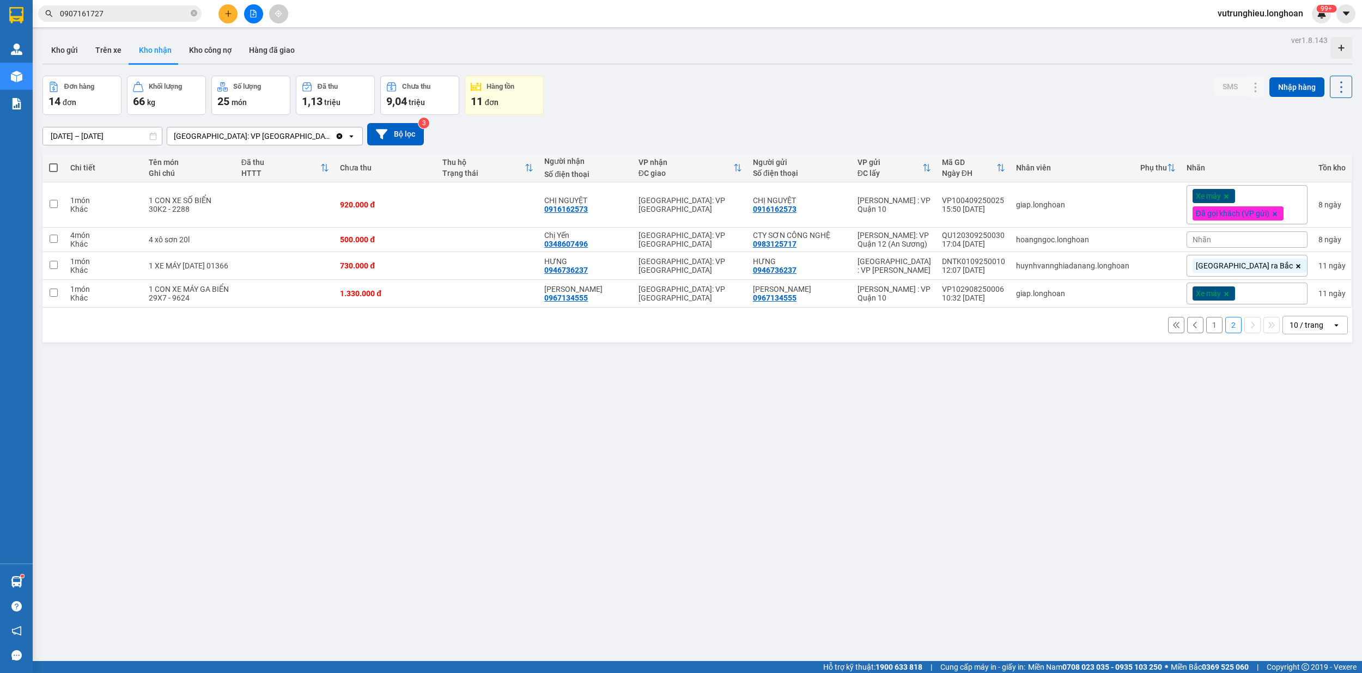
click at [1206, 327] on button "1" at bounding box center [1214, 325] width 16 height 16
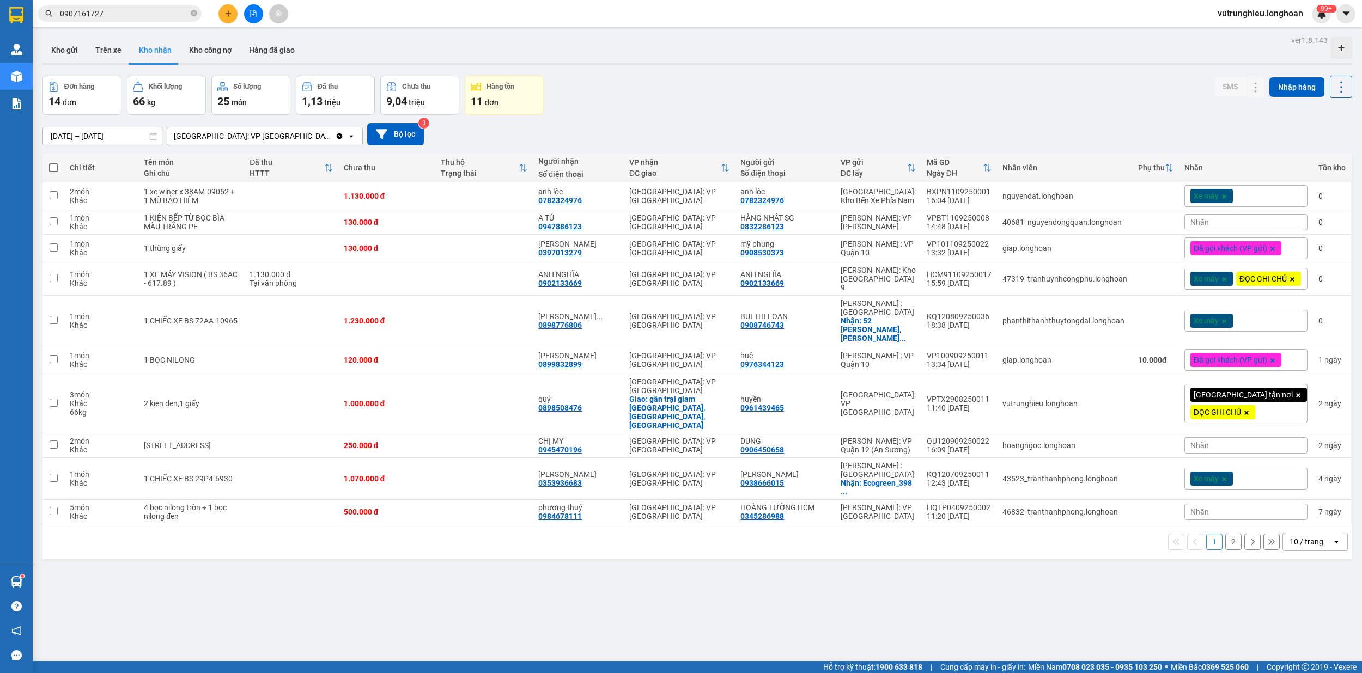
click at [1225, 542] on button "2" at bounding box center [1233, 542] width 16 height 16
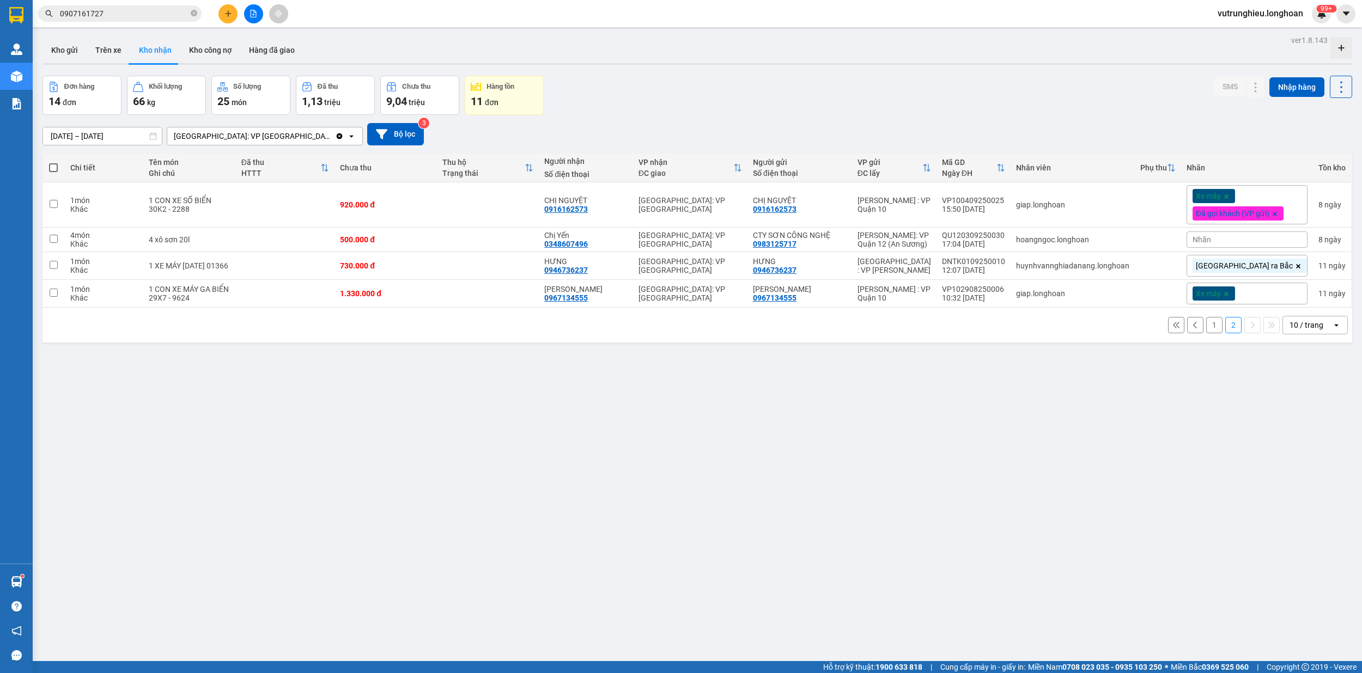
click at [1206, 332] on button "1" at bounding box center [1214, 325] width 16 height 16
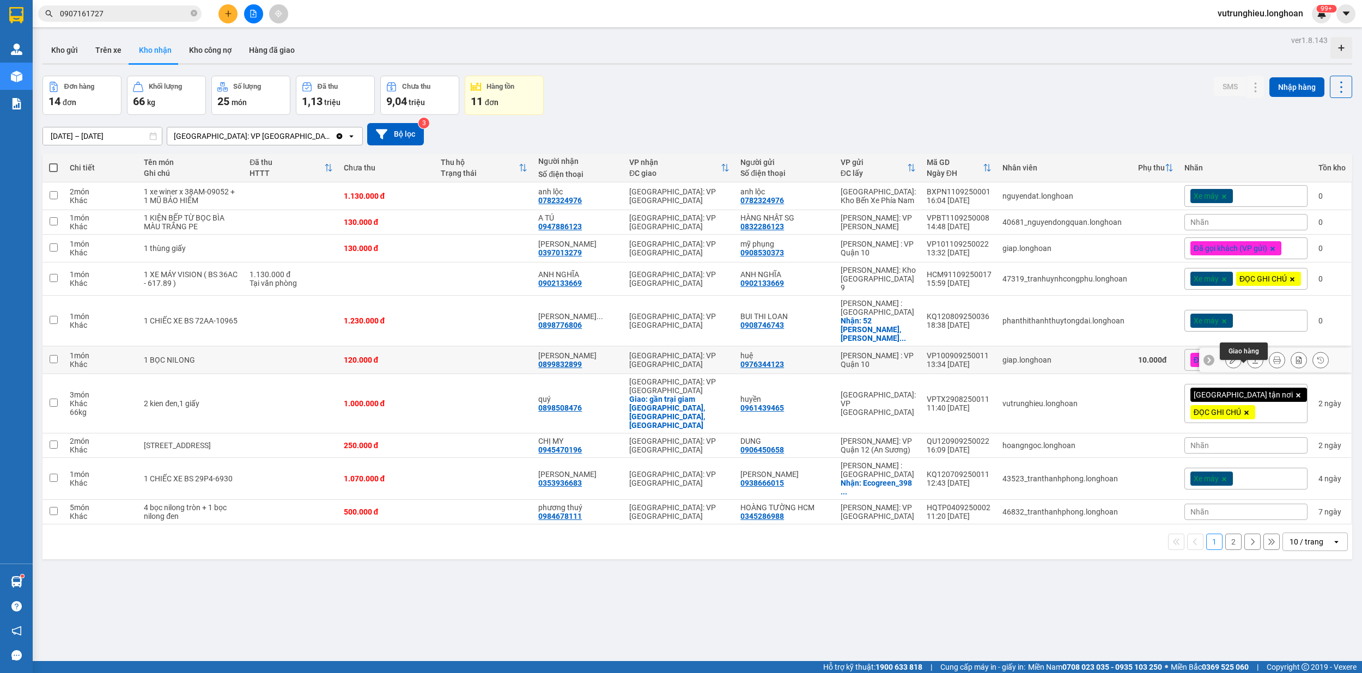
click at [1251, 364] on icon at bounding box center [1255, 360] width 8 height 8
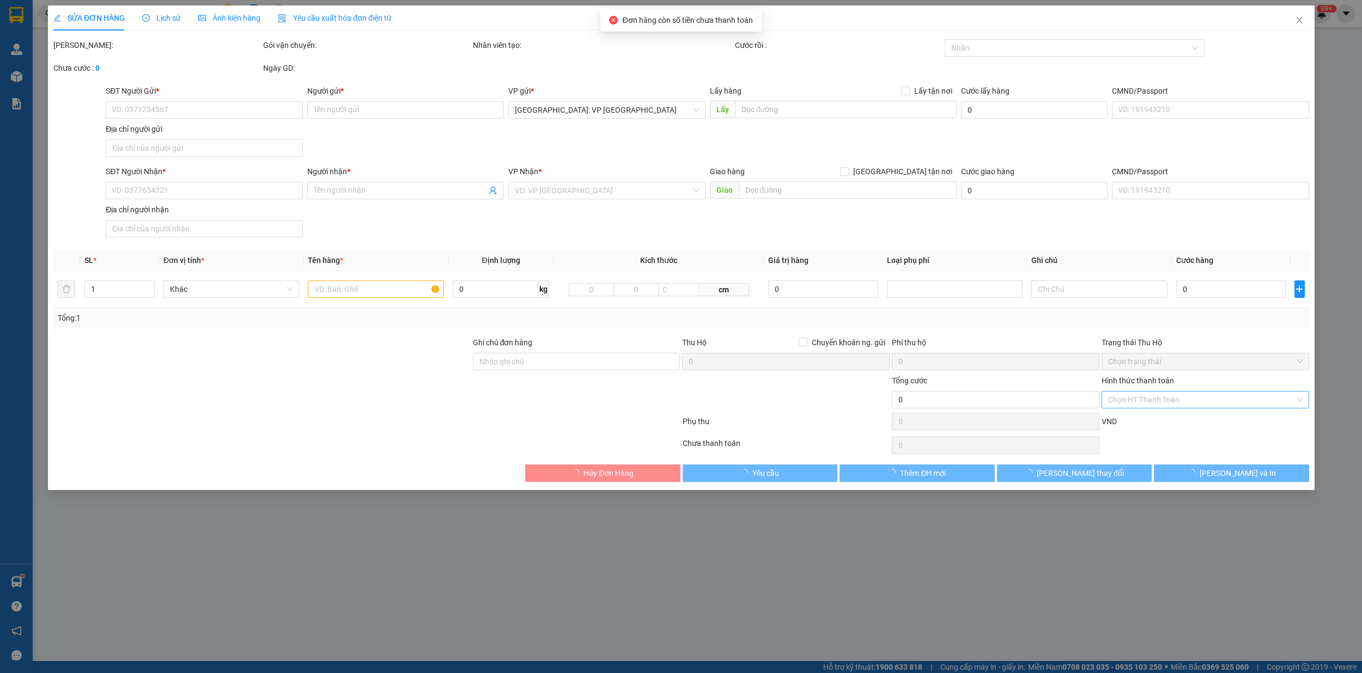
type input "0976344123"
type input "huệ"
type input "0899832899"
type input "[PERSON_NAME]"
type input "hàng k bao bể vỡ hư hỏng"
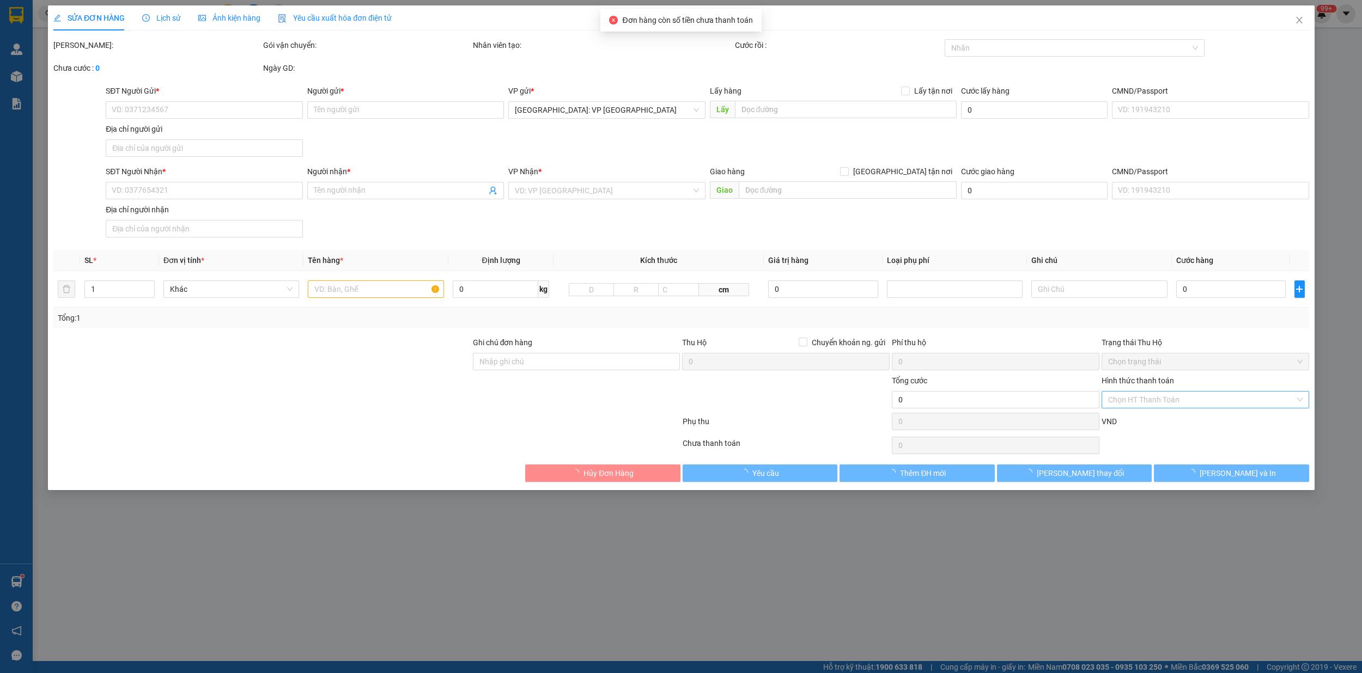
type input "120.000"
type input "10.000"
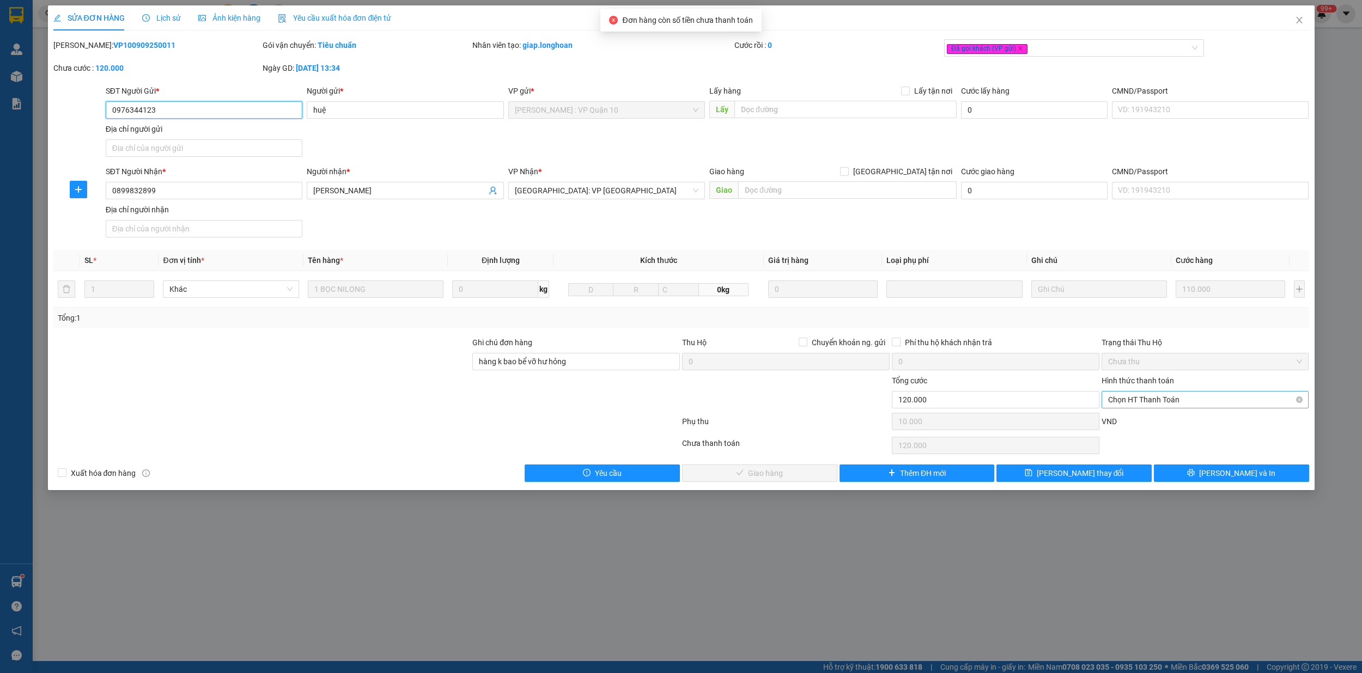
click at [1158, 400] on span "Chọn HT Thanh Toán" at bounding box center [1205, 400] width 194 height 16
click at [1142, 419] on div "Tại văn phòng" at bounding box center [1205, 424] width 194 height 12
type input "0"
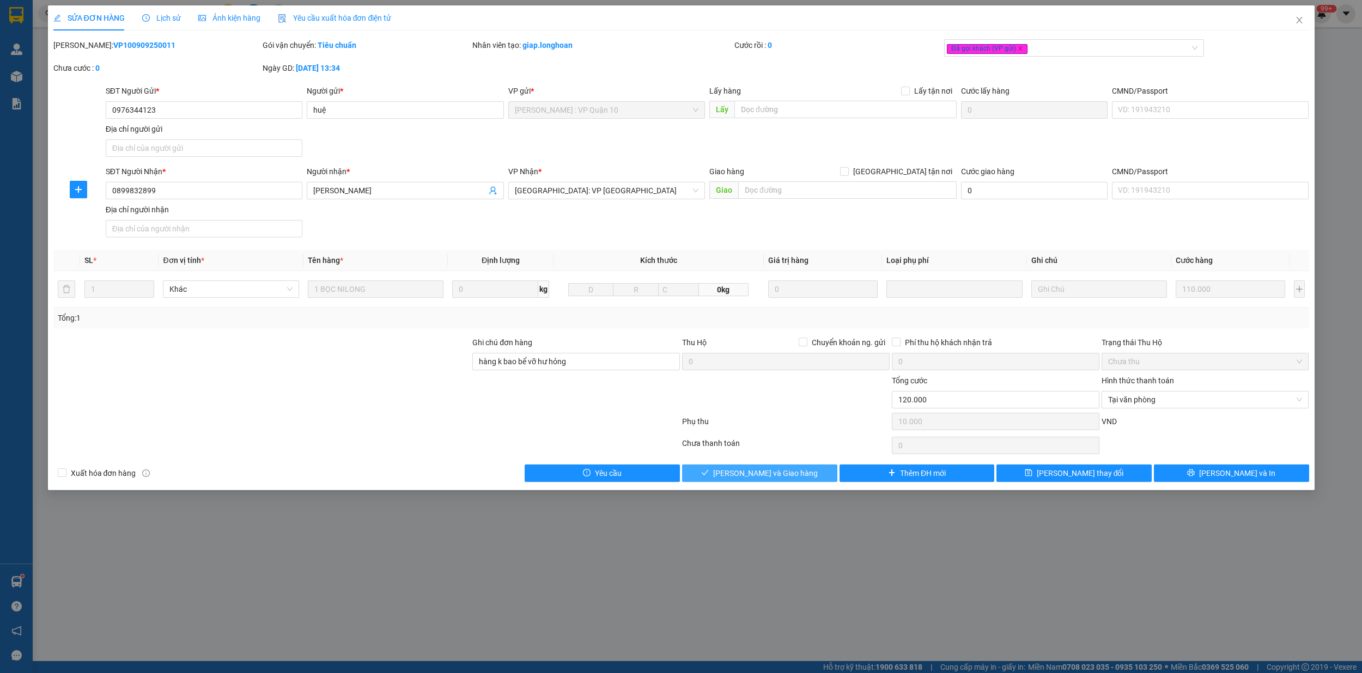
click at [763, 478] on span "[PERSON_NAME] và Giao hàng" at bounding box center [765, 473] width 105 height 12
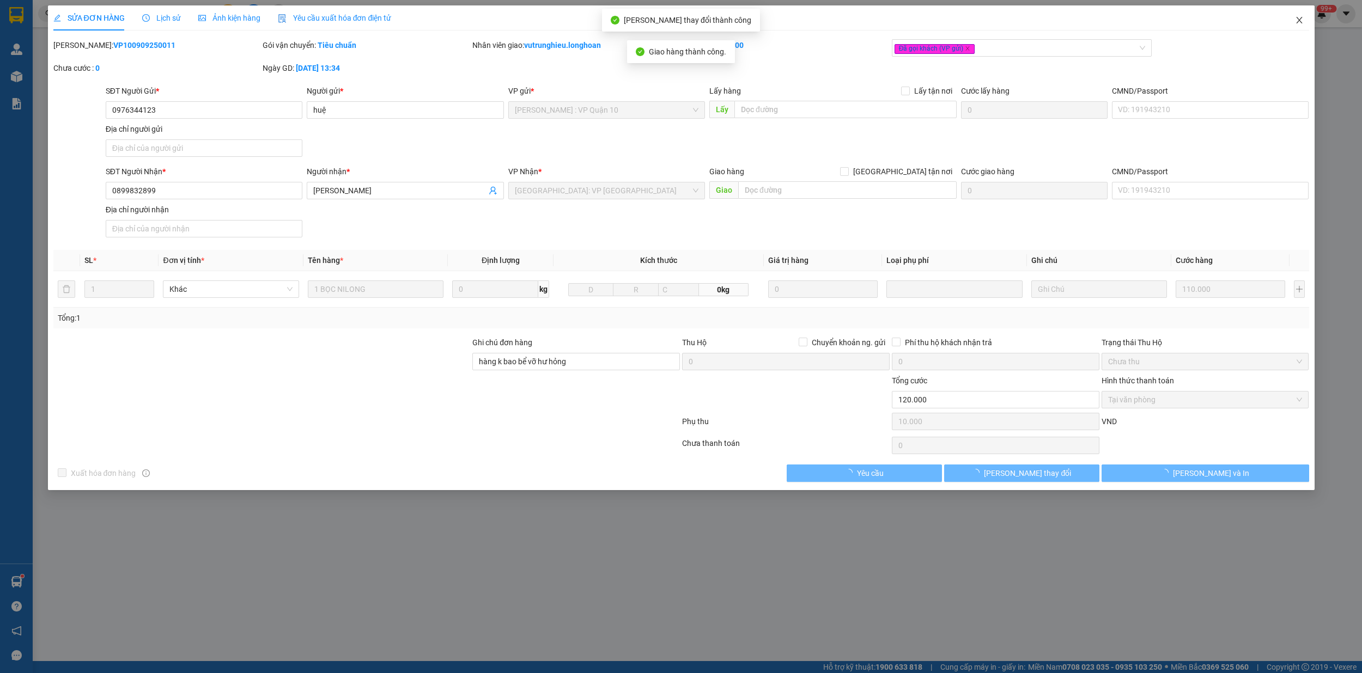
click at [1297, 20] on icon "close" at bounding box center [1299, 20] width 9 height 9
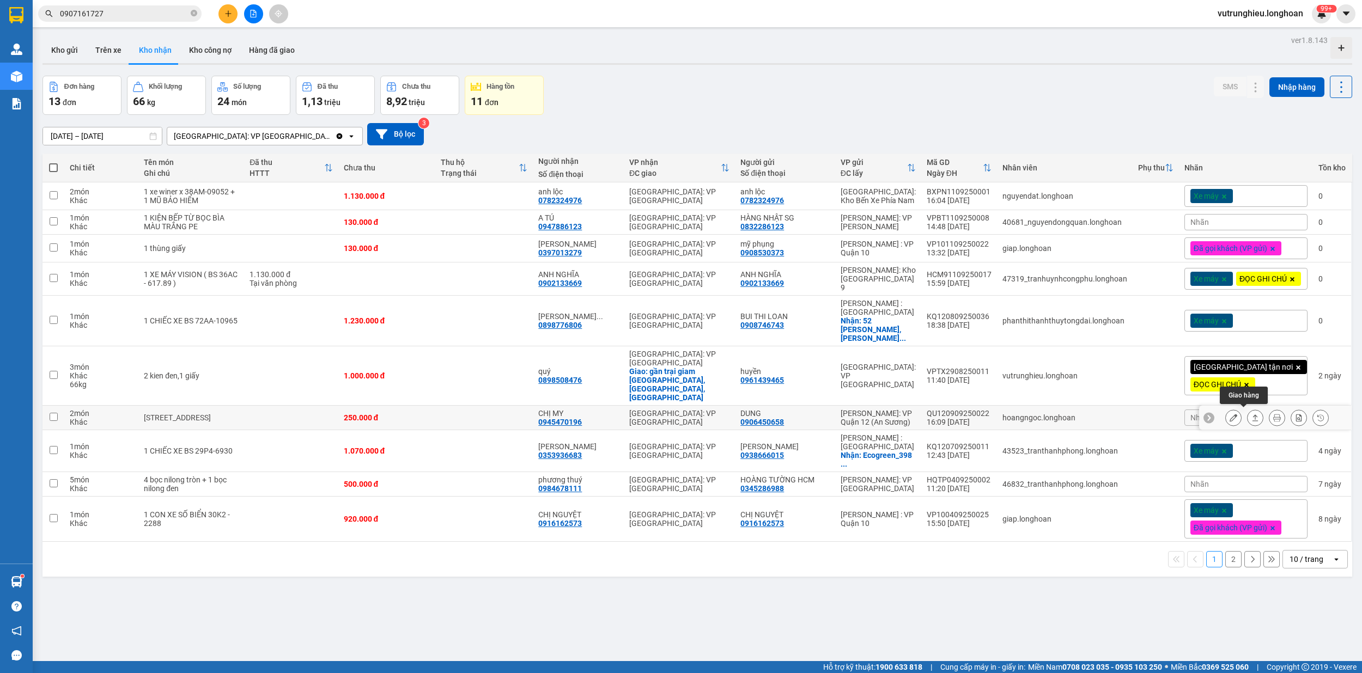
click at [1251, 414] on icon at bounding box center [1255, 418] width 8 height 8
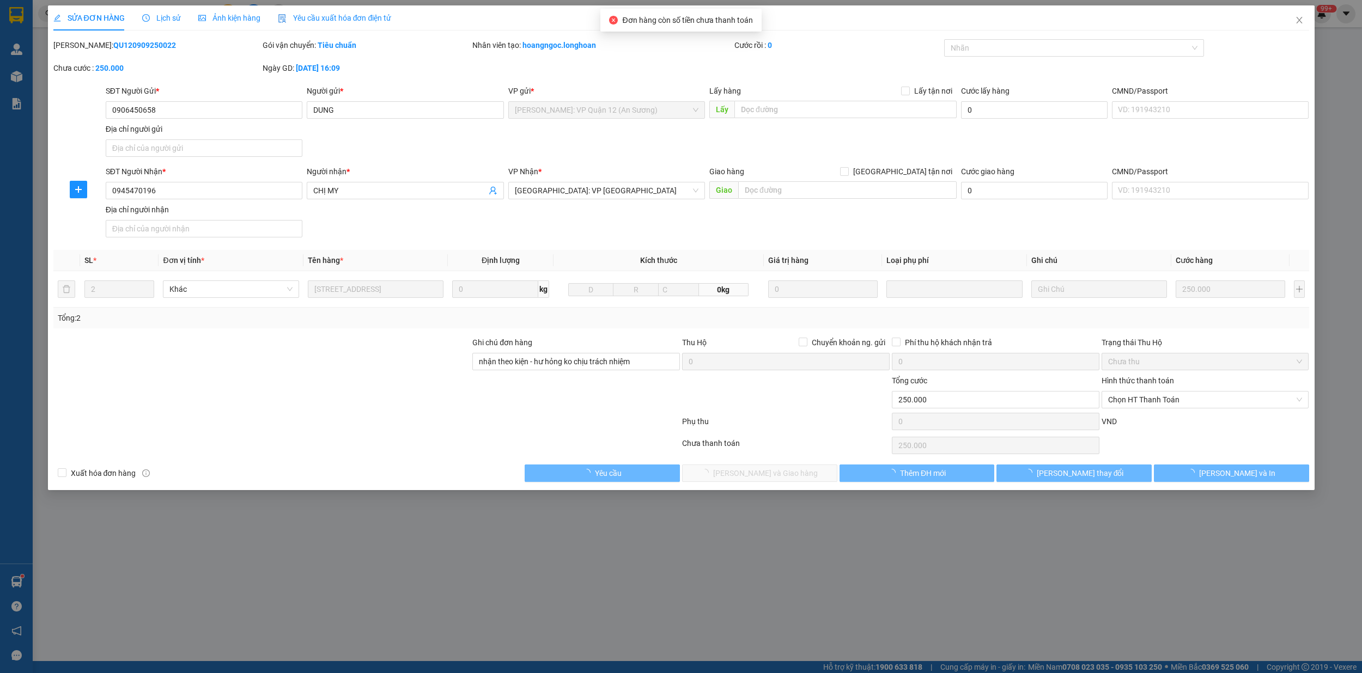
type input "0906450658"
type input "DUNG"
type input "0945470196"
type input "CHỊ MY"
type input "nhận theo kiện - hư hỏng ko chịu trách nhiệm"
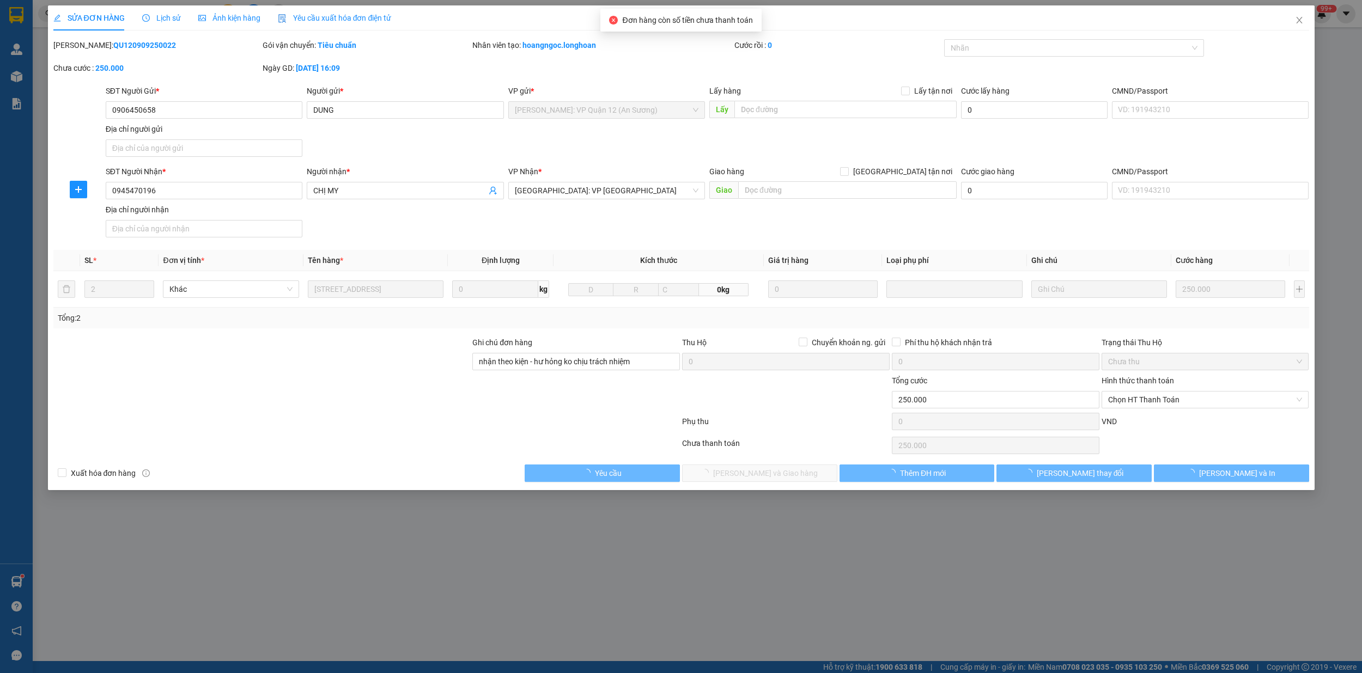
type input "250.000"
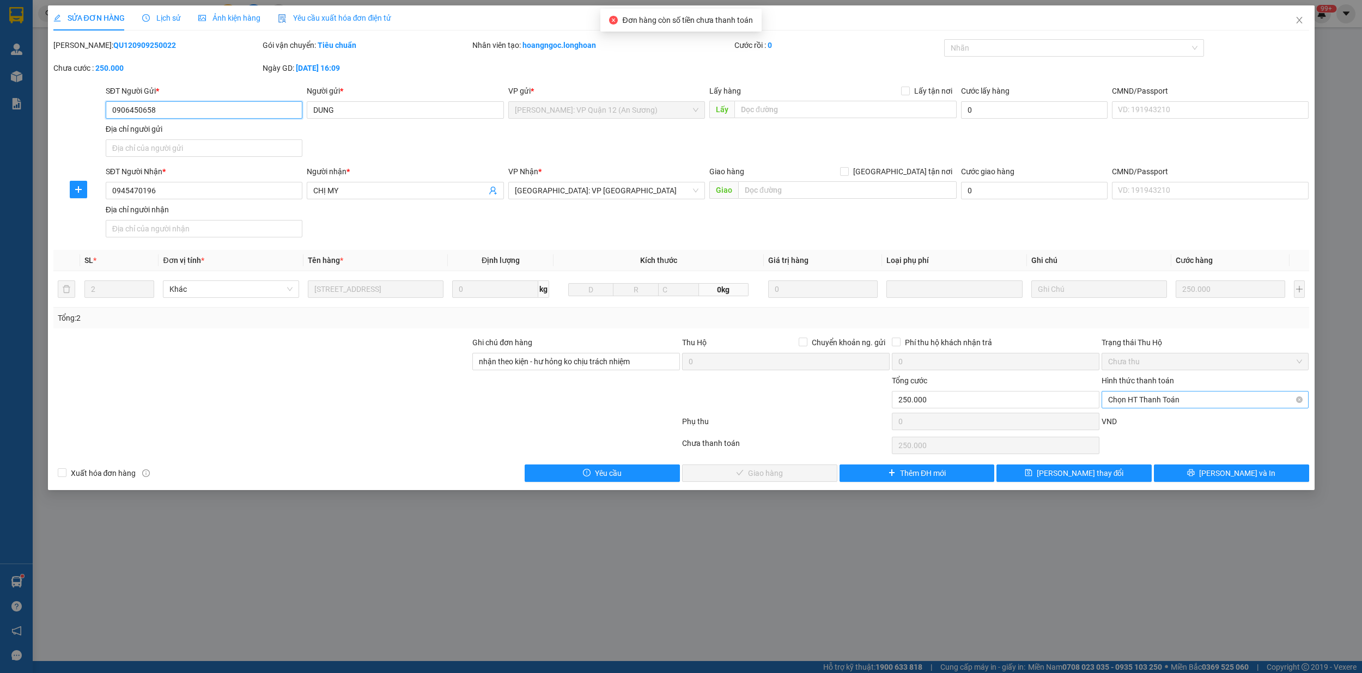
click at [1132, 402] on span "Chọn HT Thanh Toán" at bounding box center [1205, 400] width 194 height 16
click at [1140, 423] on div "Tại văn phòng" at bounding box center [1205, 424] width 194 height 12
type input "0"
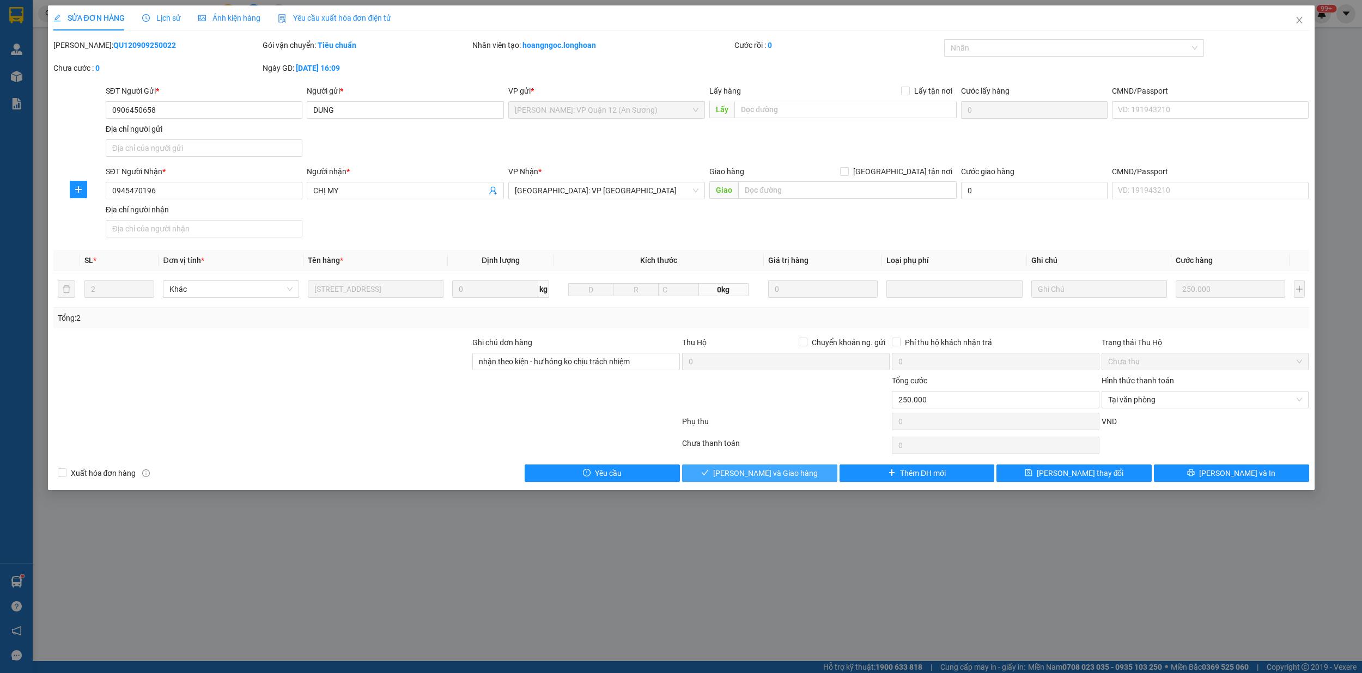
click at [785, 479] on span "[PERSON_NAME] và Giao hàng" at bounding box center [765, 473] width 105 height 12
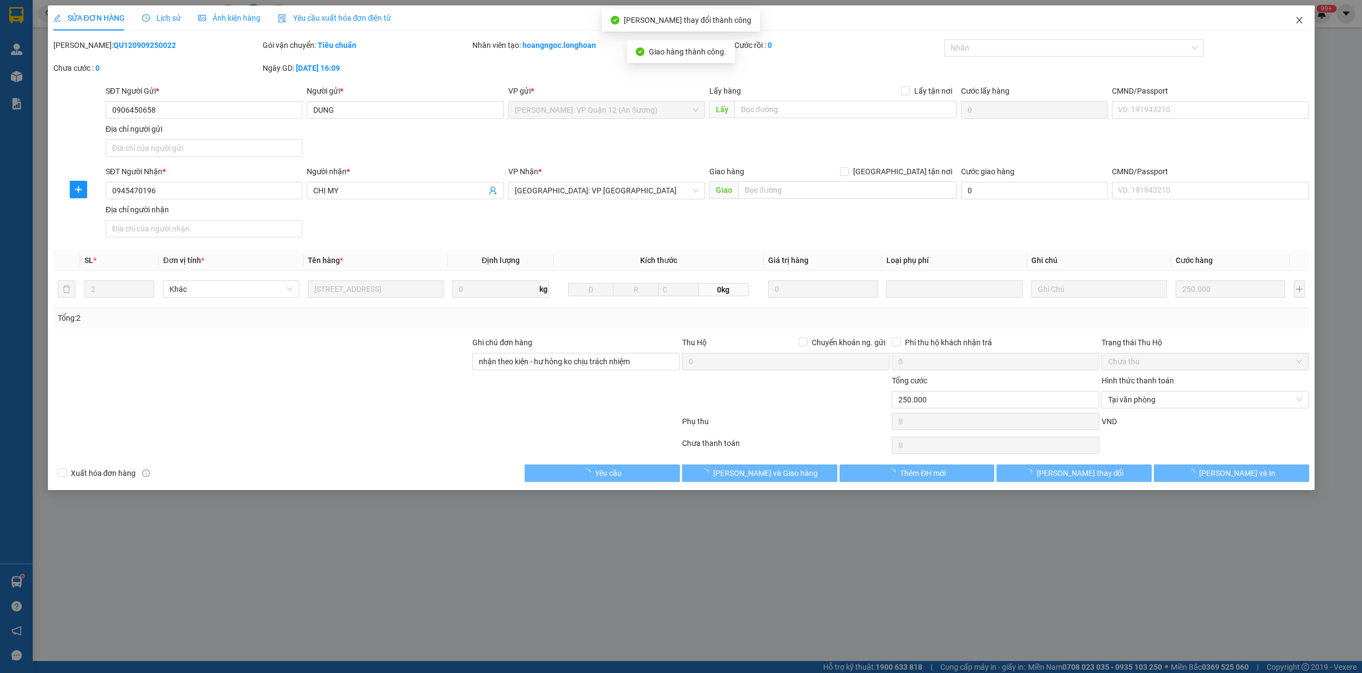
click at [1294, 14] on span "Close" at bounding box center [1299, 20] width 31 height 31
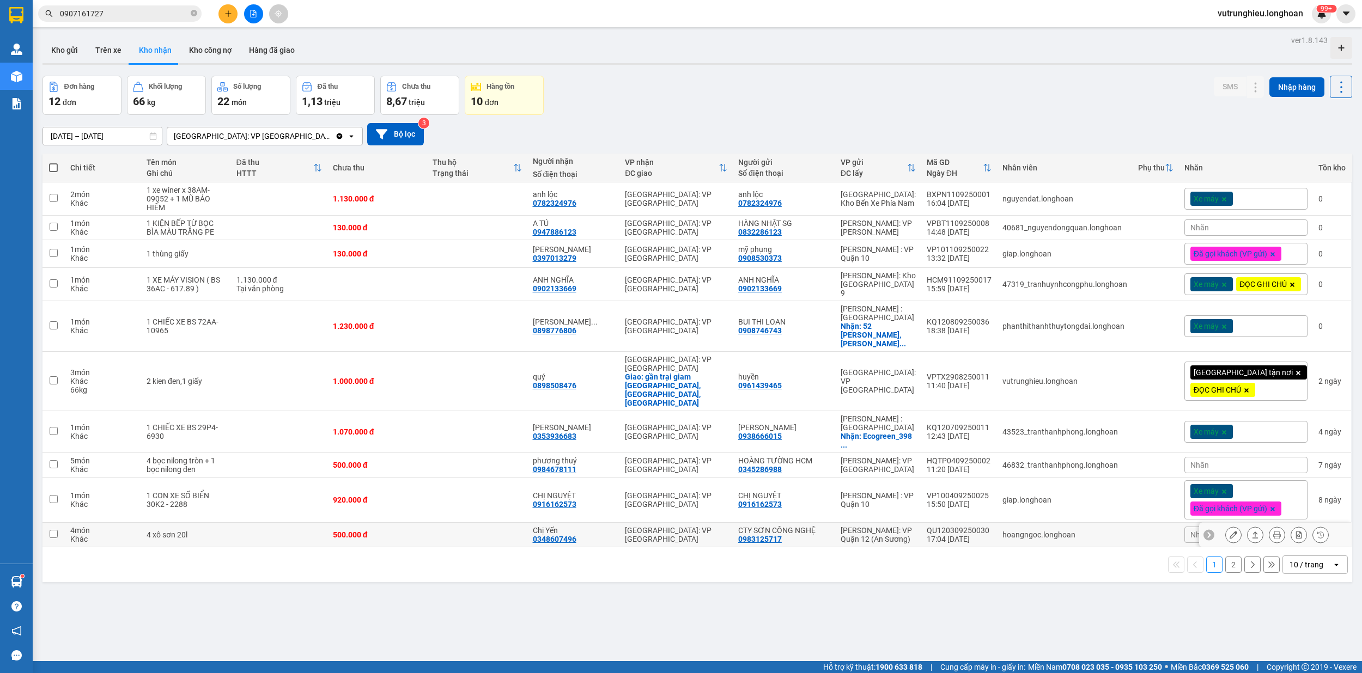
scroll to position [50, 0]
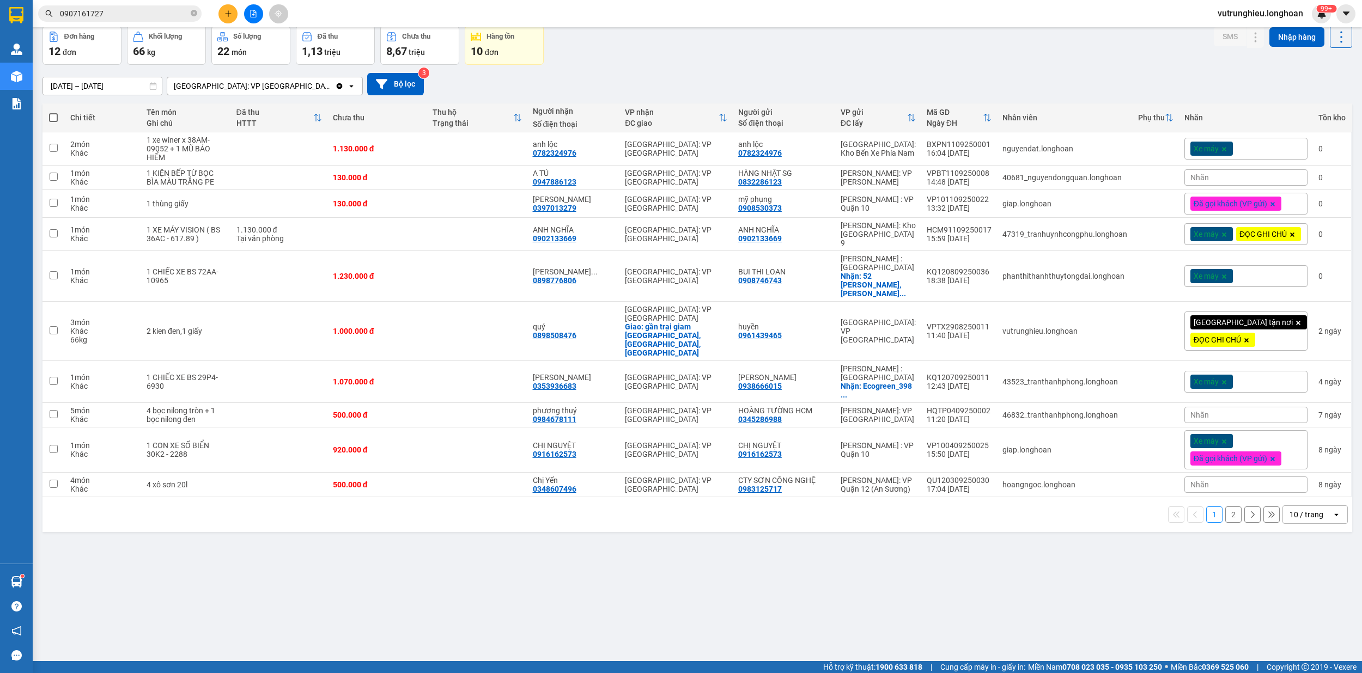
click at [1225, 507] on button "2" at bounding box center [1233, 515] width 16 height 16
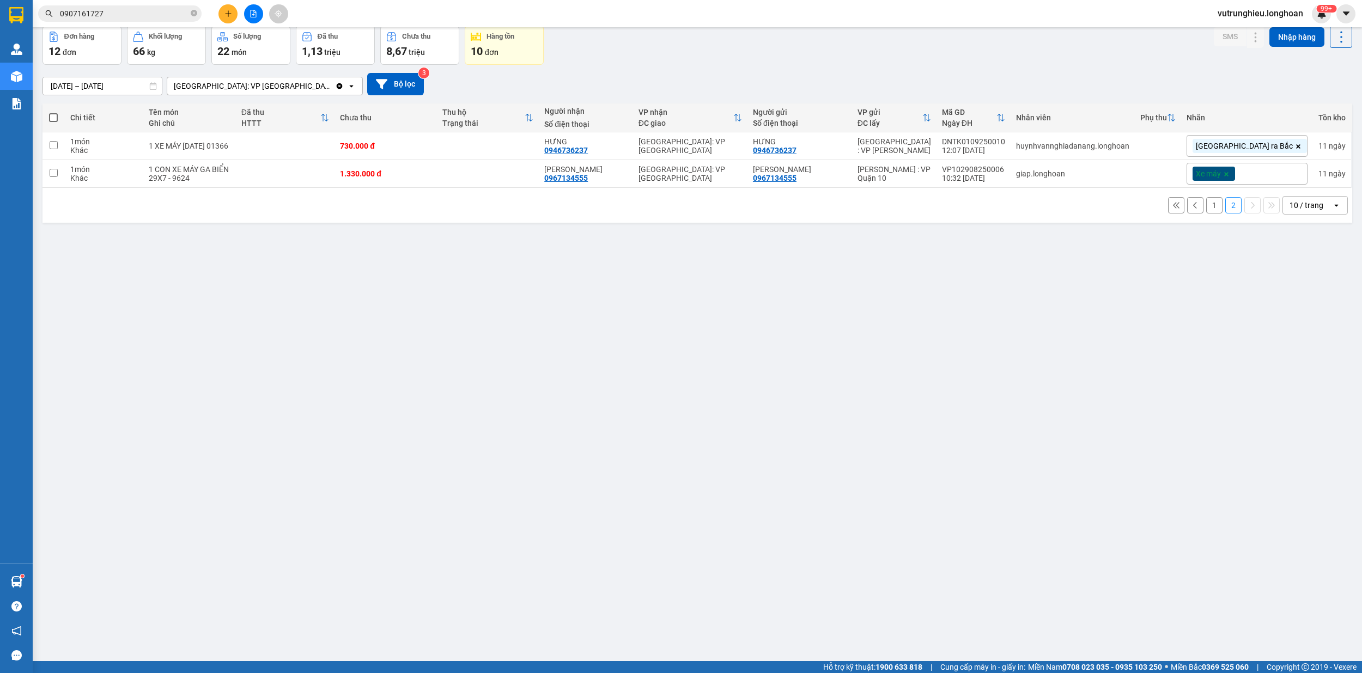
click at [1206, 210] on button "1" at bounding box center [1214, 205] width 16 height 16
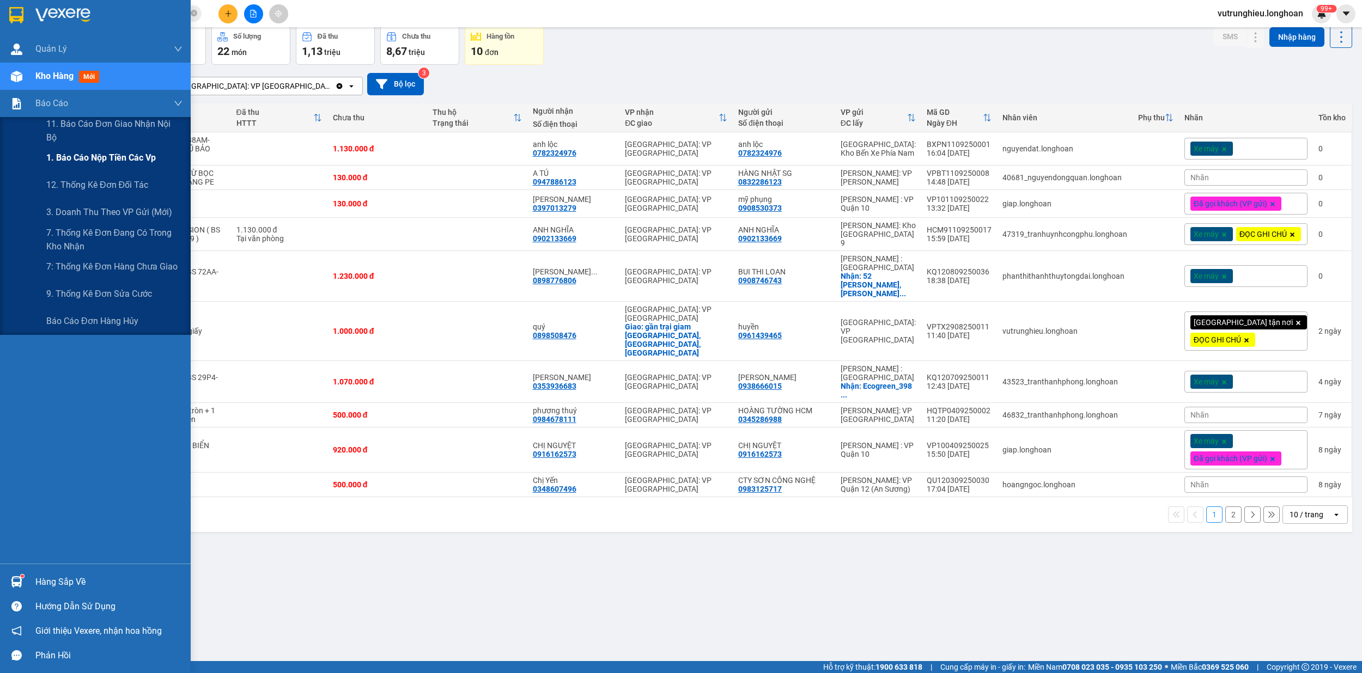
click at [92, 155] on span "1. Báo cáo nộp tiền các vp" at bounding box center [100, 158] width 109 height 14
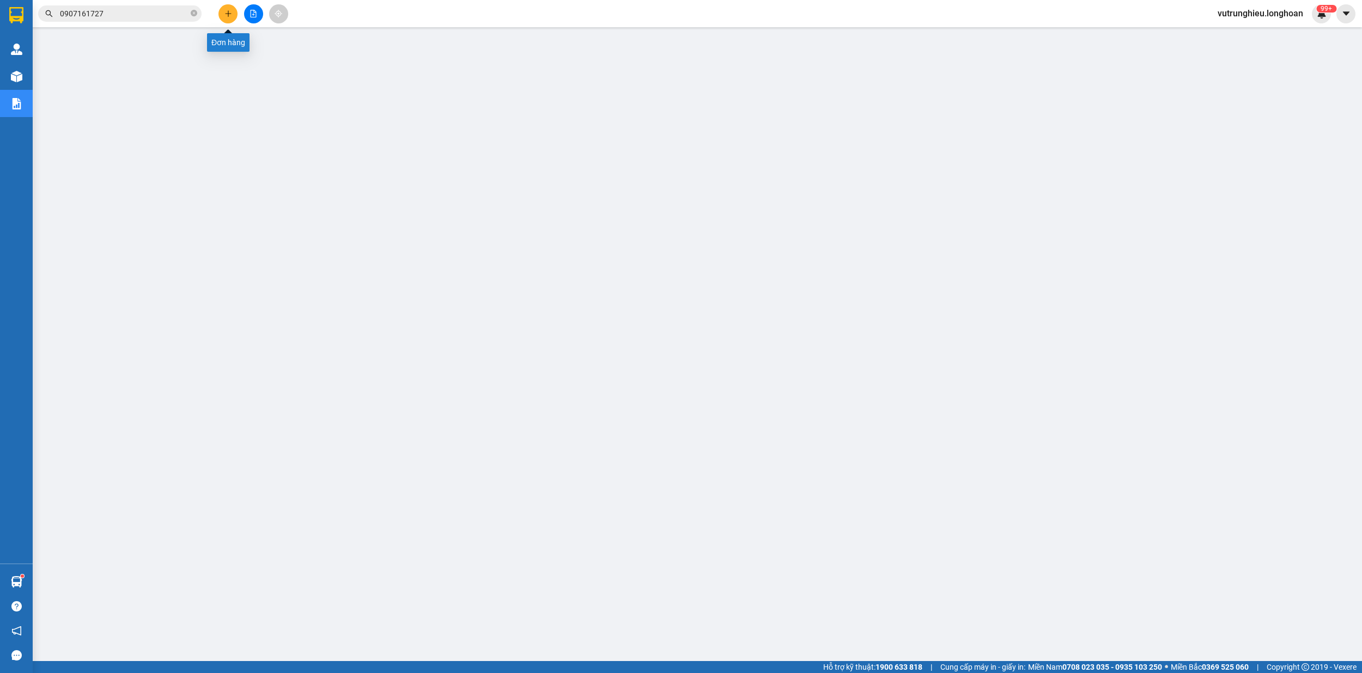
click at [227, 14] on icon "plus" at bounding box center [228, 13] width 6 height 1
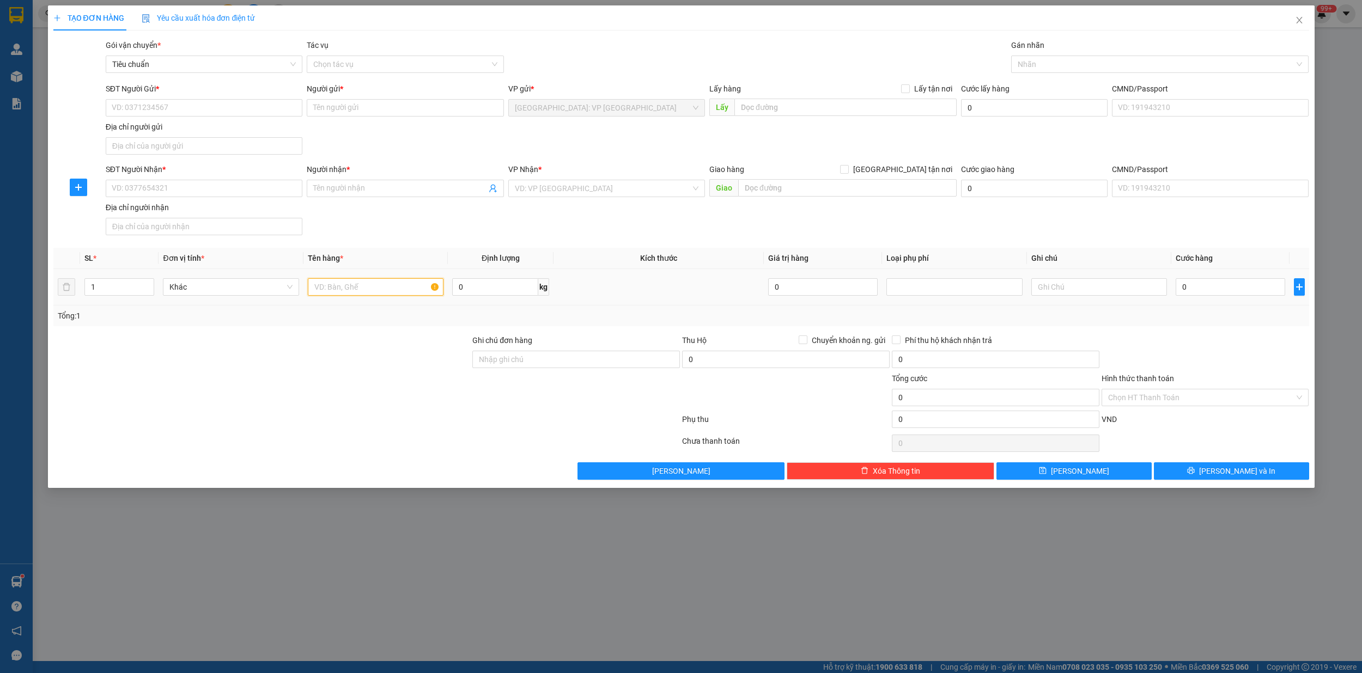
click at [349, 289] on input "text" at bounding box center [376, 286] width 136 height 17
type input "1 xe ga bs 29l1 34150"
click at [171, 111] on input "SĐT Người Gửi *" at bounding box center [204, 107] width 197 height 17
click at [190, 99] on div "SĐT Người Gửi *" at bounding box center [204, 91] width 197 height 16
click at [188, 112] on input "SĐT Người Gửi *" at bounding box center [204, 107] width 197 height 17
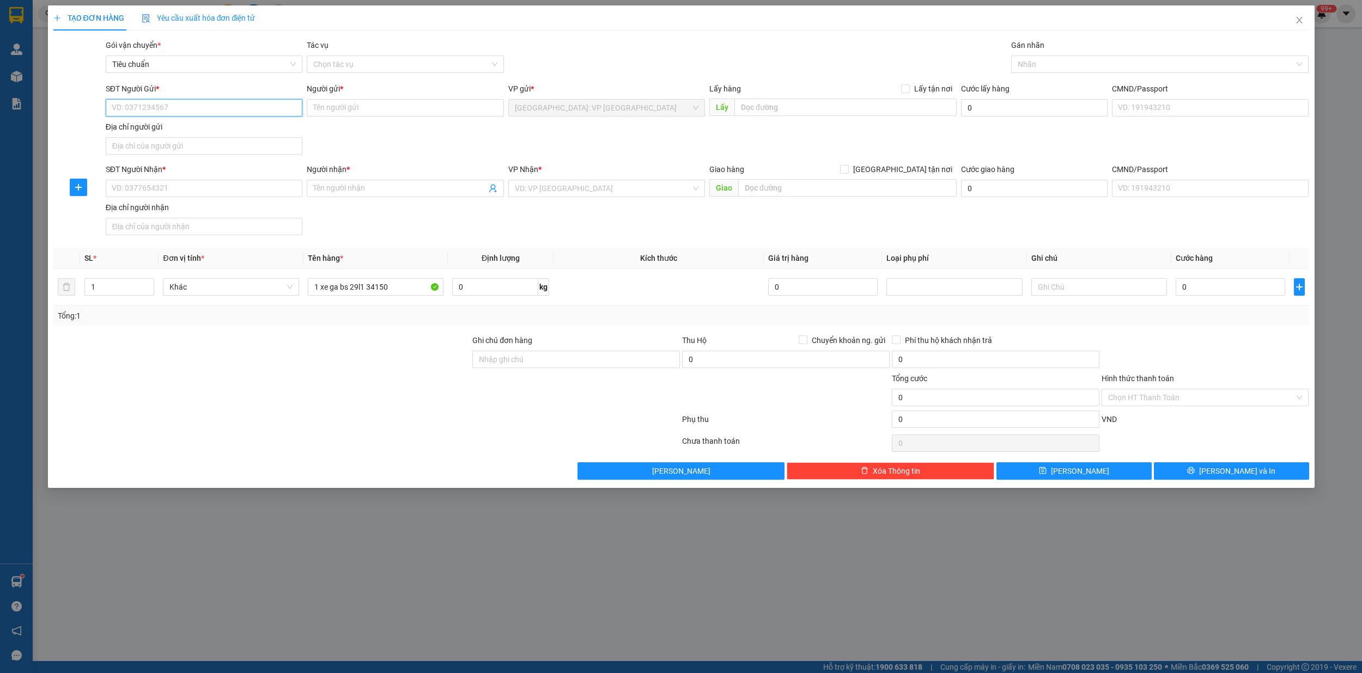
click at [188, 112] on input "SĐT Người Gửi *" at bounding box center [204, 107] width 197 height 17
type input "0869122794"
click at [343, 109] on input "Người gửi *" at bounding box center [405, 107] width 197 height 17
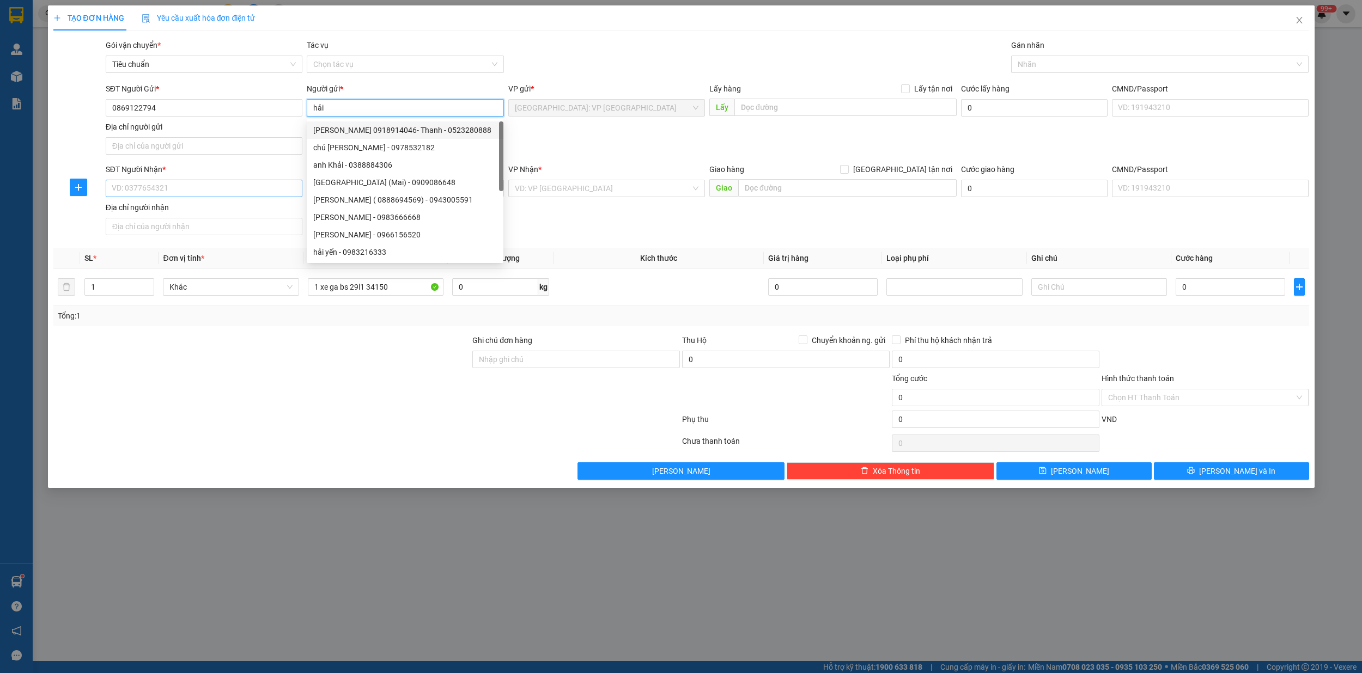
type input "hải"
click at [163, 186] on input "SĐT Người Nhận *" at bounding box center [204, 188] width 197 height 17
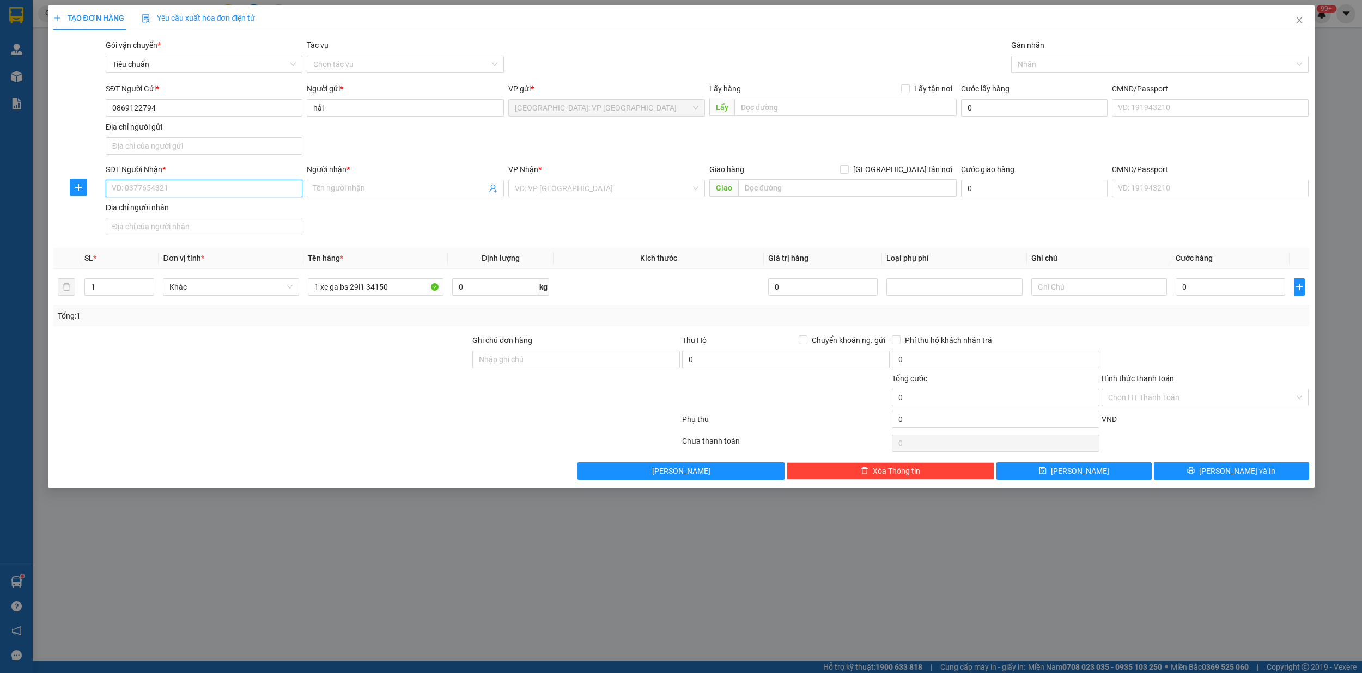
click at [216, 193] on input "SĐT Người Nhận *" at bounding box center [204, 188] width 197 height 17
click at [210, 190] on input "SĐT Người Nhận *" at bounding box center [204, 188] width 197 height 17
click at [203, 194] on input "SĐT Người Nhận *" at bounding box center [204, 188] width 197 height 17
type input "0942191089"
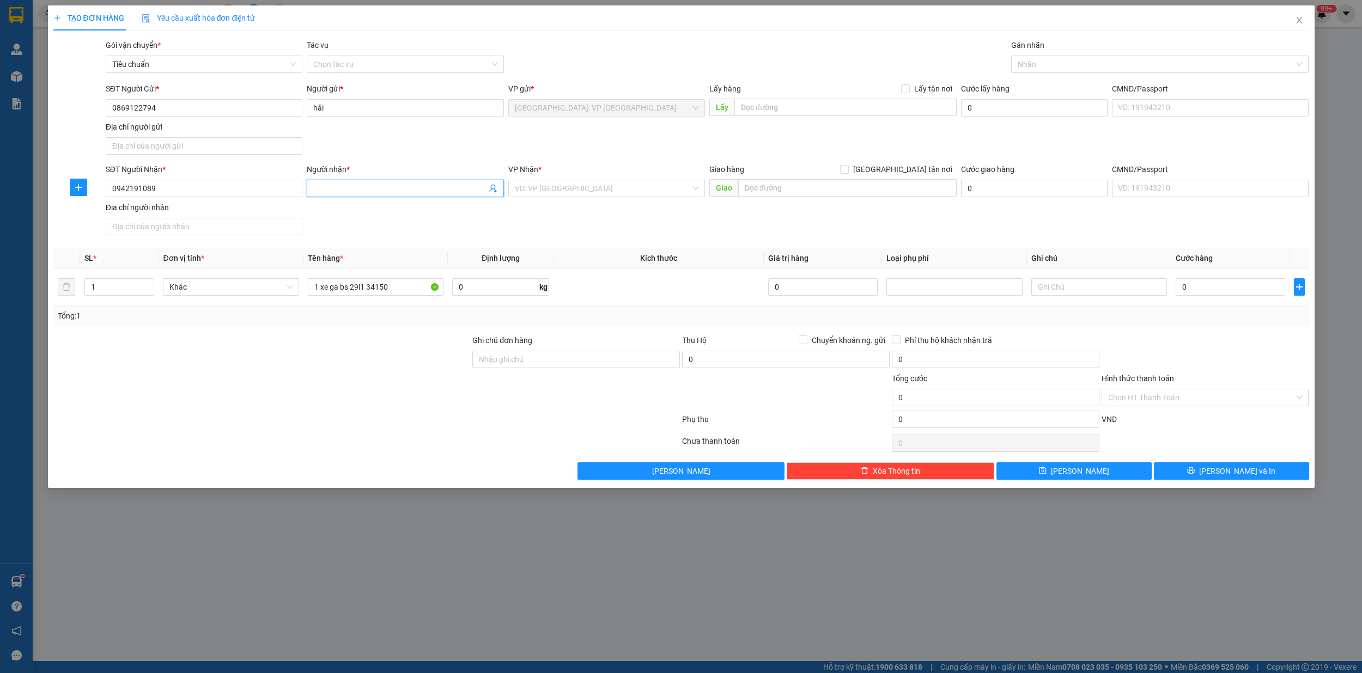
click at [391, 187] on input "Người nhận *" at bounding box center [399, 188] width 173 height 12
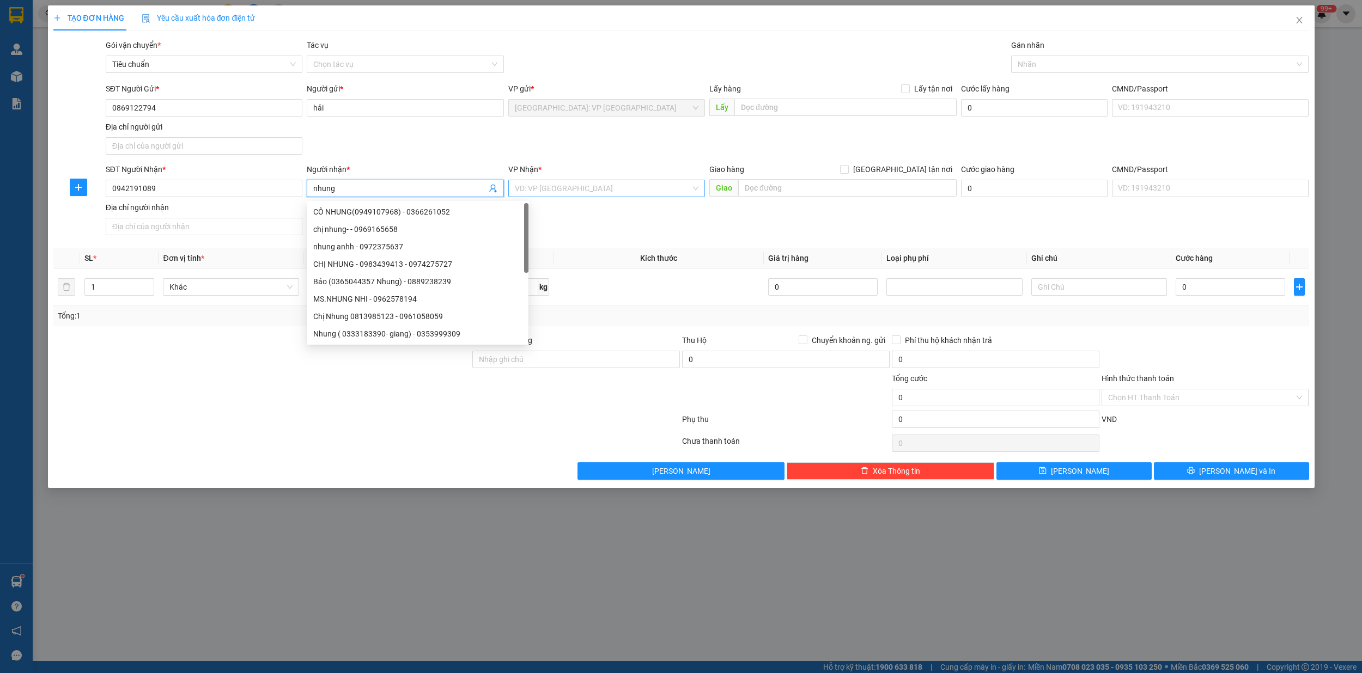
type input "nhung"
click at [557, 184] on input "search" at bounding box center [603, 188] width 176 height 16
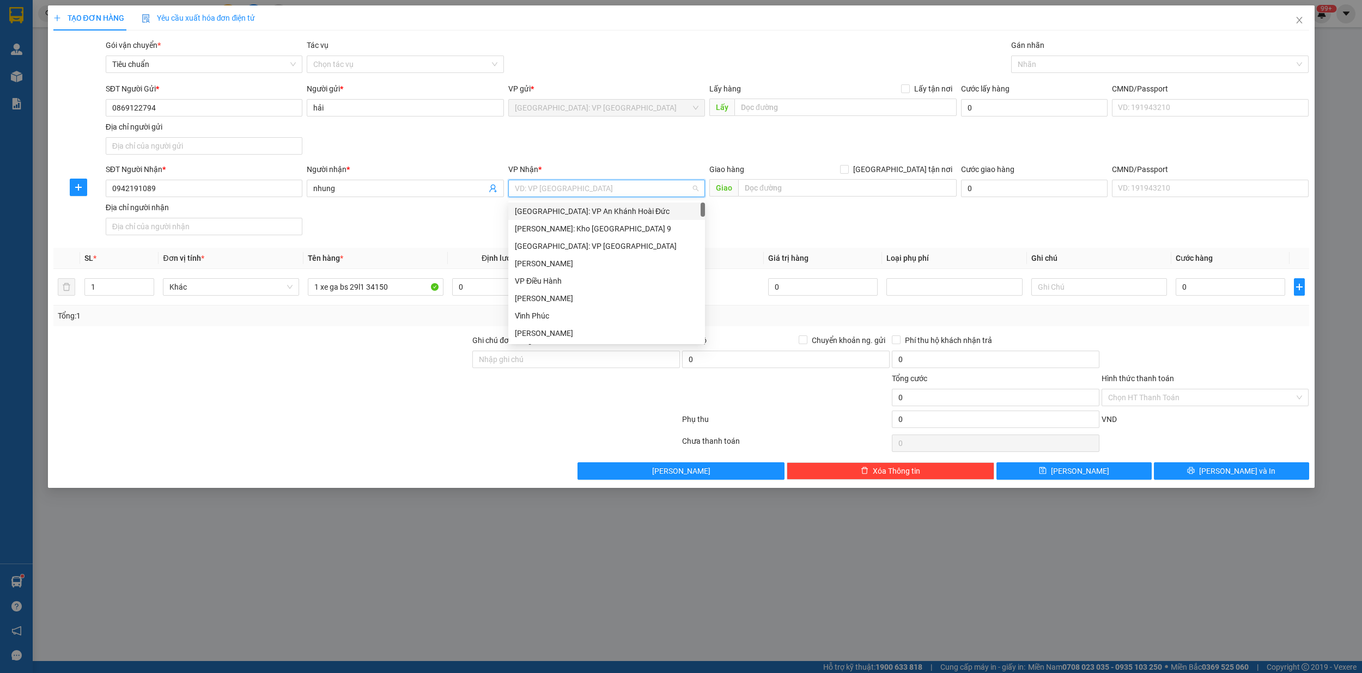
type input "d"
type input "đà"
click at [586, 211] on div "[GEOGRAPHIC_DATA] : VP [PERSON_NAME]" at bounding box center [615, 211] width 200 height 12
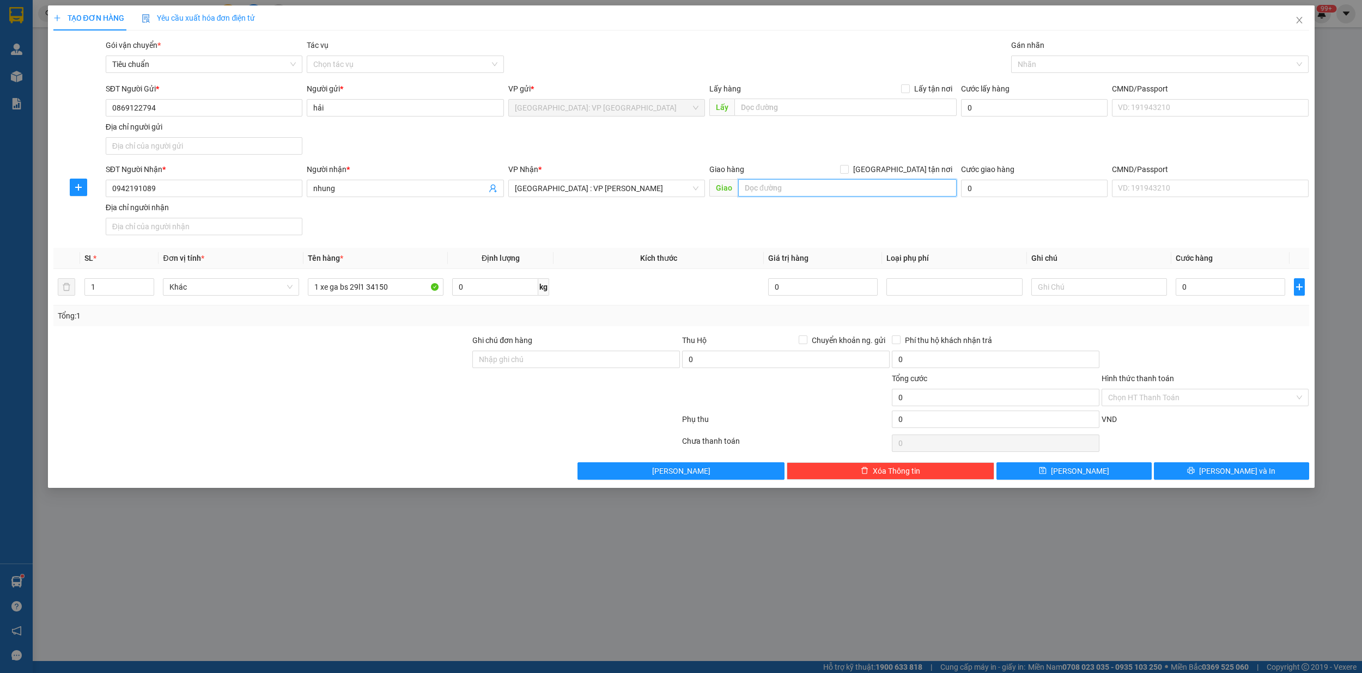
click at [783, 190] on input "text" at bounding box center [847, 187] width 218 height 17
click at [830, 196] on input "làng nhân viên hội" at bounding box center [847, 187] width 218 height 17
click at [780, 187] on input "làng nhân viên hội" at bounding box center [847, 187] width 218 height 17
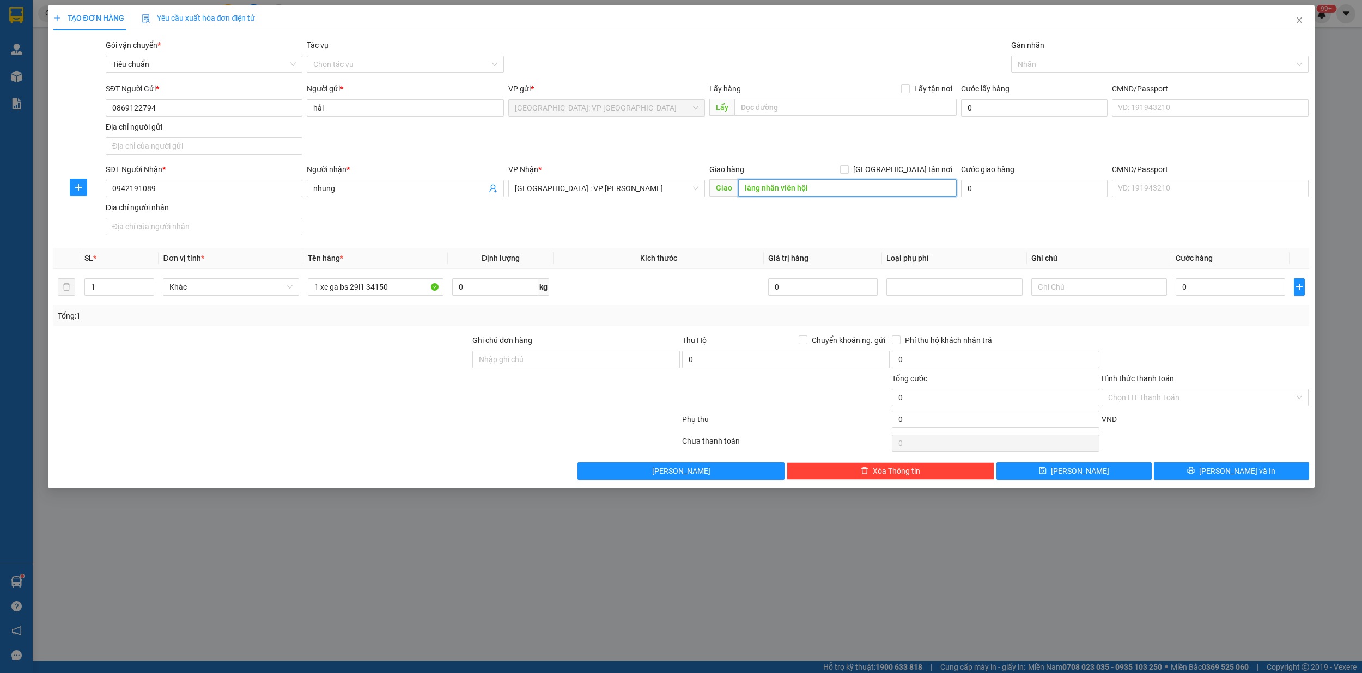
click at [833, 190] on input "làng nhân viên hội" at bounding box center [847, 187] width 218 height 17
type input "l"
click at [804, 192] on input "text" at bounding box center [847, 187] width 218 height 17
type input "hoiana resort golf tây sơn tây,duy hải,duy xuyên quảng nam"
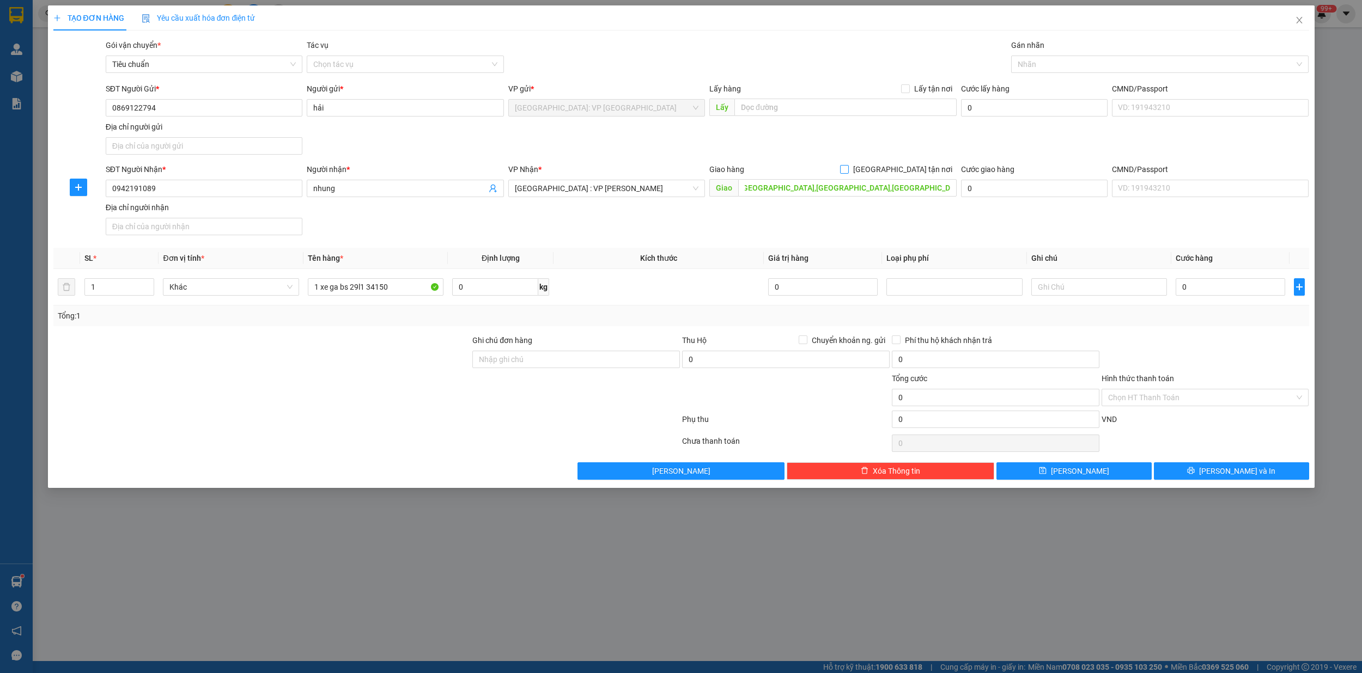
drag, startPoint x: 903, startPoint y: 169, endPoint x: 887, endPoint y: 186, distance: 23.5
click at [847, 170] on input "[GEOGRAPHIC_DATA] tận nơi" at bounding box center [844, 169] width 8 height 8
checkbox input "true"
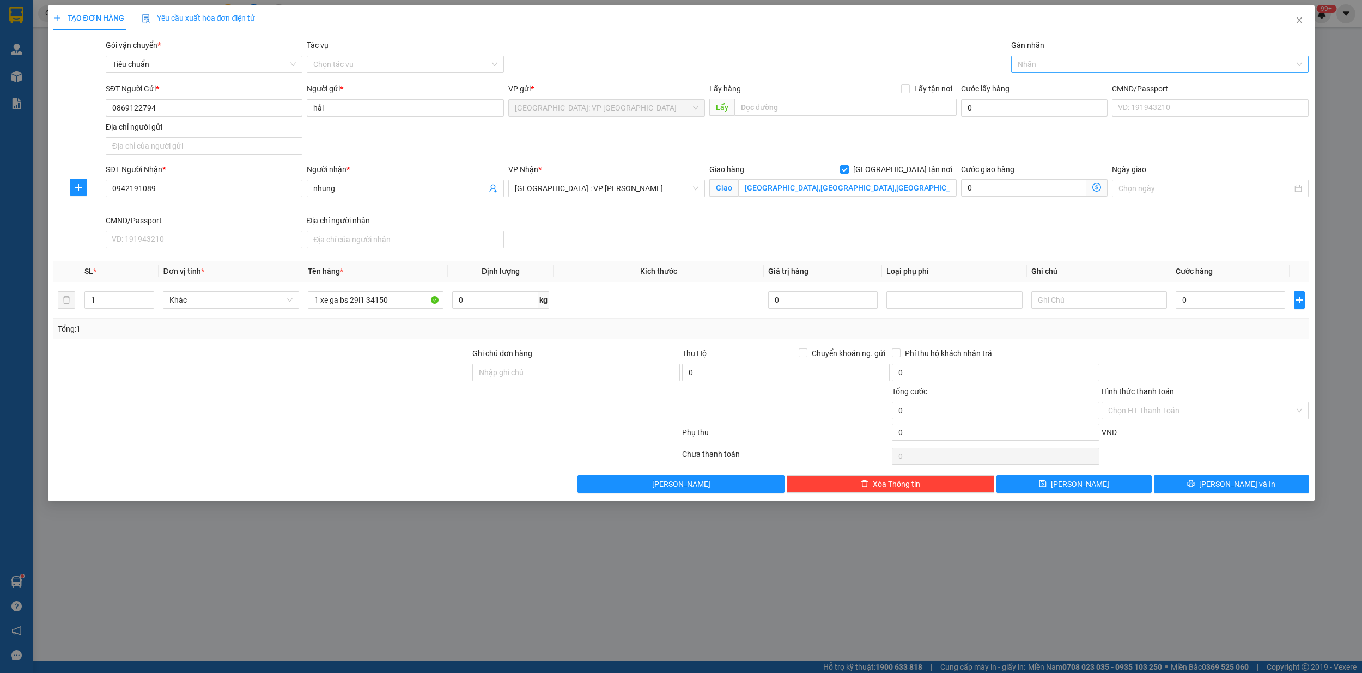
click at [1088, 66] on div at bounding box center [1154, 64] width 281 height 13
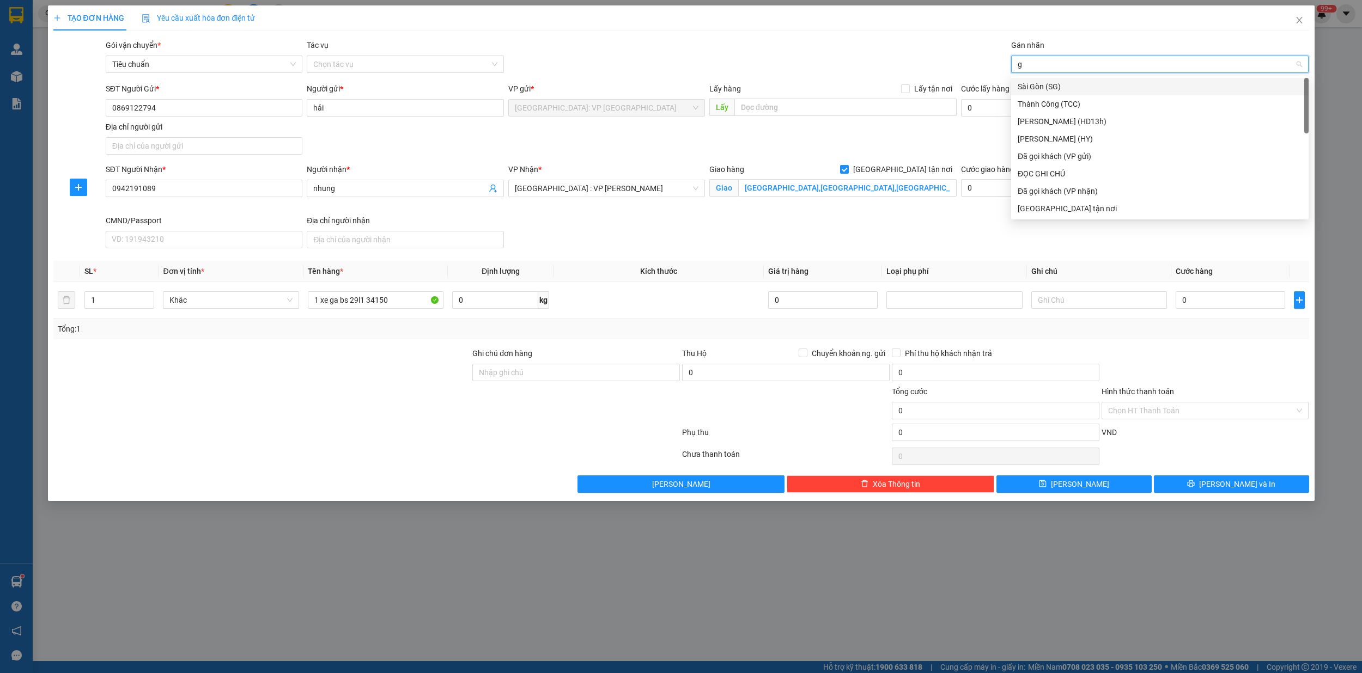
type input "gi"
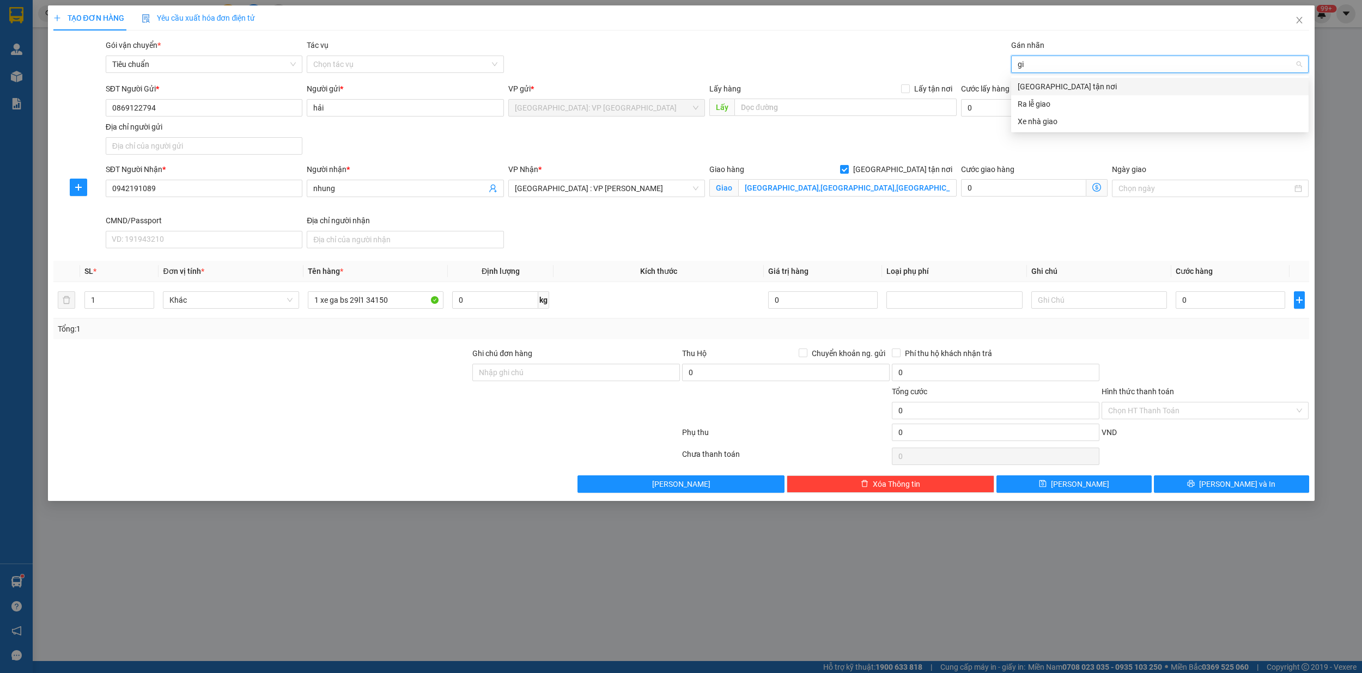
click at [1064, 86] on div "[GEOGRAPHIC_DATA] tận nơi" at bounding box center [1159, 87] width 284 height 12
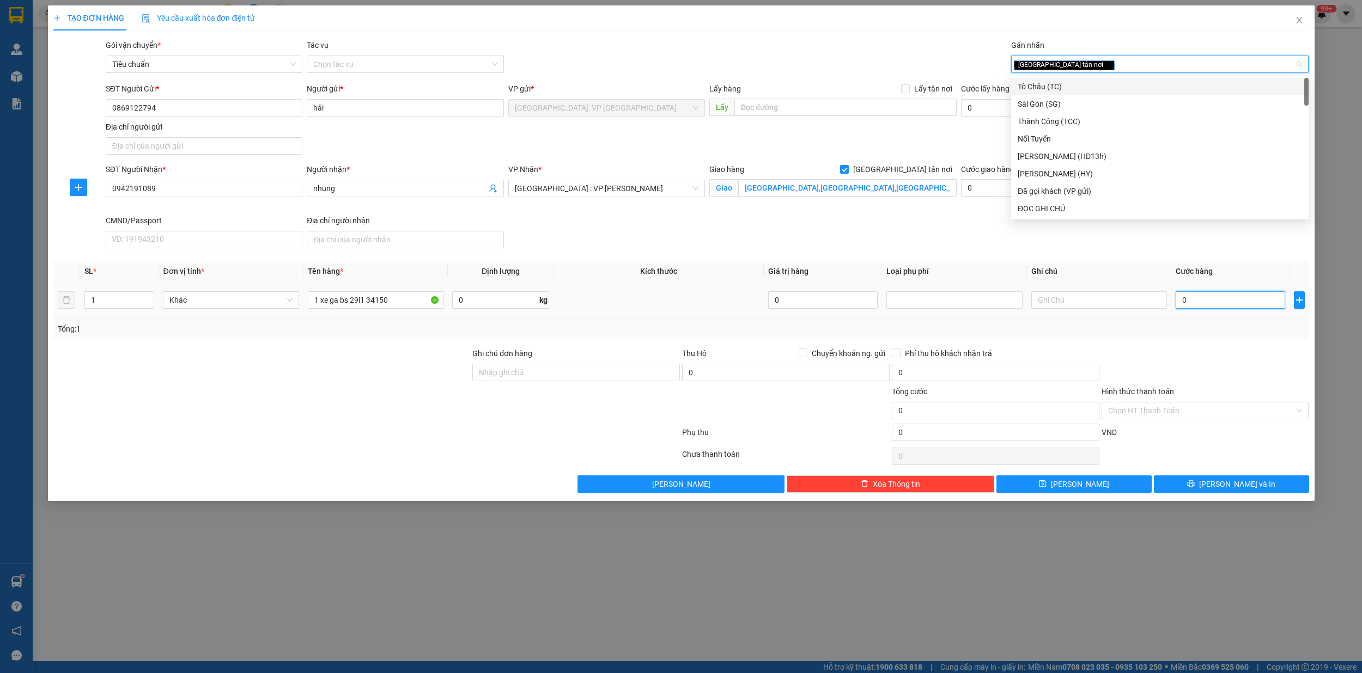
click at [1219, 305] on input "0" at bounding box center [1229, 299] width 109 height 17
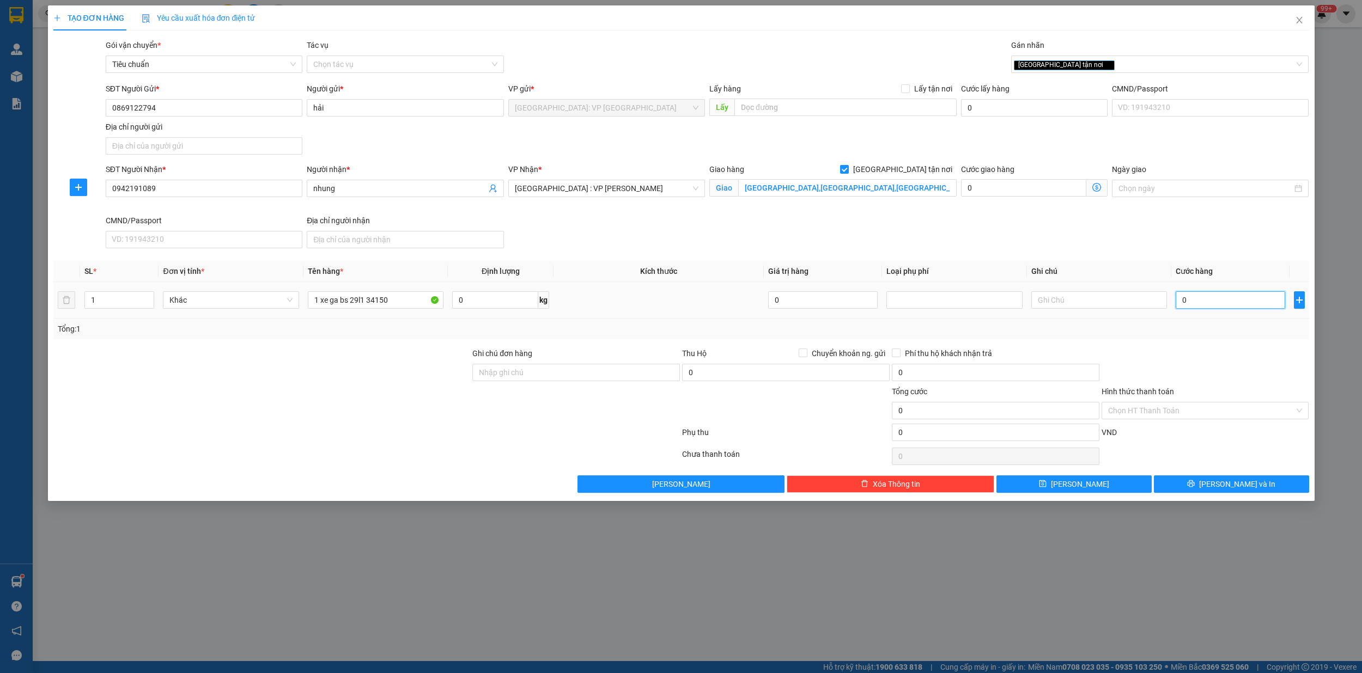
type input "9"
type input "98"
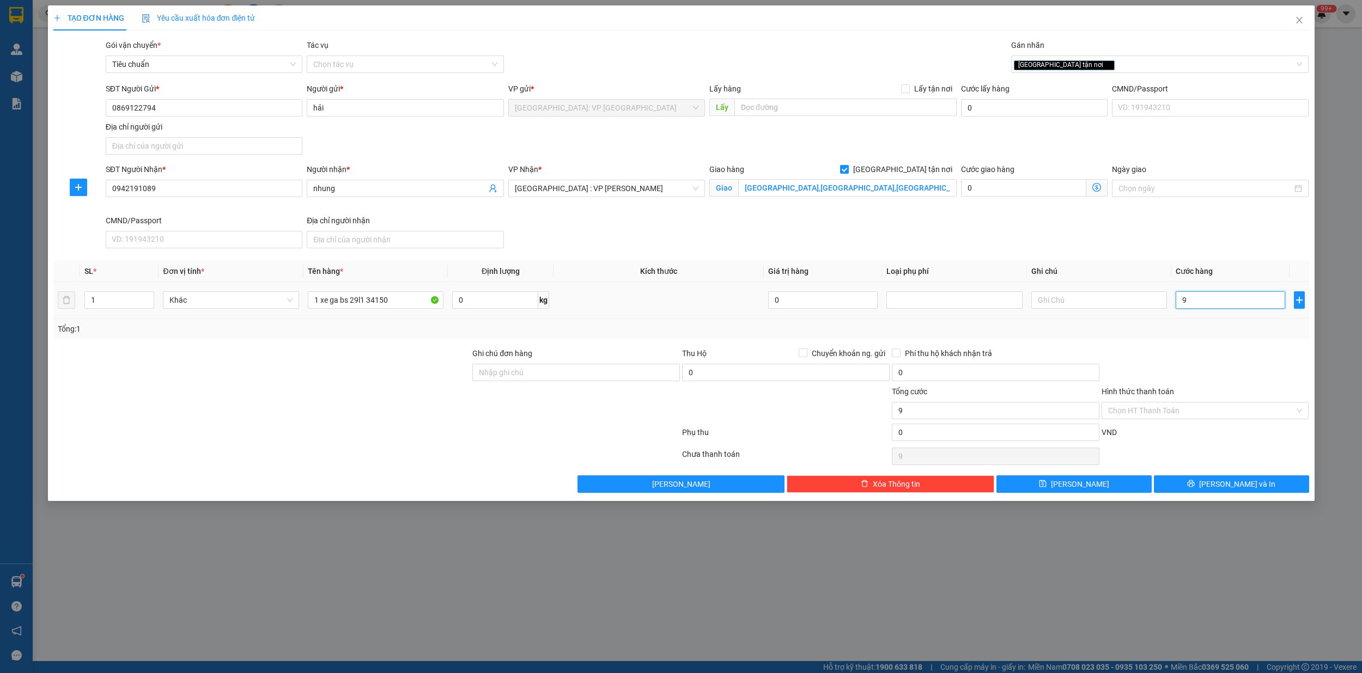
type input "98"
type input "98.000"
type input "980.000"
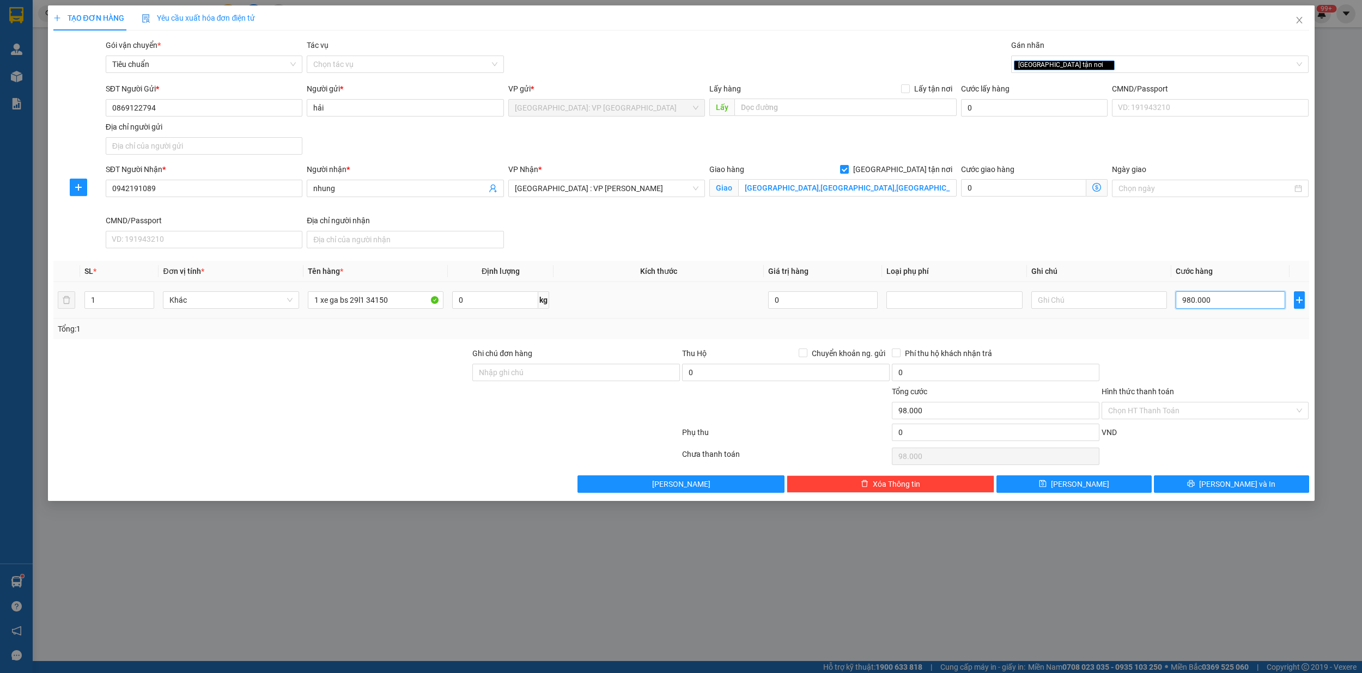
type input "980.000"
click at [571, 381] on input "Ghi chú đơn hàng" at bounding box center [576, 372] width 208 height 17
type input "kem 1 chia khóa,1 đăng kí xe"
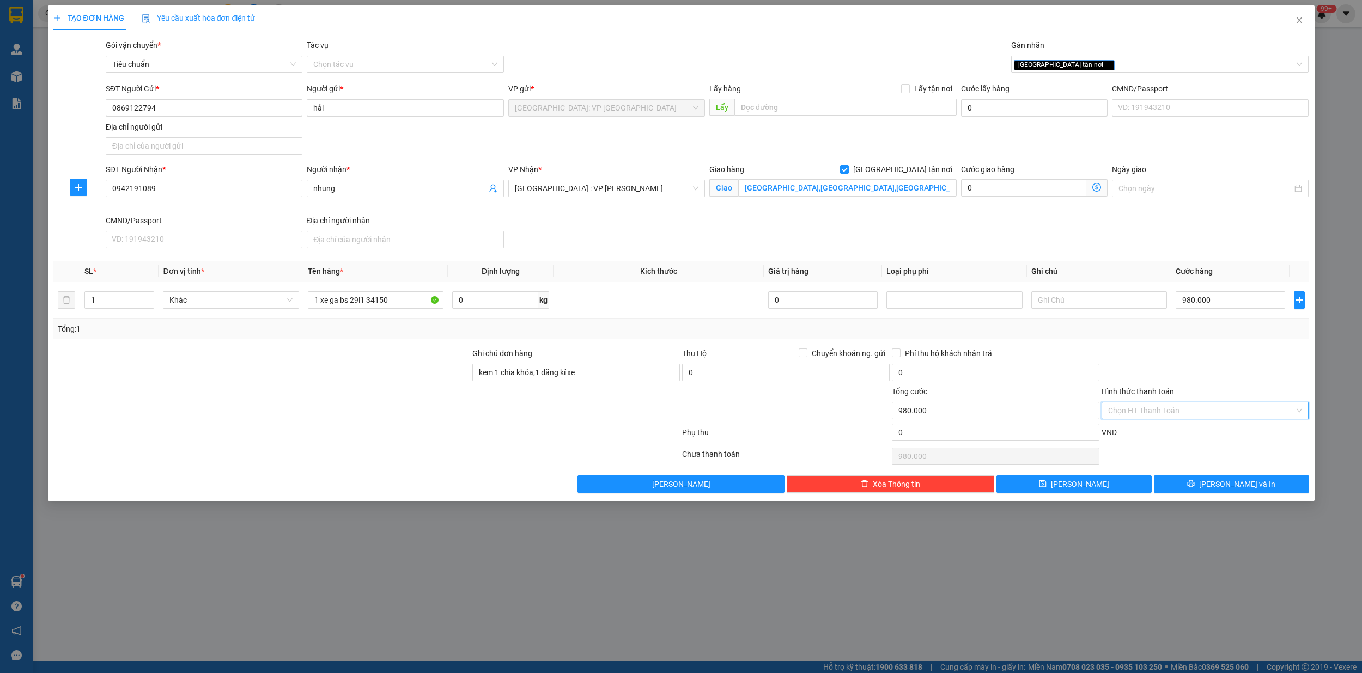
click at [1180, 410] on input "Hình thức thanh toán" at bounding box center [1201, 411] width 187 height 16
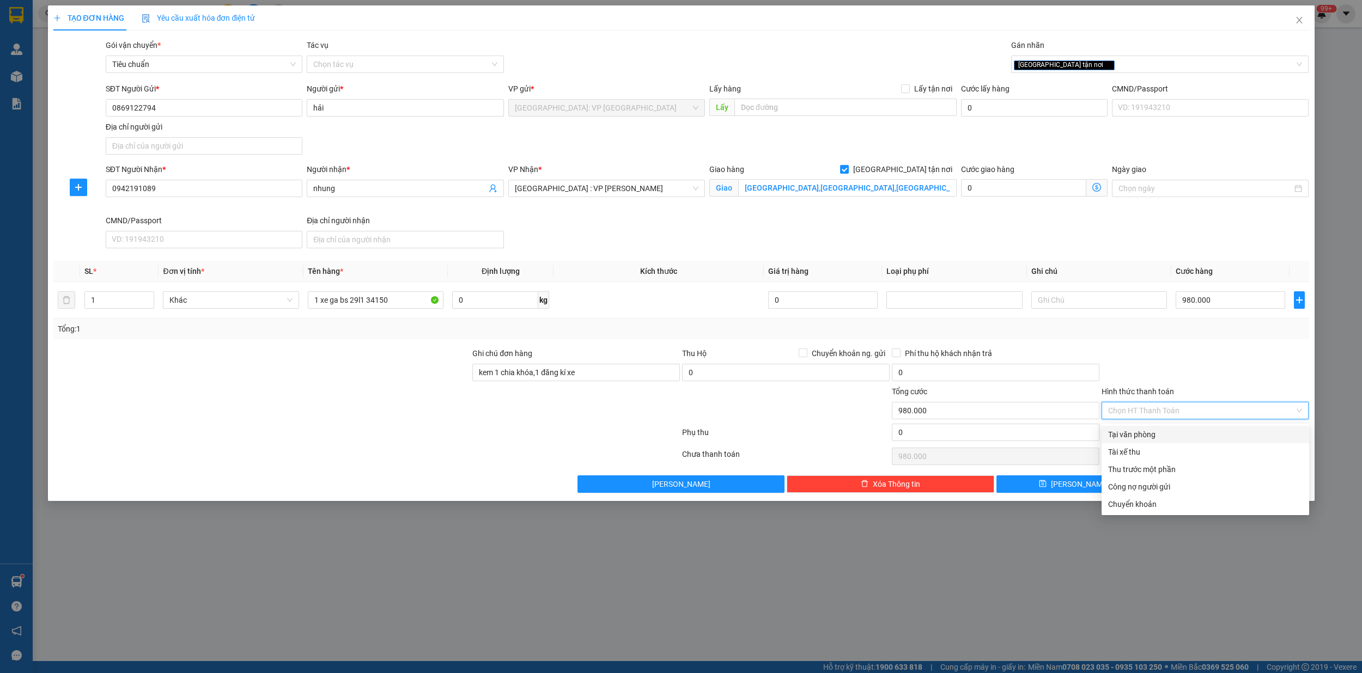
click at [1135, 436] on div "Tại văn phòng" at bounding box center [1205, 435] width 194 height 12
type input "0"
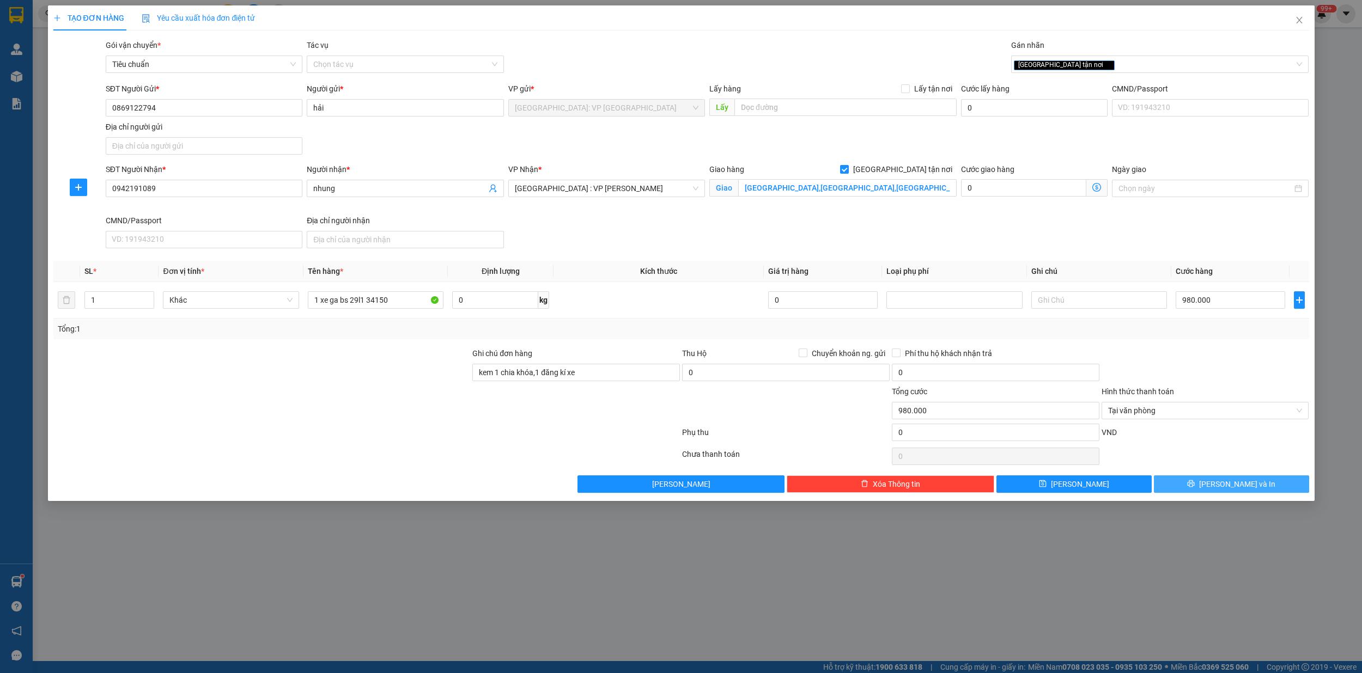
click at [1252, 490] on span "[PERSON_NAME] và In" at bounding box center [1237, 484] width 76 height 12
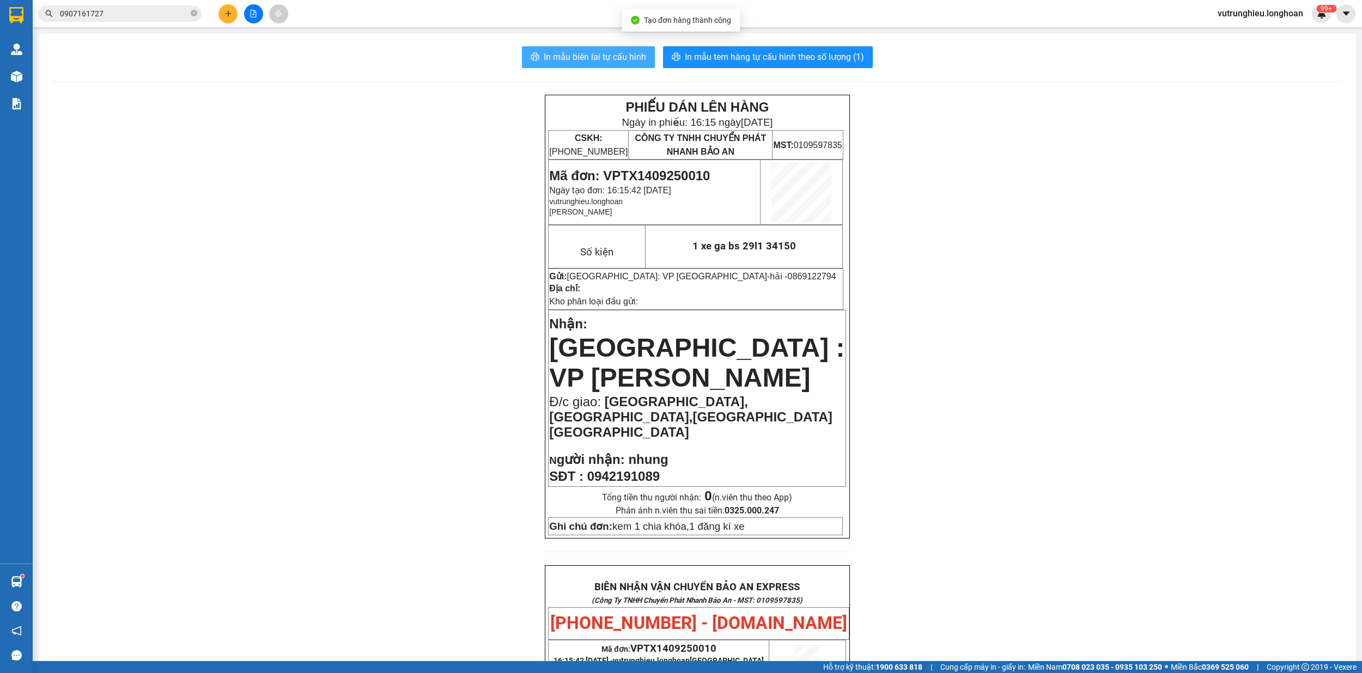
click at [606, 54] on span "In mẫu biên lai tự cấu hình" at bounding box center [595, 57] width 102 height 14
click at [760, 53] on span "In mẫu tem hàng tự cấu hình theo số lượng (1)" at bounding box center [774, 57] width 179 height 14
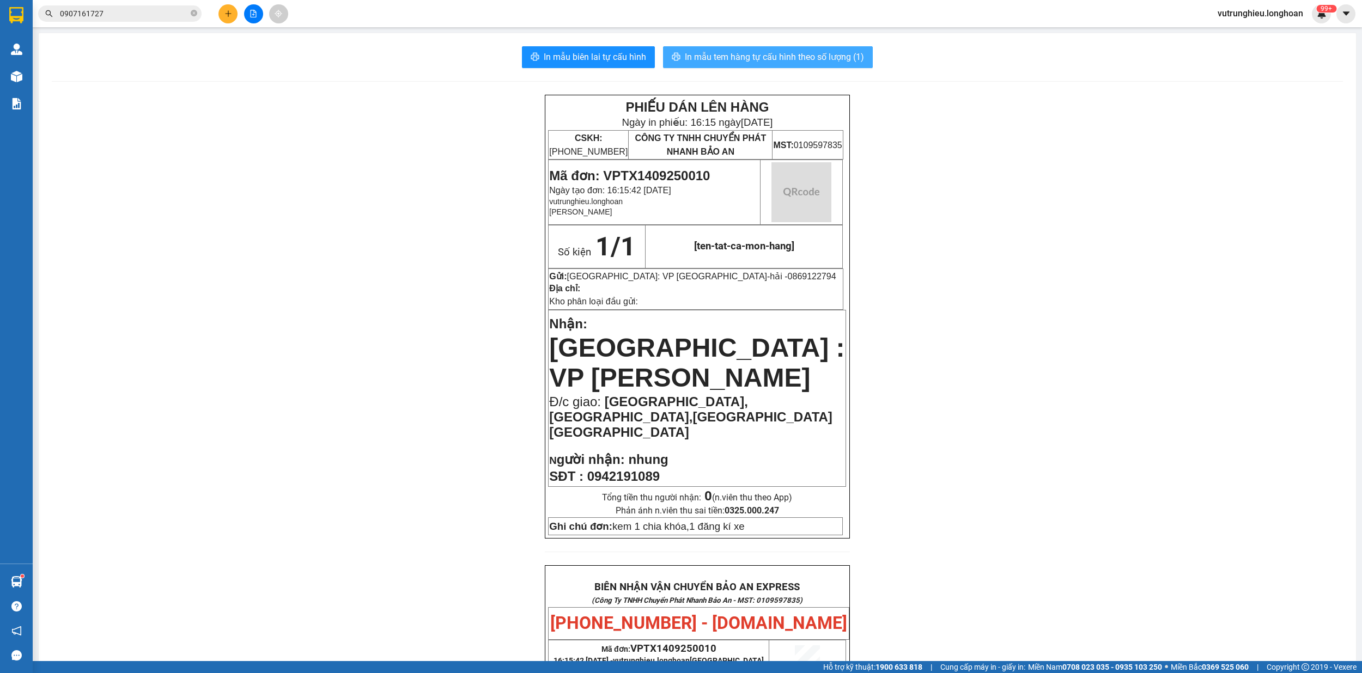
click at [760, 53] on span "In mẫu tem hàng tự cấu hình theo số lượng (1)" at bounding box center [774, 57] width 179 height 14
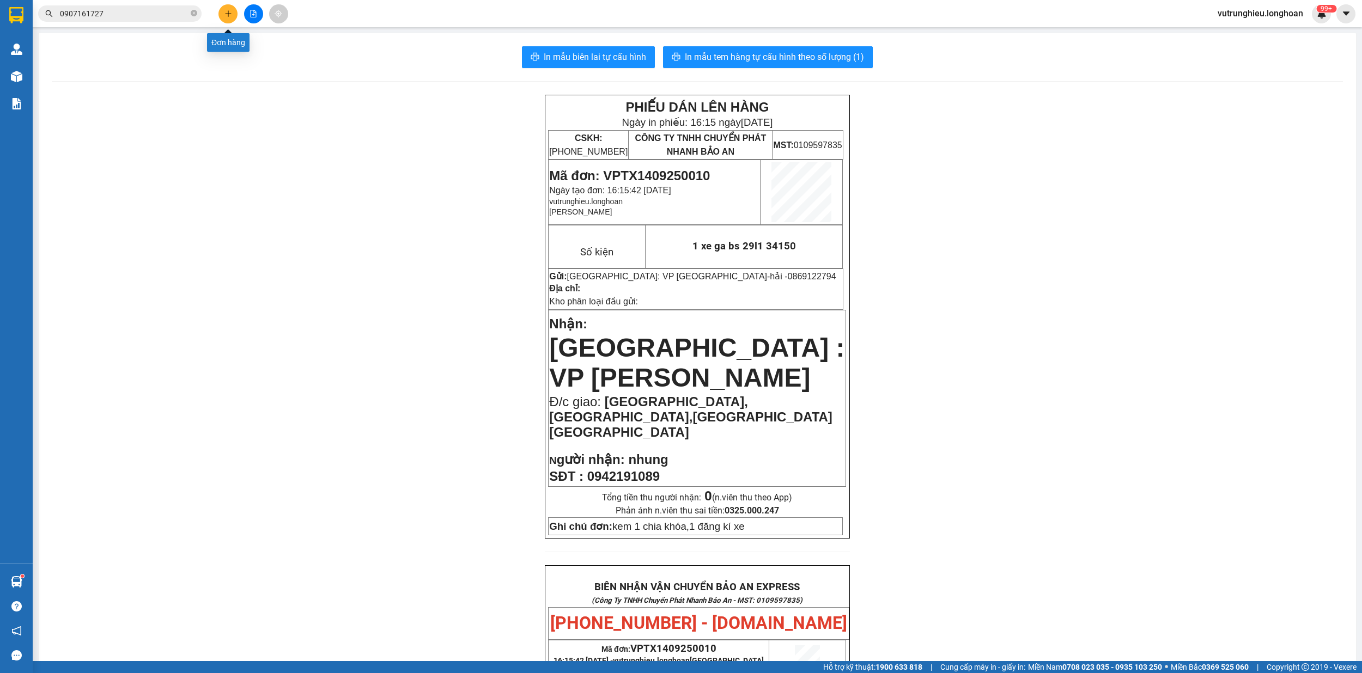
click at [223, 20] on button at bounding box center [227, 13] width 19 height 19
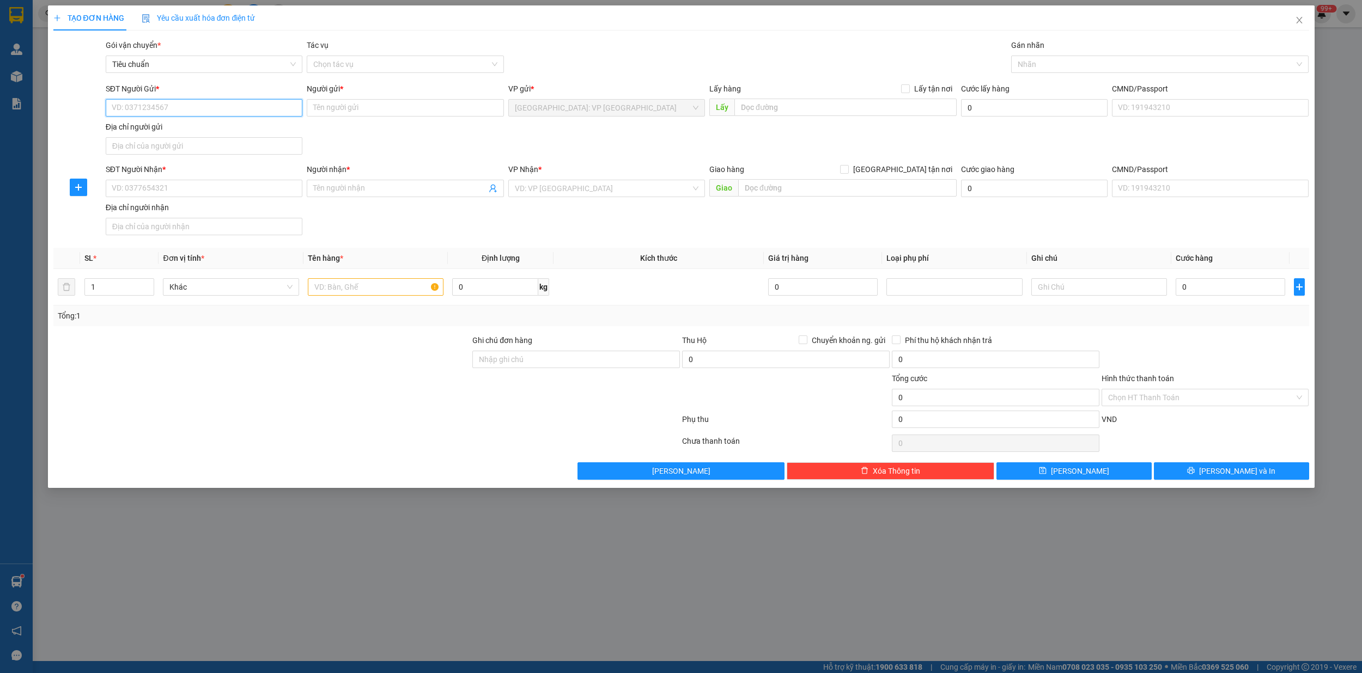
click at [182, 106] on input "SĐT Người Gửi *" at bounding box center [204, 107] width 197 height 17
click at [183, 112] on input "SĐT Người Gửi *" at bounding box center [204, 107] width 197 height 17
type input "0914866682"
click at [365, 114] on input "Người gửi *" at bounding box center [405, 107] width 197 height 17
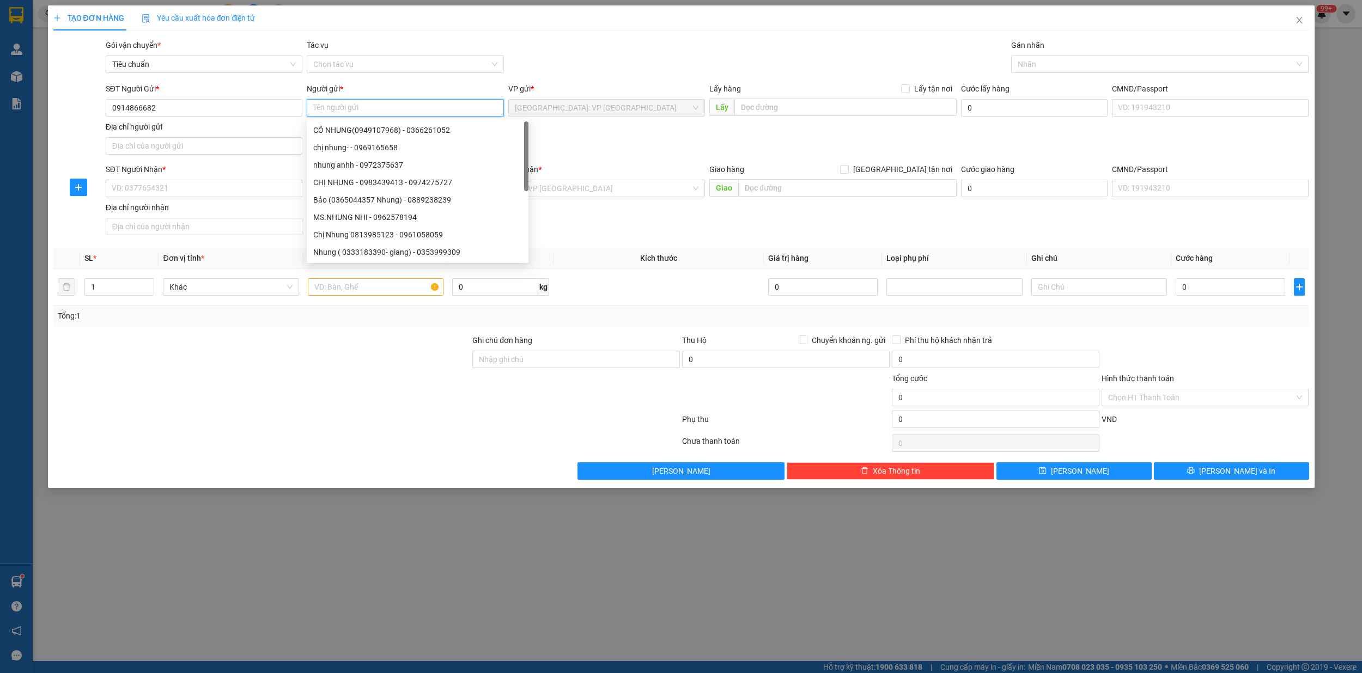
type input "m"
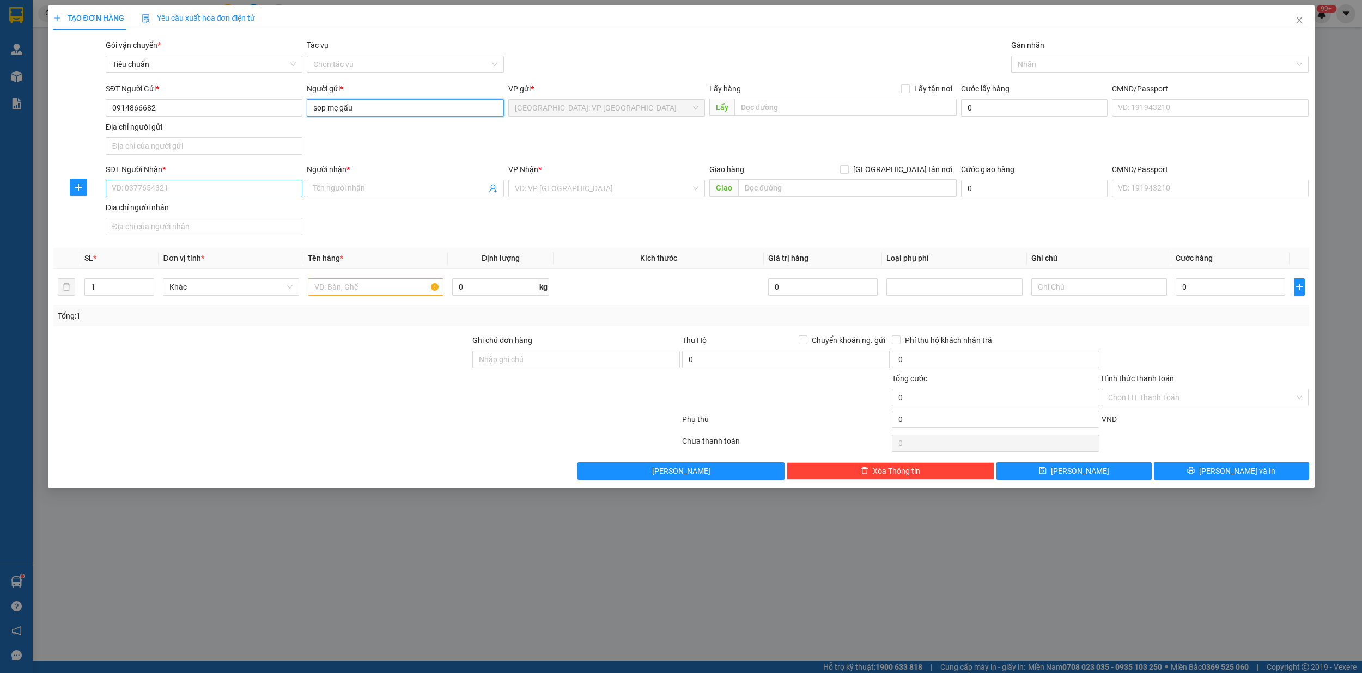
type input "sop mẹ gấu"
click at [167, 191] on input "SĐT Người Nhận *" at bounding box center [204, 188] width 197 height 17
type input "0394683283"
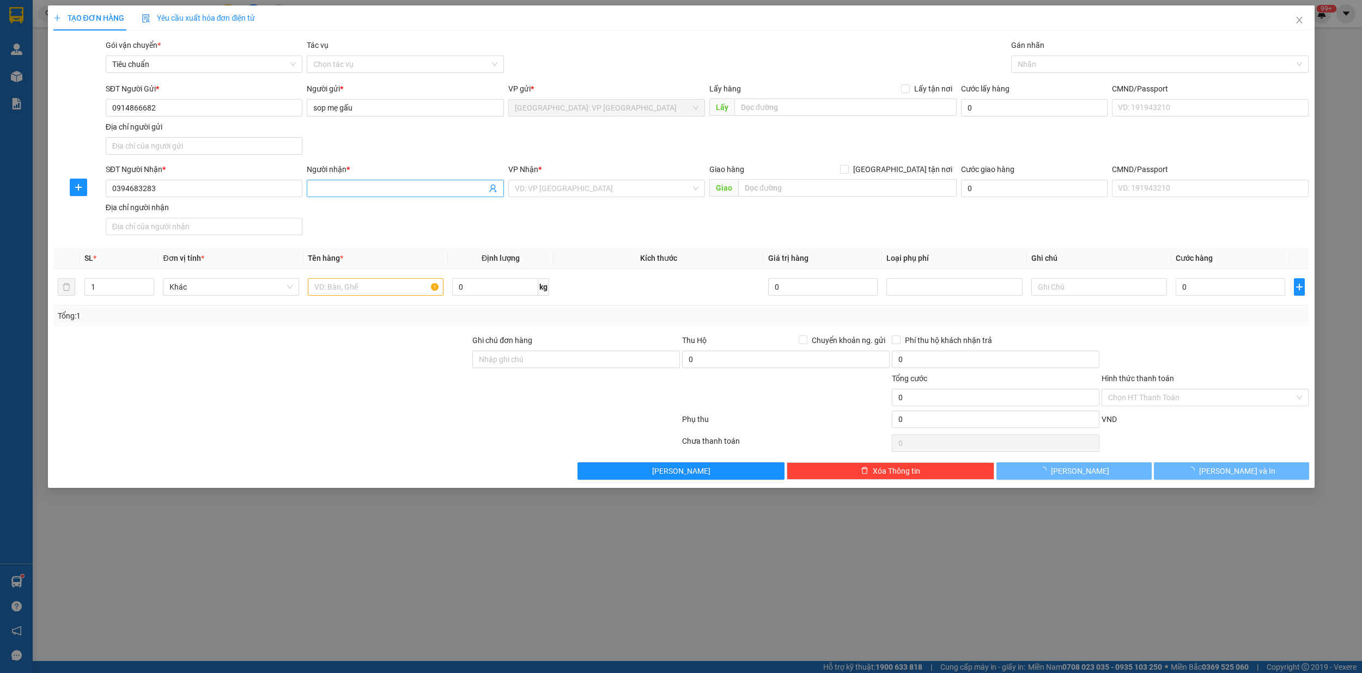
click at [360, 187] on input "Người nhận *" at bounding box center [399, 188] width 173 height 12
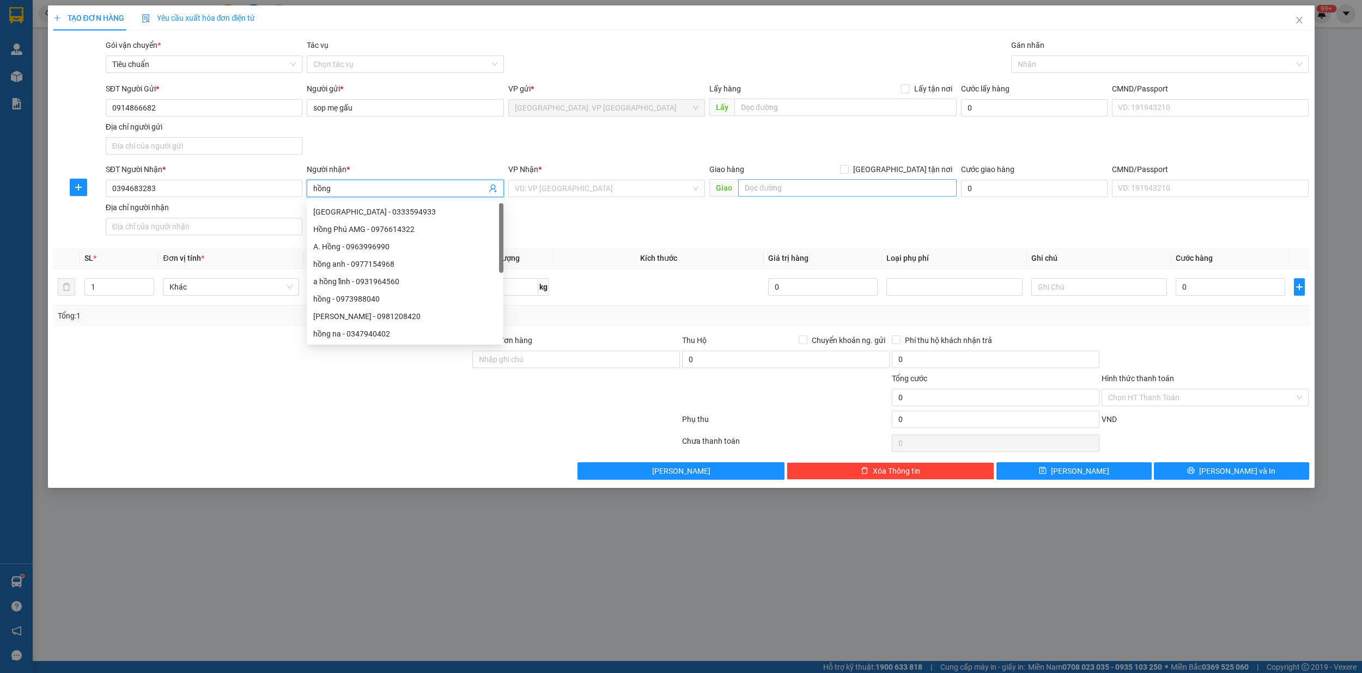
type input "hồng"
click at [796, 194] on input "text" at bounding box center [847, 187] width 218 height 17
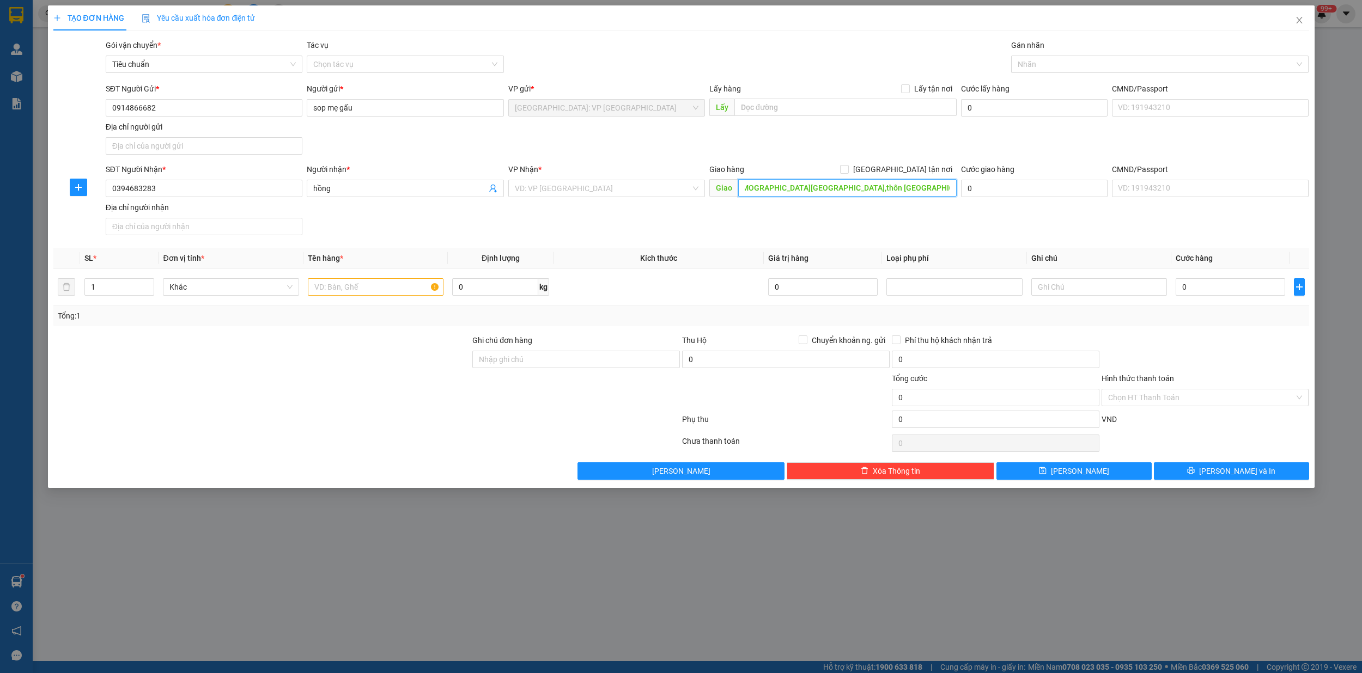
scroll to position [0, 48]
type input "bưu điện hồng thái,thôn đức miễu,xã hồng thái,huyện việt yên,bắc giang"
click at [611, 192] on input "search" at bounding box center [603, 188] width 176 height 16
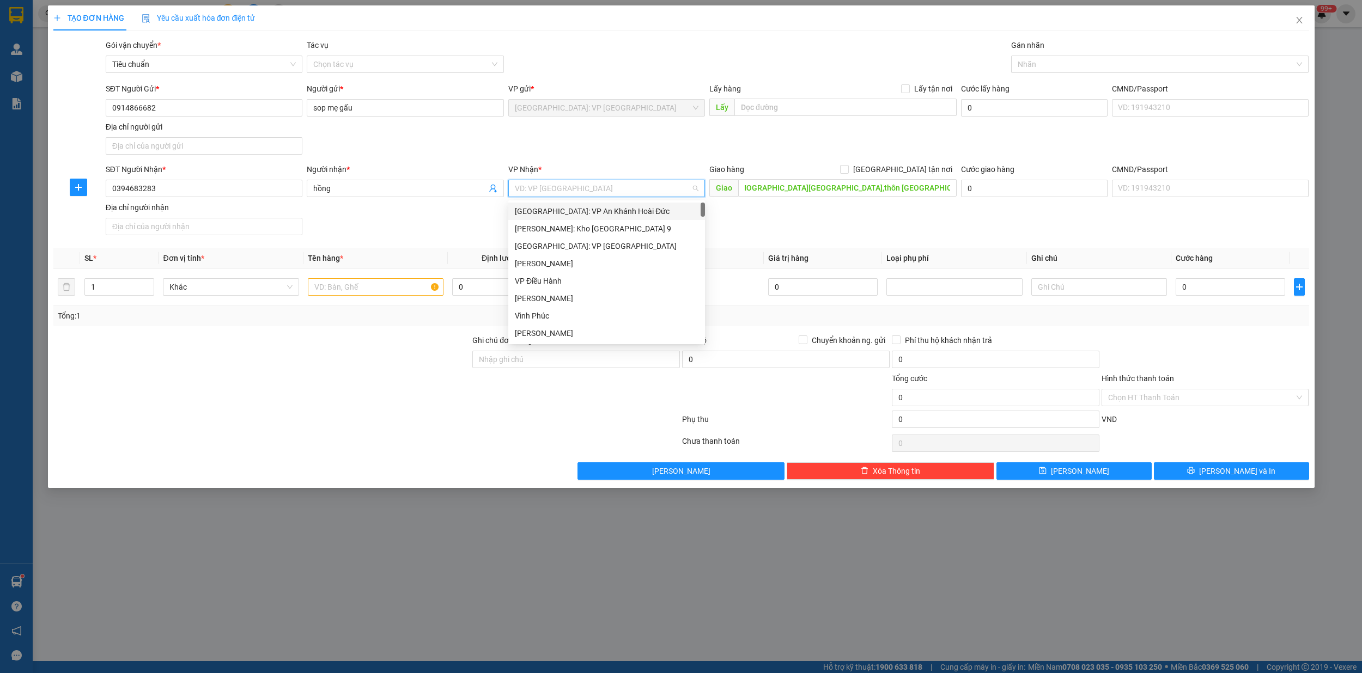
scroll to position [0, 0]
type input "vă"
click at [598, 245] on div "[GEOGRAPHIC_DATA]: Kho Văn Điển Thanh Trì" at bounding box center [621, 246] width 213 height 12
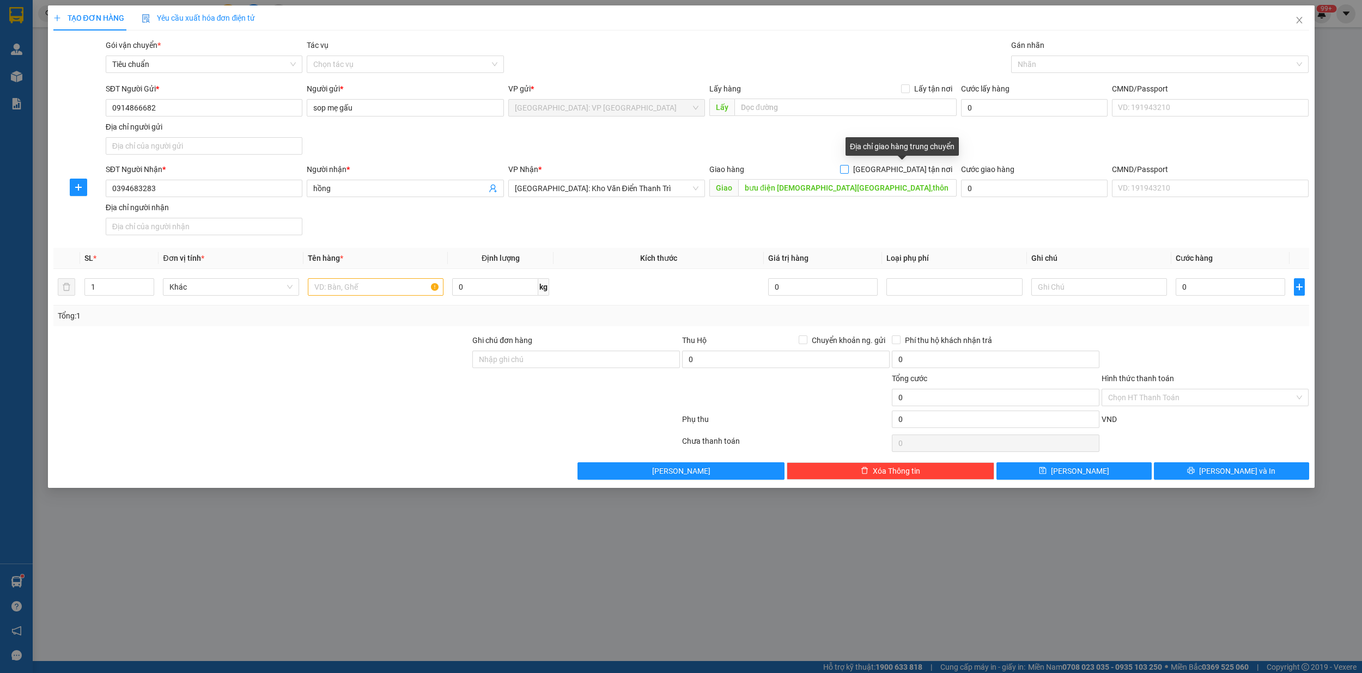
click at [847, 170] on input "[GEOGRAPHIC_DATA] tận nơi" at bounding box center [844, 169] width 8 height 8
checkbox input "true"
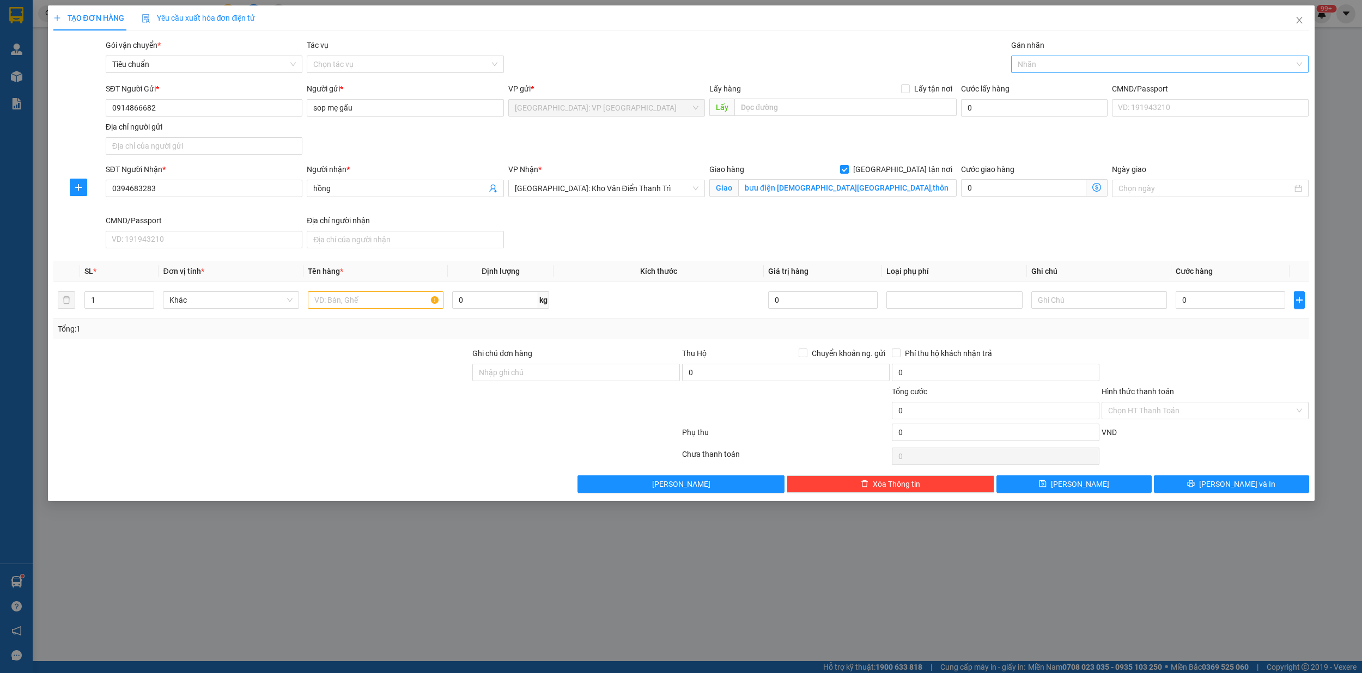
click at [1059, 68] on div at bounding box center [1154, 64] width 281 height 13
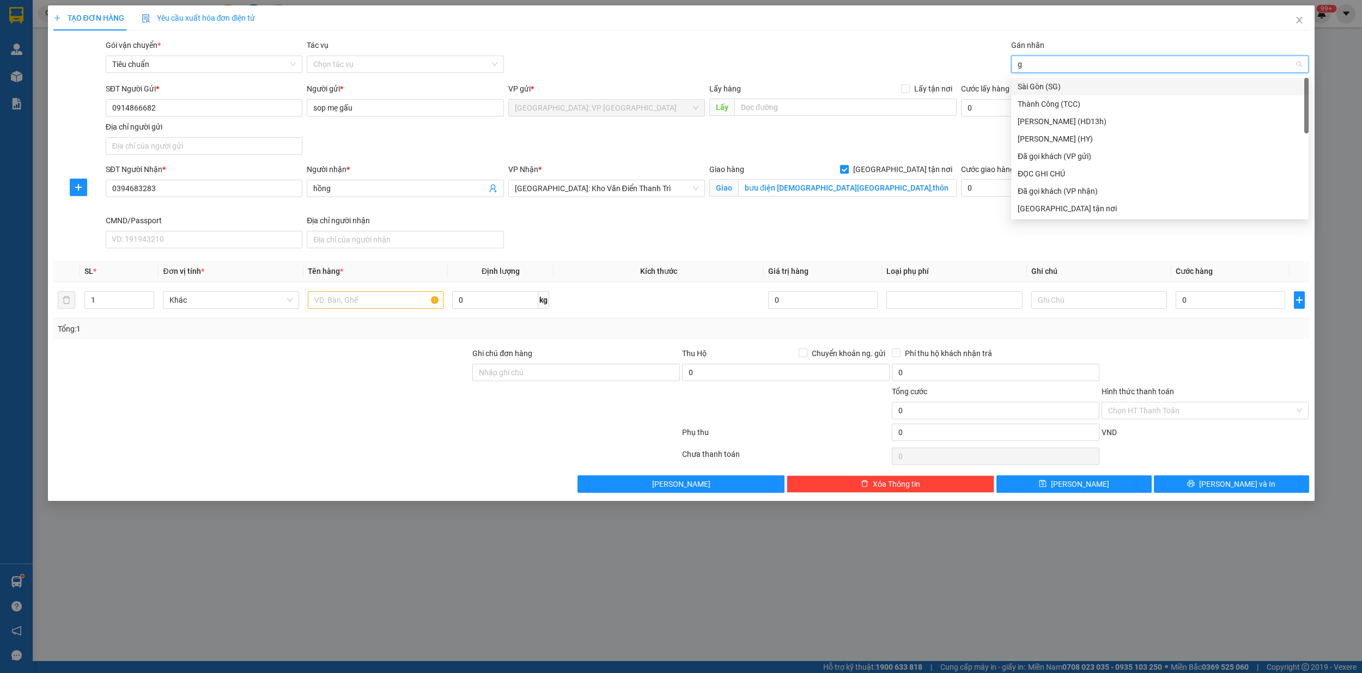
type input "gi"
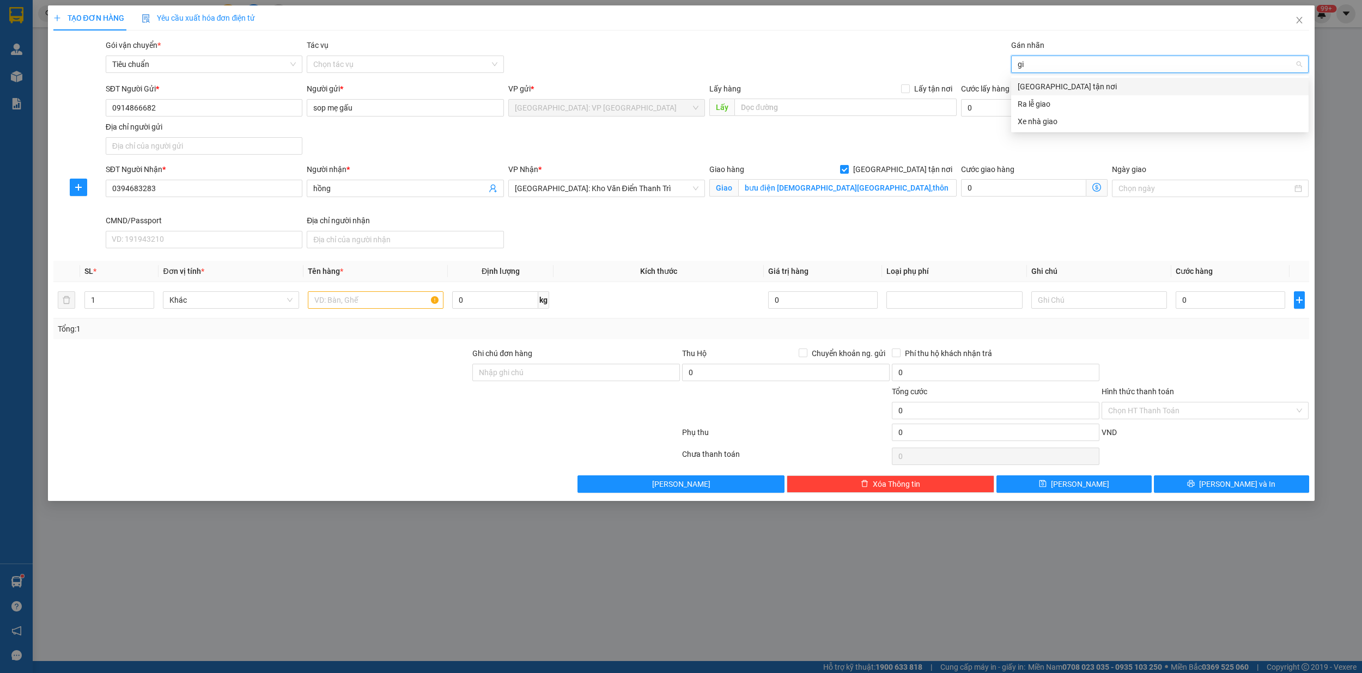
click at [1054, 83] on div "[GEOGRAPHIC_DATA] tận nơi" at bounding box center [1159, 87] width 284 height 12
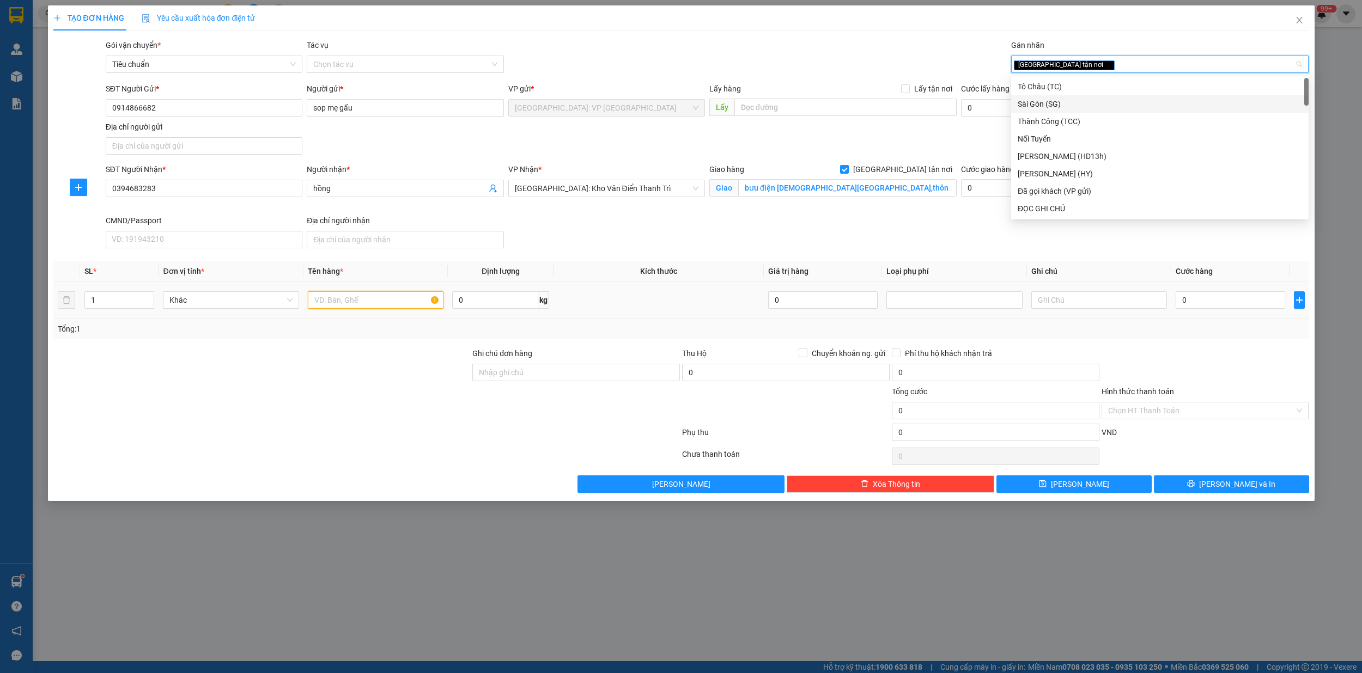
click at [367, 303] on input "text" at bounding box center [376, 299] width 136 height 17
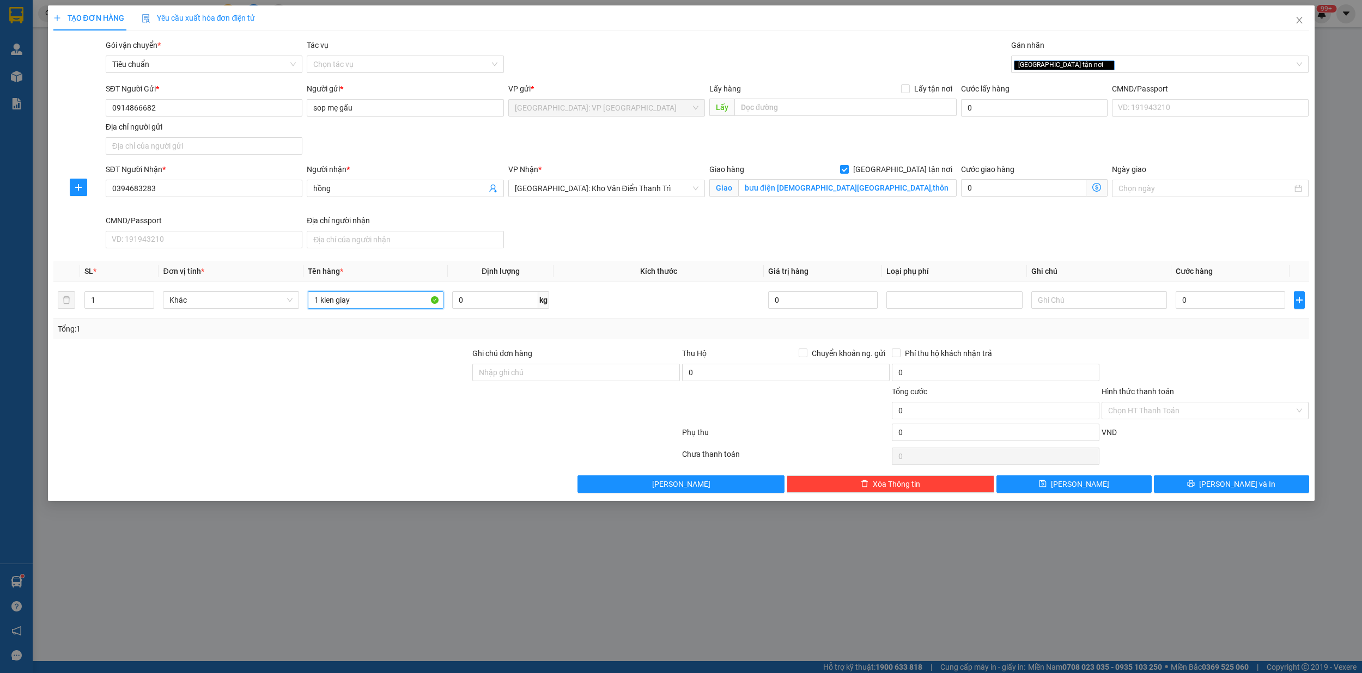
type input "1 kien giay"
click at [926, 192] on input "bưu điện hồng thái,thôn đức miễu,xã hồng thái,huyện việt yên,bắc giang" at bounding box center [847, 187] width 218 height 17
click at [1215, 306] on input "0" at bounding box center [1229, 299] width 109 height 17
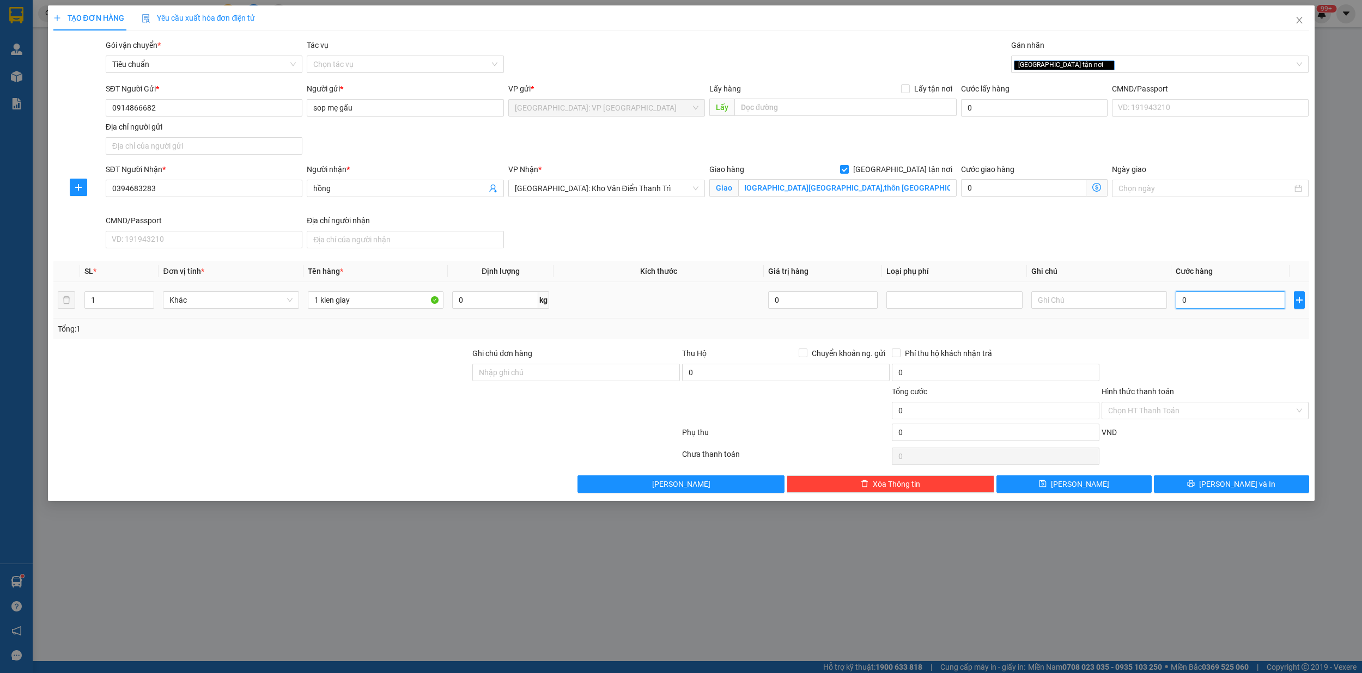
scroll to position [0, 0]
type input "8"
type input "80"
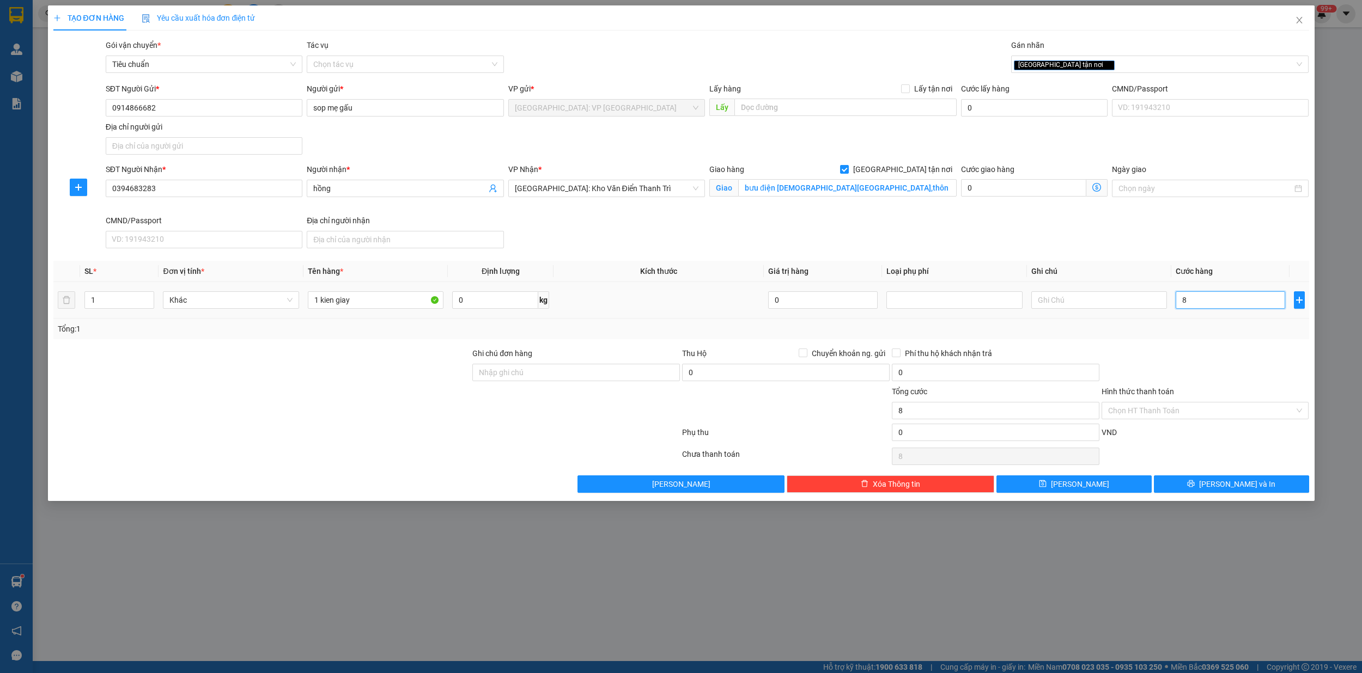
type input "80"
type input "800"
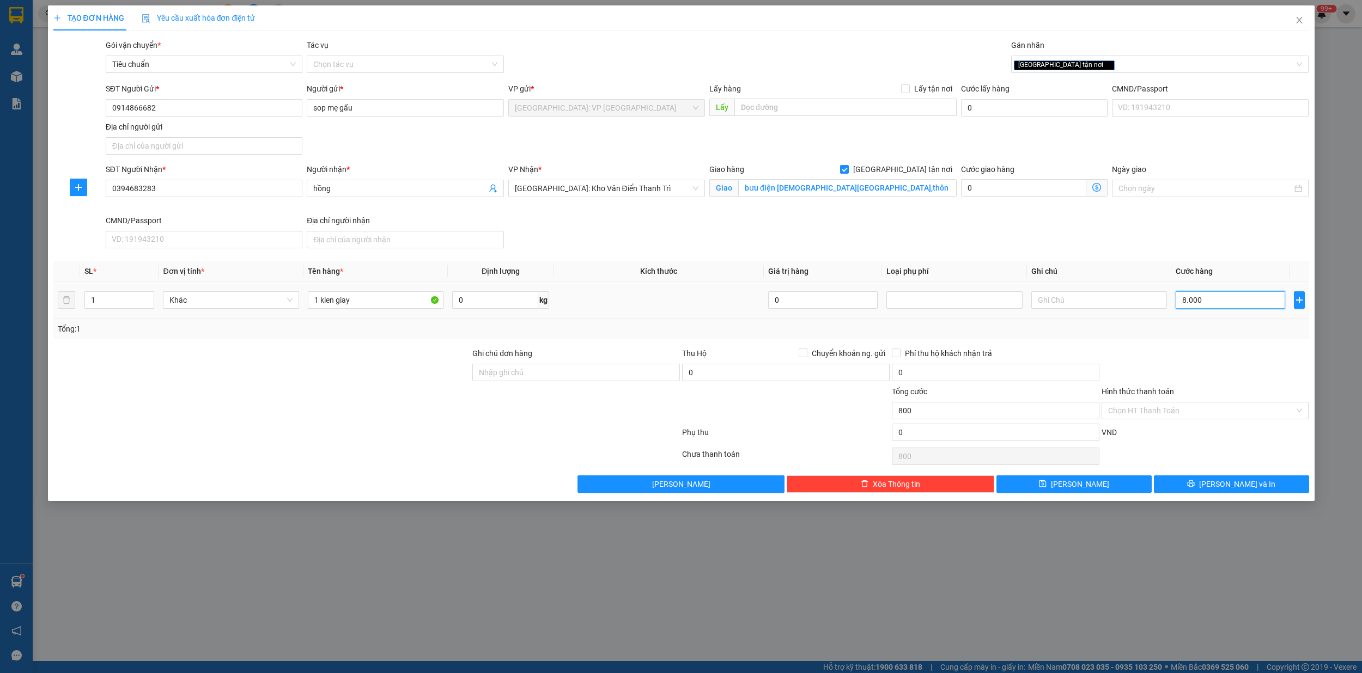
type input "80.000"
click at [1232, 490] on span "[PERSON_NAME] và In" at bounding box center [1237, 484] width 76 height 12
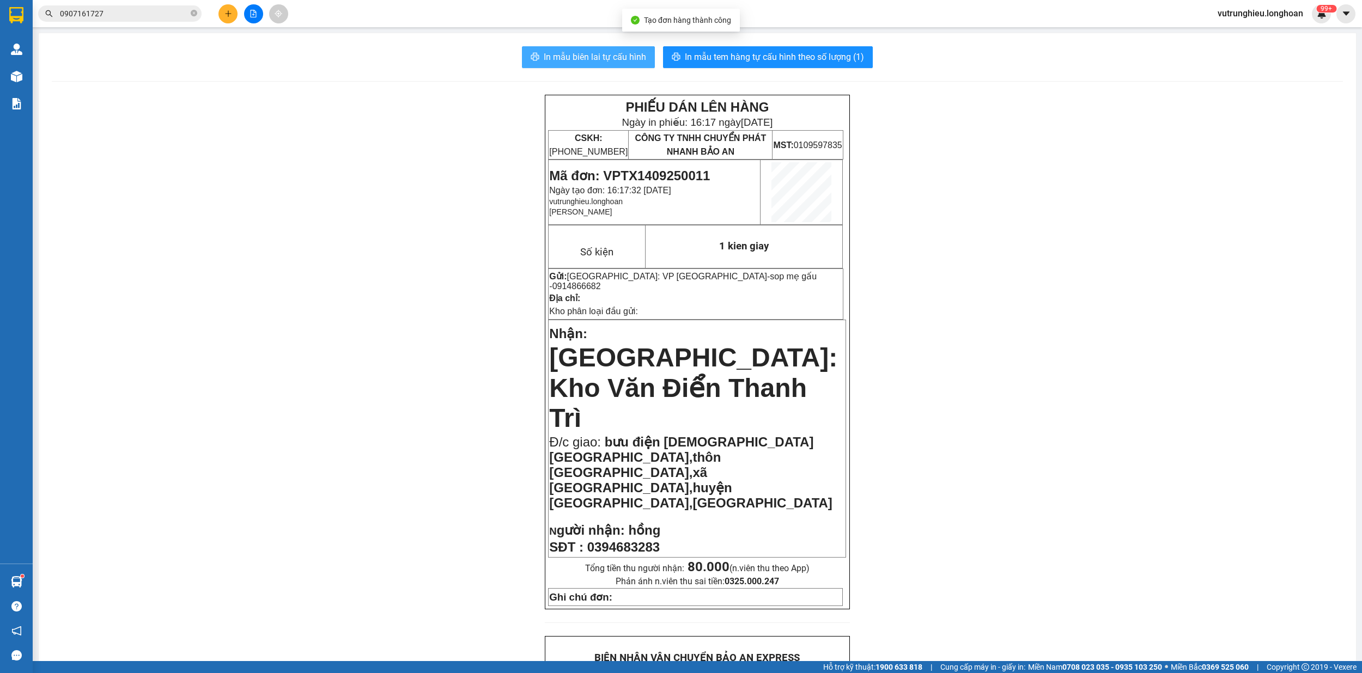
click at [580, 54] on span "In mẫu biên lai tự cấu hình" at bounding box center [595, 57] width 102 height 14
click at [749, 59] on span "In mẫu tem hàng tự cấu hình theo số lượng (1)" at bounding box center [774, 57] width 179 height 14
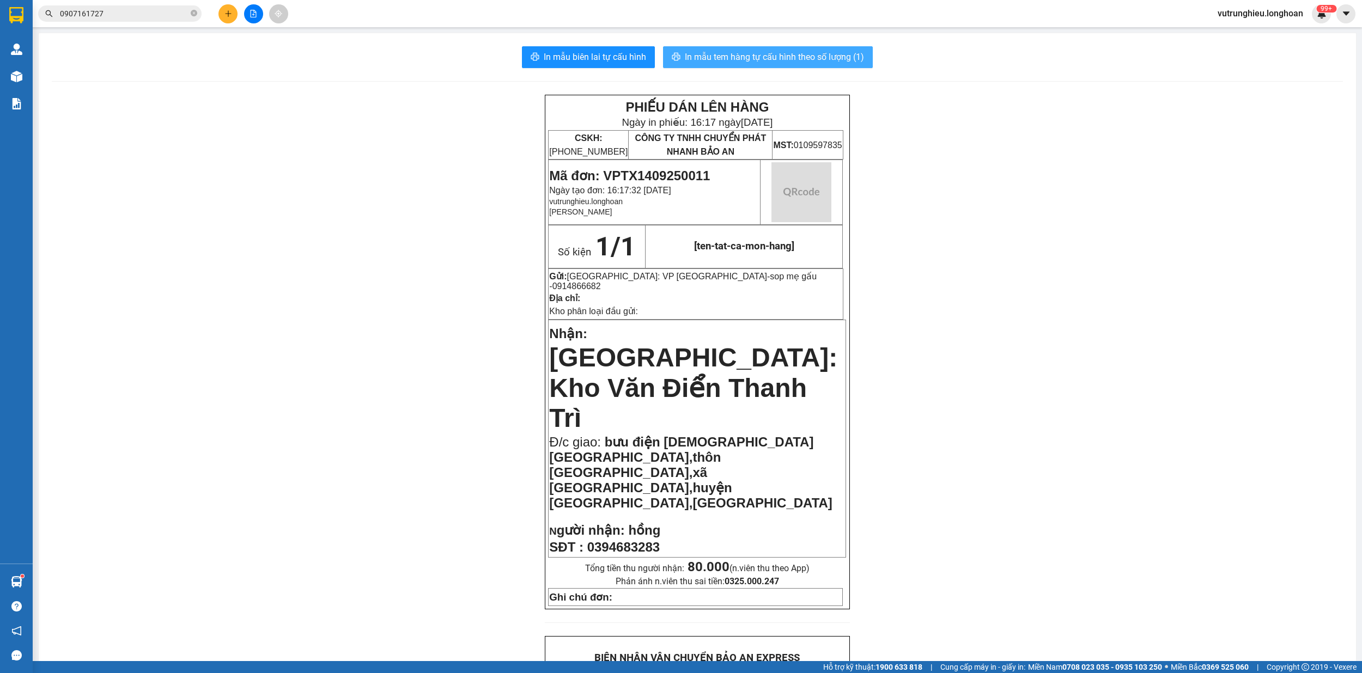
click at [749, 59] on span "In mẫu tem hàng tự cấu hình theo số lượng (1)" at bounding box center [774, 57] width 179 height 14
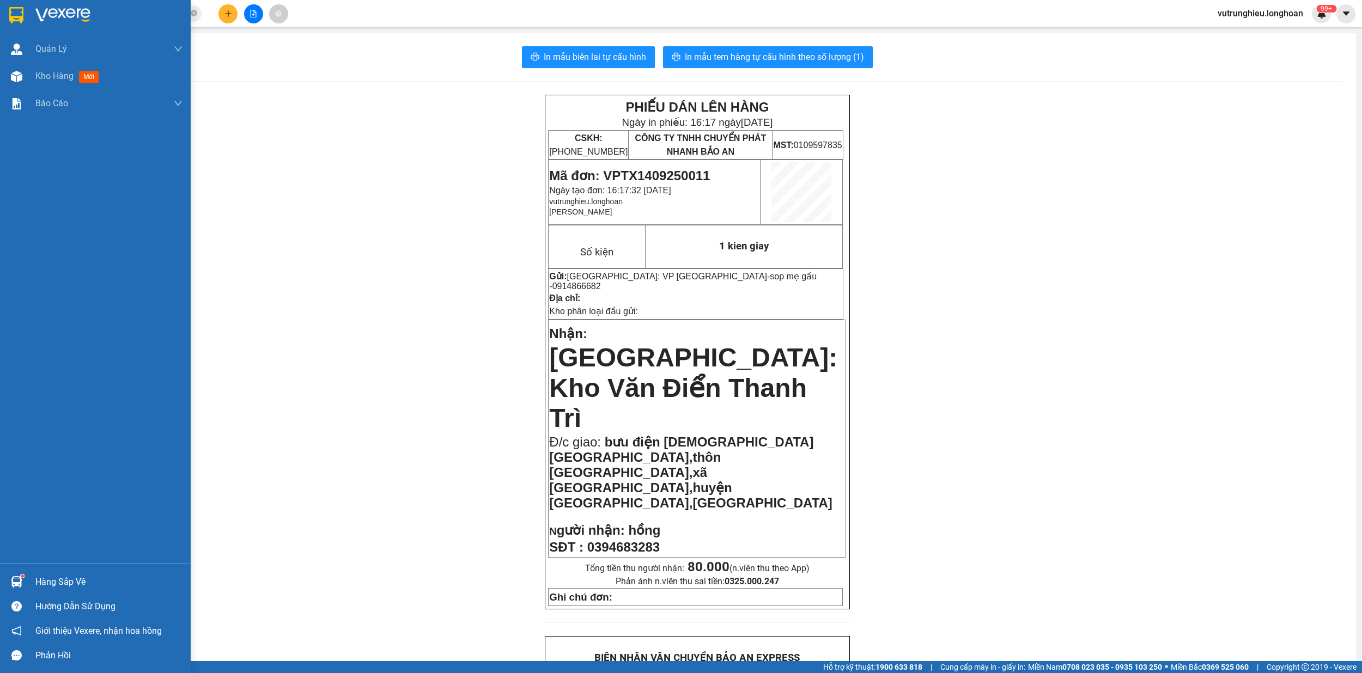
click at [15, 5] on div at bounding box center [16, 14] width 19 height 19
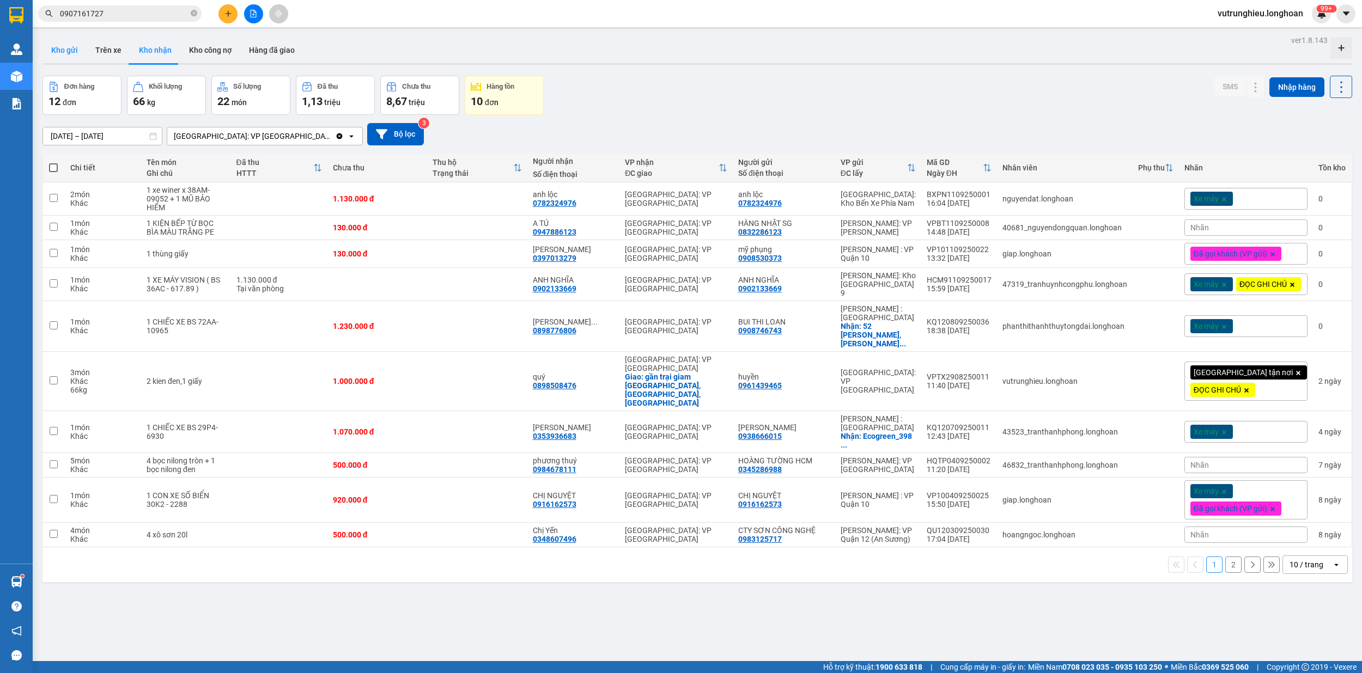
click at [68, 45] on button "Kho gửi" at bounding box center [64, 50] width 44 height 26
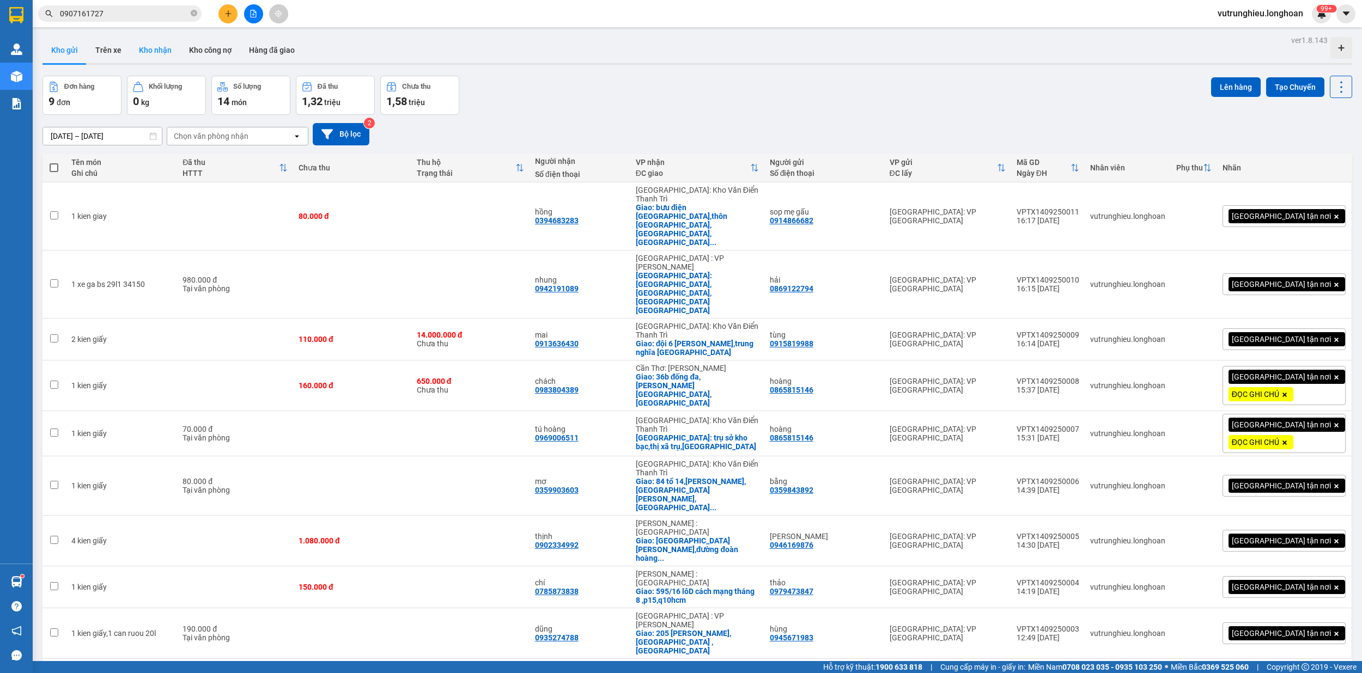
click at [147, 52] on button "Kho nhận" at bounding box center [155, 50] width 50 height 26
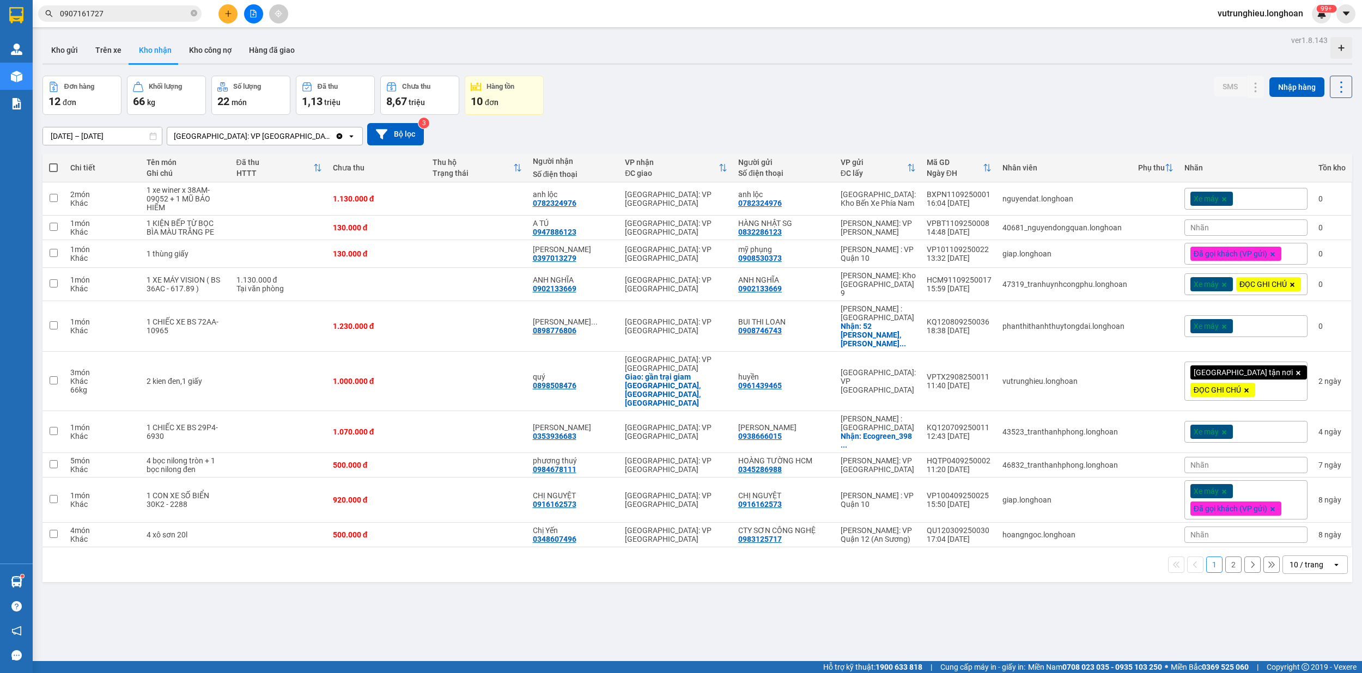
click at [1225, 558] on button "2" at bounding box center [1233, 565] width 16 height 16
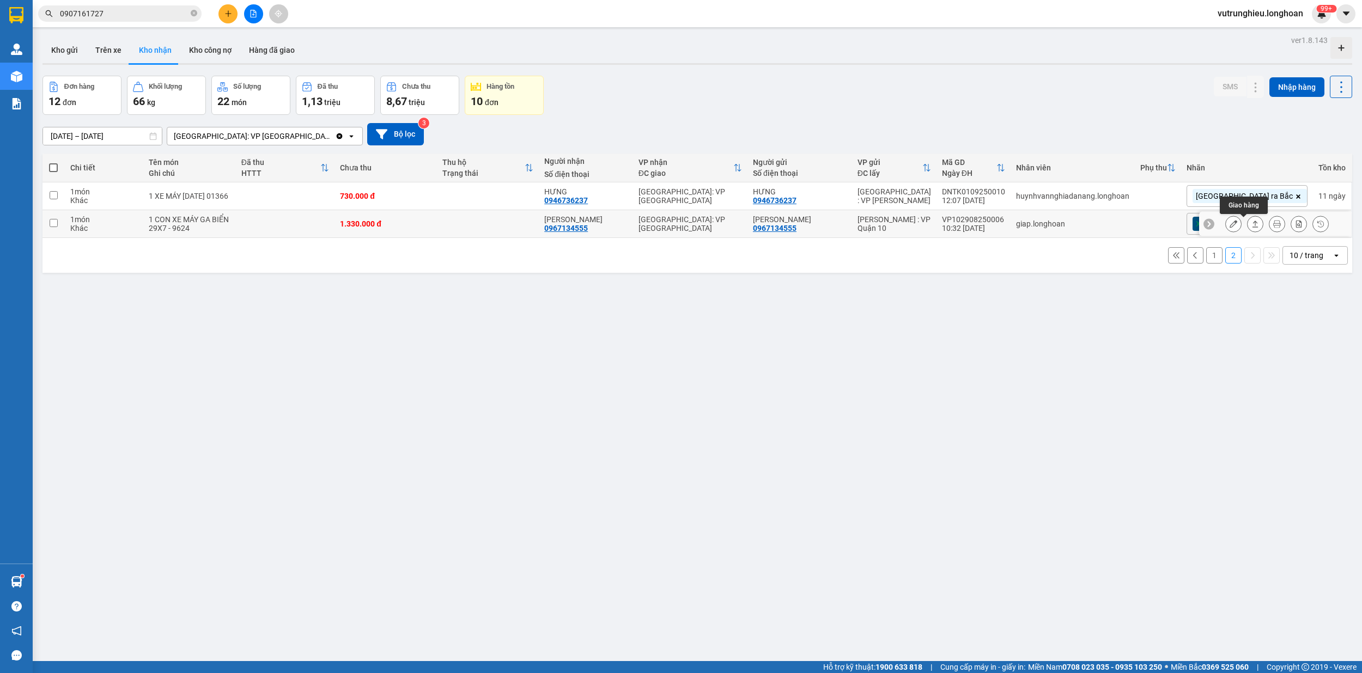
click at [1251, 222] on icon at bounding box center [1255, 224] width 8 height 8
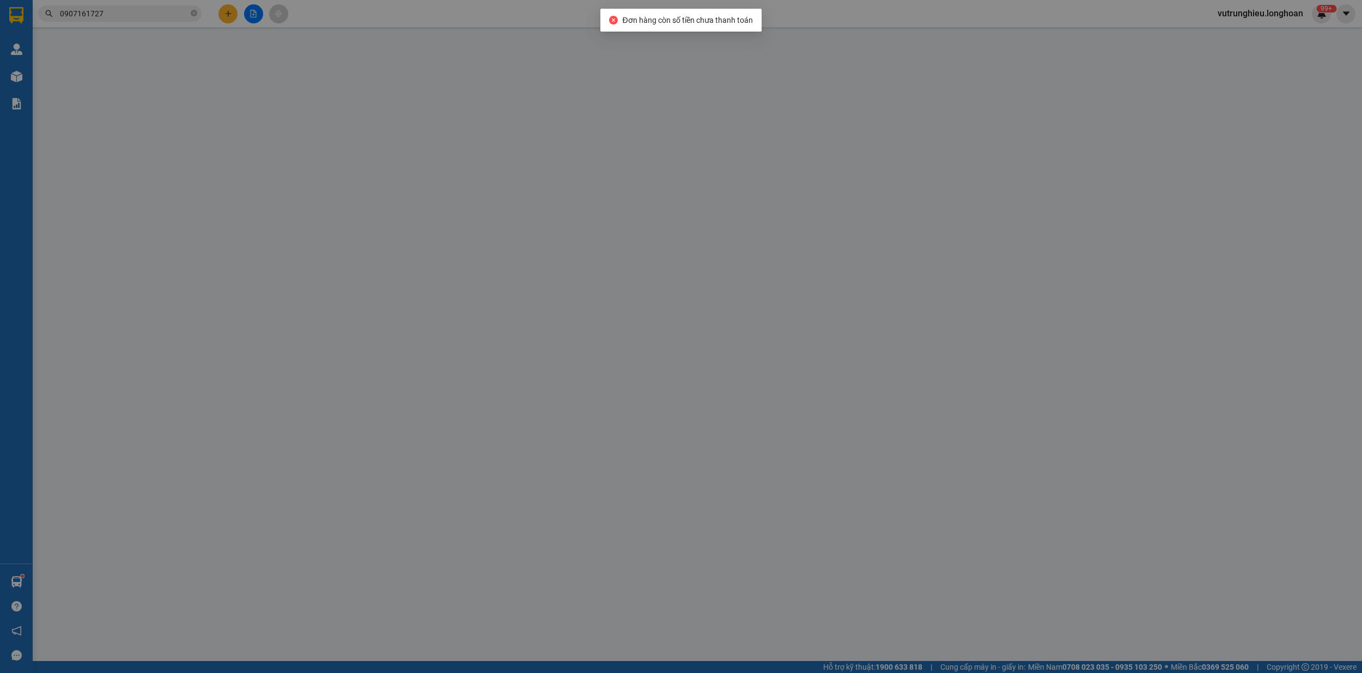
type input "0967134555"
type input "[PERSON_NAME]"
type input "0967134555"
type input "[PERSON_NAME]"
type input "CÓ CHÌA KHÓA ĐI KÈM"
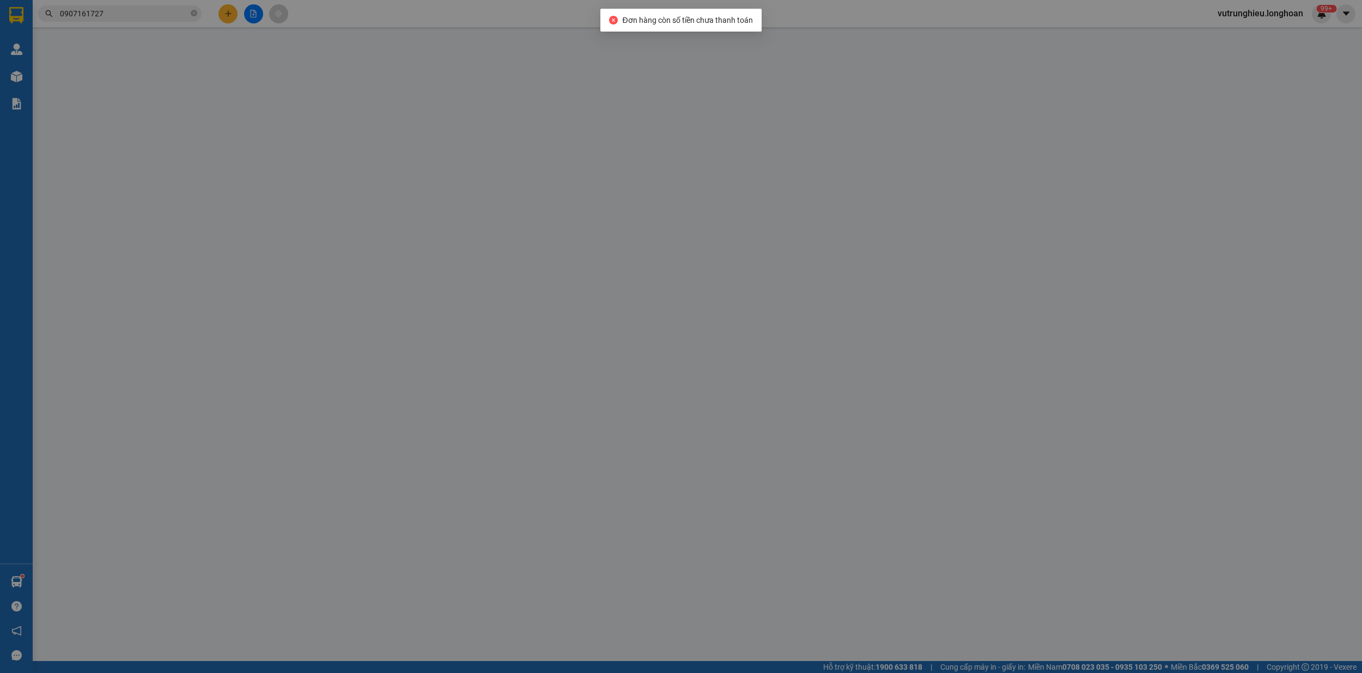
type input "1.330.000"
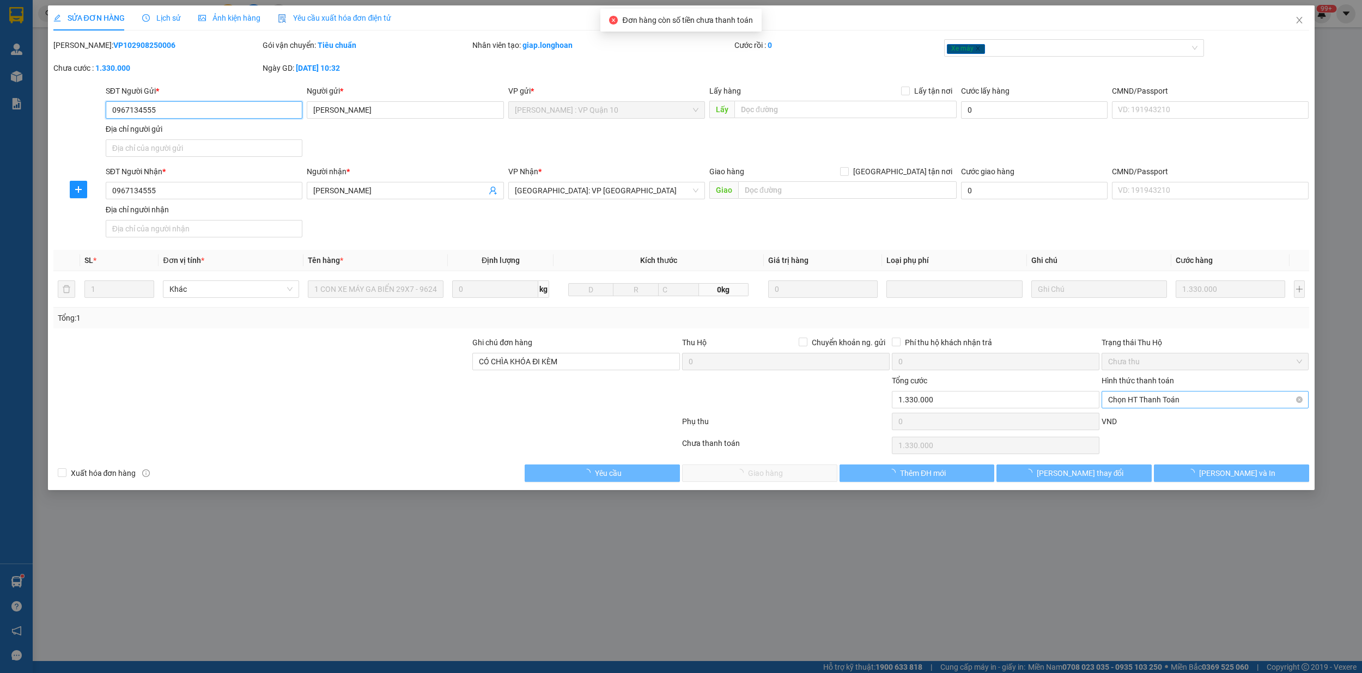
click at [1162, 401] on span "Chọn HT Thanh Toán" at bounding box center [1205, 400] width 194 height 16
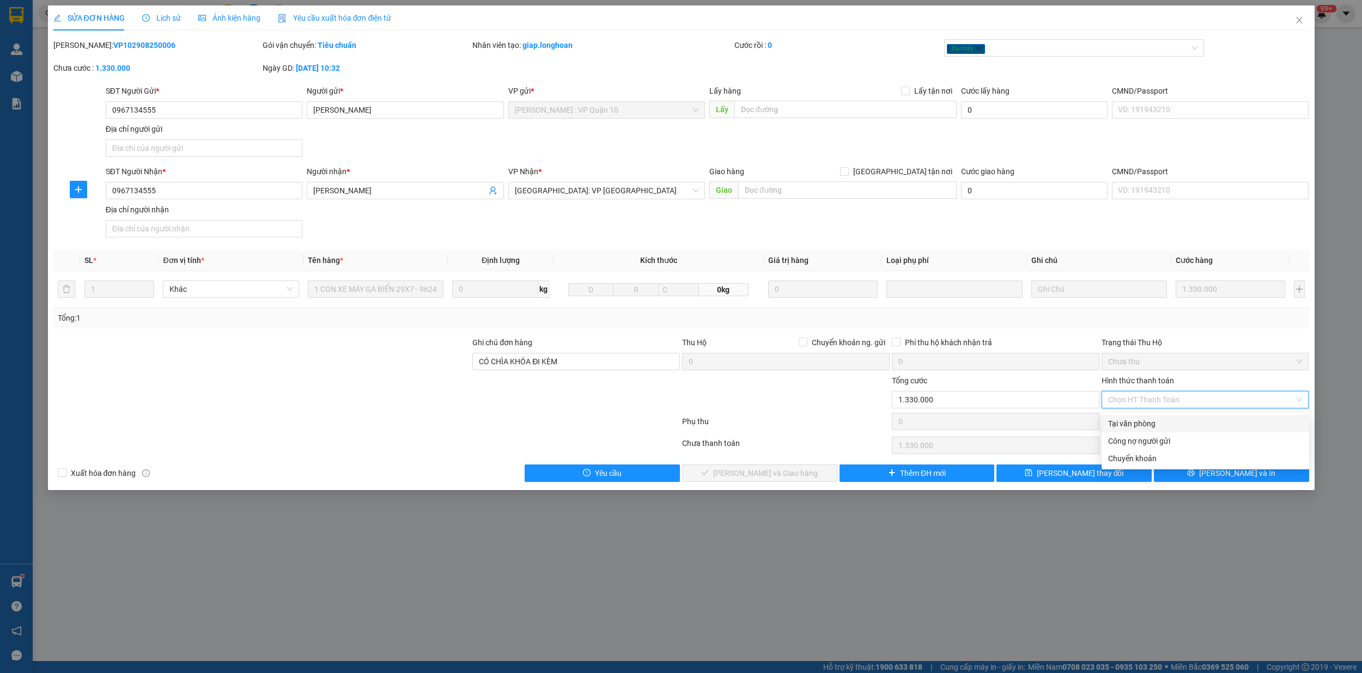
click at [1146, 419] on div "Tại văn phòng" at bounding box center [1205, 424] width 194 height 12
type input "0"
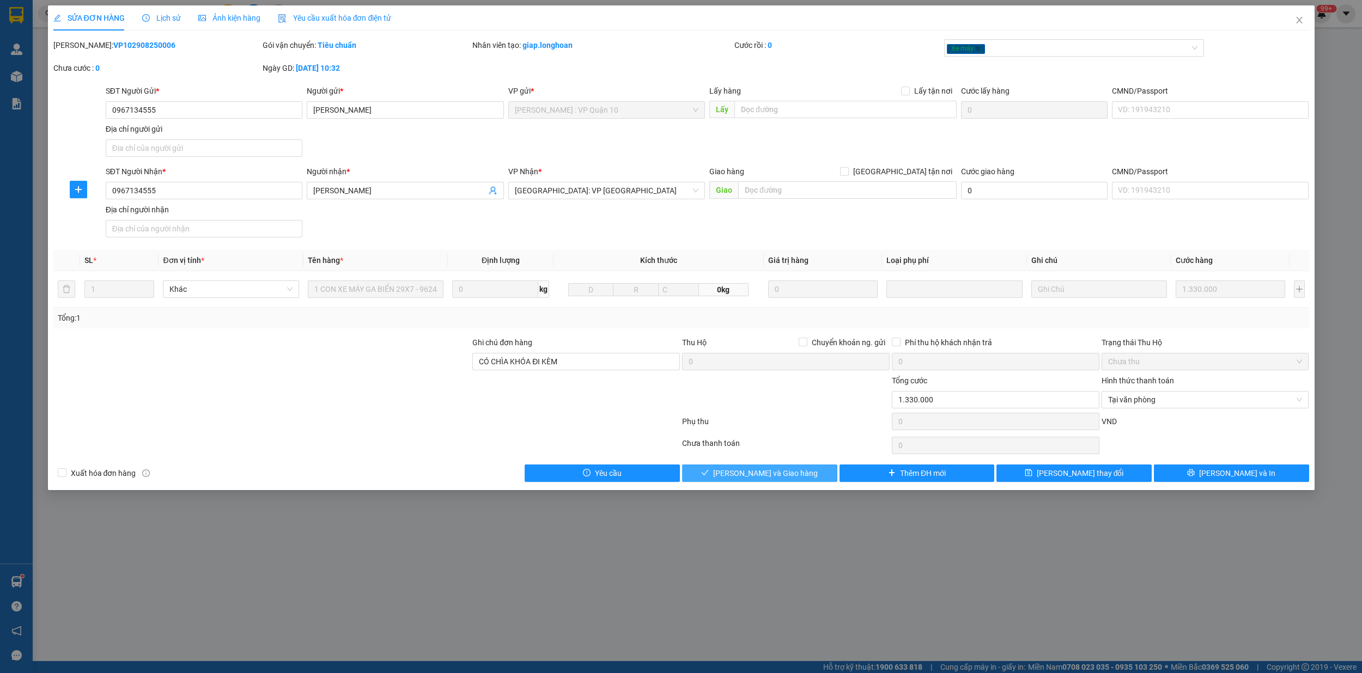
click at [765, 479] on span "[PERSON_NAME] và Giao hàng" at bounding box center [765, 473] width 105 height 12
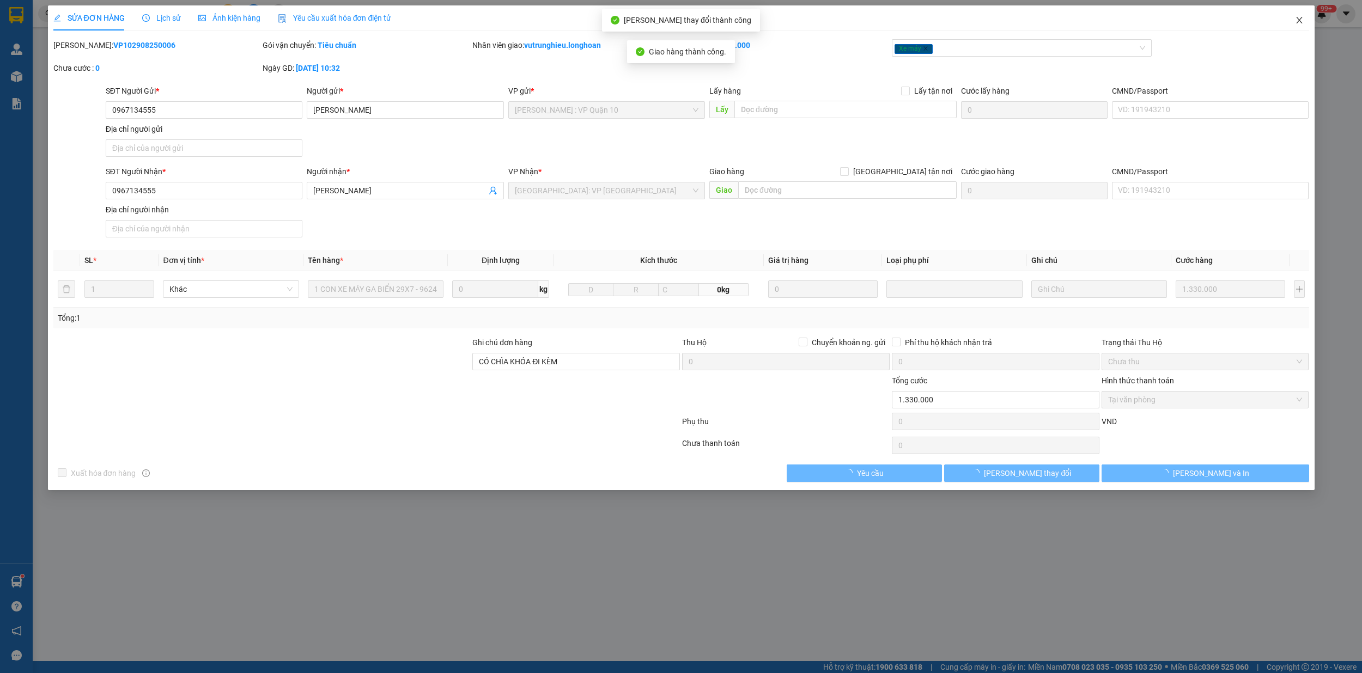
click at [1297, 20] on icon "close" at bounding box center [1299, 20] width 6 height 7
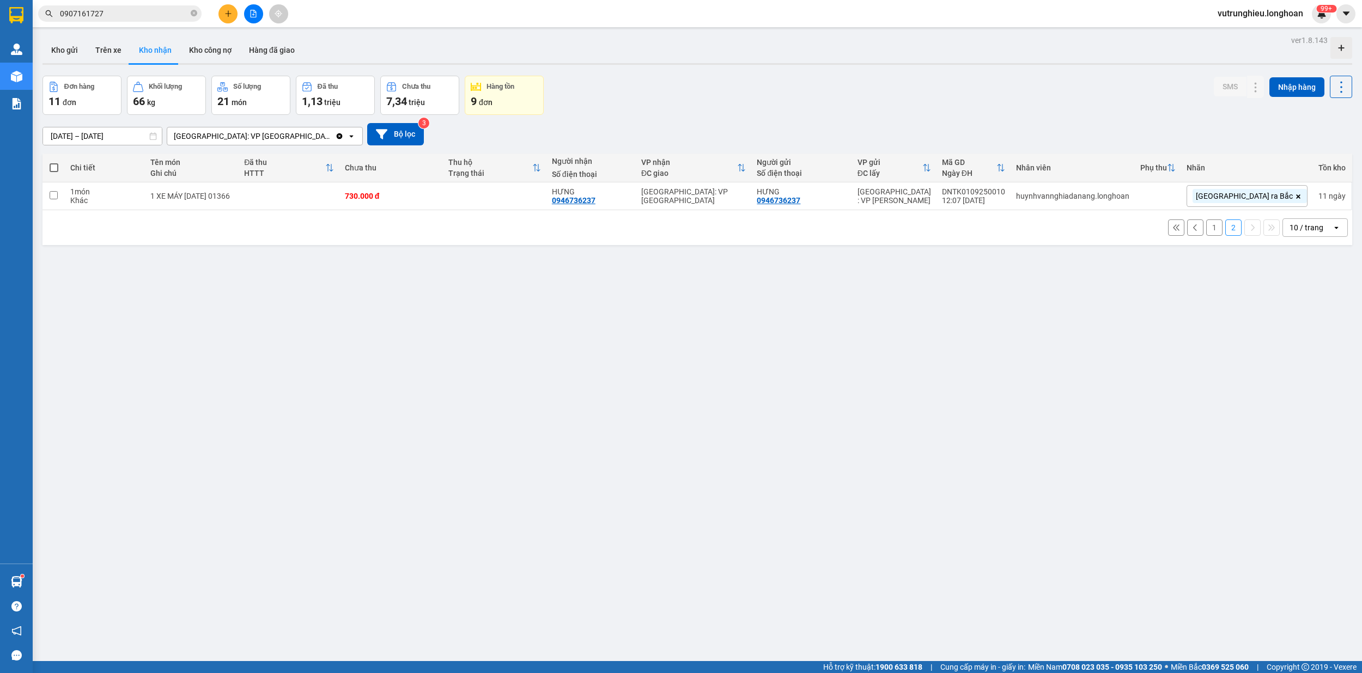
click at [1206, 230] on button "1" at bounding box center [1214, 227] width 16 height 16
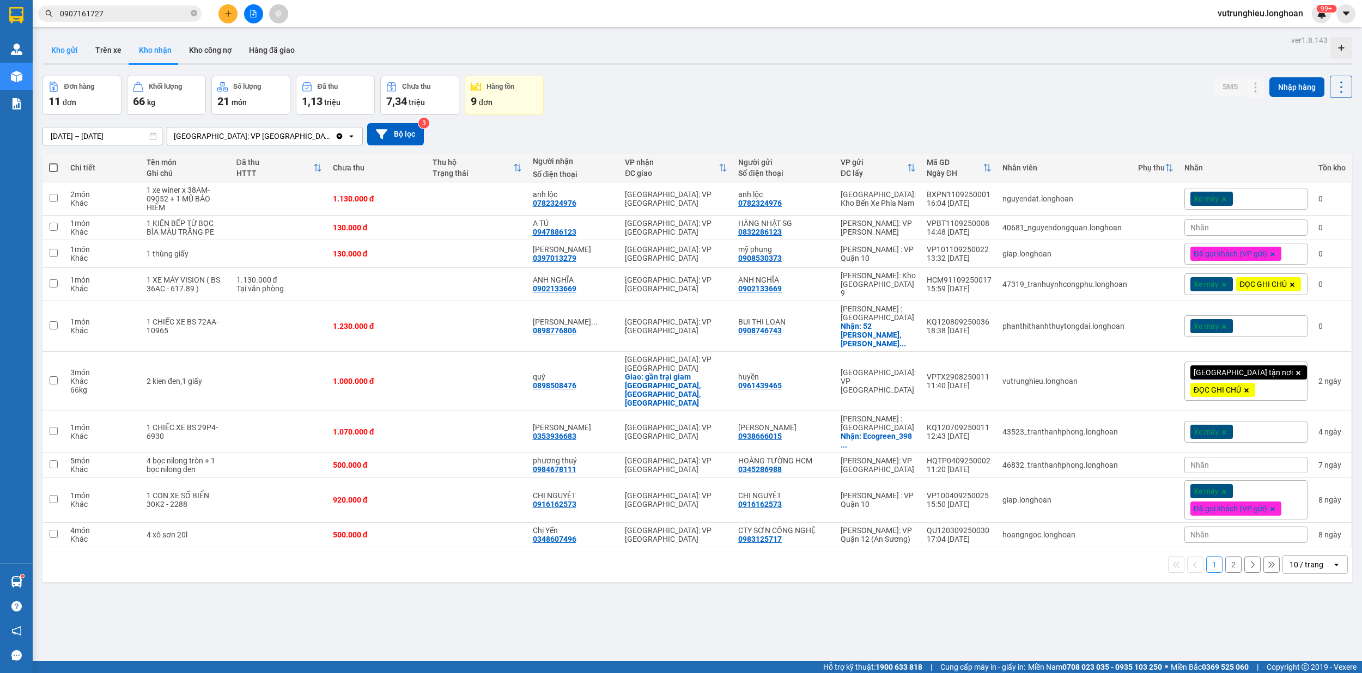
click at [70, 50] on button "Kho gửi" at bounding box center [64, 50] width 44 height 26
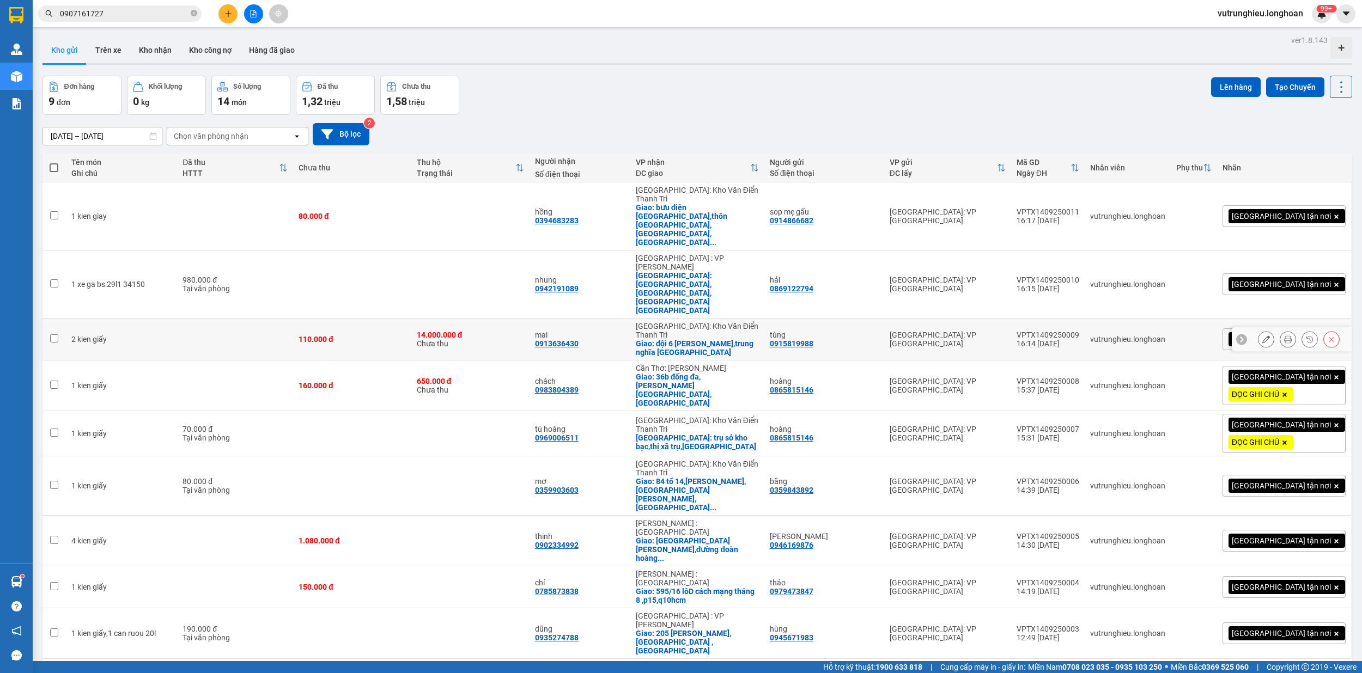
click at [1079, 331] on div "VPTX1409250009" at bounding box center [1047, 335] width 63 height 9
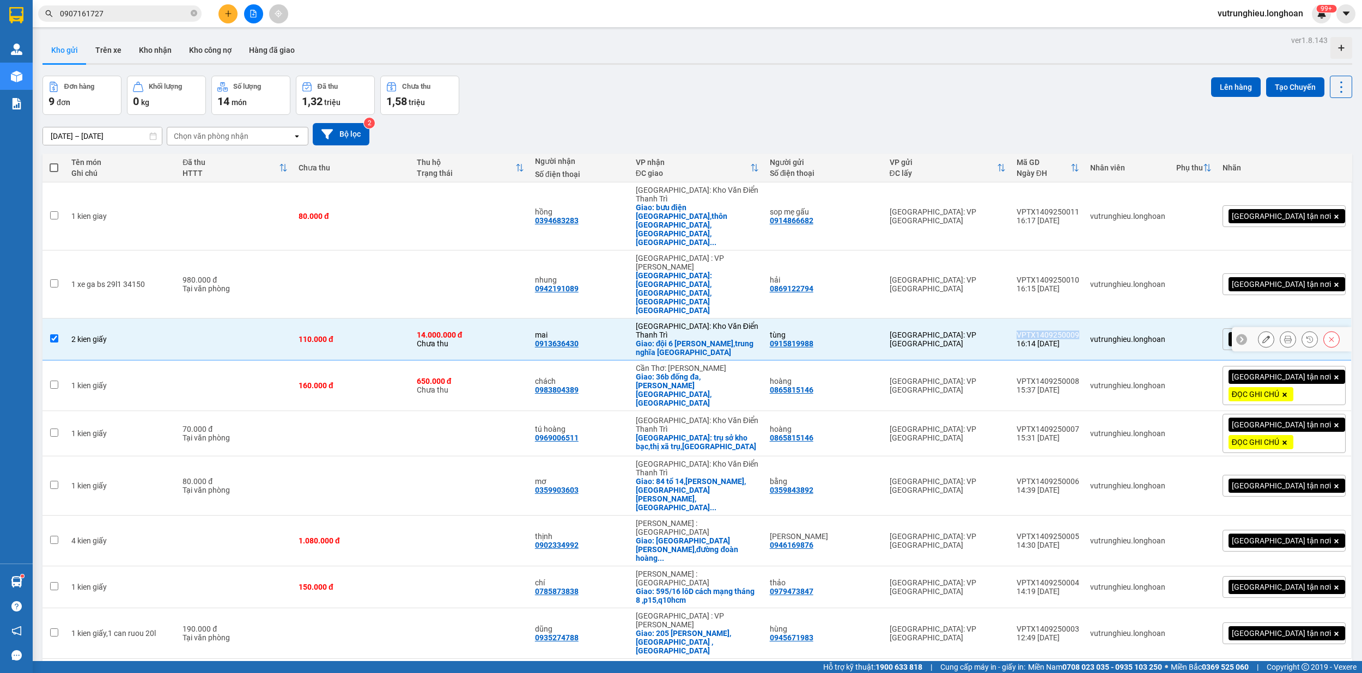
click at [1079, 331] on div "VPTX1409250009" at bounding box center [1047, 335] width 63 height 9
checkbox input "false"
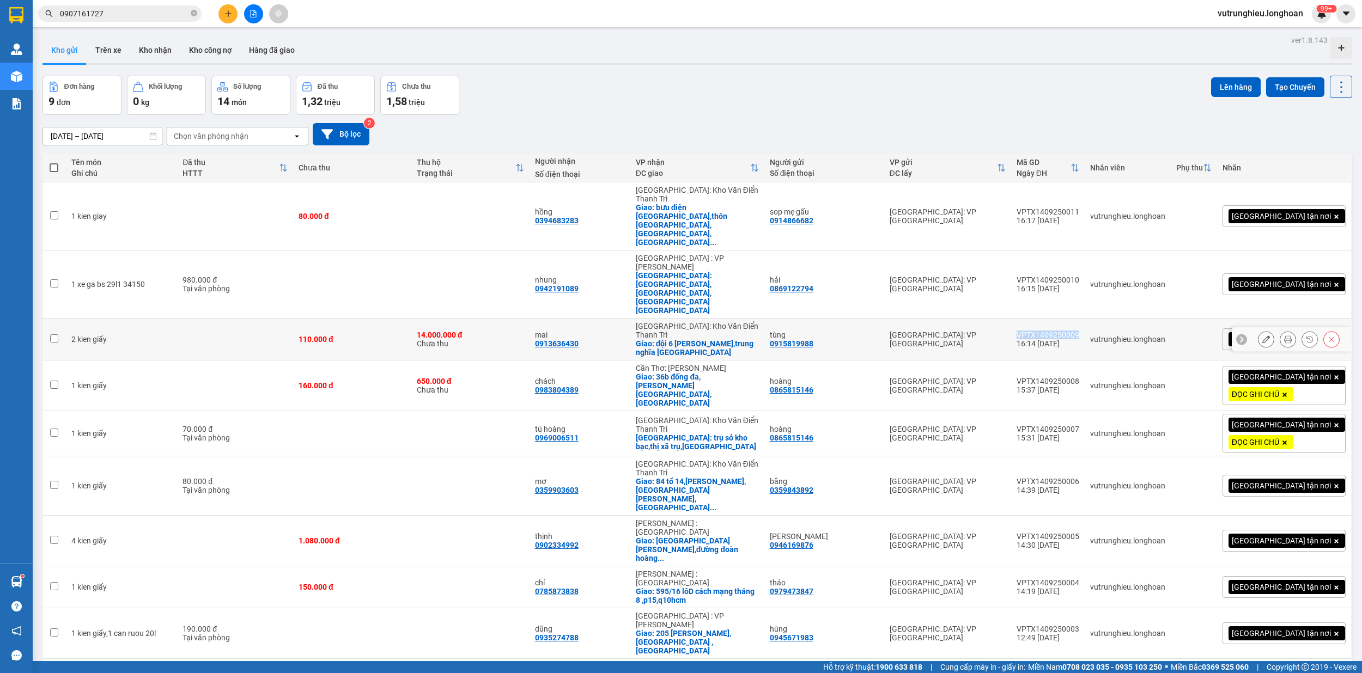
copy div "VPTX1409250009"
click at [1079, 276] on div "VPTX1409250010" at bounding box center [1047, 280] width 63 height 9
checkbox input "false"
copy div "VPTX1409250010"
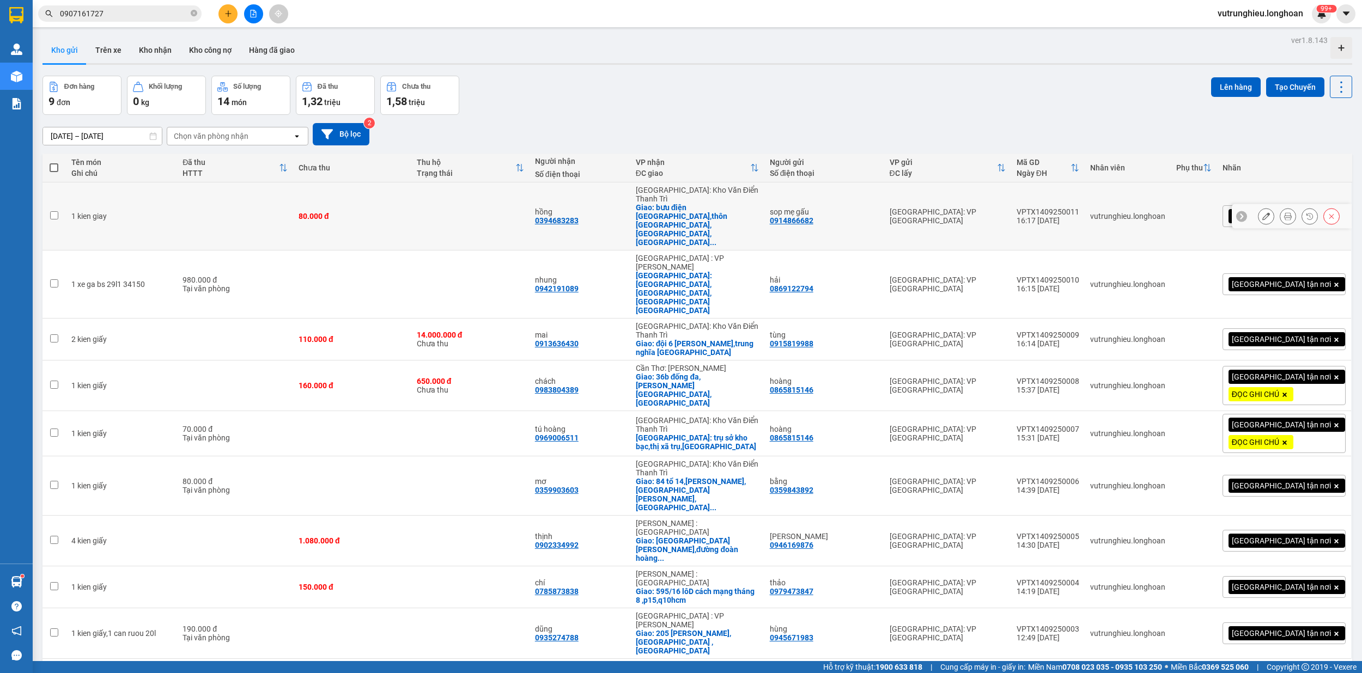
click at [1079, 208] on div "VPTX1409250011" at bounding box center [1047, 212] width 63 height 9
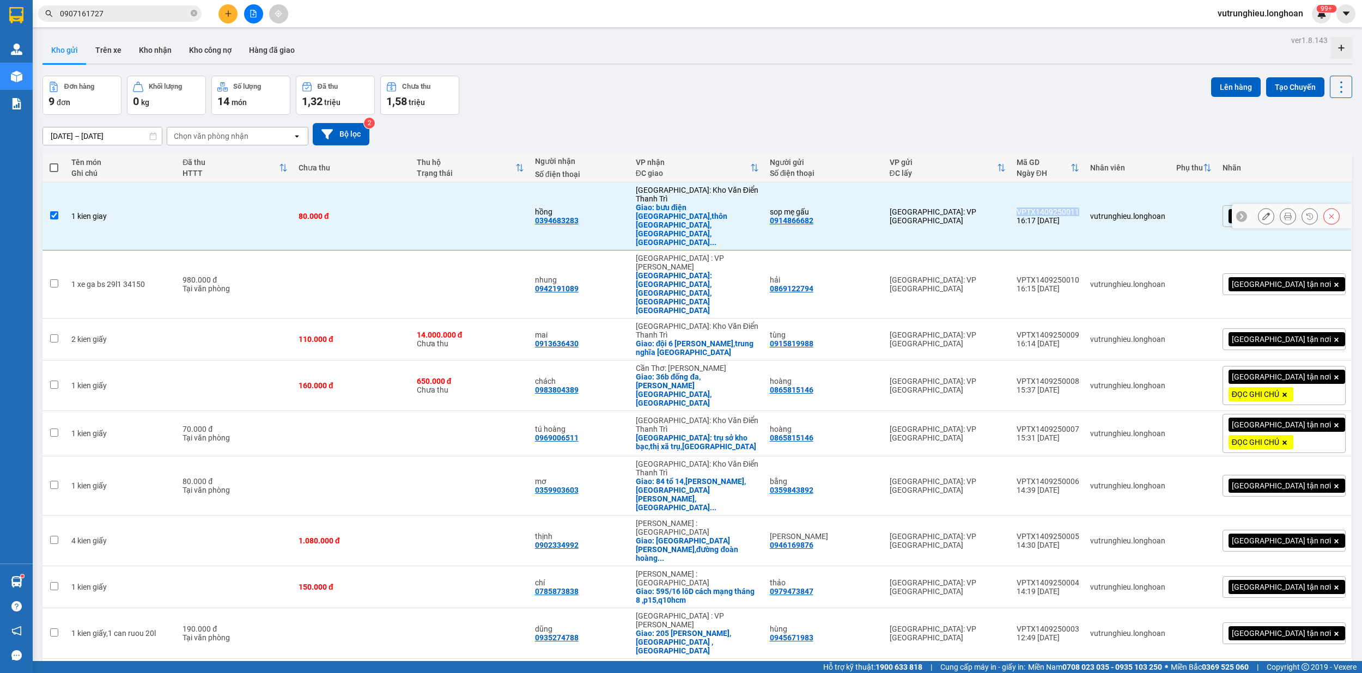
click at [1079, 208] on div "VPTX1409250011" at bounding box center [1047, 212] width 63 height 9
checkbox input "false"
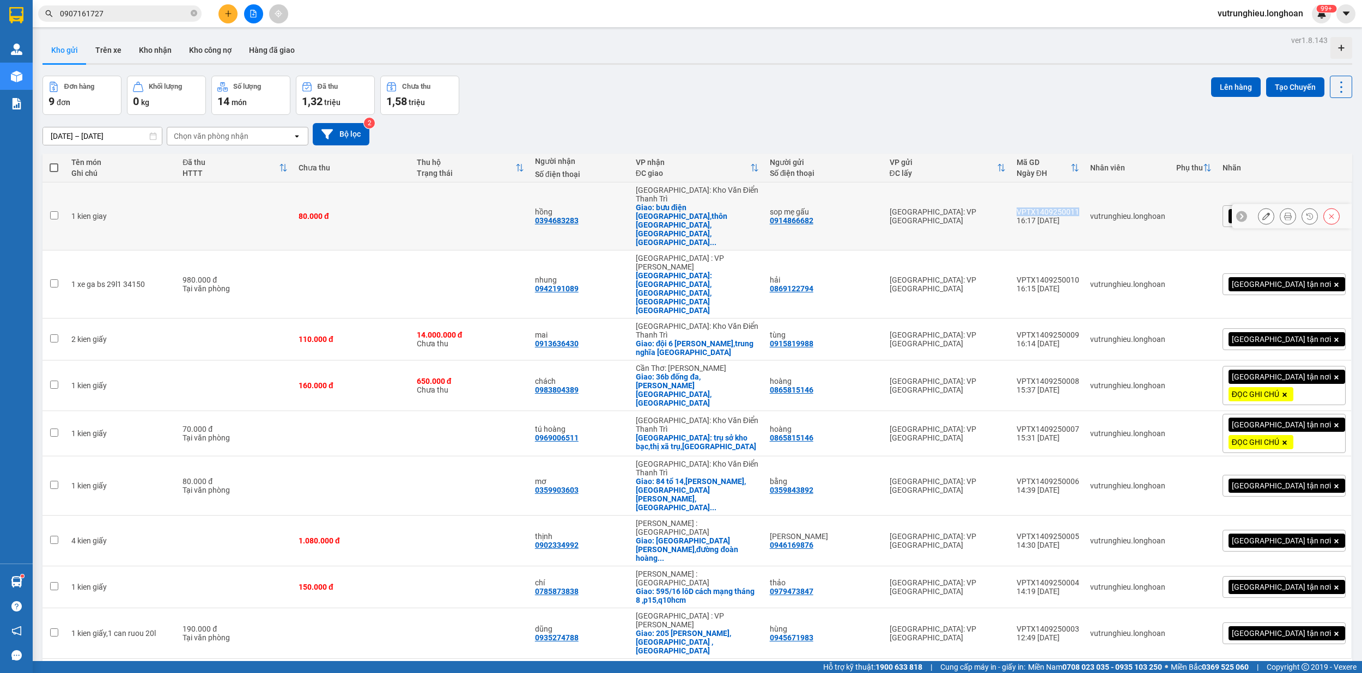
copy div "VPTX1409250011"
click at [149, 14] on input "0907161727" at bounding box center [124, 14] width 129 height 12
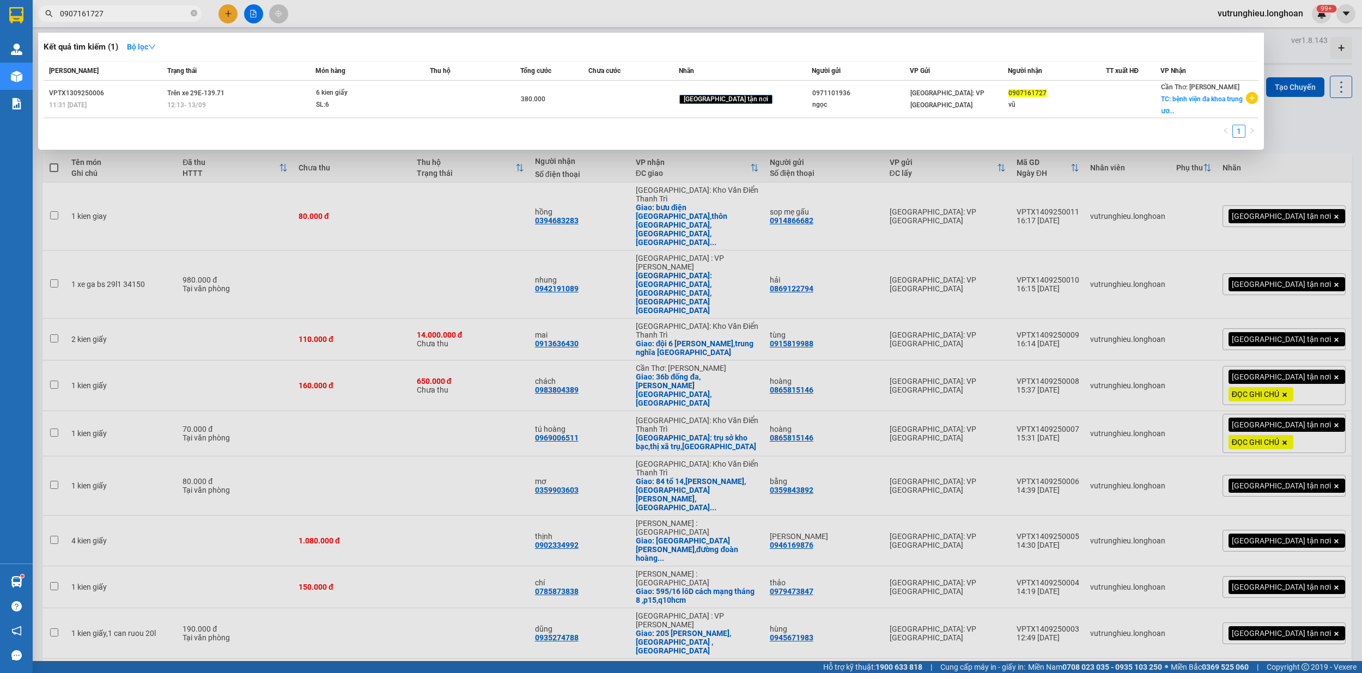
click at [149, 14] on input "0907161727" at bounding box center [124, 14] width 129 height 12
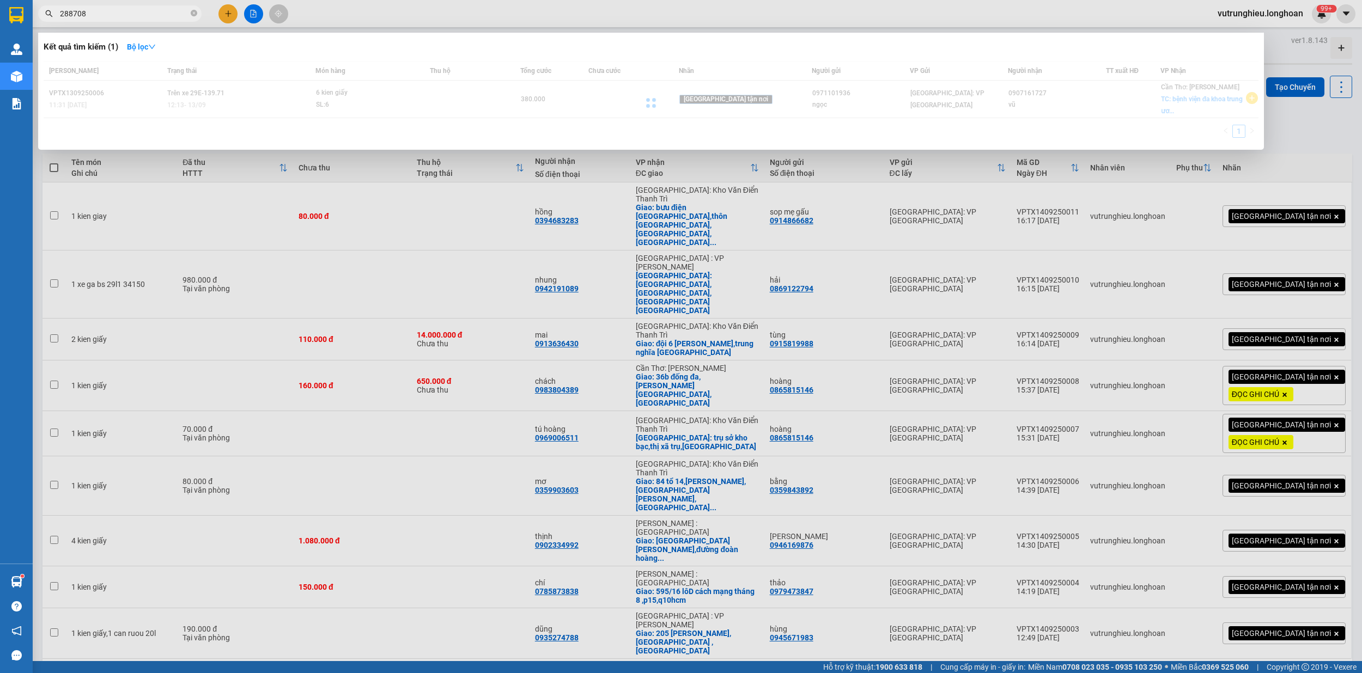
type input "288708"
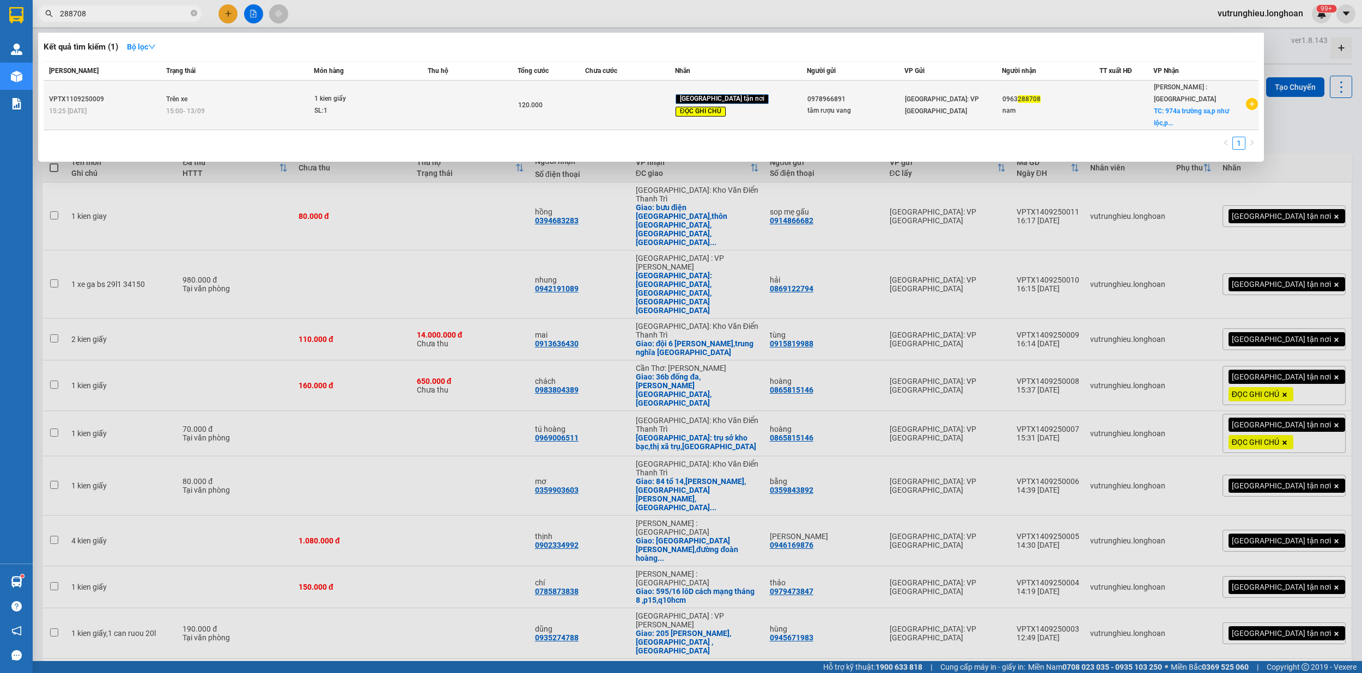
click at [396, 105] on div "SL: 1" at bounding box center [355, 111] width 82 height 12
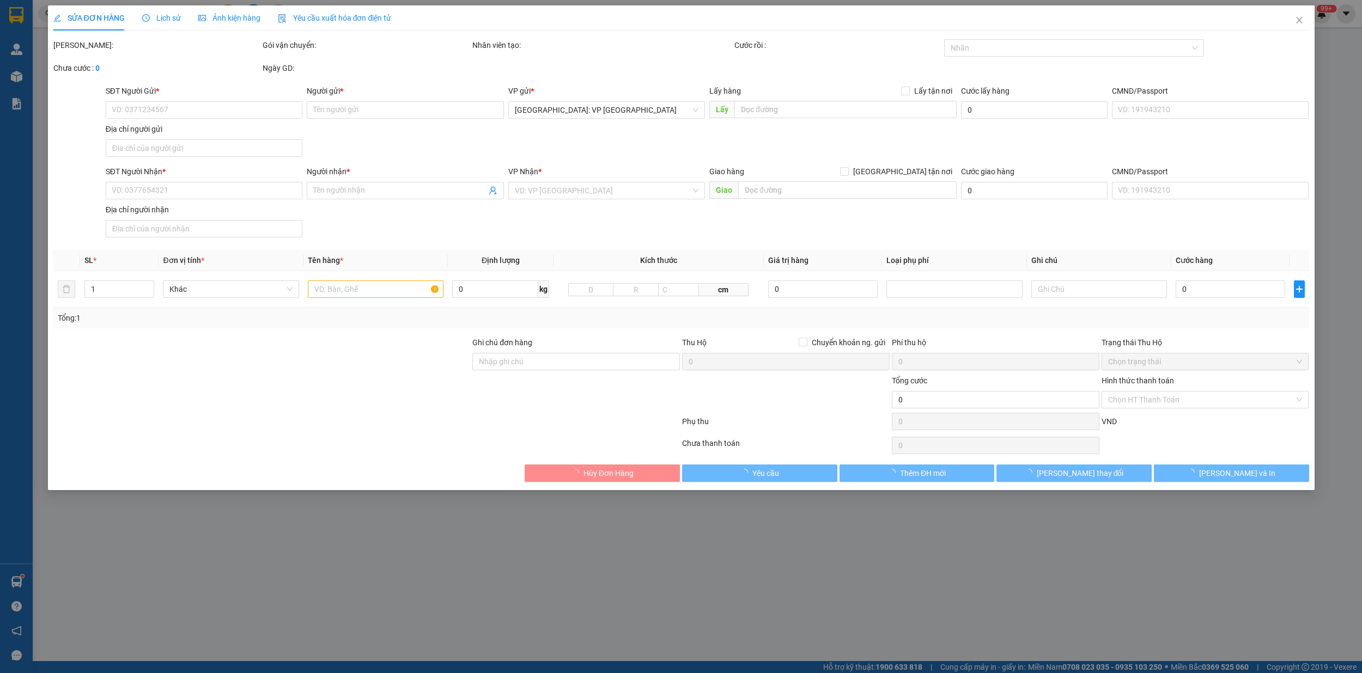
click at [168, 19] on span "Lịch sử" at bounding box center [161, 18] width 39 height 9
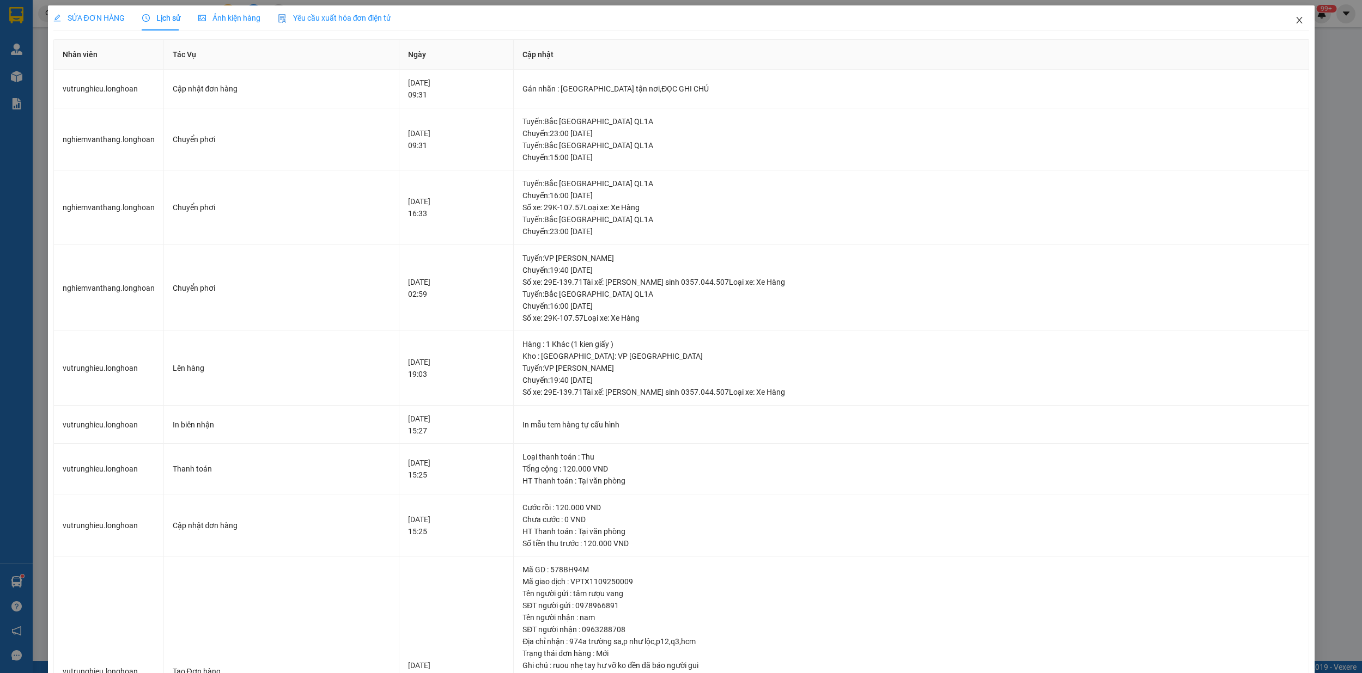
click at [1295, 21] on icon "close" at bounding box center [1299, 20] width 9 height 9
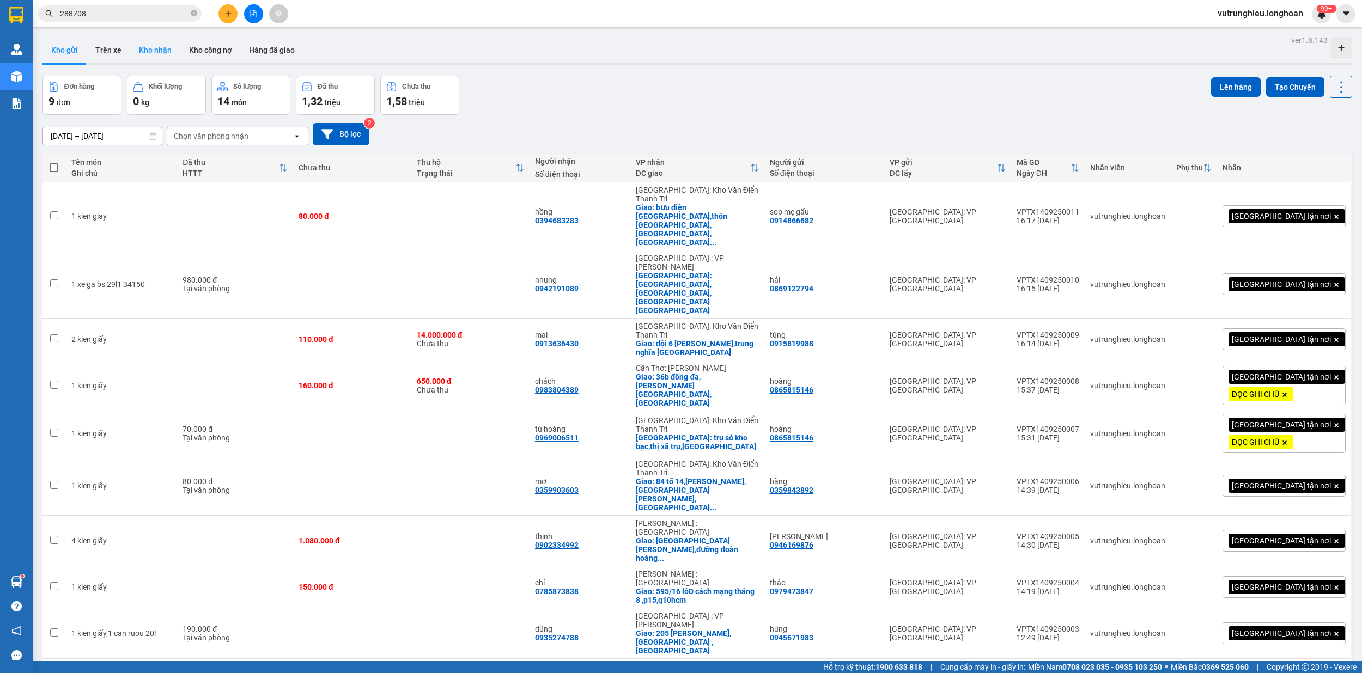
click at [145, 48] on button "Kho nhận" at bounding box center [155, 50] width 50 height 26
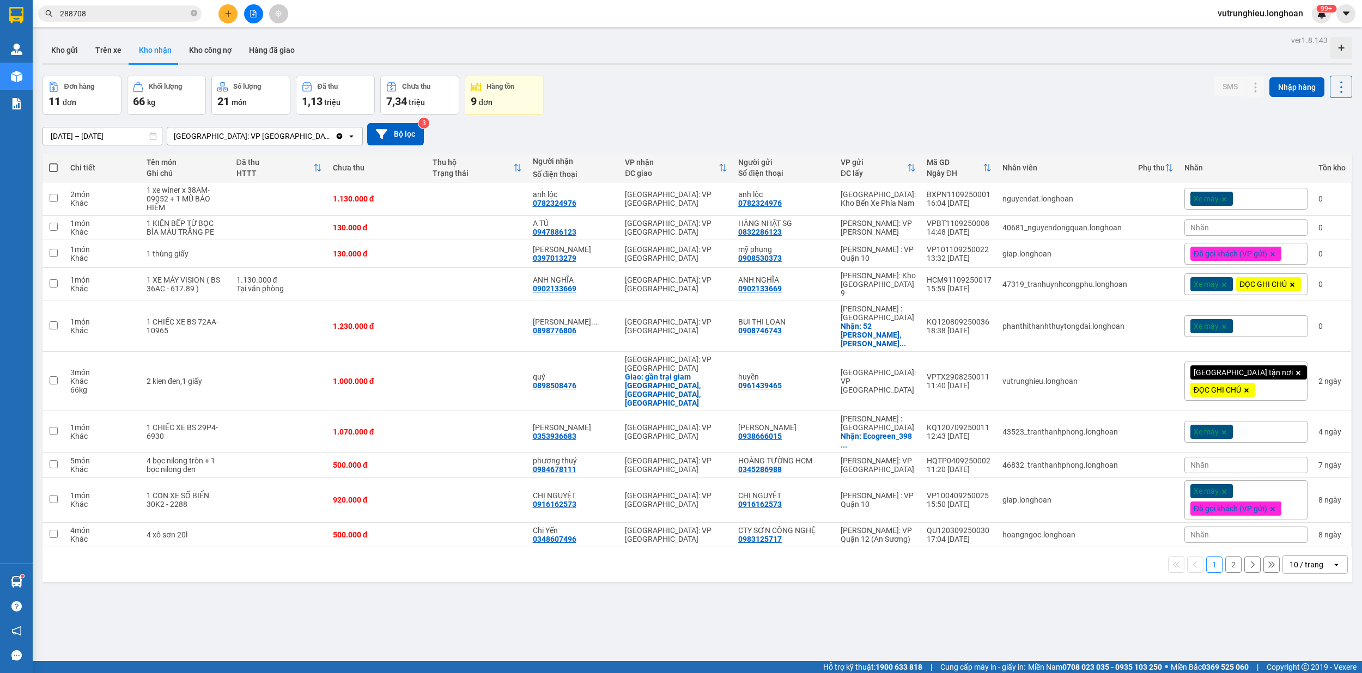
click at [1227, 559] on button "2" at bounding box center [1233, 565] width 16 height 16
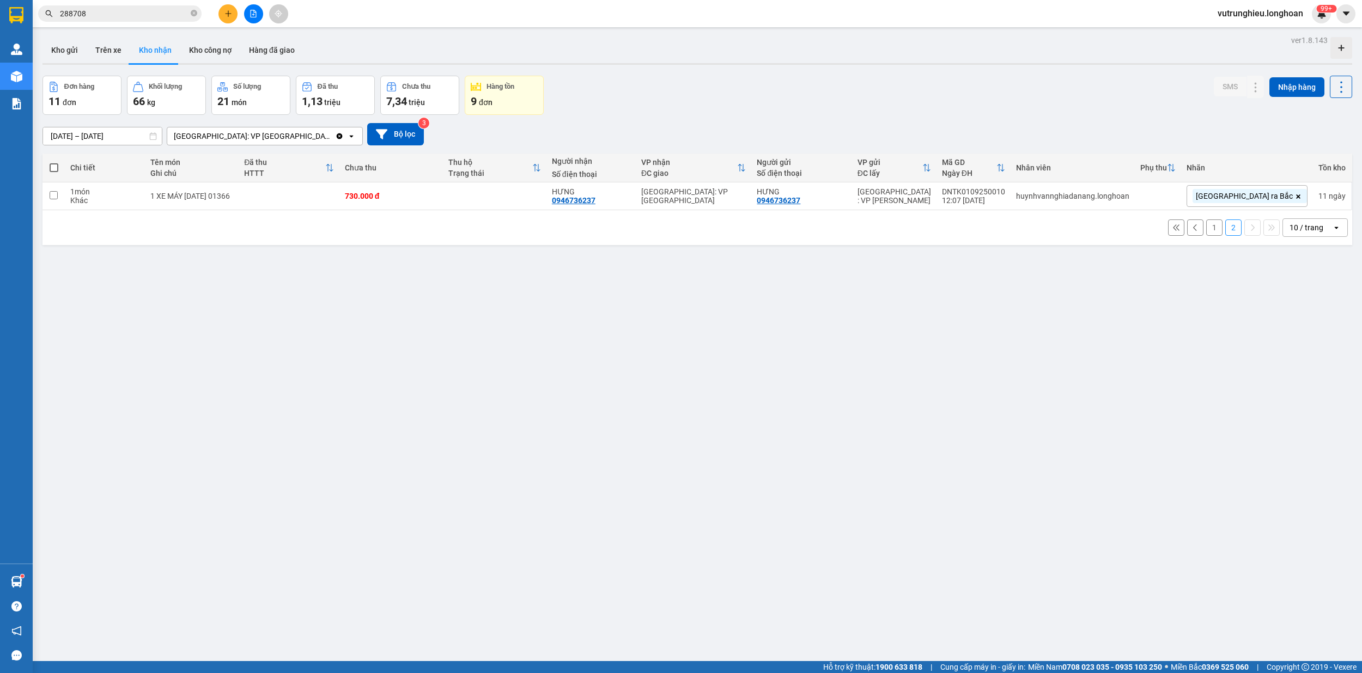
click at [1206, 229] on button "1" at bounding box center [1214, 227] width 16 height 16
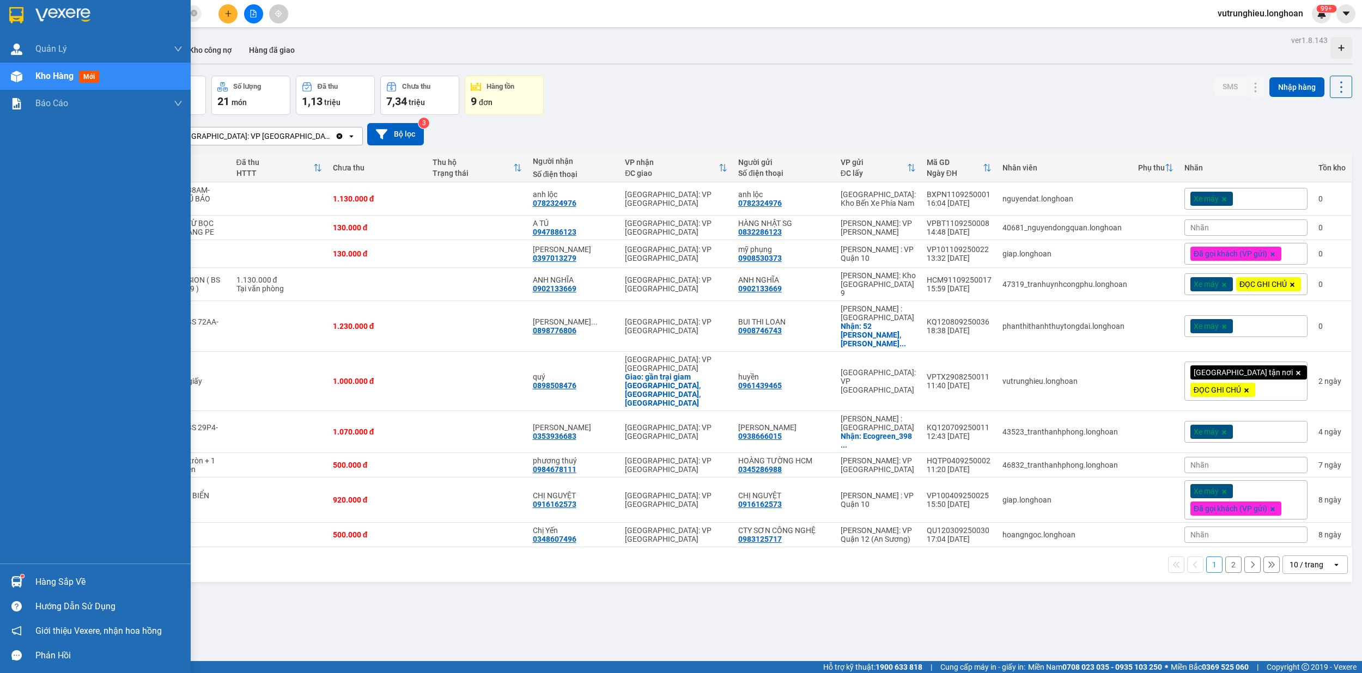
drag, startPoint x: 11, startPoint y: 17, endPoint x: 340, endPoint y: 672, distance: 732.2
click at [11, 16] on img at bounding box center [16, 15] width 14 height 16
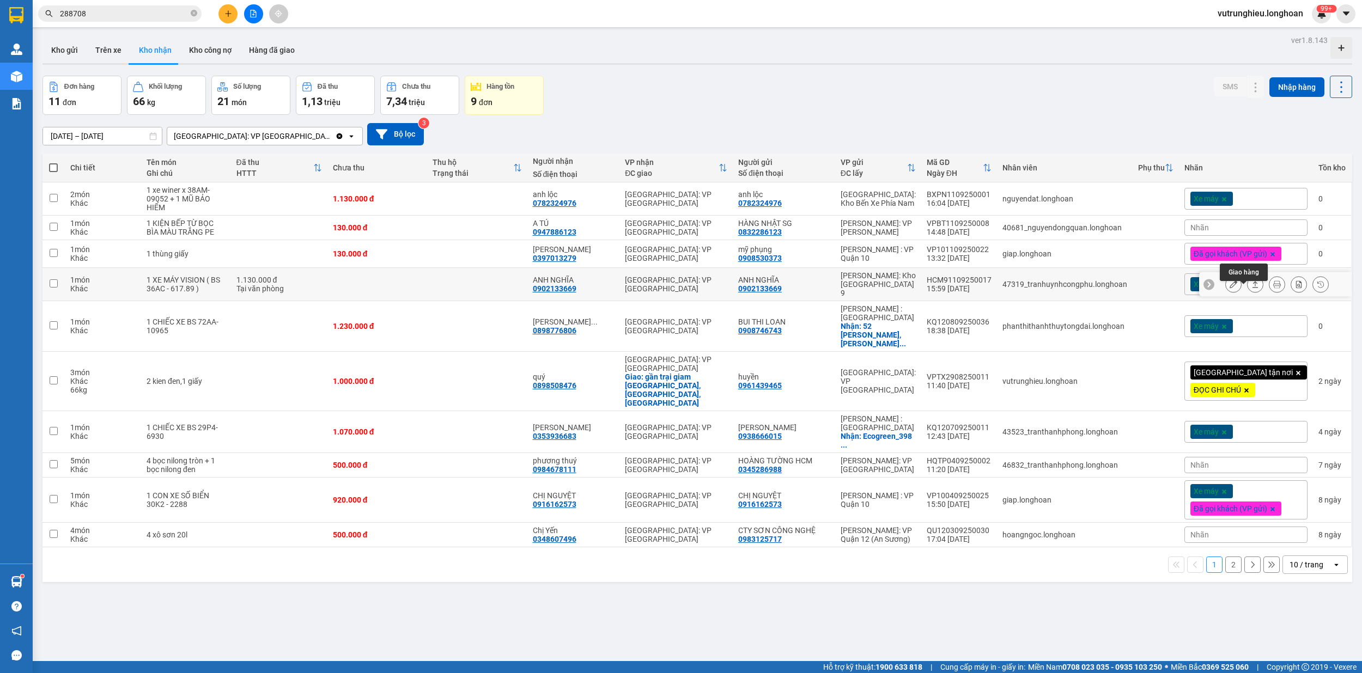
click at [1251, 288] on icon at bounding box center [1255, 284] width 8 height 8
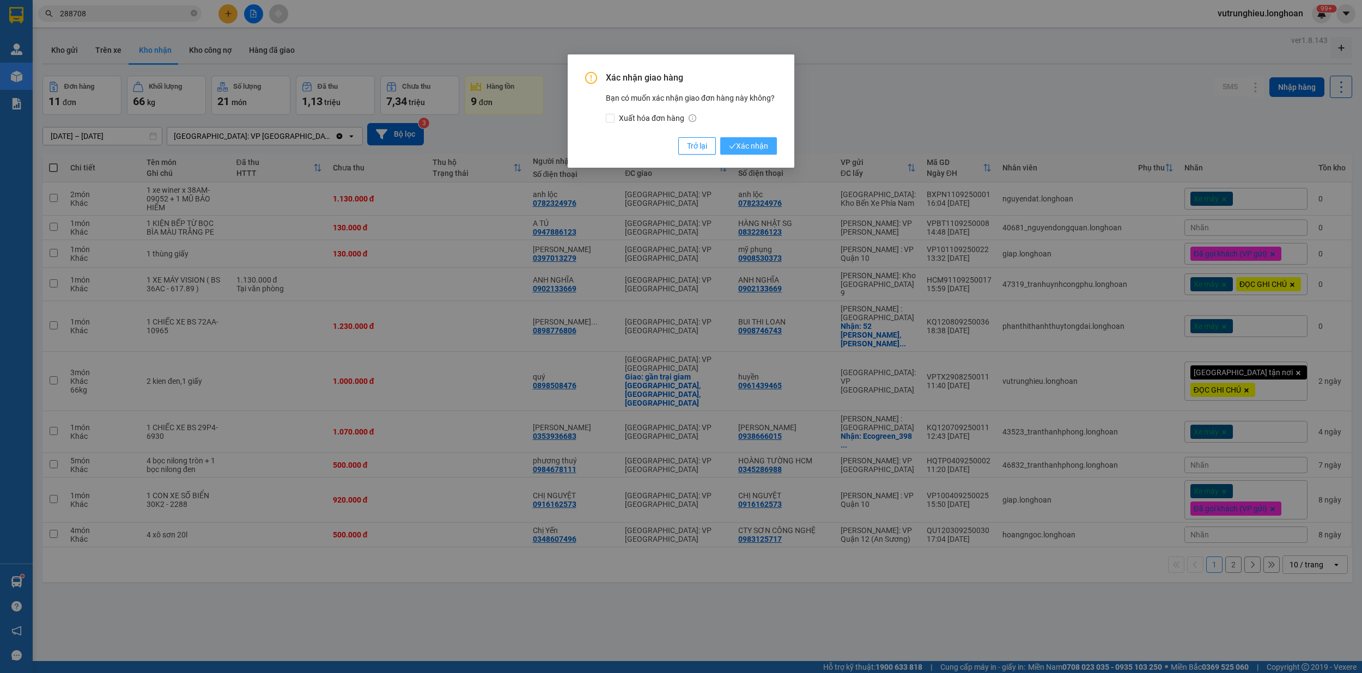
click at [755, 147] on span "Xác nhận" at bounding box center [748, 146] width 39 height 12
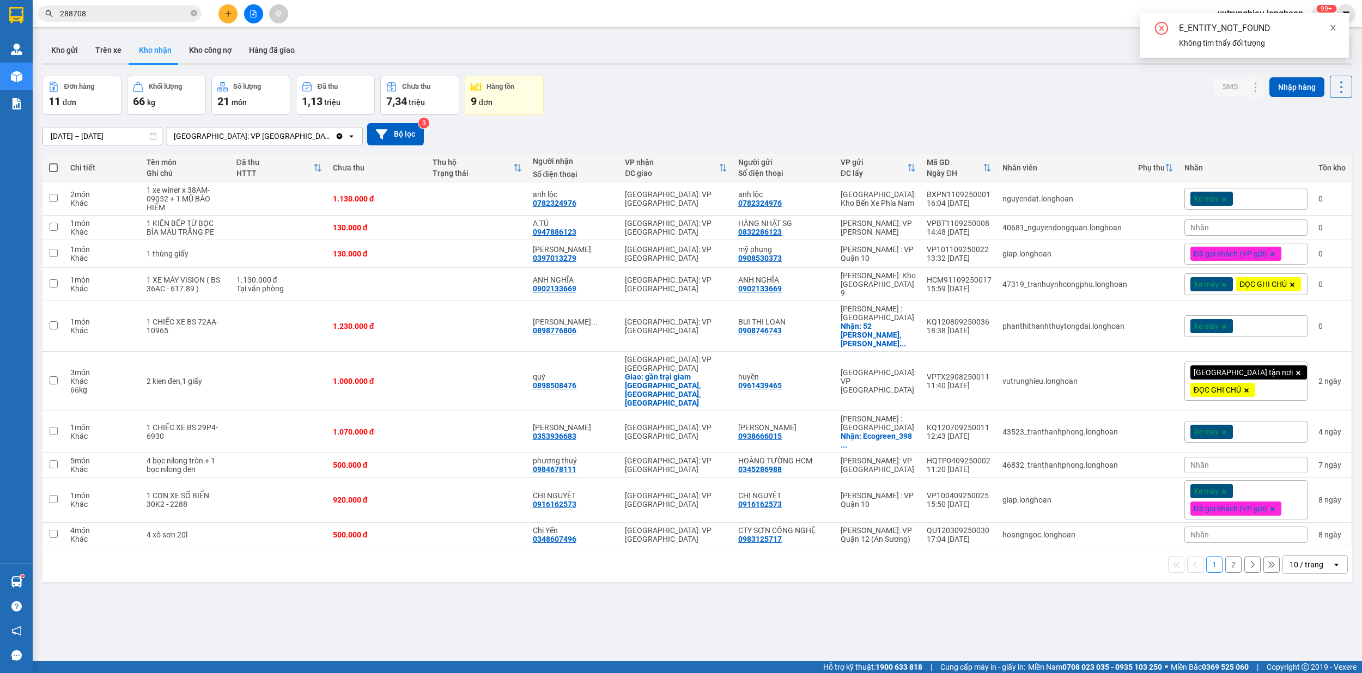
click at [1332, 26] on icon "close" at bounding box center [1333, 28] width 8 height 8
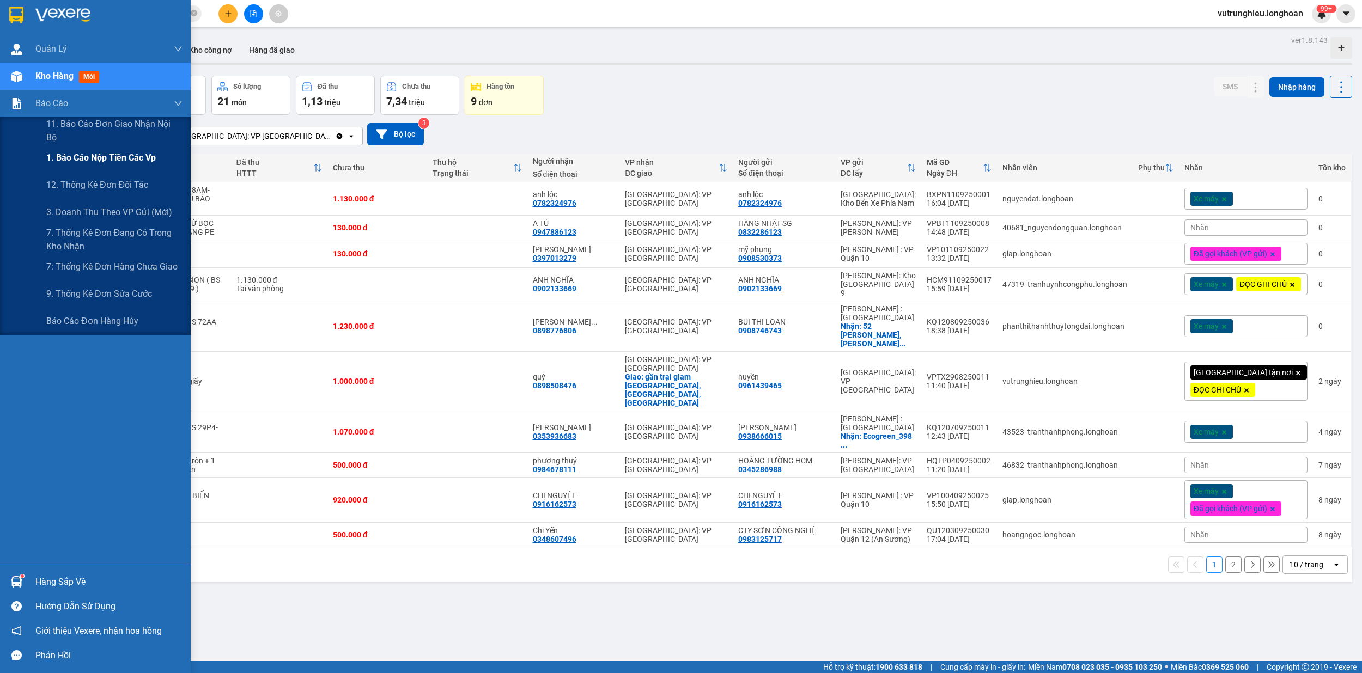
click at [83, 155] on span "1. Báo cáo nộp tiền các vp" at bounding box center [100, 158] width 109 height 14
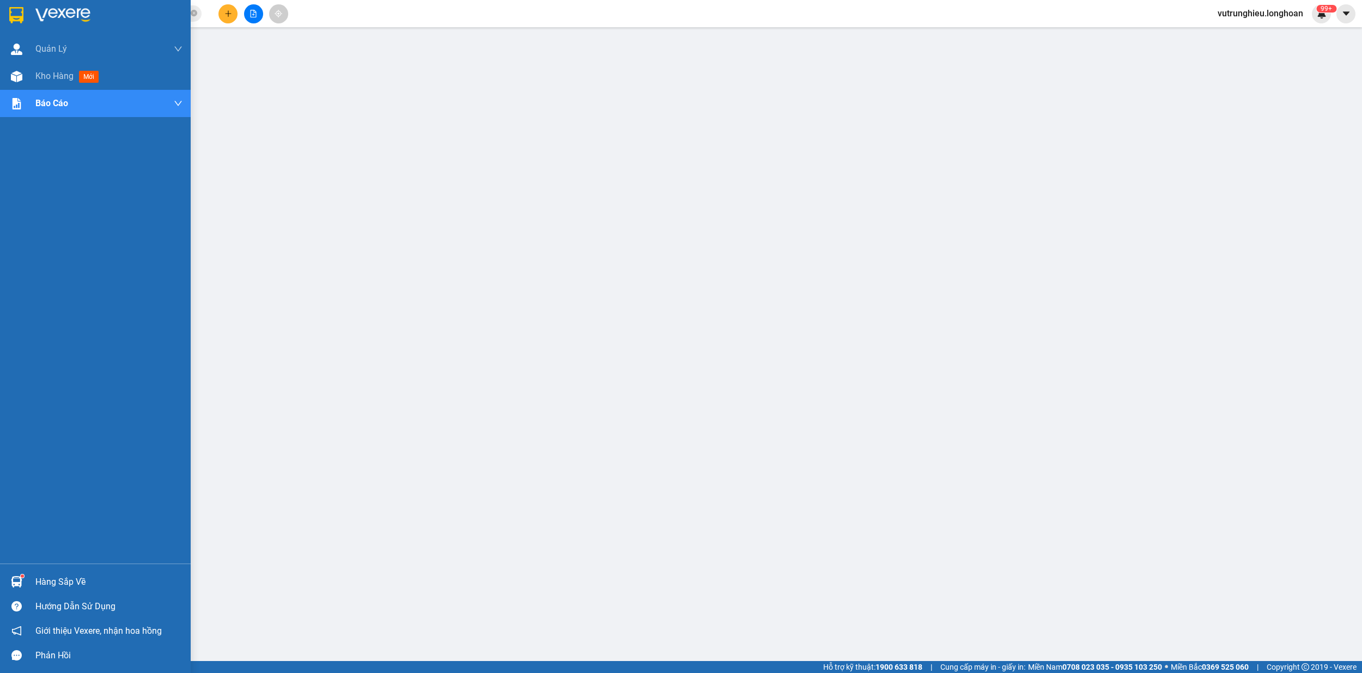
click at [10, 5] on div at bounding box center [16, 14] width 19 height 19
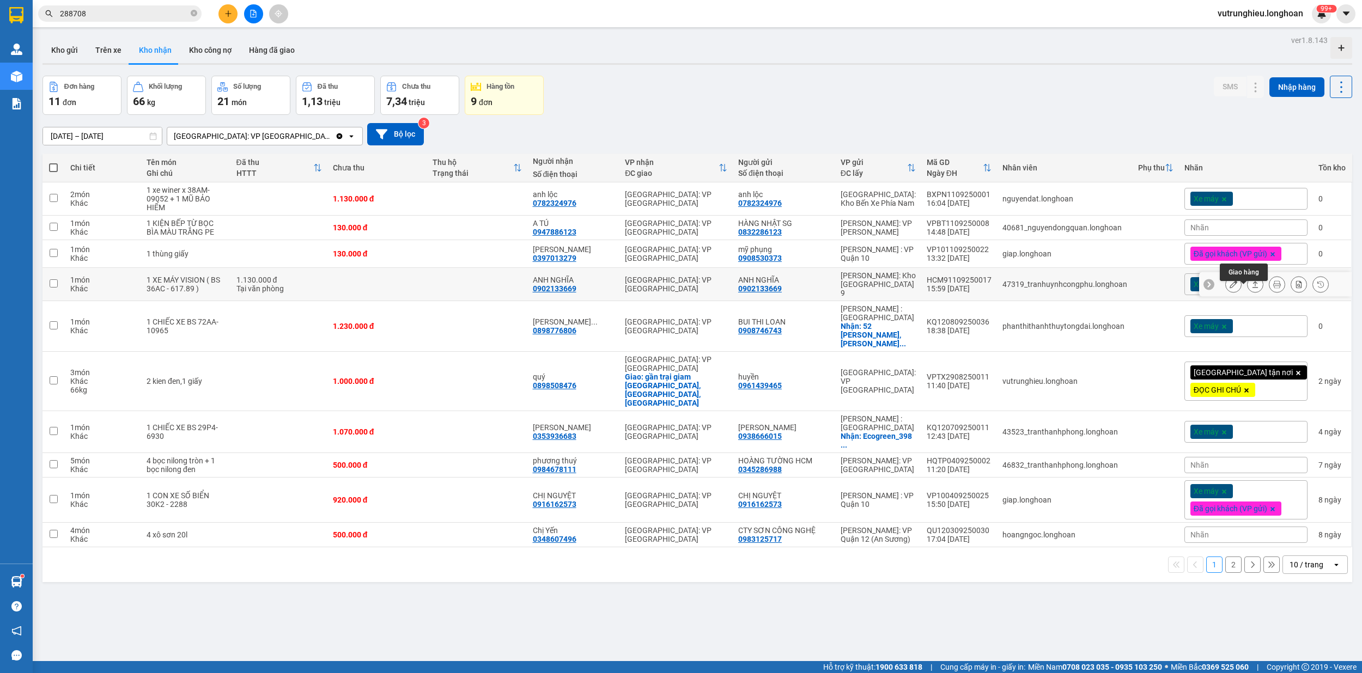
click at [1247, 292] on button at bounding box center [1254, 284] width 15 height 19
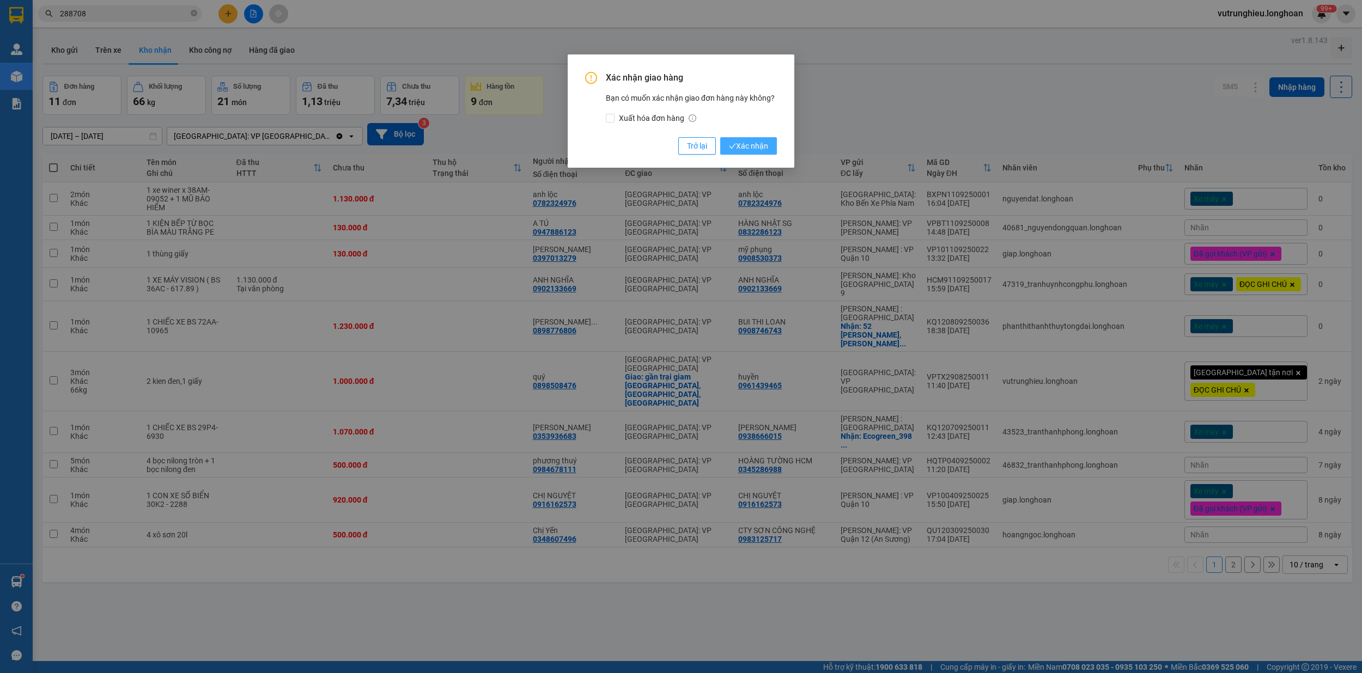
click at [767, 144] on span "Xác nhận" at bounding box center [748, 146] width 39 height 12
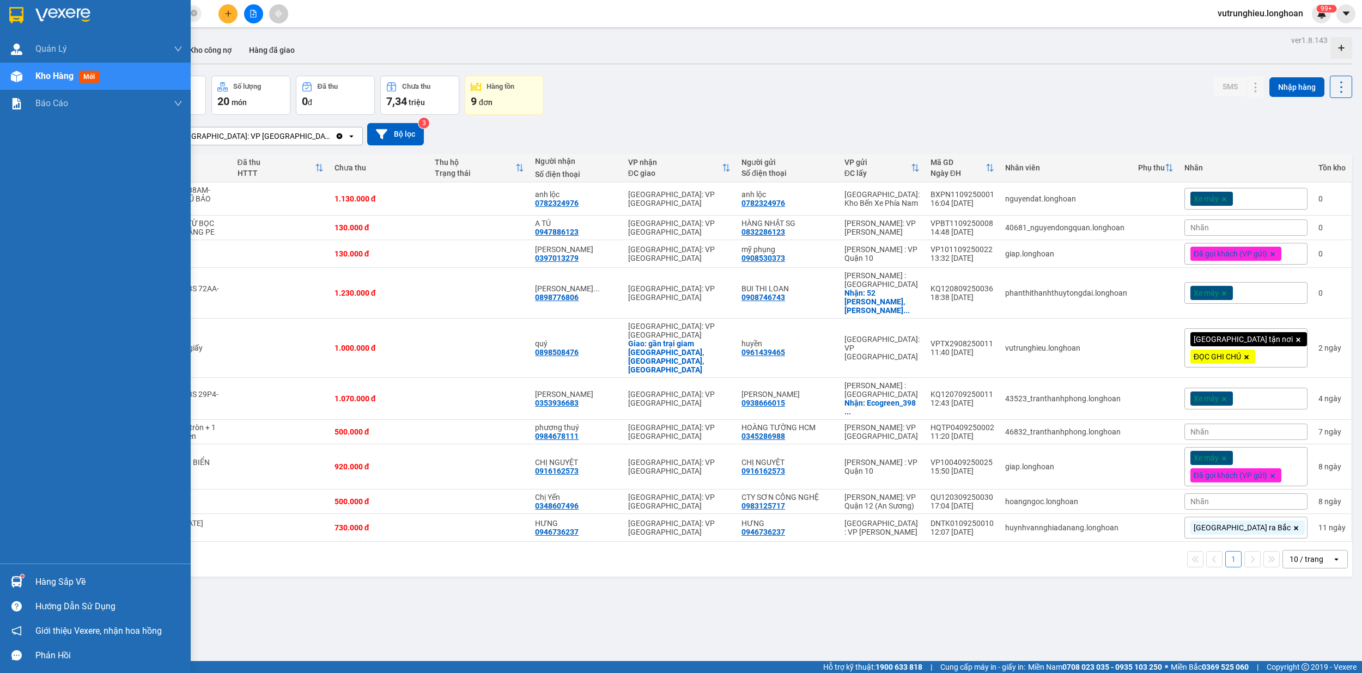
click at [9, 8] on img at bounding box center [16, 15] width 14 height 16
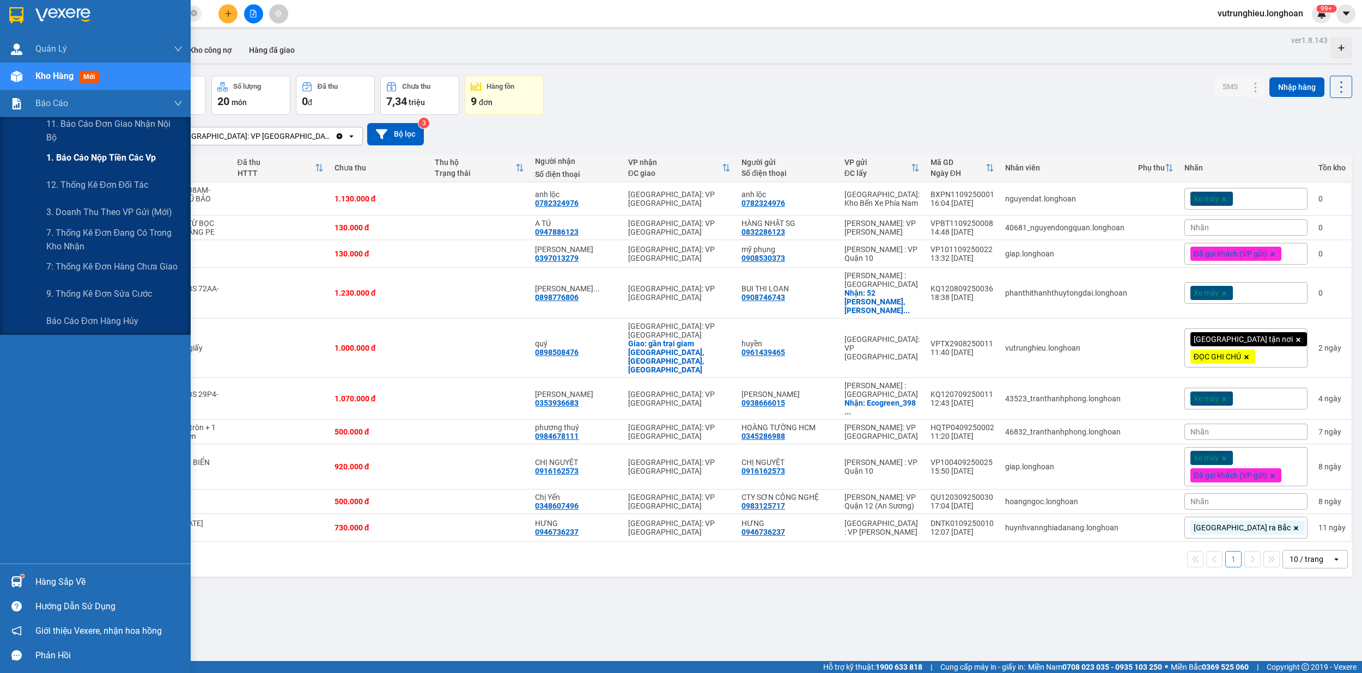
click at [98, 157] on span "1. Báo cáo nộp tiền các vp" at bounding box center [100, 158] width 109 height 14
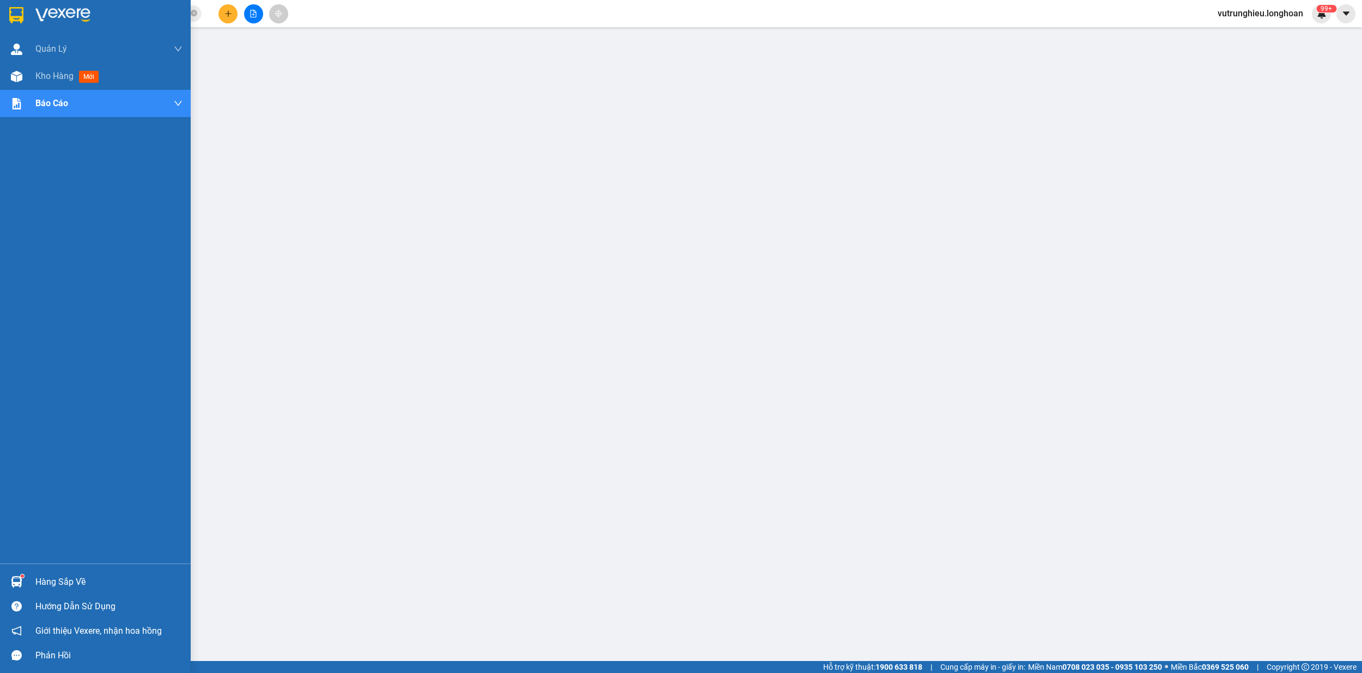
click at [17, 9] on img at bounding box center [16, 15] width 14 height 16
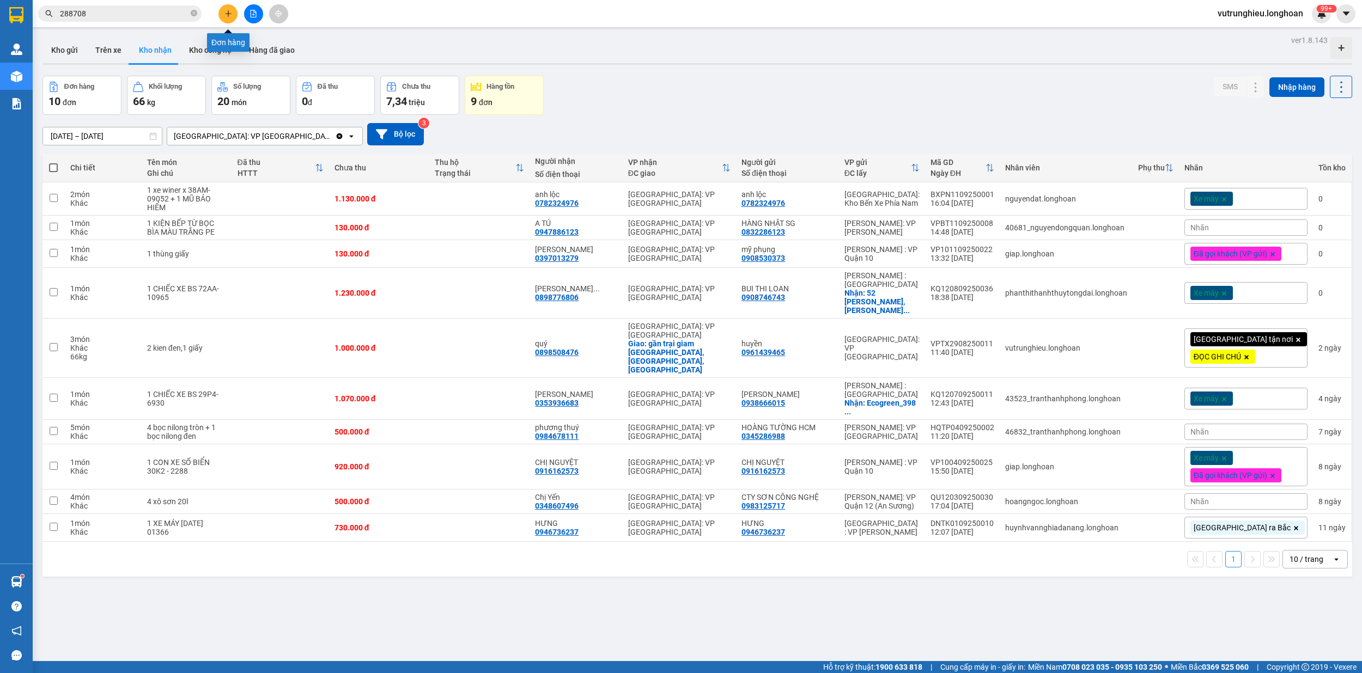
click at [227, 17] on button at bounding box center [227, 13] width 19 height 19
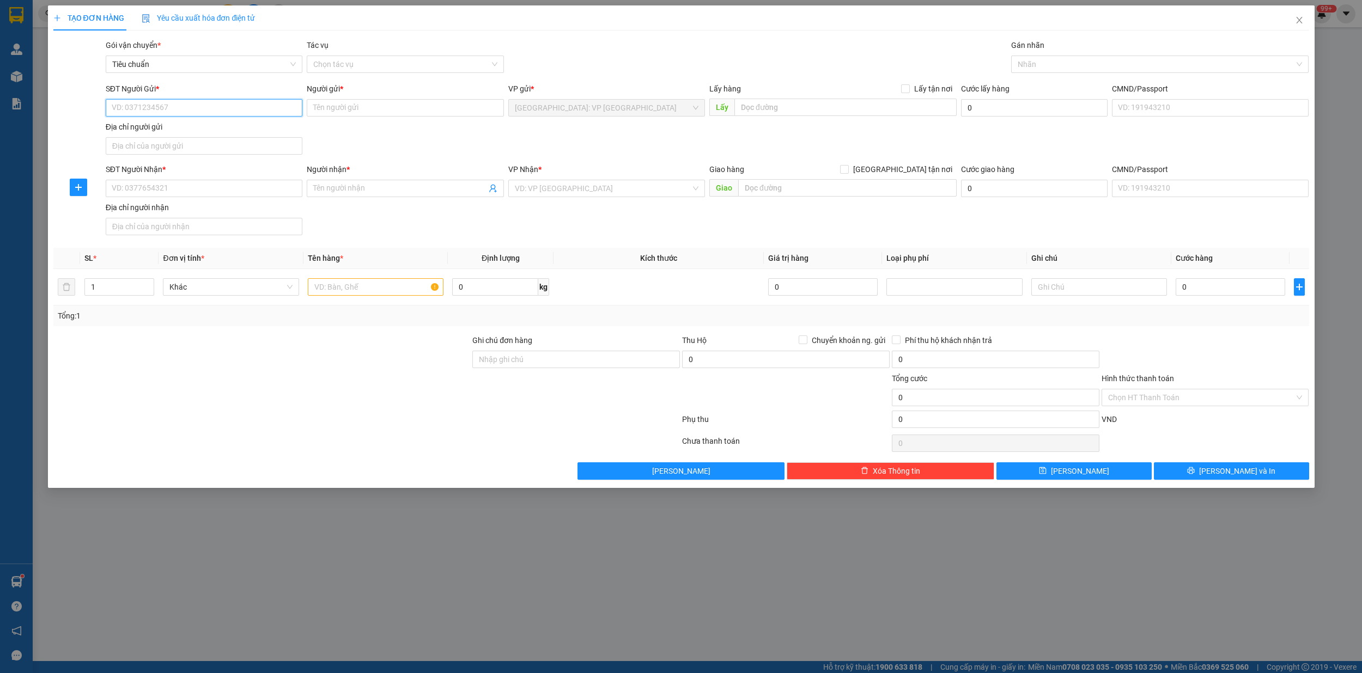
click at [171, 111] on input "SĐT Người Gửi *" at bounding box center [204, 107] width 197 height 17
type input "0989333247"
click at [190, 122] on div "0989333247 - IN nhanh 247" at bounding box center [204, 129] width 197 height 17
type input "IN nhanh 247"
type input "0989333247"
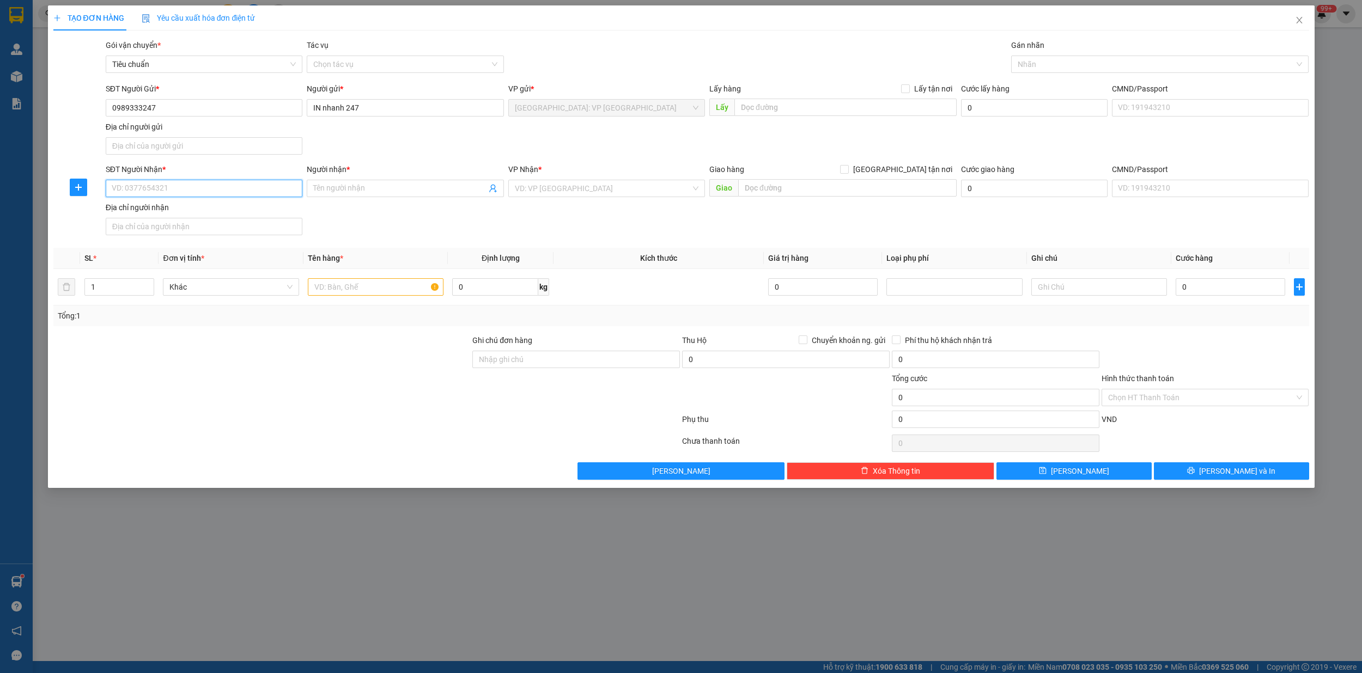
click at [214, 191] on input "SĐT Người Nhận *" at bounding box center [204, 188] width 197 height 17
type input "0393353102"
click at [353, 192] on input "Người nhận *" at bounding box center [399, 188] width 173 height 12
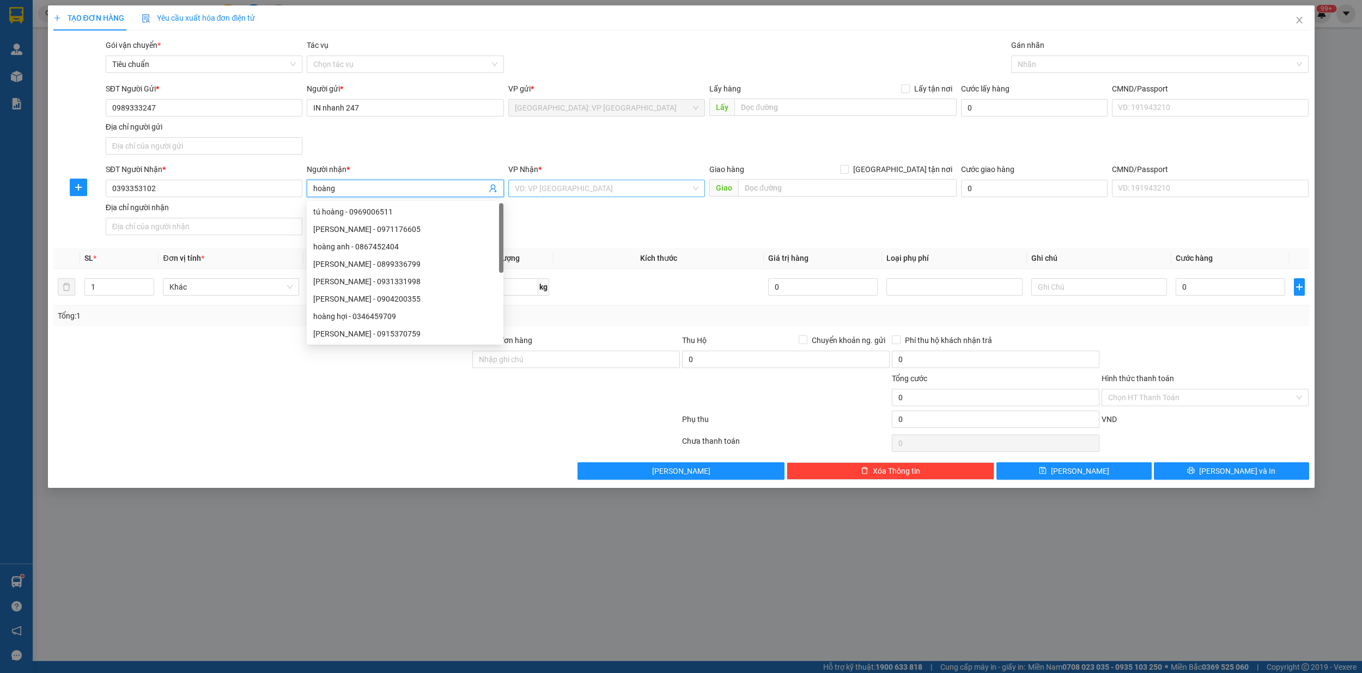
type input "hoàng"
click at [535, 190] on input "search" at bounding box center [603, 188] width 176 height 16
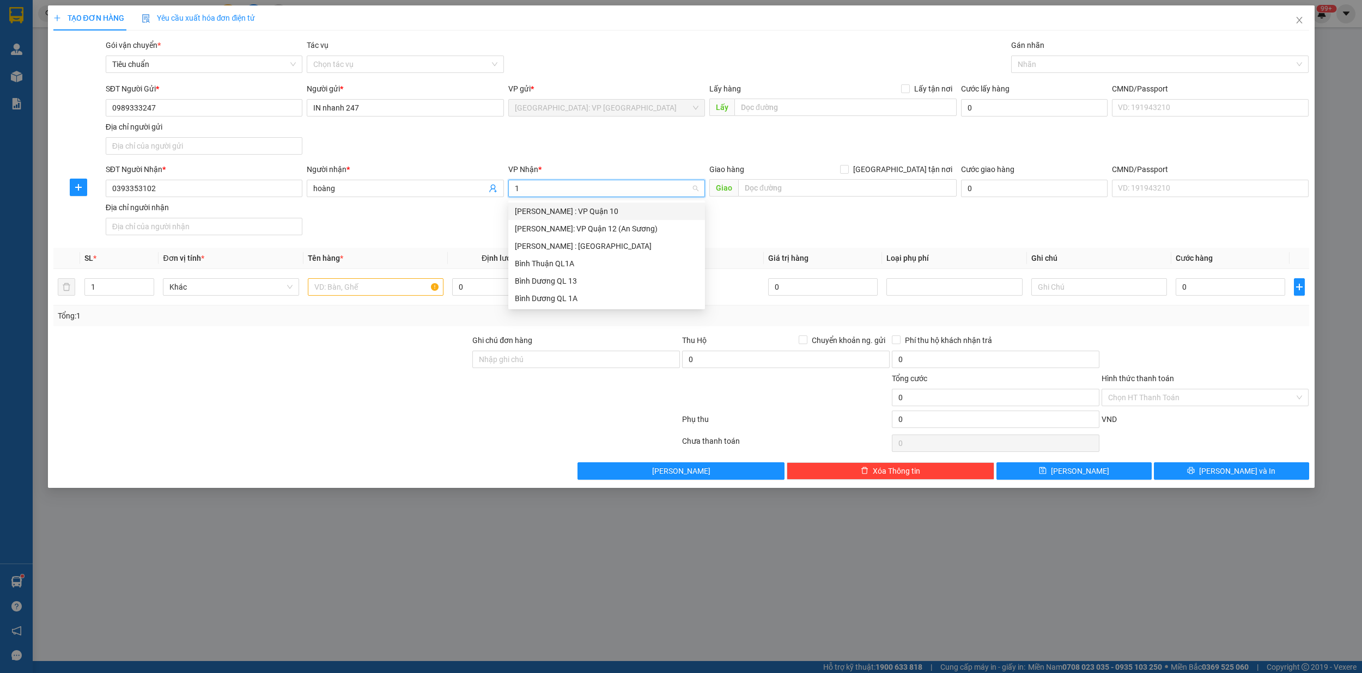
type input "12"
click at [575, 227] on div "[PERSON_NAME] : [GEOGRAPHIC_DATA]" at bounding box center [607, 229] width 184 height 12
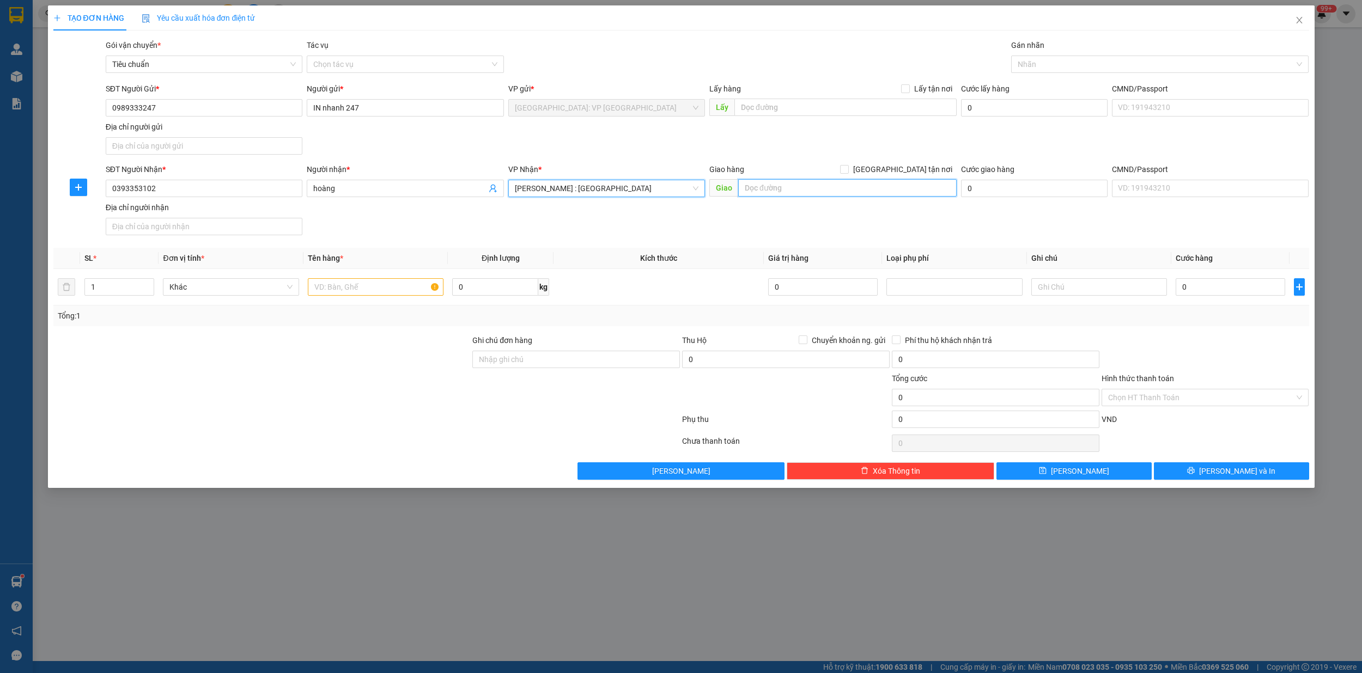
click at [773, 190] on input "text" at bounding box center [847, 187] width 218 height 17
type input "316 võ văn ngân,p bình thọ,thủ đức hcm"
drag, startPoint x: 906, startPoint y: 168, endPoint x: 913, endPoint y: 166, distance: 7.6
click at [849, 169] on span at bounding box center [844, 169] width 9 height 9
click at [847, 169] on input "[GEOGRAPHIC_DATA] tận nơi" at bounding box center [844, 169] width 8 height 8
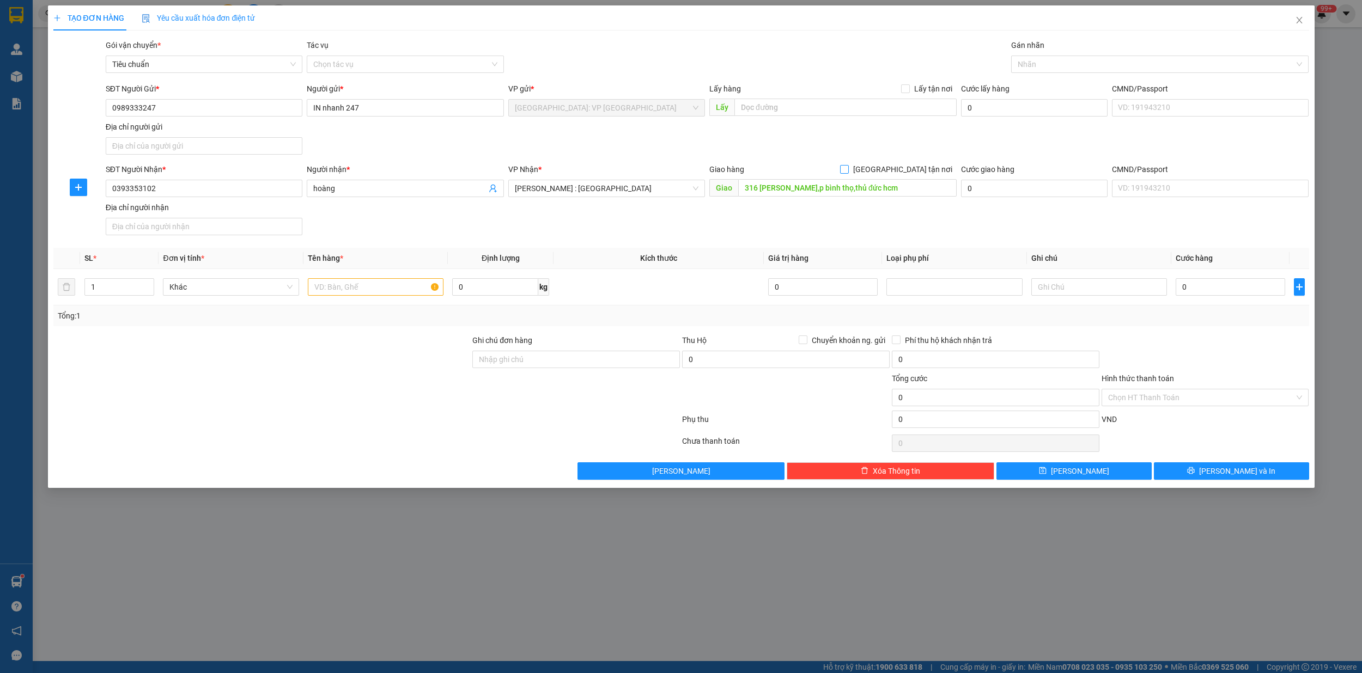
checkbox input "true"
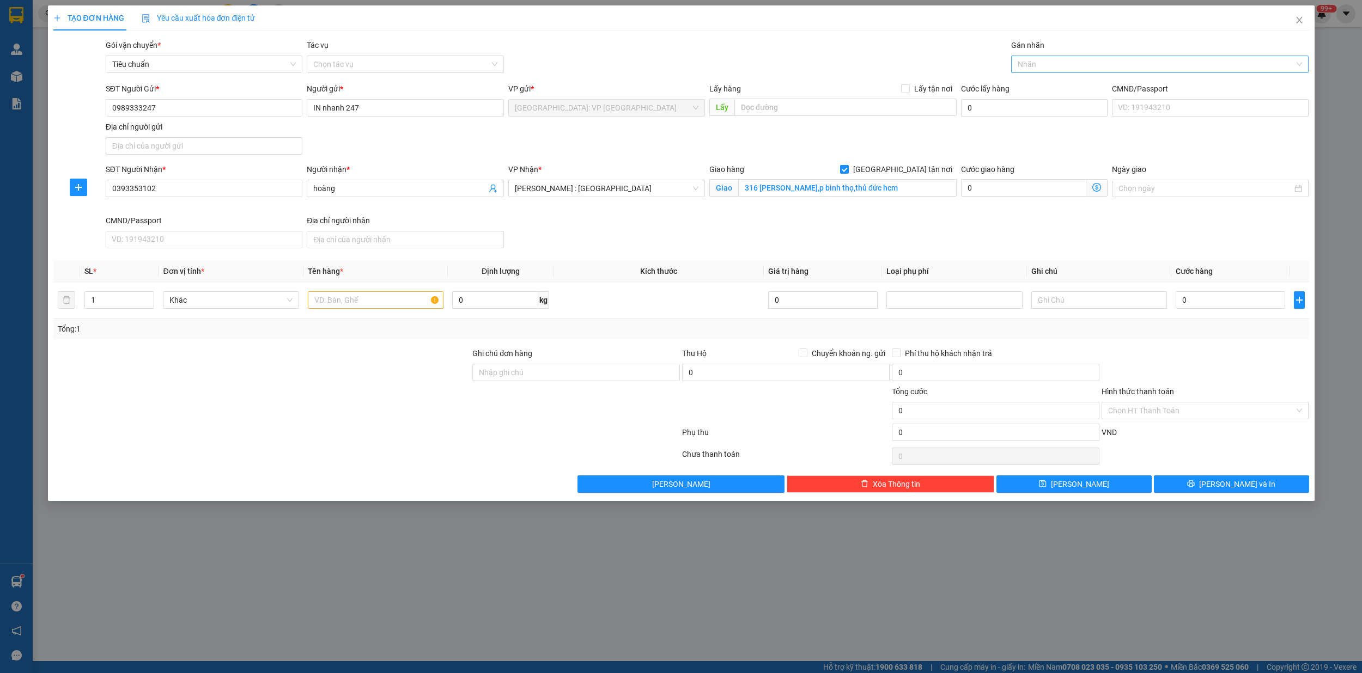
click at [1051, 65] on div at bounding box center [1154, 64] width 281 height 13
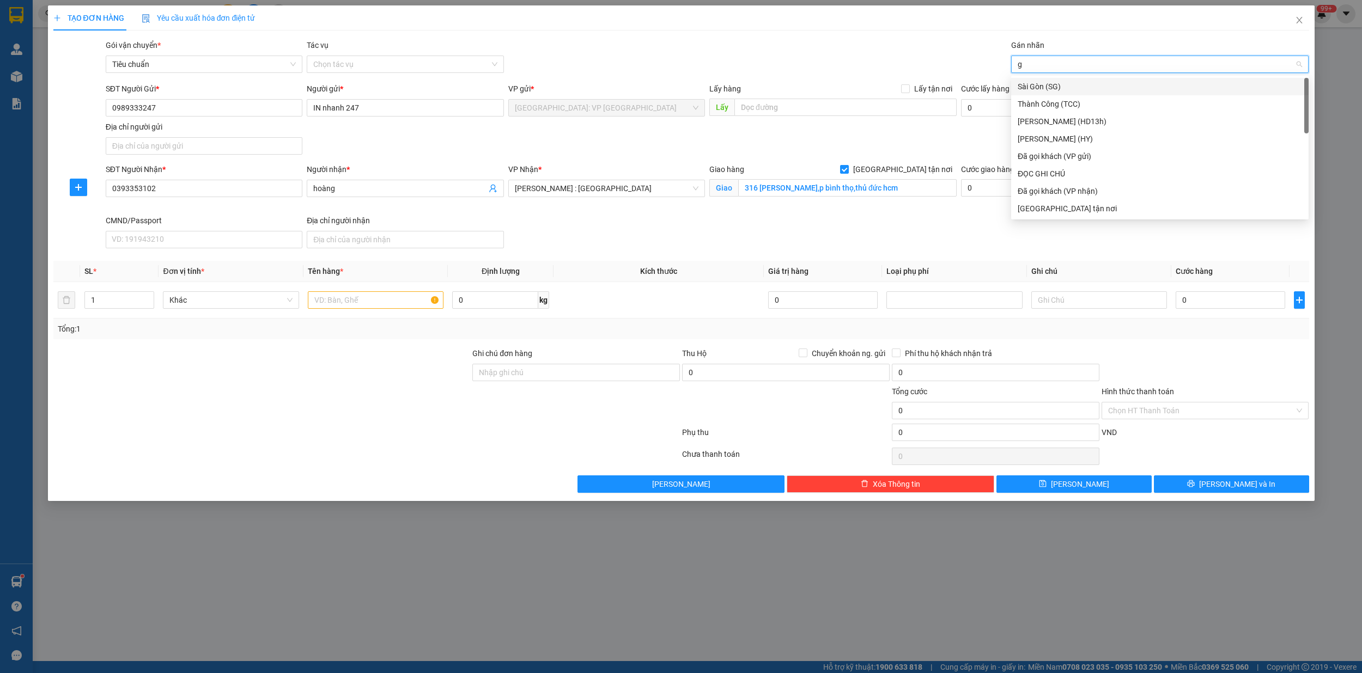
type input "gi"
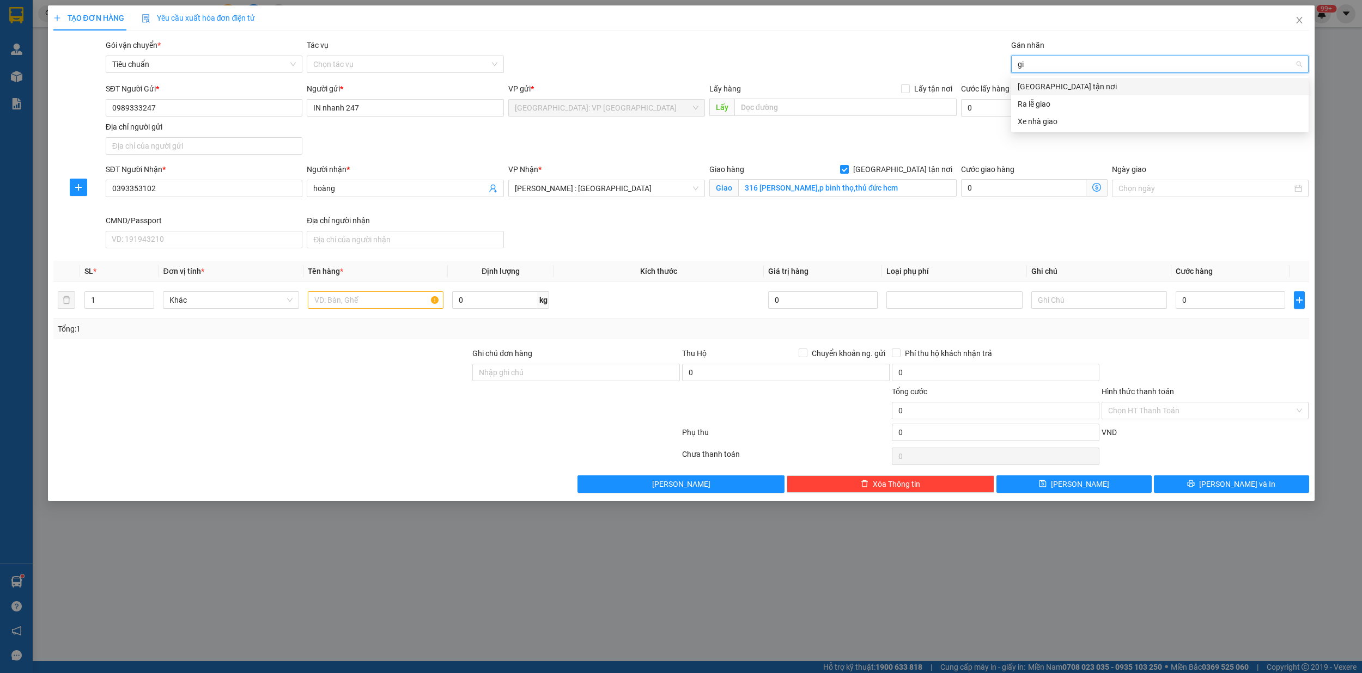
click at [1051, 84] on div "[GEOGRAPHIC_DATA] tận nơi" at bounding box center [1159, 87] width 284 height 12
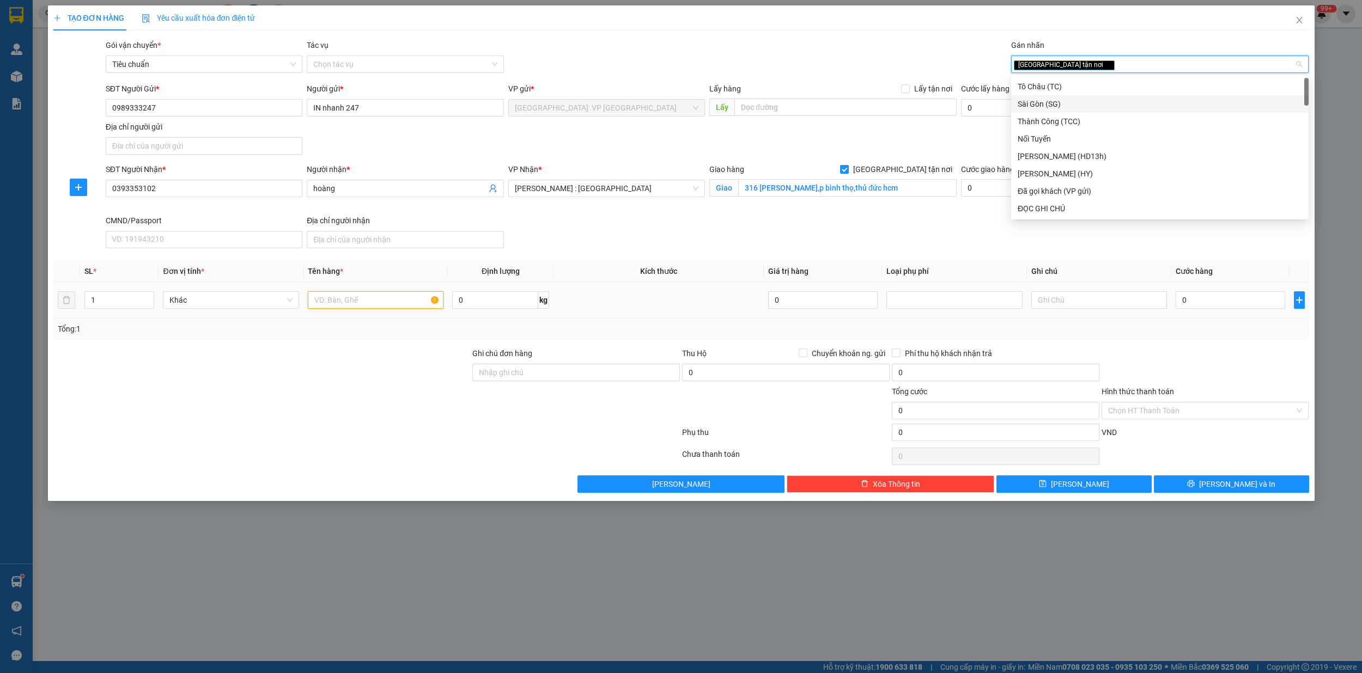
click at [351, 301] on input "text" at bounding box center [376, 299] width 136 height 17
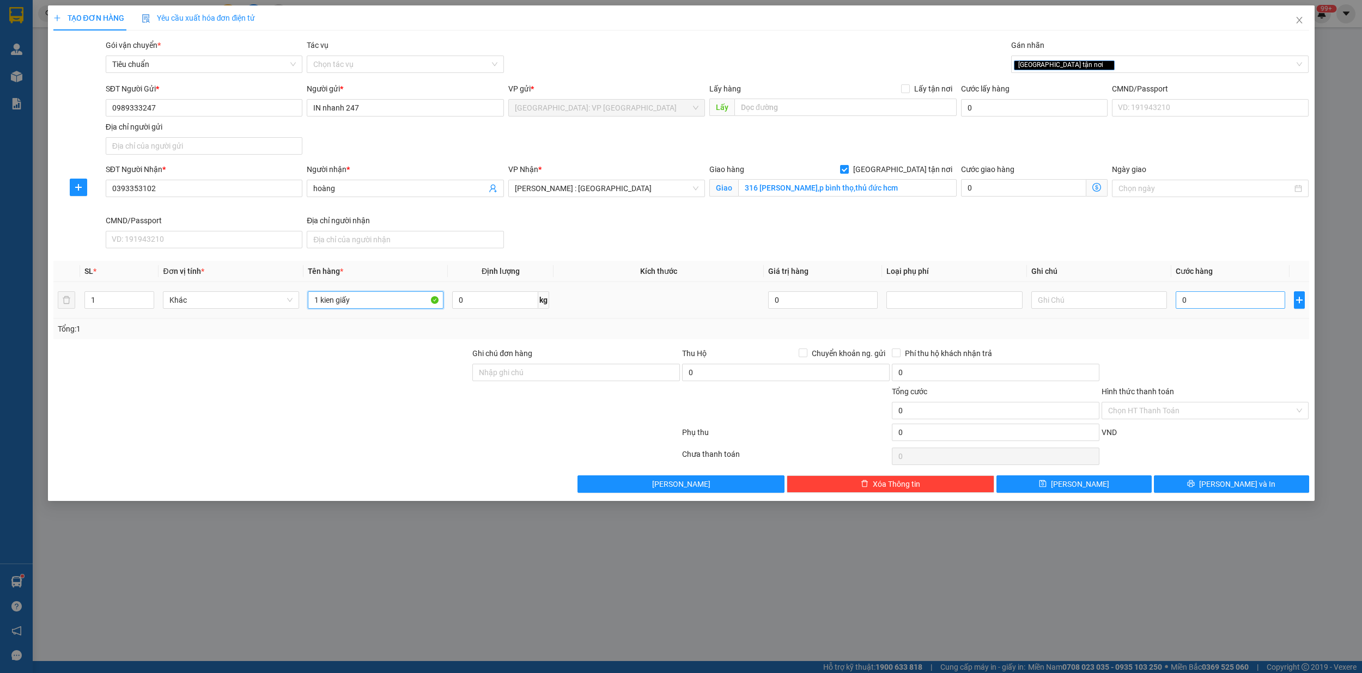
type input "1 kien giấy"
click at [1196, 308] on input "0" at bounding box center [1229, 299] width 109 height 17
type input "1"
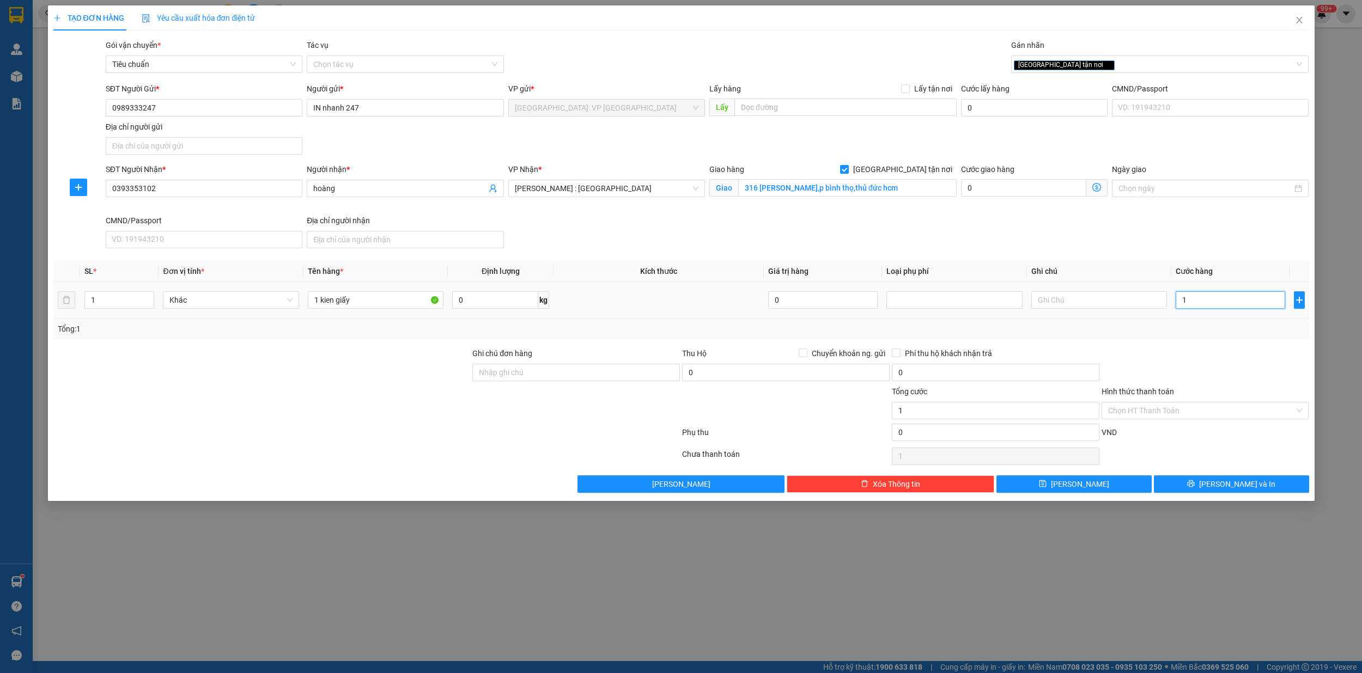
type input "11"
type input "110"
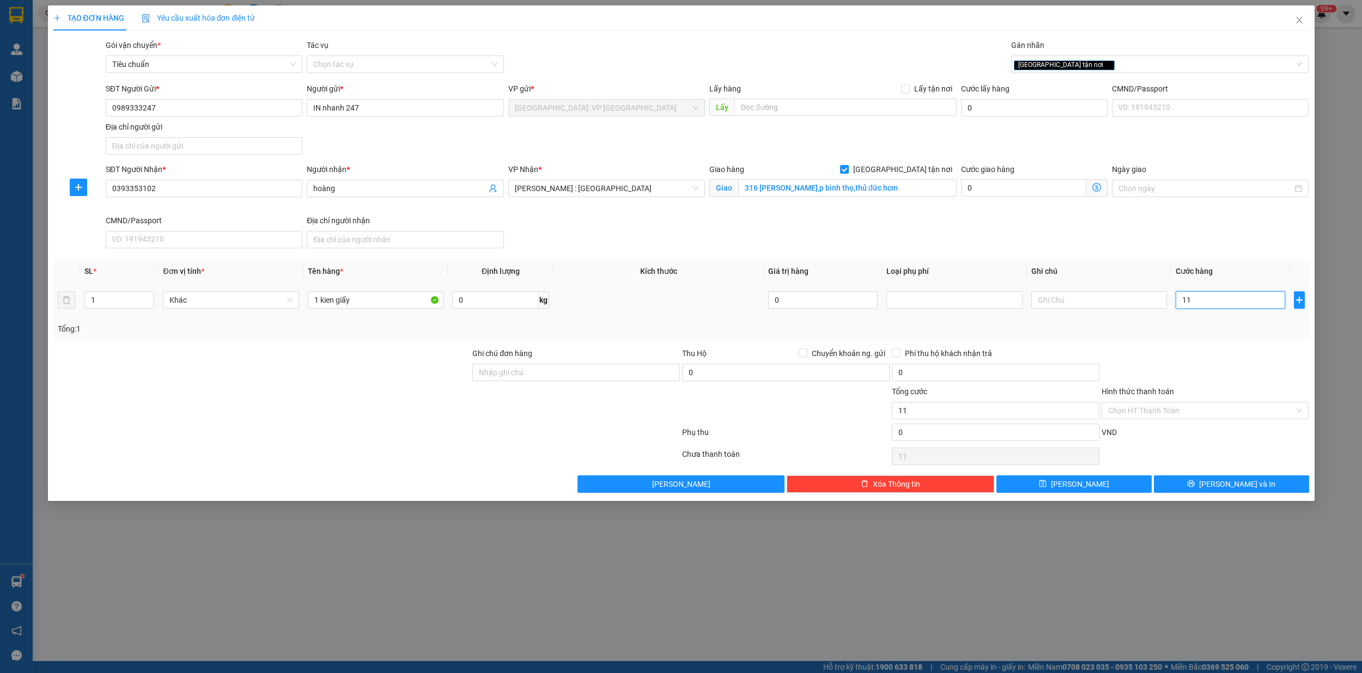
type input "110"
type input "11.000"
type input "110.000"
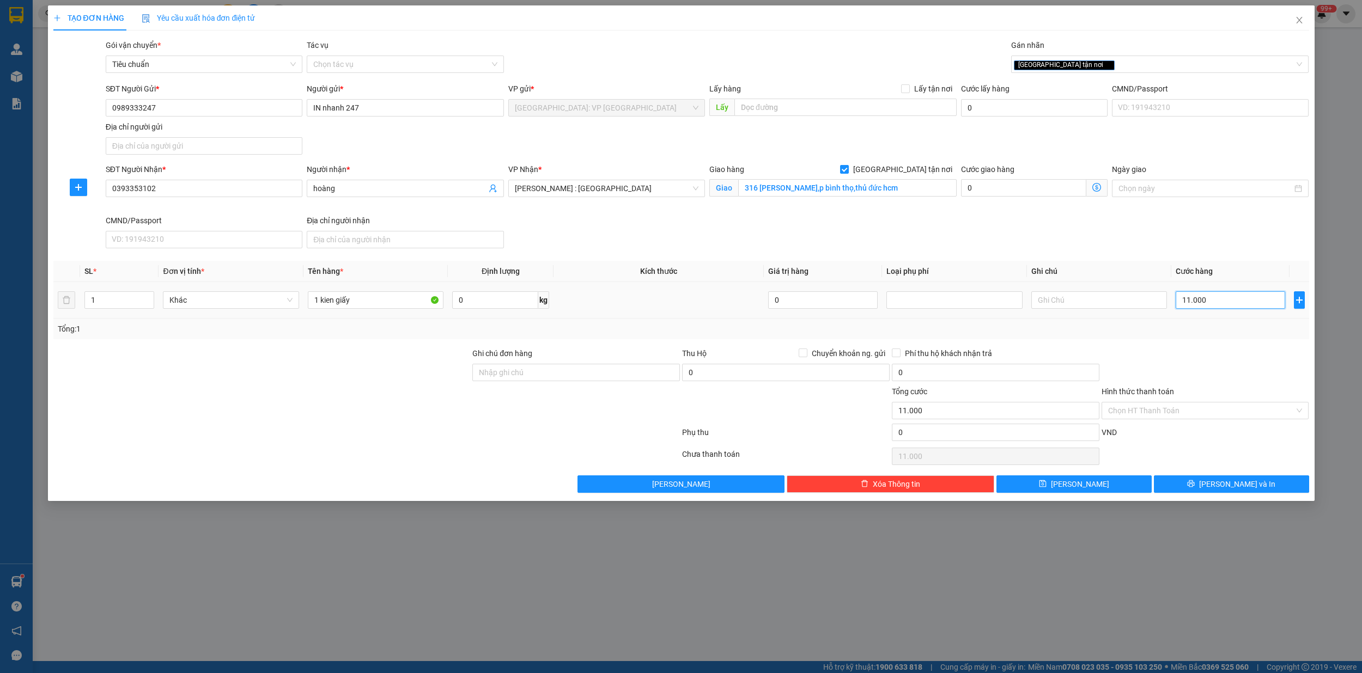
type input "110.000"
click at [1267, 489] on button "[PERSON_NAME] và In" at bounding box center [1231, 483] width 155 height 17
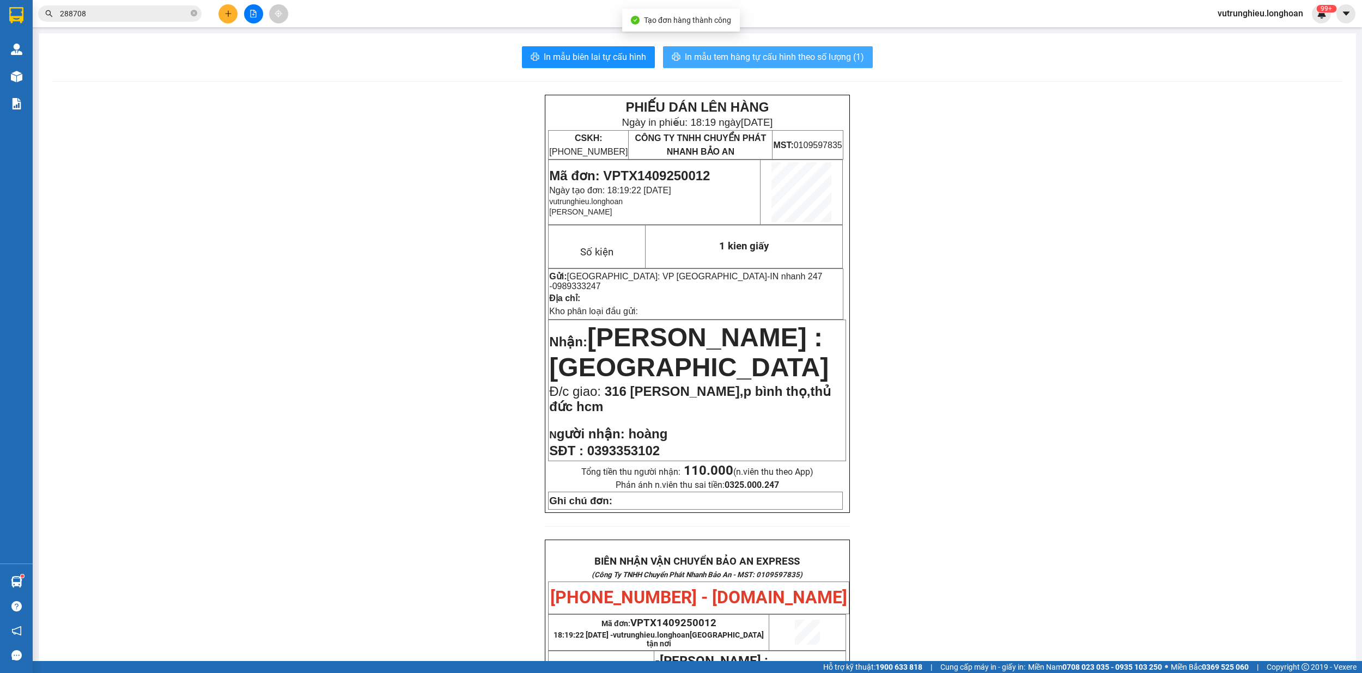
click at [779, 60] on span "In mẫu tem hàng tự cấu hình theo số lượng (1)" at bounding box center [774, 57] width 179 height 14
click at [648, 175] on span "Mã đơn: VPTX1409250012" at bounding box center [629, 175] width 161 height 15
copy span "VPTX1409250012"
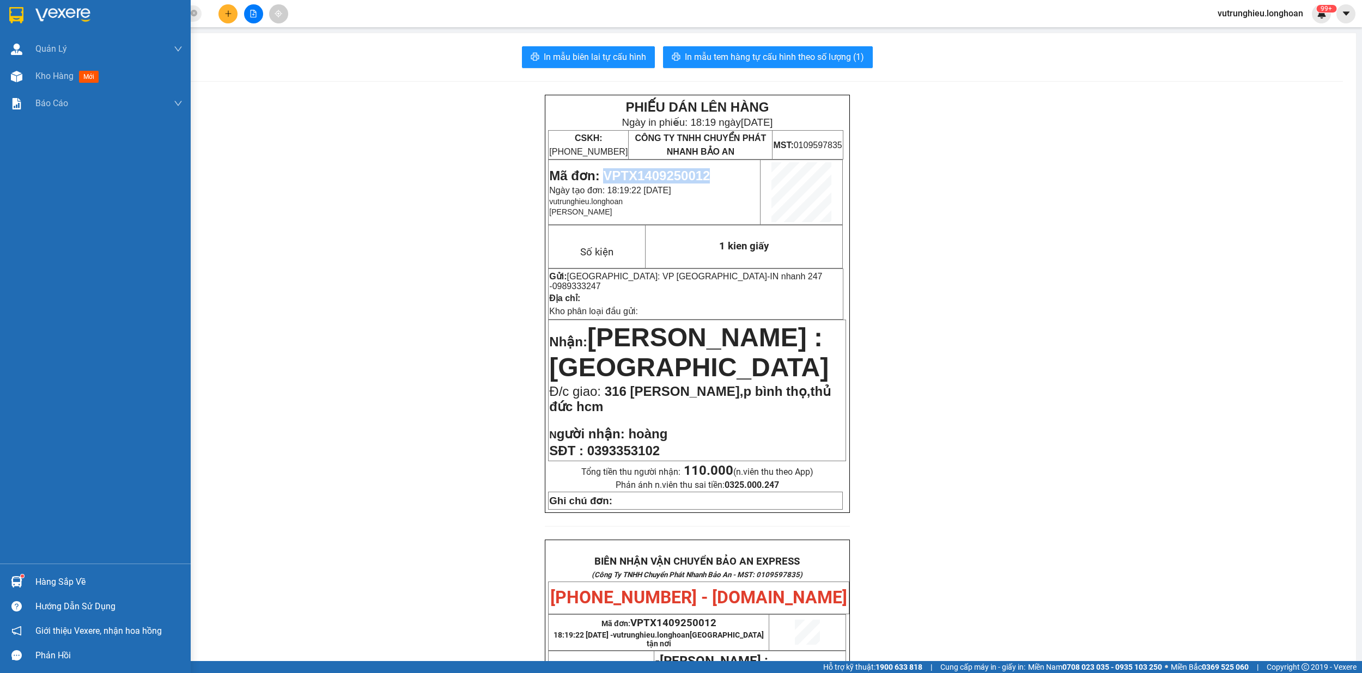
click at [11, 9] on img at bounding box center [16, 15] width 14 height 16
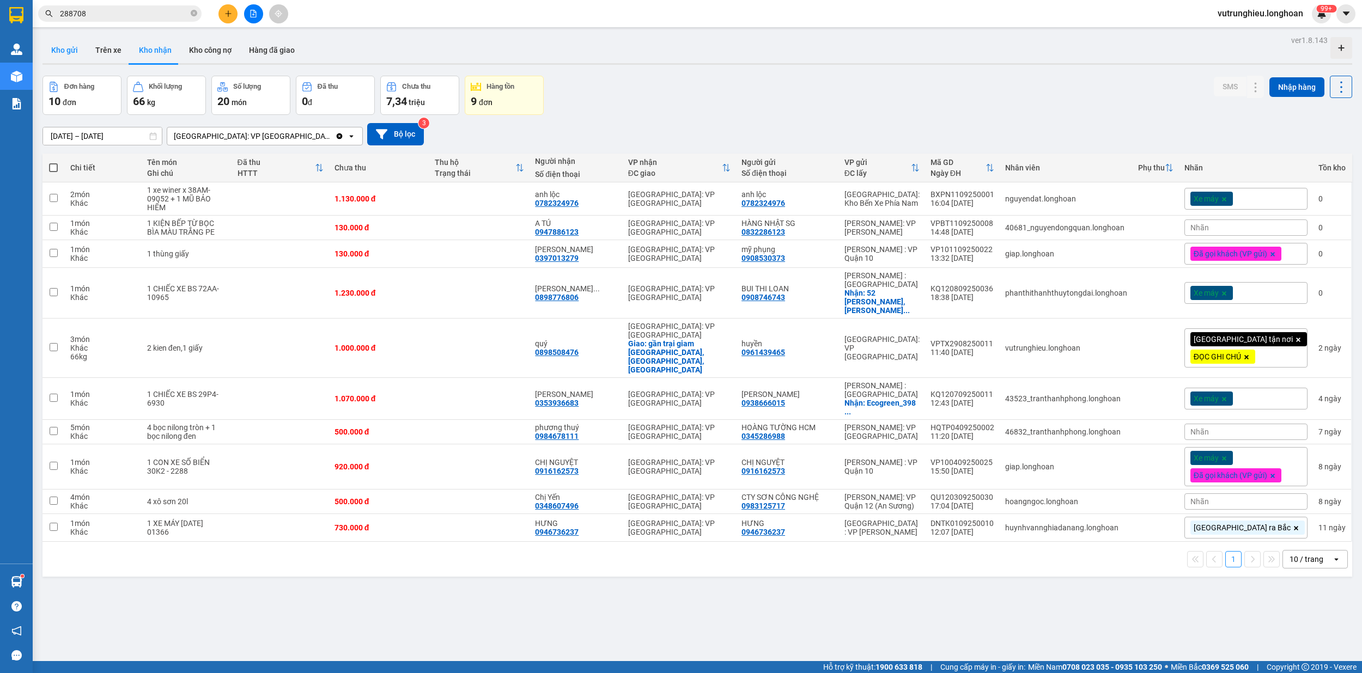
click at [69, 46] on button "Kho gửi" at bounding box center [64, 50] width 44 height 26
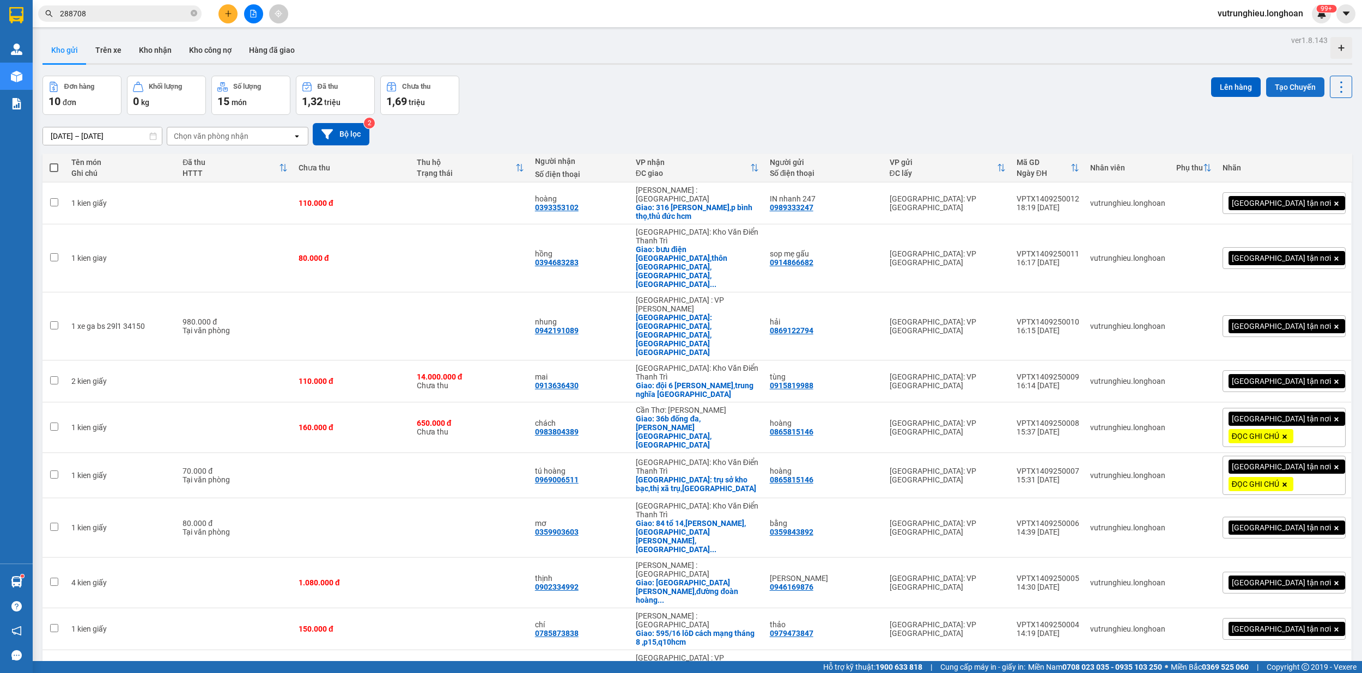
click at [1293, 86] on button "Tạo Chuyến" at bounding box center [1295, 87] width 58 height 20
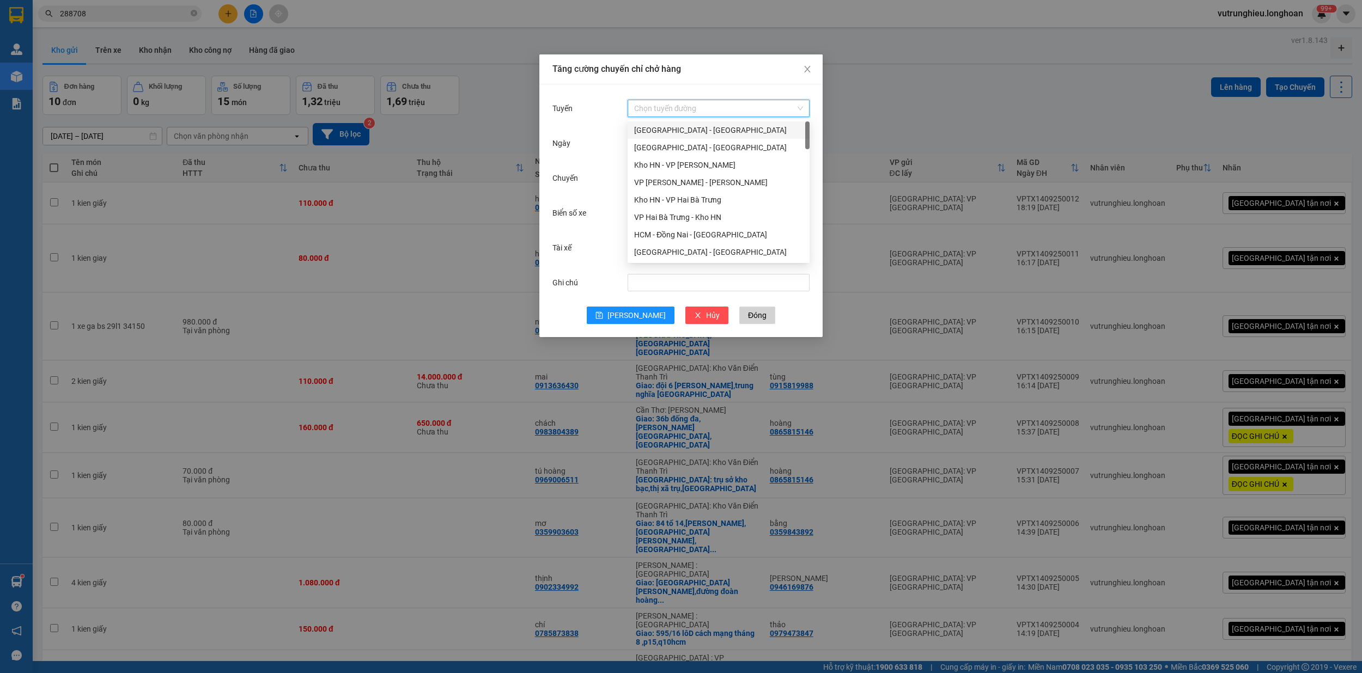
click at [676, 108] on input "Tuyến" at bounding box center [714, 108] width 161 height 16
click at [706, 163] on div "VP [PERSON_NAME]" at bounding box center [718, 168] width 169 height 12
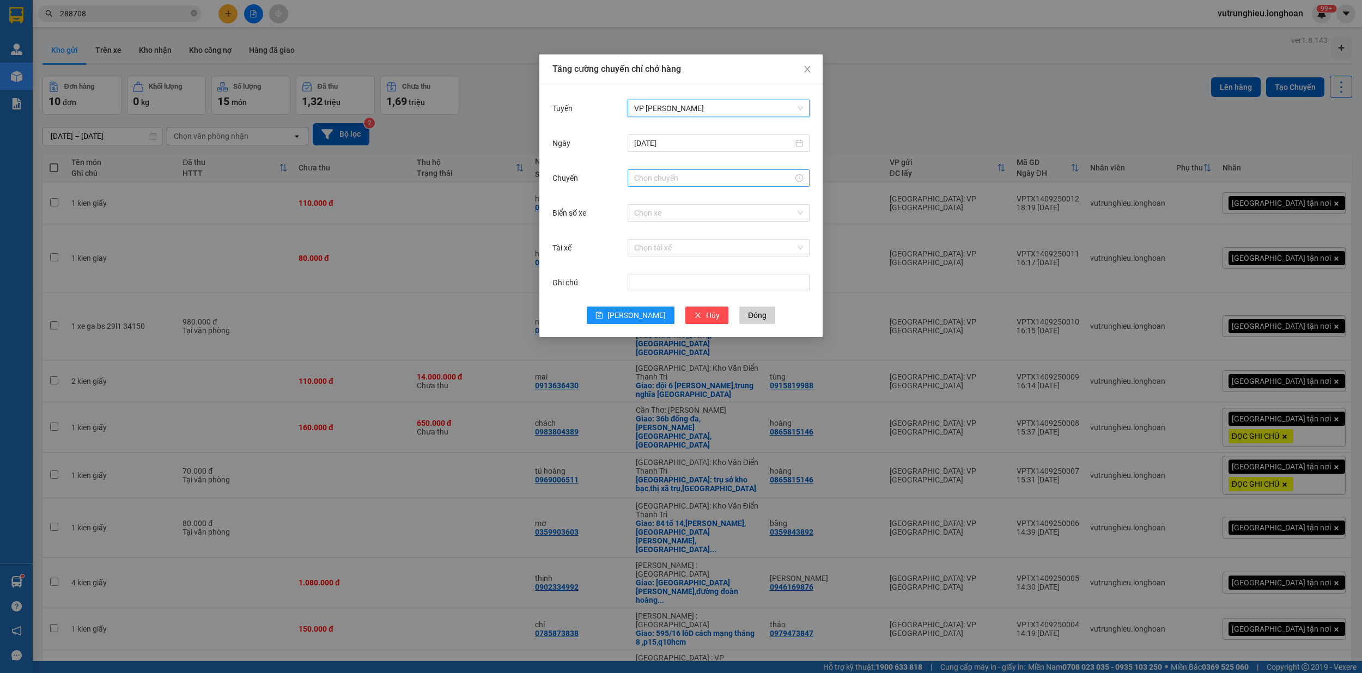
click at [661, 176] on input "Chuyến" at bounding box center [713, 178] width 159 height 12
click at [651, 326] on link "Bây giờ" at bounding box center [646, 325] width 25 height 9
type input "18:47"
click at [635, 218] on input "Biển số xe" at bounding box center [714, 213] width 161 height 16
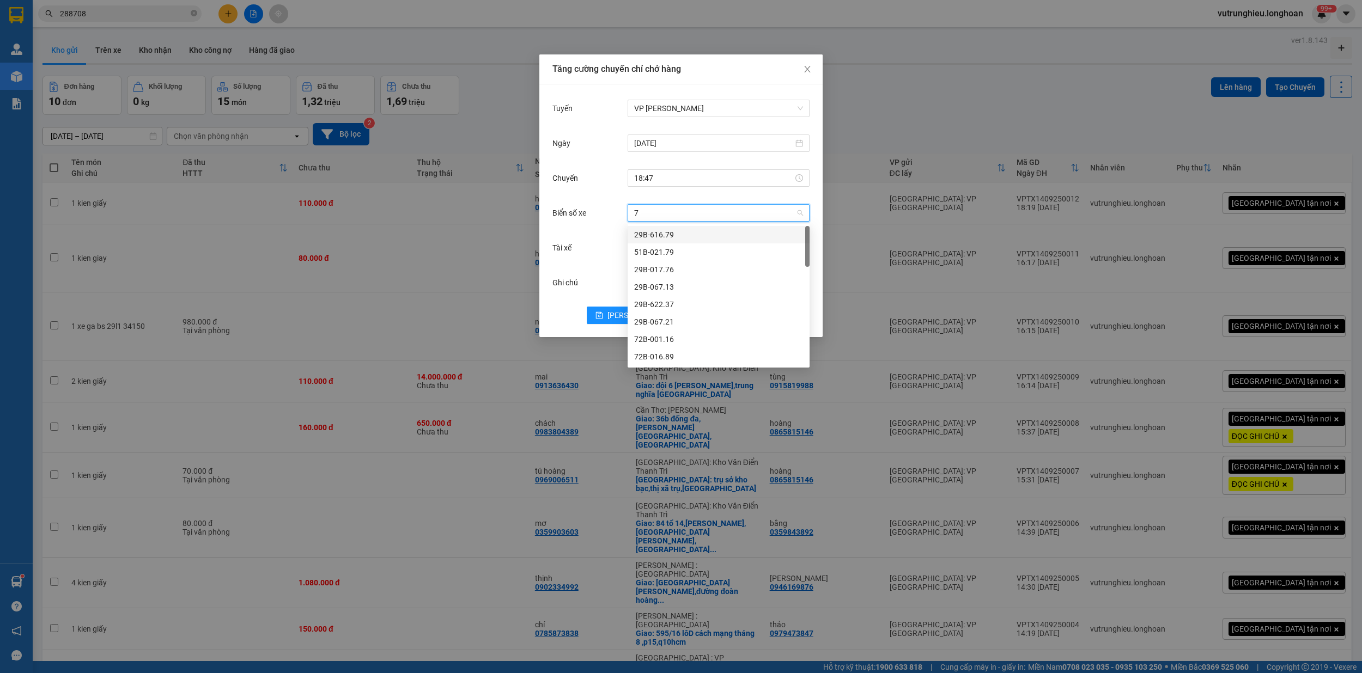
type input "71"
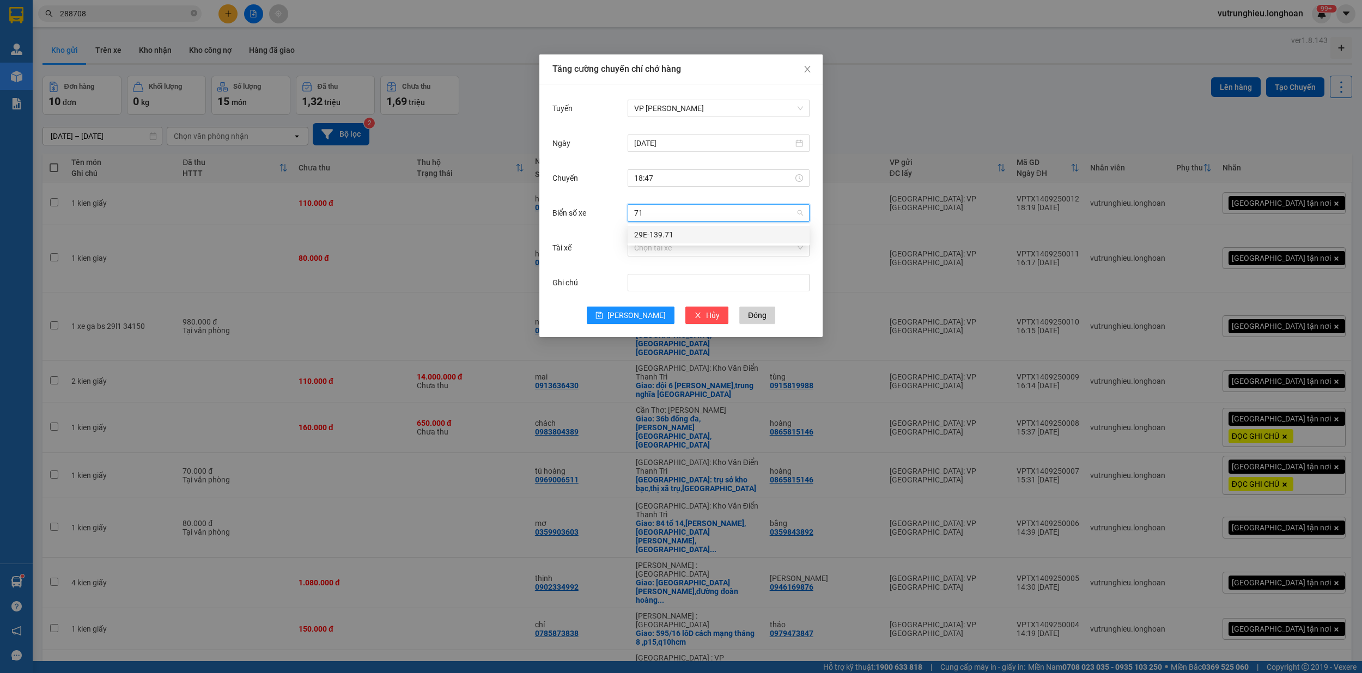
click at [667, 234] on div "29E-139.71" at bounding box center [718, 235] width 169 height 12
click at [681, 249] on input "Tài xế" at bounding box center [714, 248] width 161 height 16
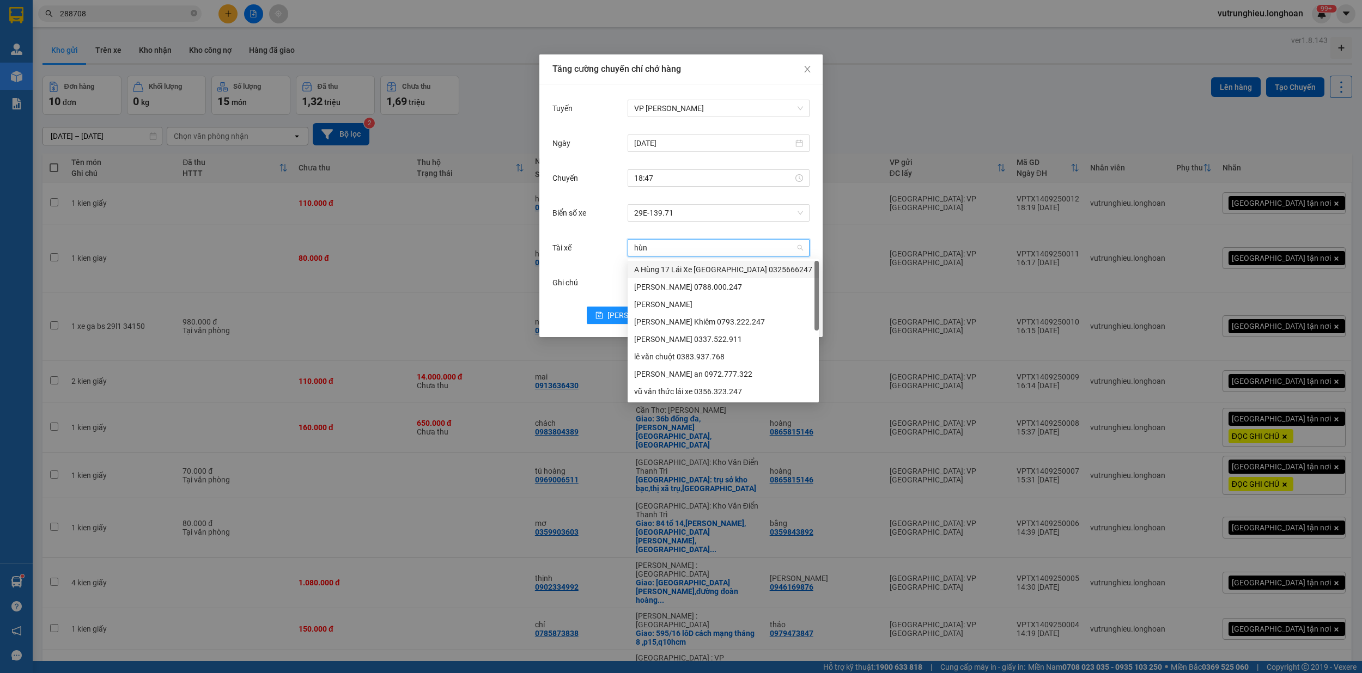
type input "hùng"
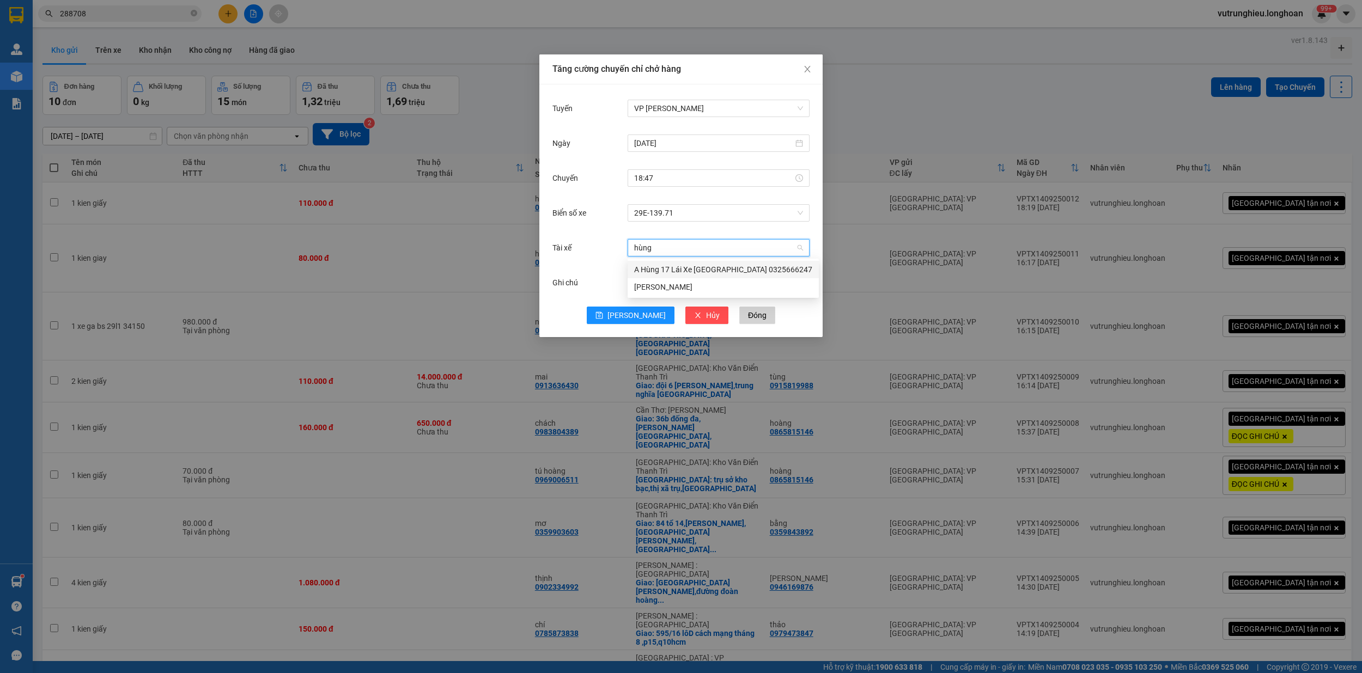
click at [700, 269] on div "A Hùng 17 Lái Xe [GEOGRAPHIC_DATA] 0325666247" at bounding box center [723, 270] width 178 height 12
click at [629, 318] on button "[PERSON_NAME]" at bounding box center [631, 315] width 88 height 17
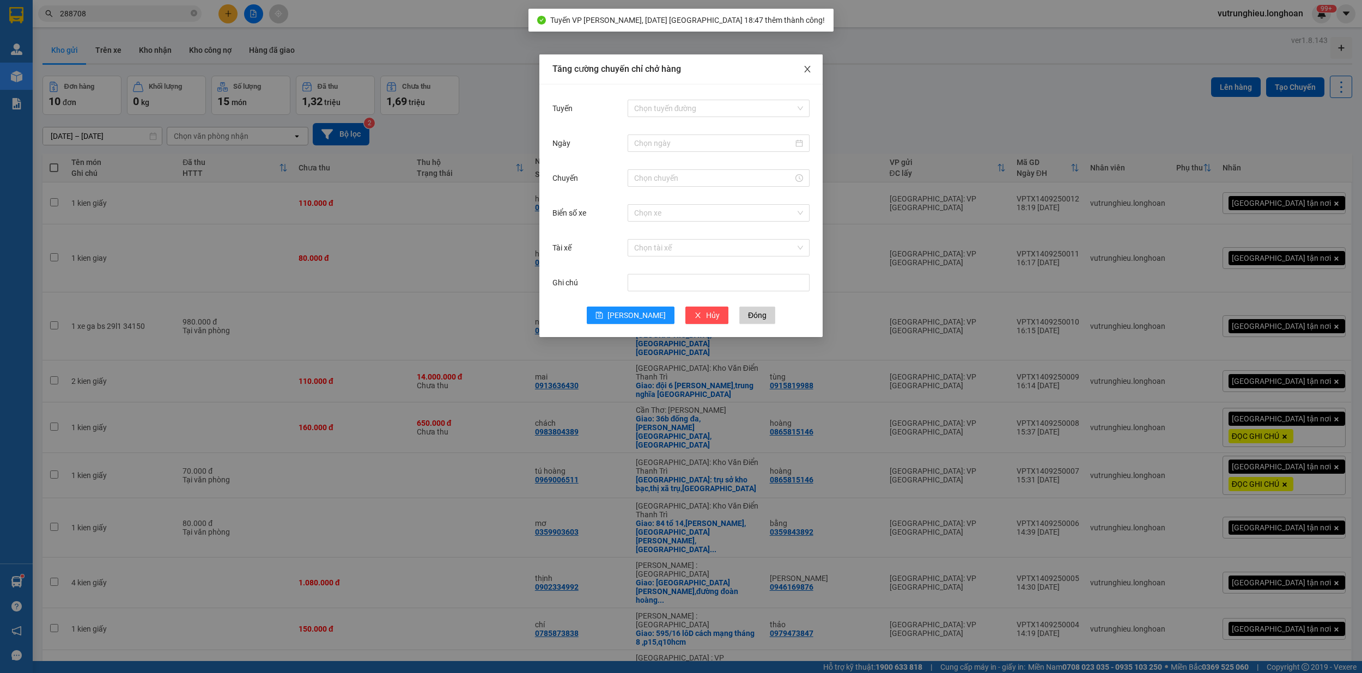
click at [810, 70] on icon "close" at bounding box center [807, 69] width 9 height 9
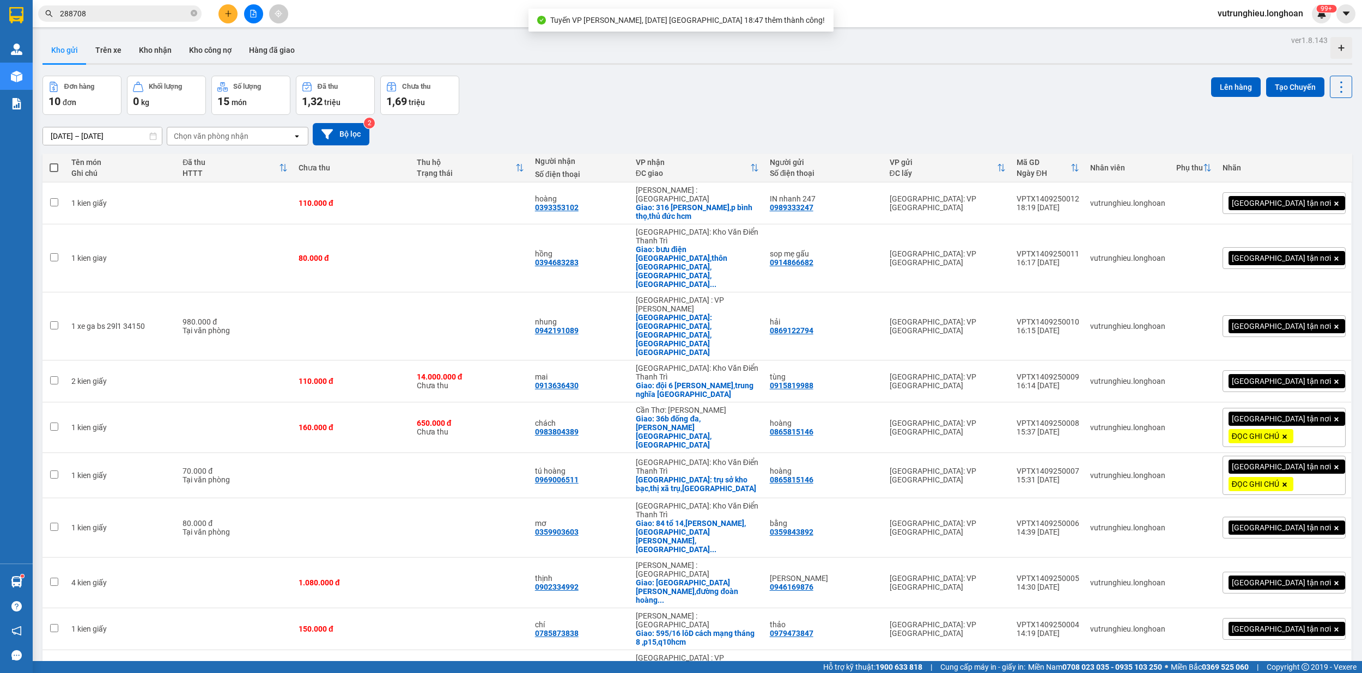
click at [49, 164] on label at bounding box center [54, 167] width 13 height 11
click at [54, 162] on input "checkbox" at bounding box center [54, 162] width 0 height 0
checkbox input "true"
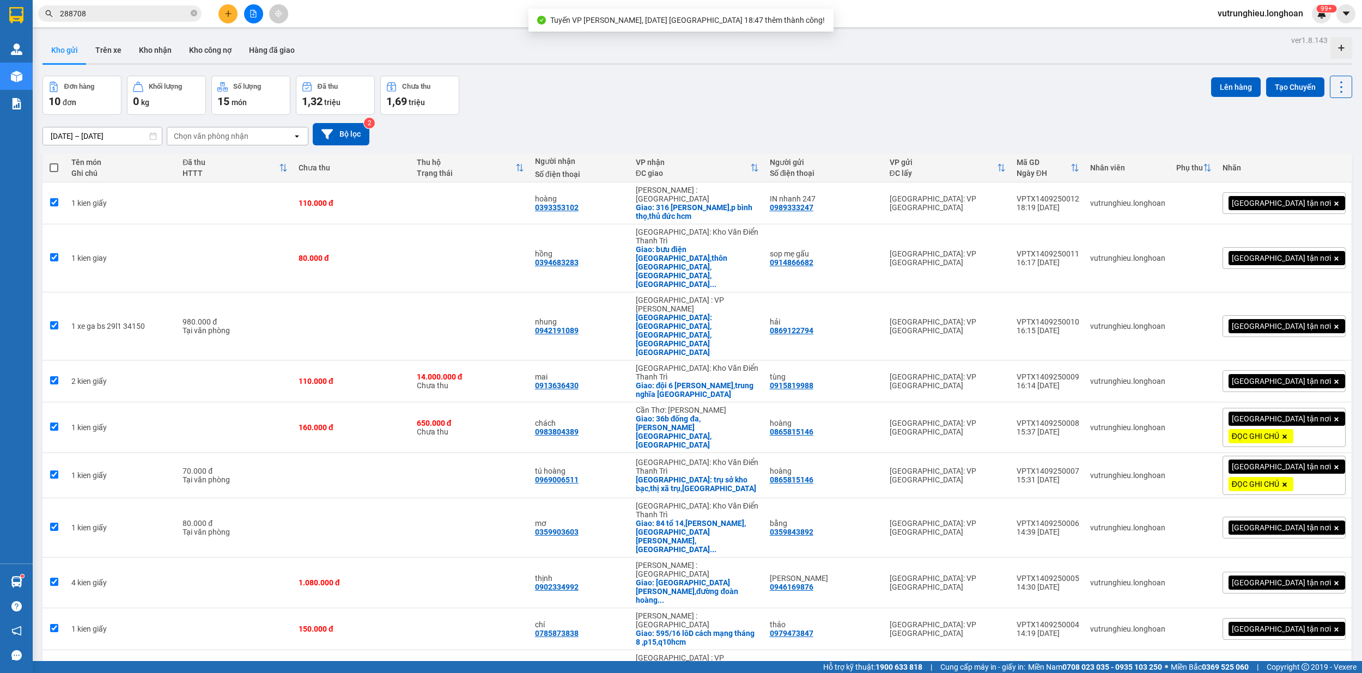
checkbox input "true"
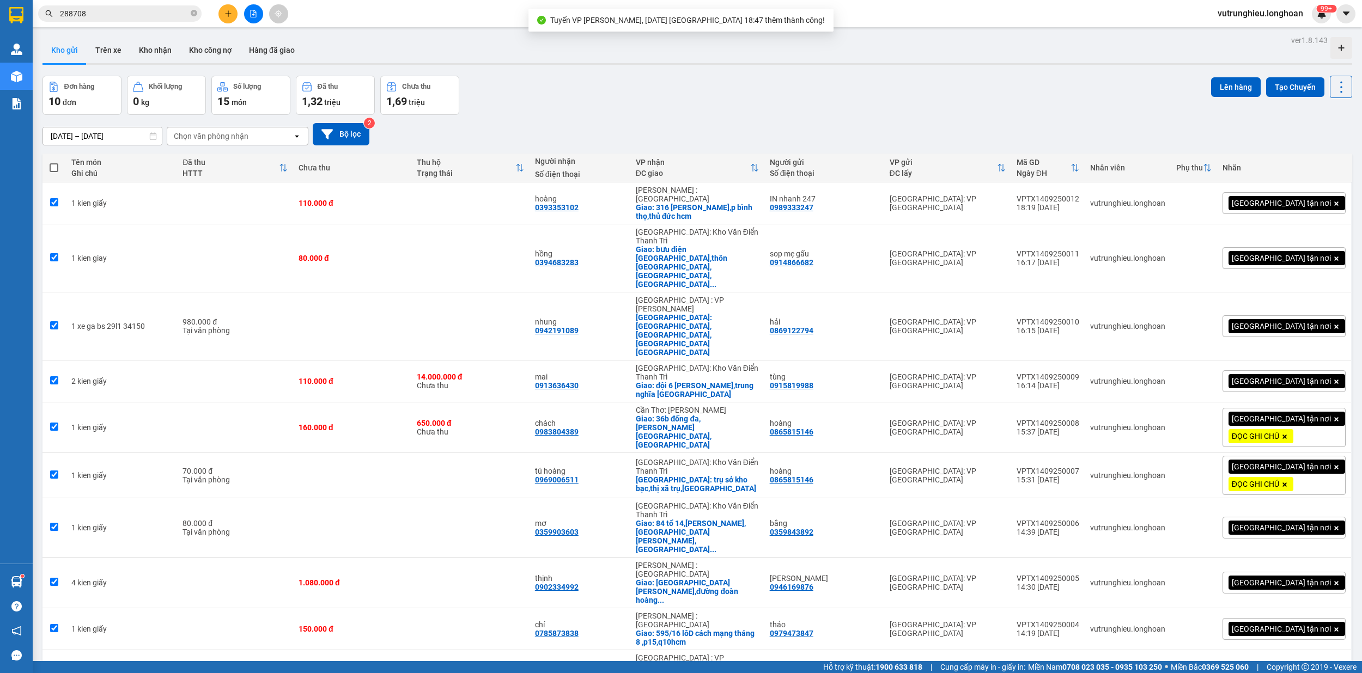
checkbox input "true"
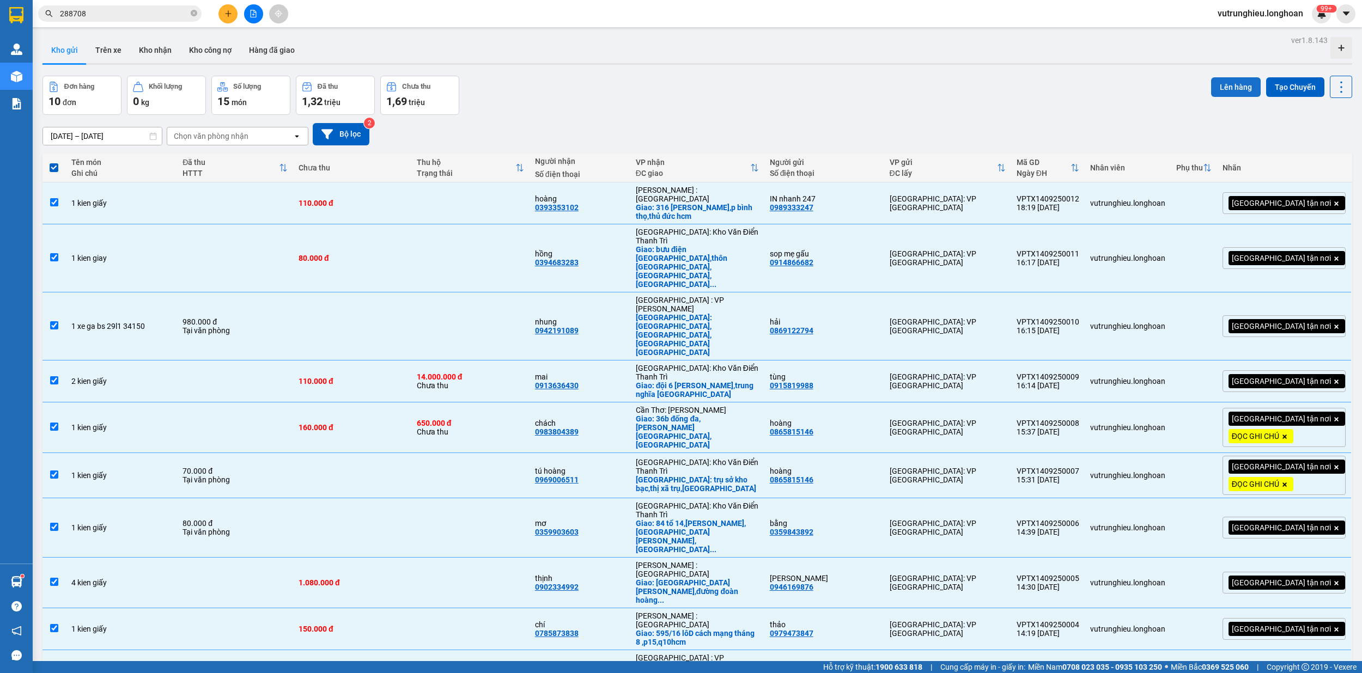
click at [1216, 81] on button "Lên hàng" at bounding box center [1236, 87] width 50 height 20
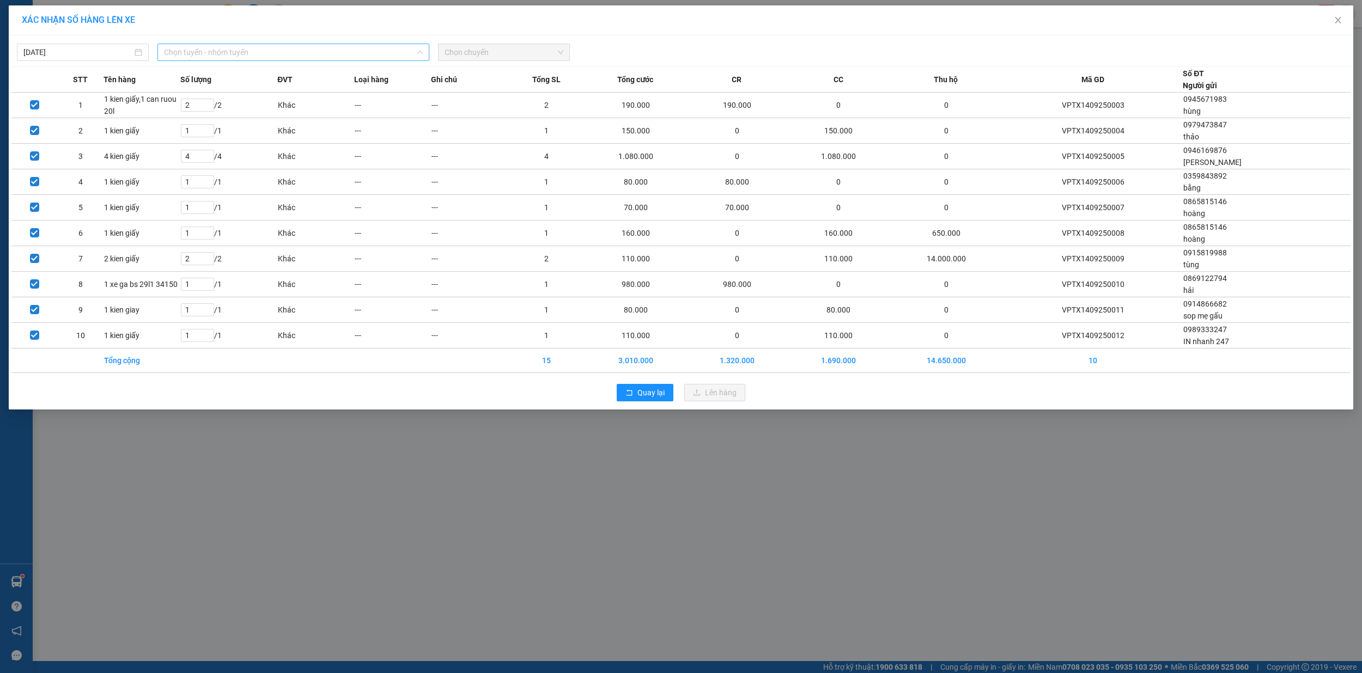
click at [330, 52] on span "Chọn tuyến - nhóm tuyến" at bounding box center [293, 52] width 259 height 16
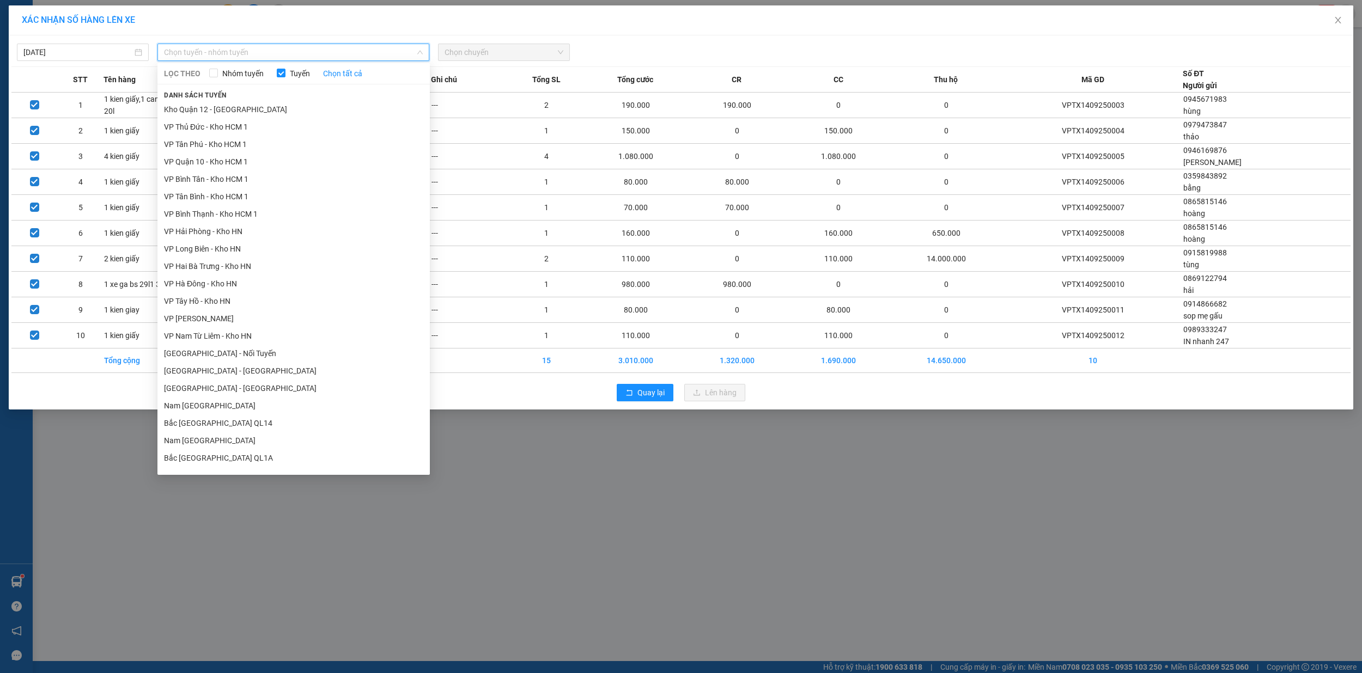
scroll to position [363, 0]
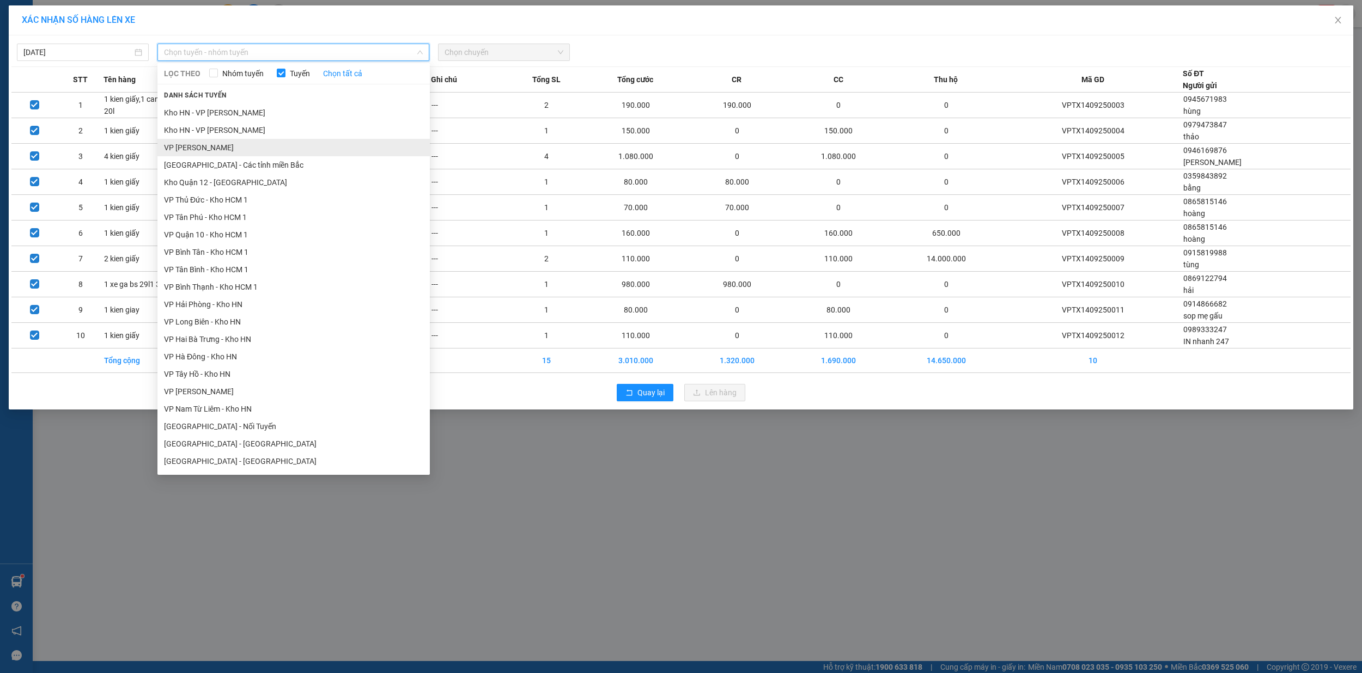
click at [251, 146] on li "VP [PERSON_NAME]" at bounding box center [293, 147] width 272 height 17
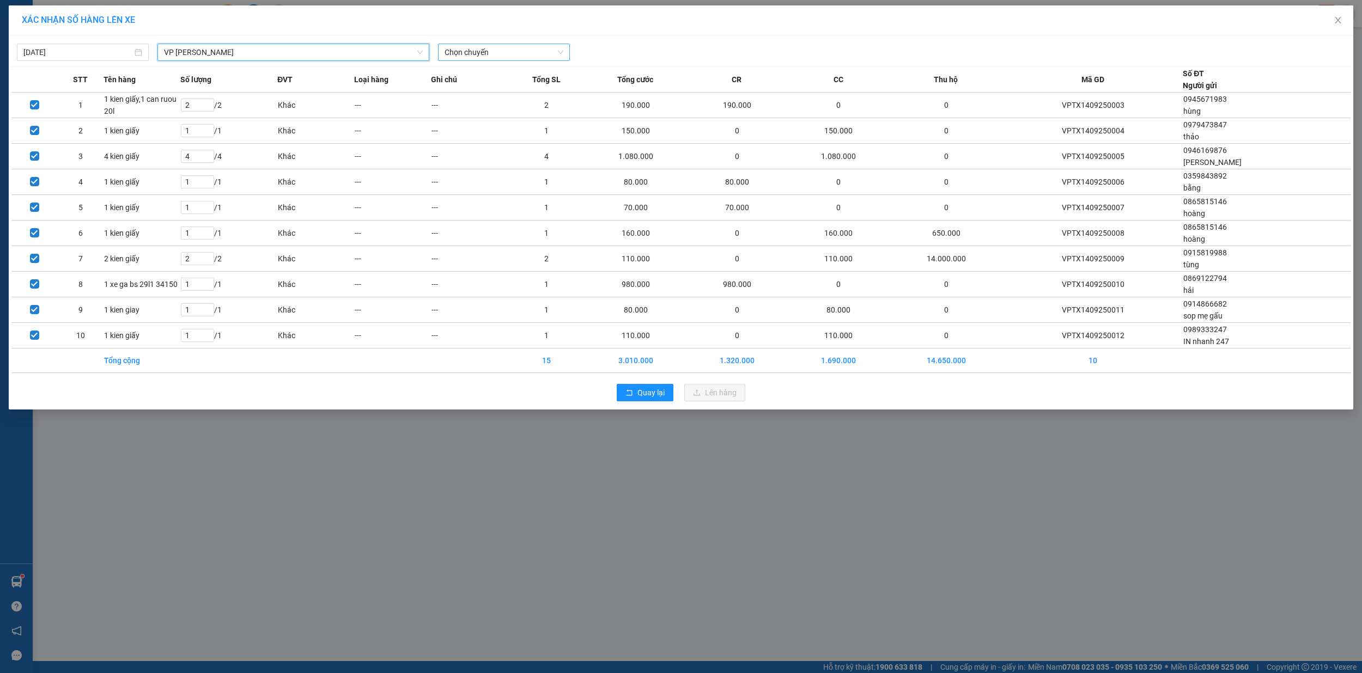
click at [478, 56] on span "Chọn chuyến" at bounding box center [503, 52] width 119 height 16
click at [488, 110] on div "18:47 (TC) - 29E-139.71" at bounding box center [486, 109] width 85 height 12
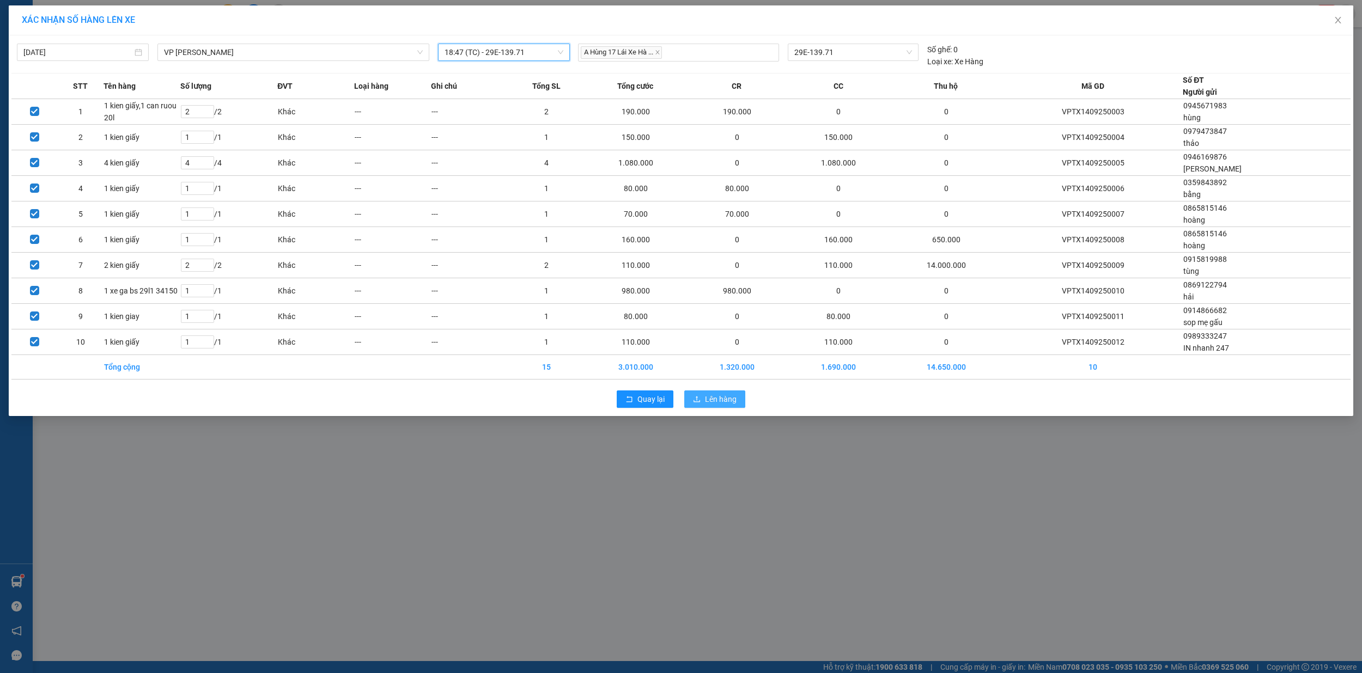
click at [727, 402] on span "Lên hàng" at bounding box center [721, 399] width 32 height 12
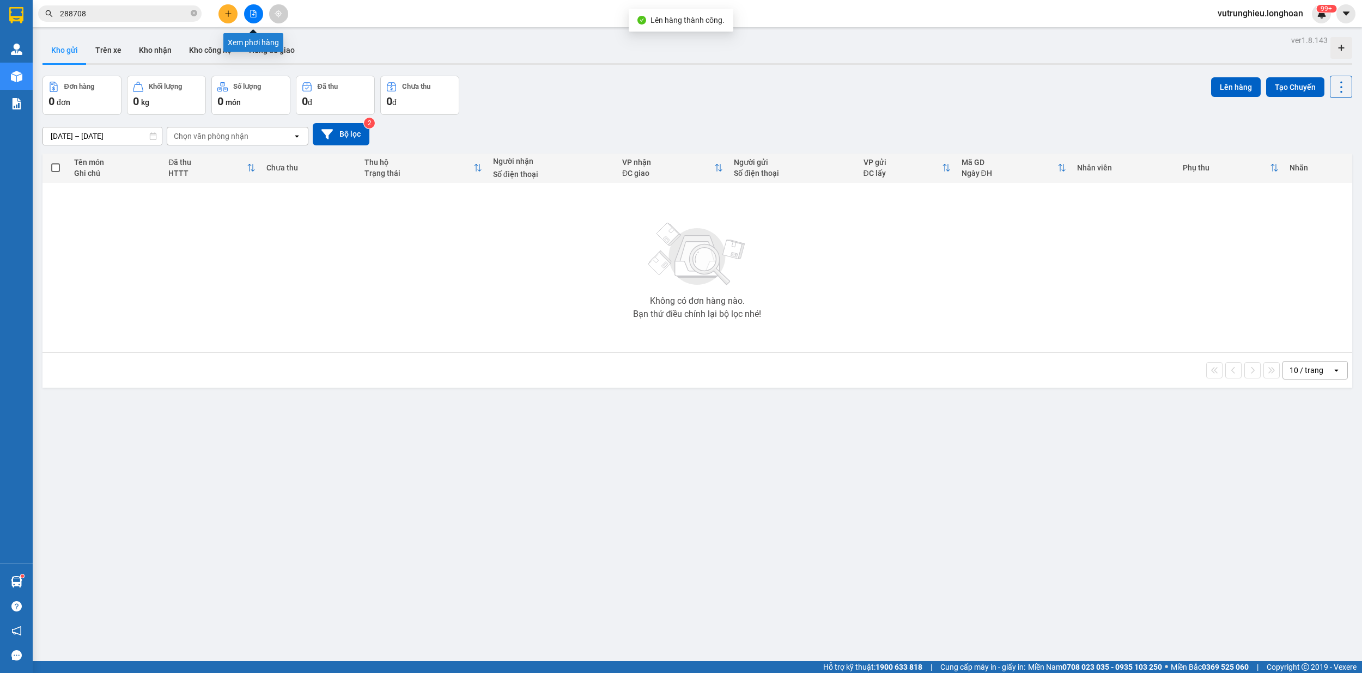
click at [259, 11] on button at bounding box center [253, 13] width 19 height 19
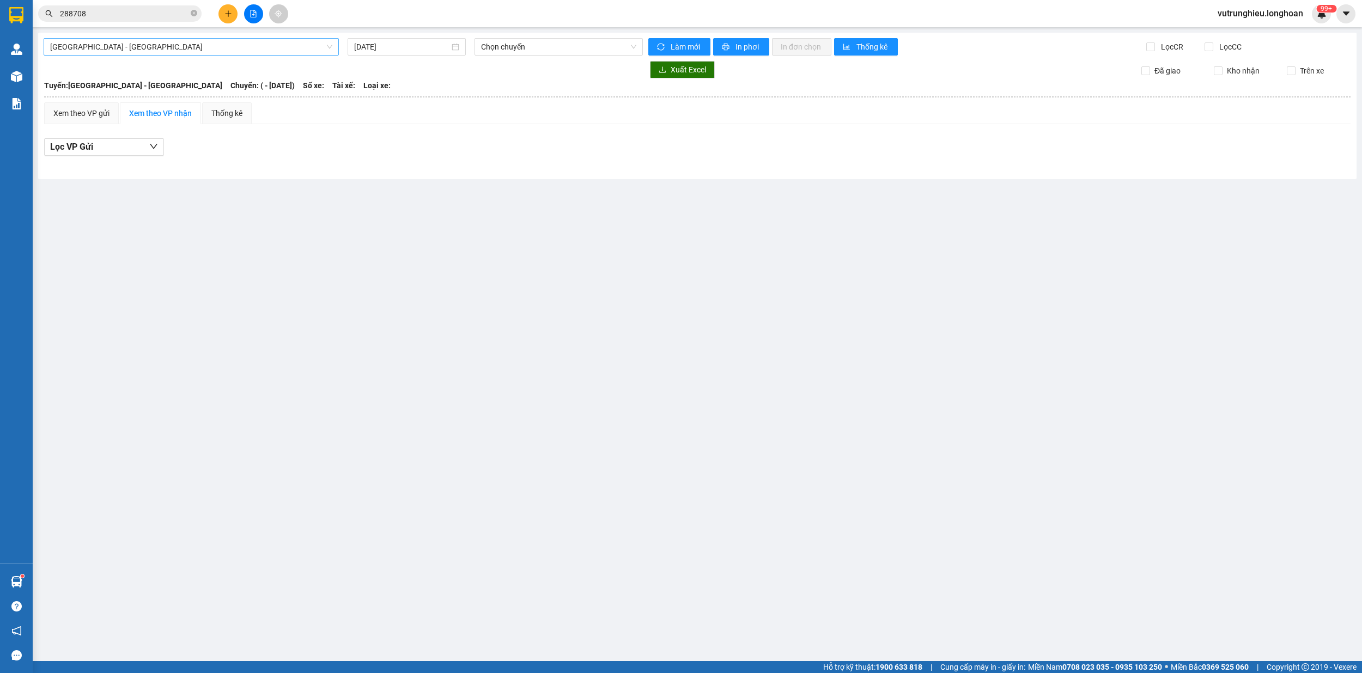
click at [188, 46] on span "[GEOGRAPHIC_DATA] - [GEOGRAPHIC_DATA]" at bounding box center [191, 47] width 282 height 16
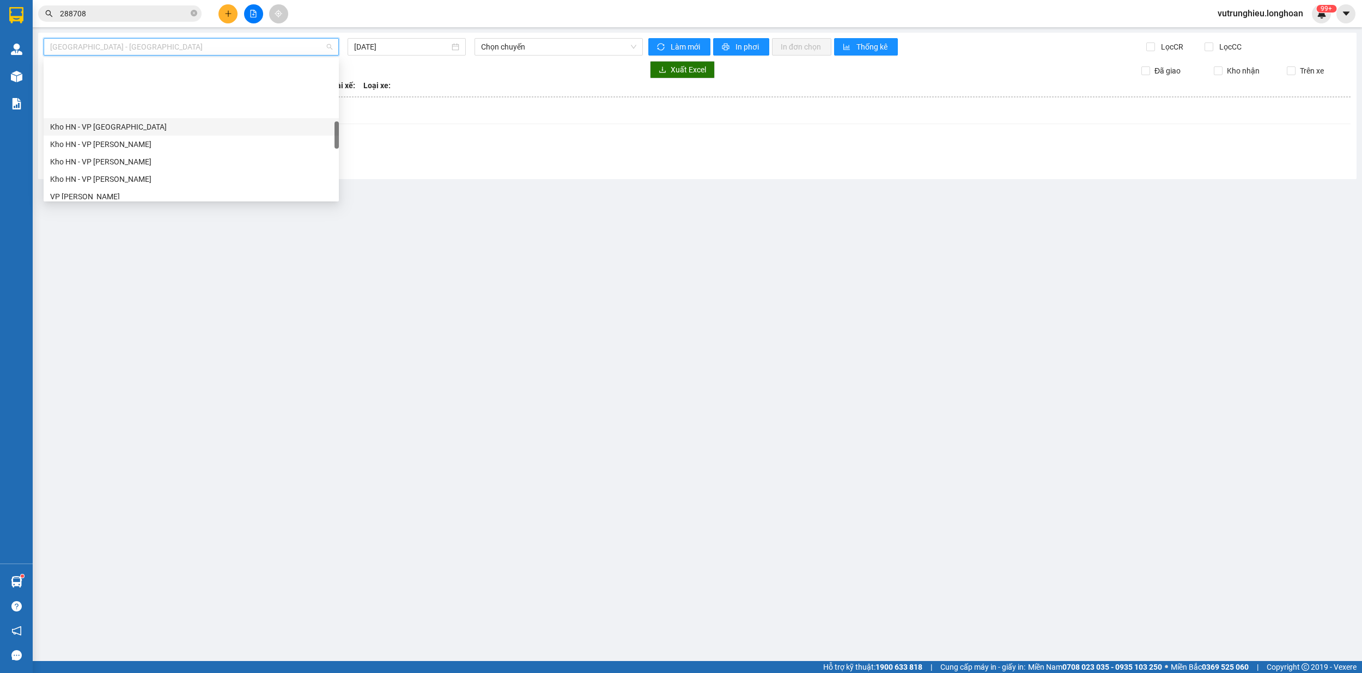
scroll to position [363, 0]
click at [120, 125] on div "VP [PERSON_NAME]" at bounding box center [191, 124] width 282 height 12
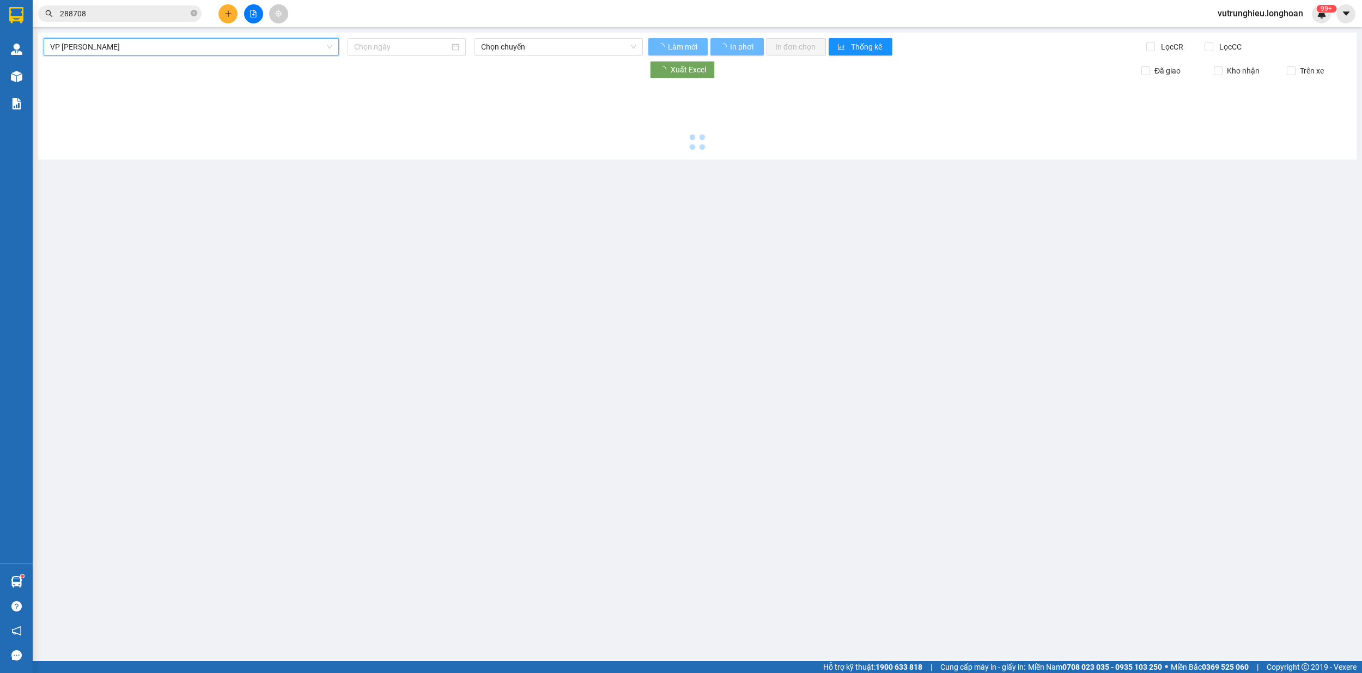
type input "[DATE]"
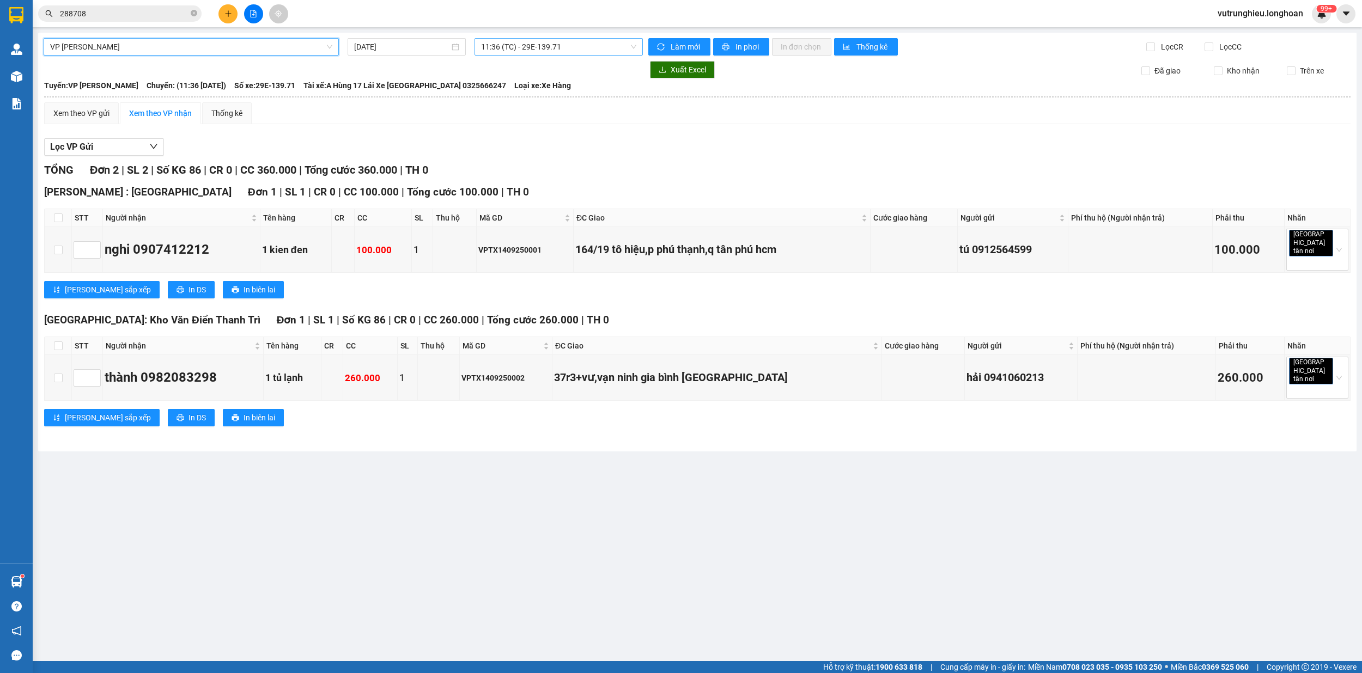
click at [541, 44] on span "11:36 (TC) - 29E-139.71" at bounding box center [559, 47] width 156 height 16
click at [522, 102] on div "18:47 (TC) - 29E-139.71" at bounding box center [523, 103] width 85 height 12
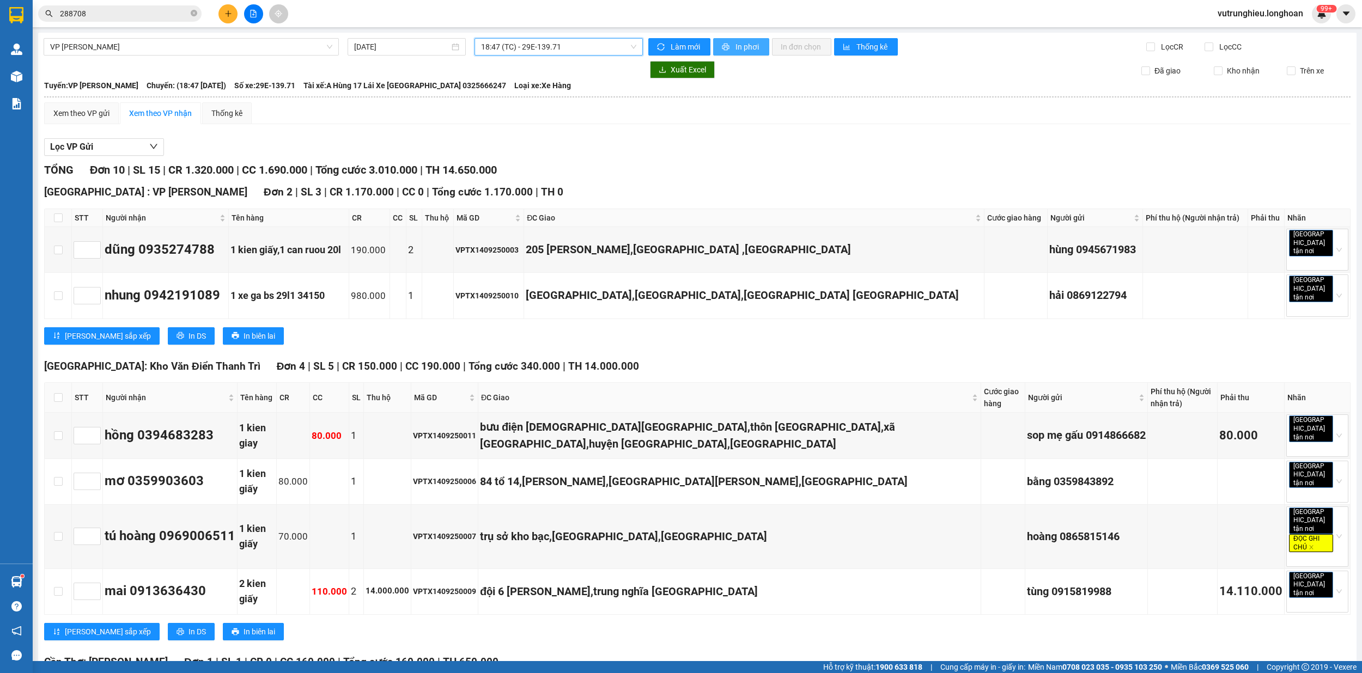
click at [737, 49] on span "In phơi" at bounding box center [747, 47] width 25 height 12
